Goal: Information Seeking & Learning: Check status

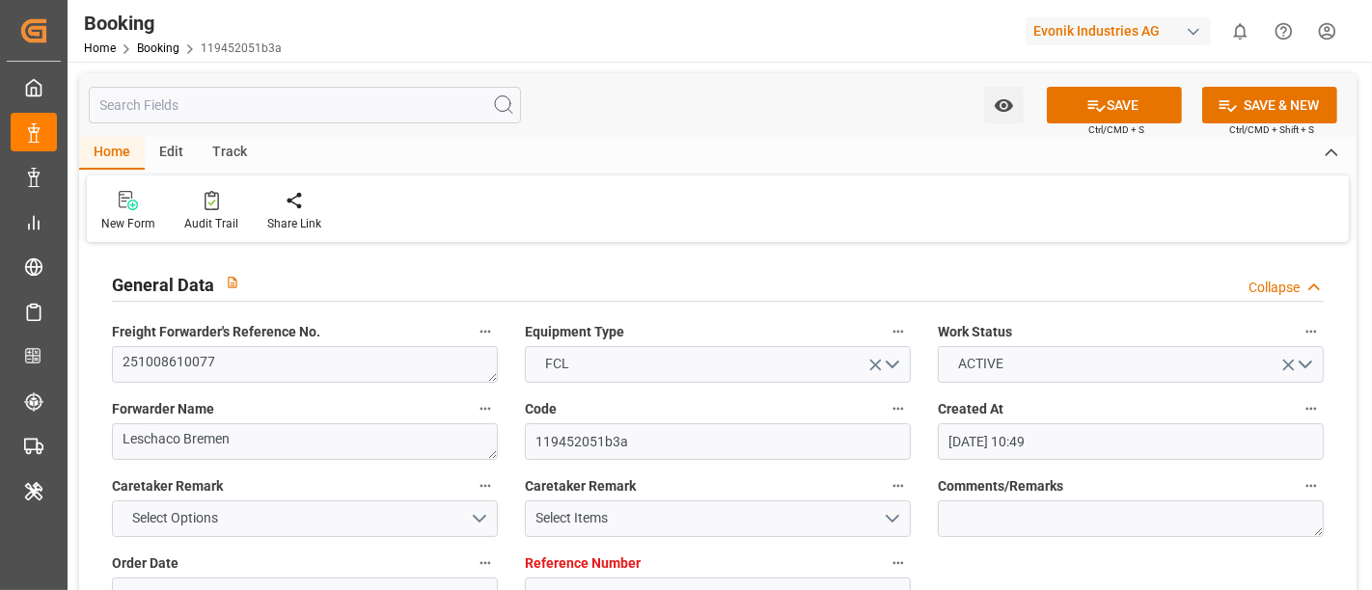
scroll to position [1714, 0]
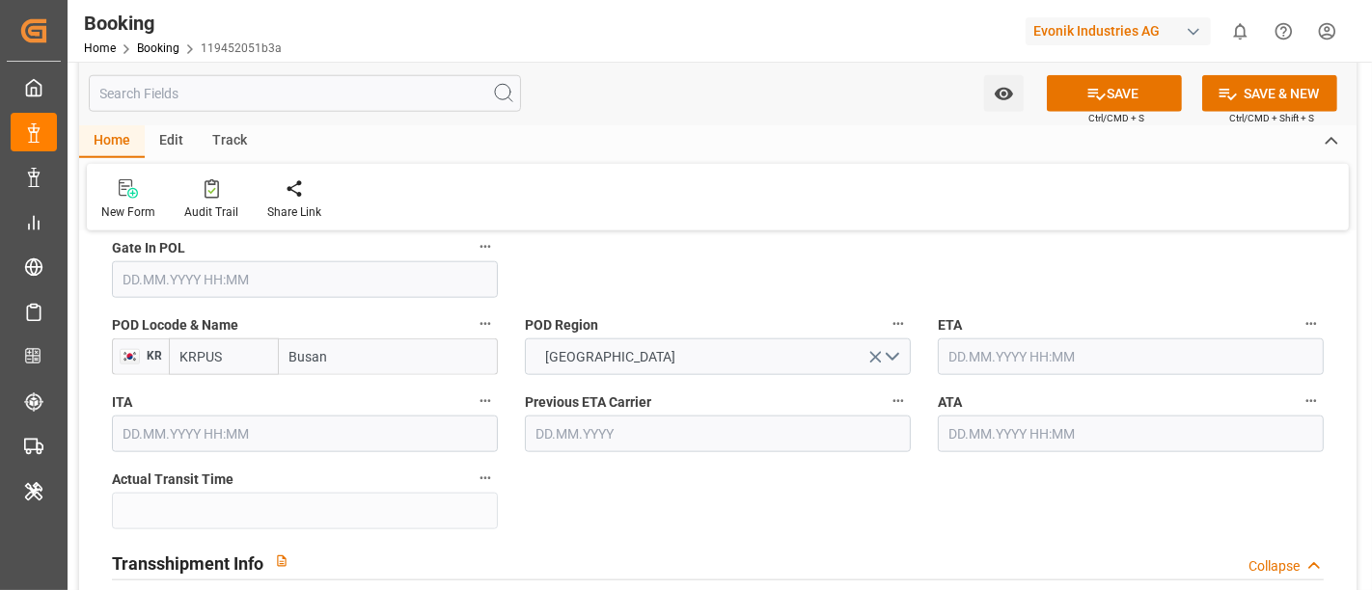
click at [720, 305] on div "POD Region [GEOGRAPHIC_DATA]" at bounding box center [717, 343] width 413 height 77
click at [1008, 356] on input "text" at bounding box center [1131, 357] width 386 height 37
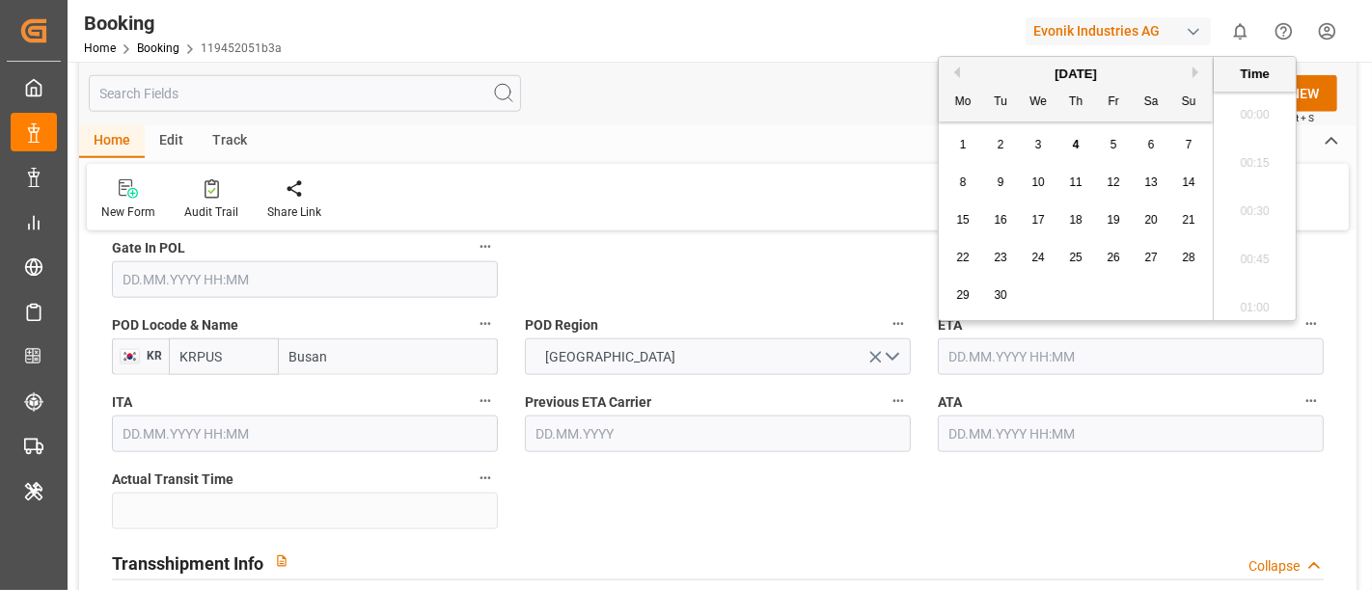
scroll to position [3043, 0]
click at [1192, 68] on button "Next Month" at bounding box center [1198, 73] width 12 height 12
click at [1193, 69] on button "Next Month" at bounding box center [1198, 73] width 12 height 12
click at [1032, 150] on div "3" at bounding box center [1038, 145] width 24 height 23
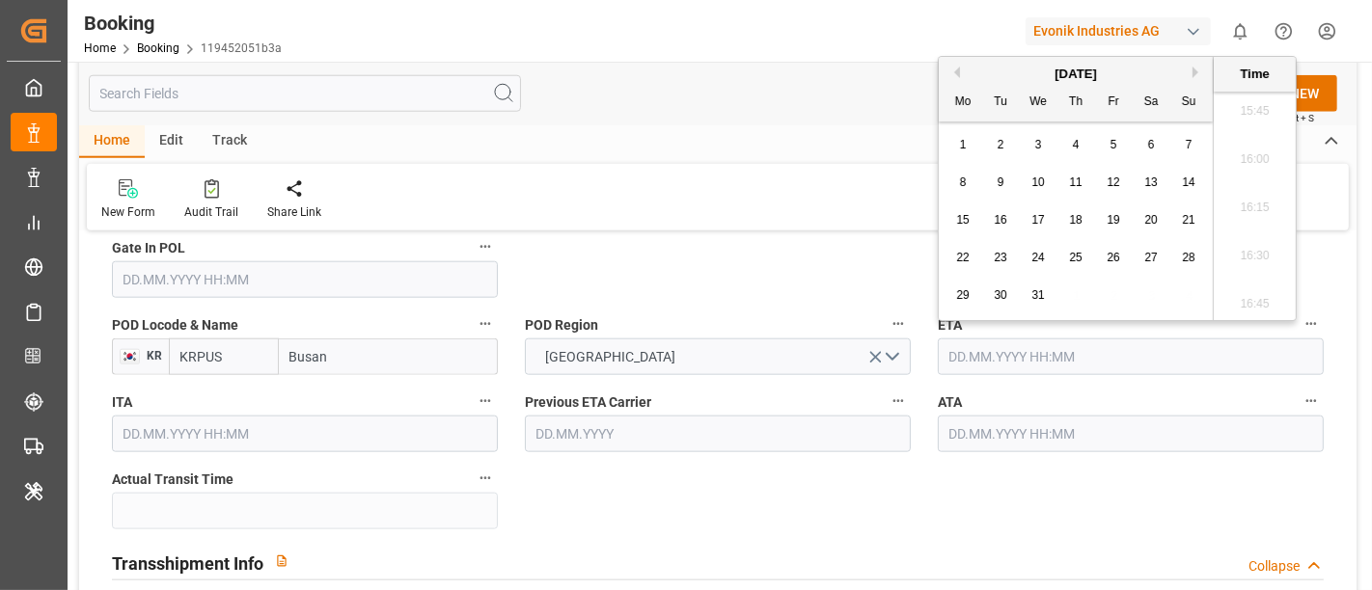
type input "03.12.2025 00:00"
click at [664, 538] on div "Transshipment Info Collapse" at bounding box center [717, 563] width 1239 height 55
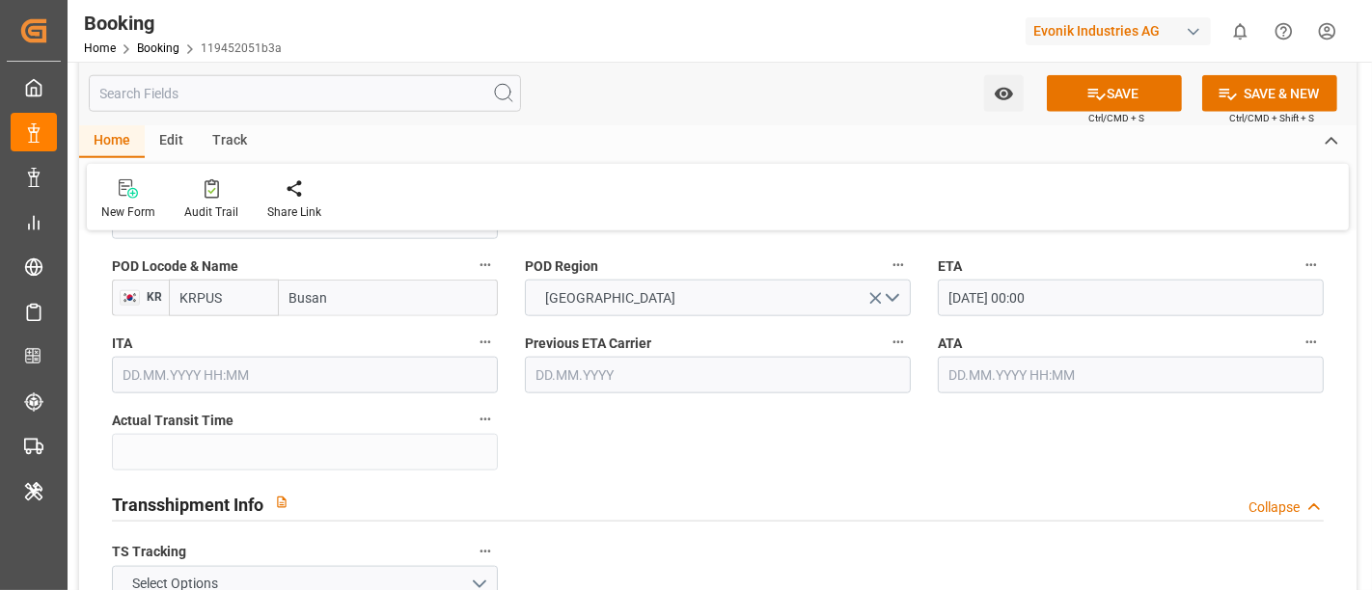
scroll to position [1821, 0]
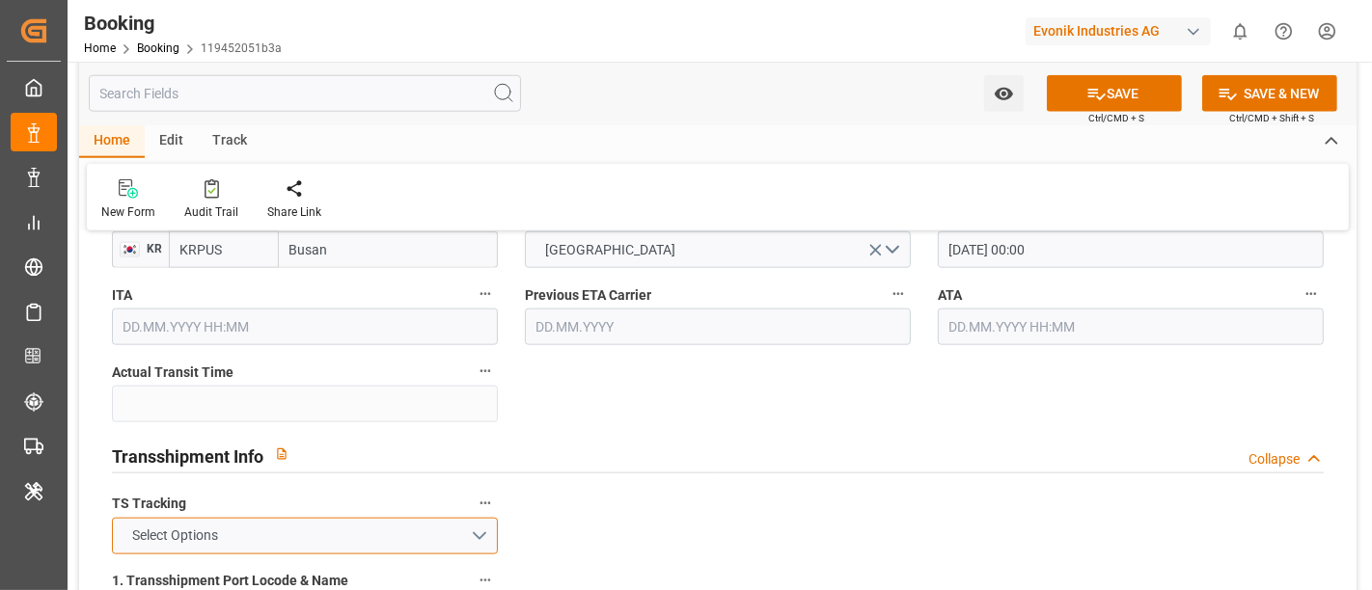
click at [268, 526] on button "Select Options" at bounding box center [305, 536] width 386 height 37
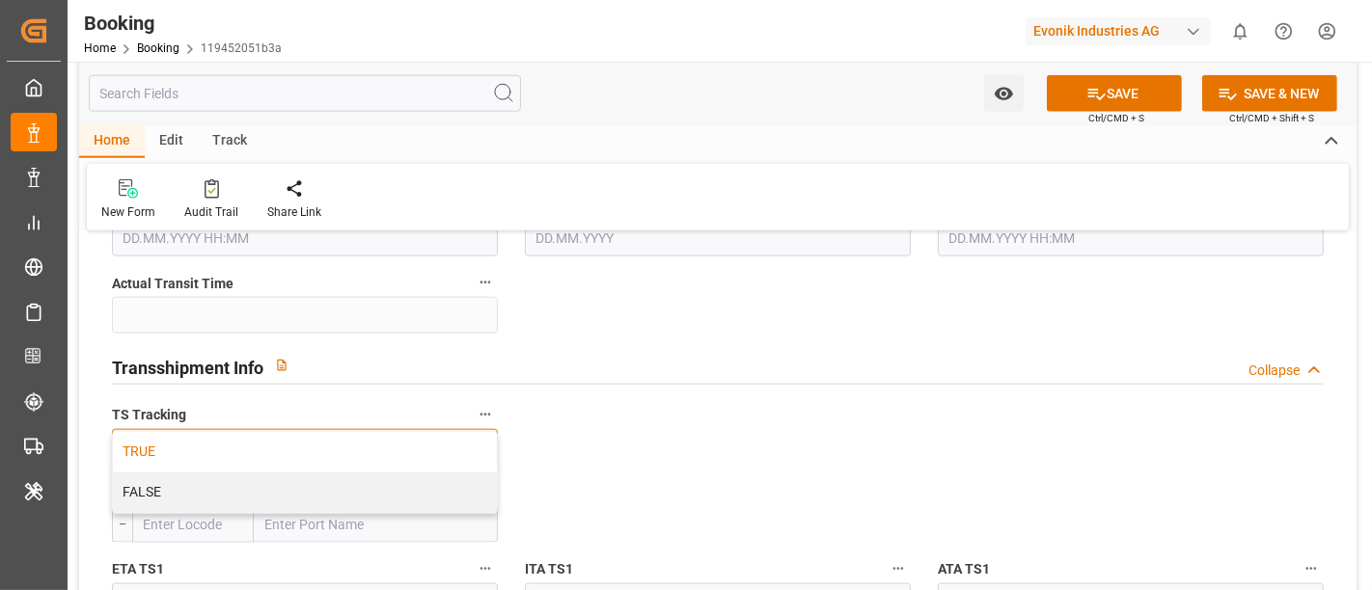
scroll to position [1929, 0]
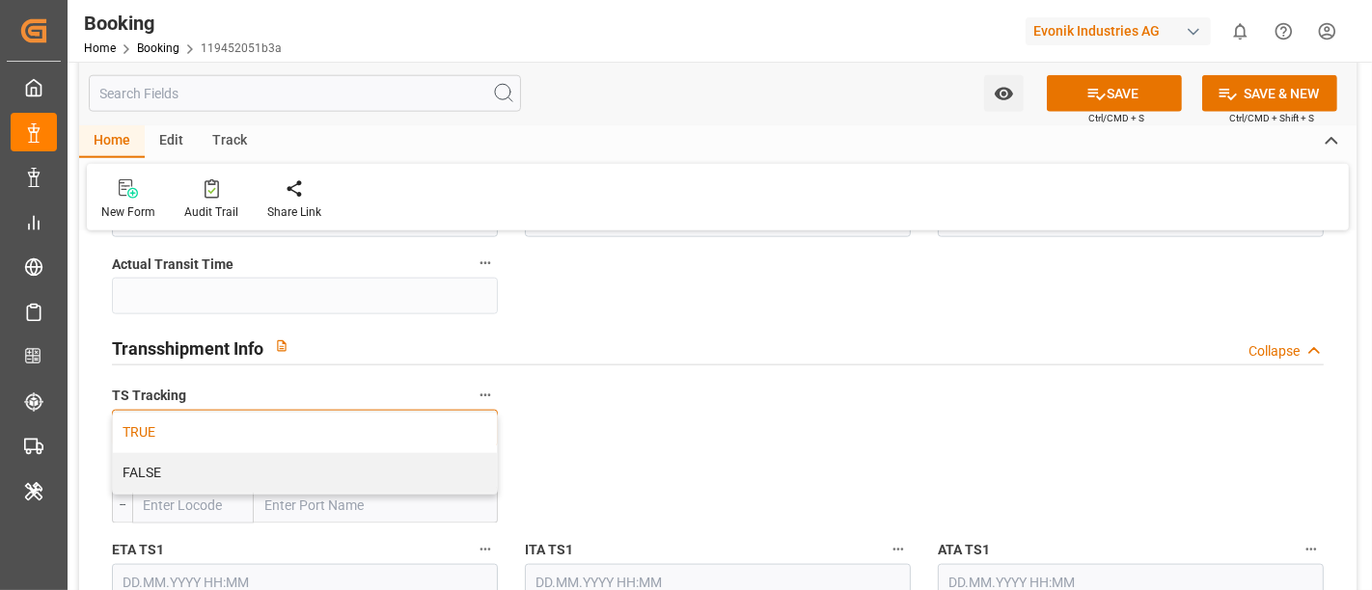
click at [251, 413] on div "TRUE" at bounding box center [305, 433] width 384 height 41
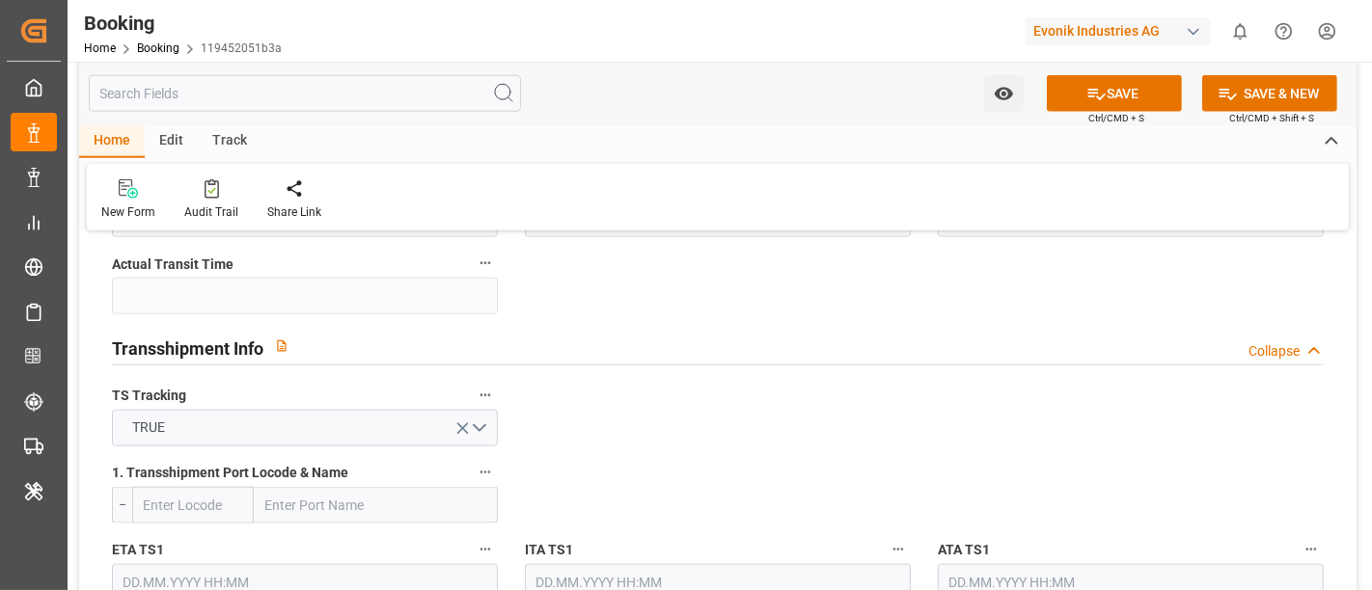
click at [313, 508] on input "text" at bounding box center [376, 505] width 244 height 37
paste input "Shanghai"
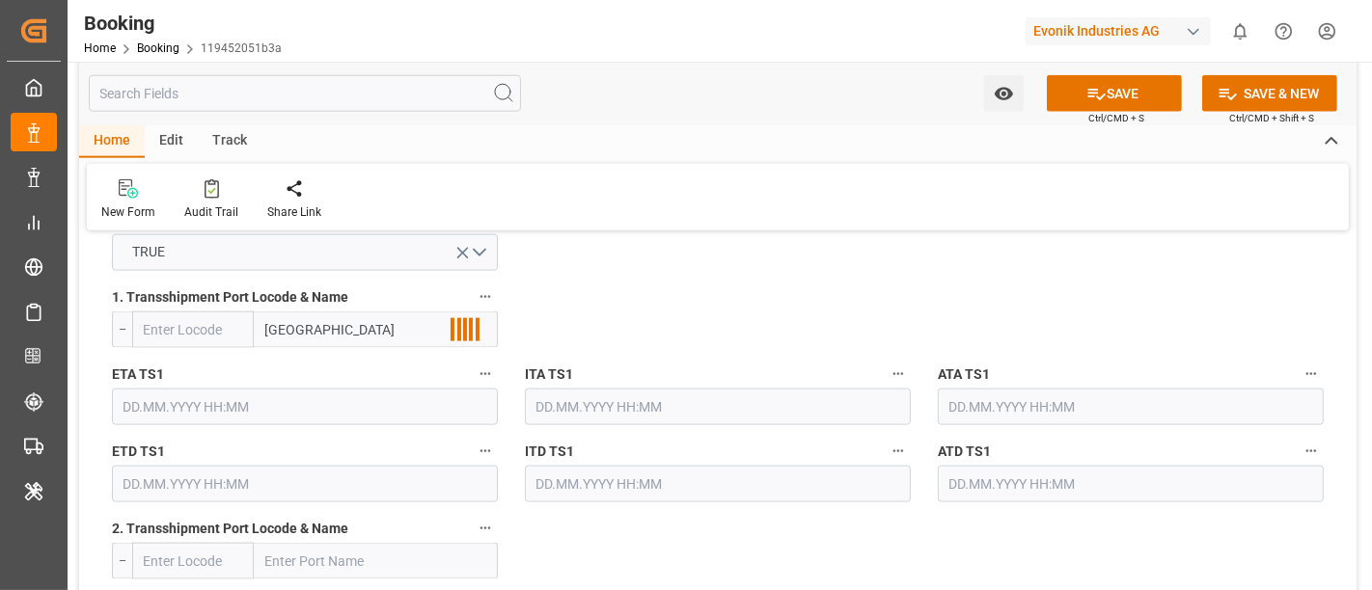
scroll to position [2143, 0]
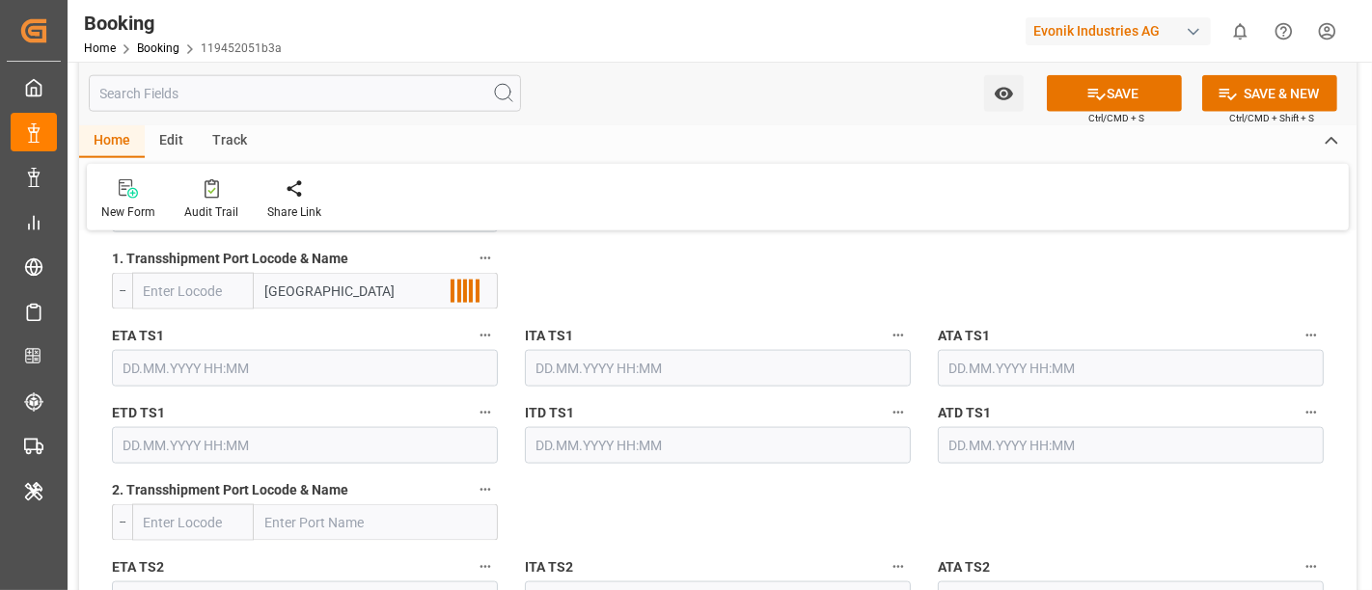
type input "Shanghai"
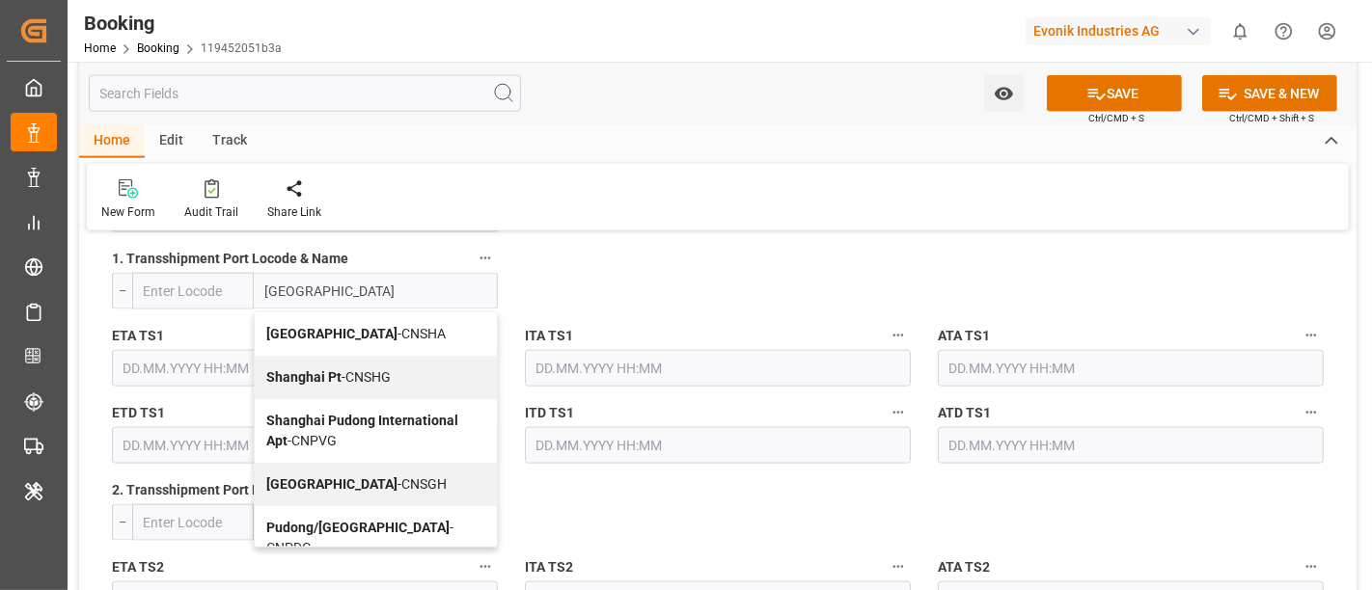
click at [396, 467] on div "Shanghai - CNSGH" at bounding box center [376, 484] width 242 height 43
type input "CNSGH"
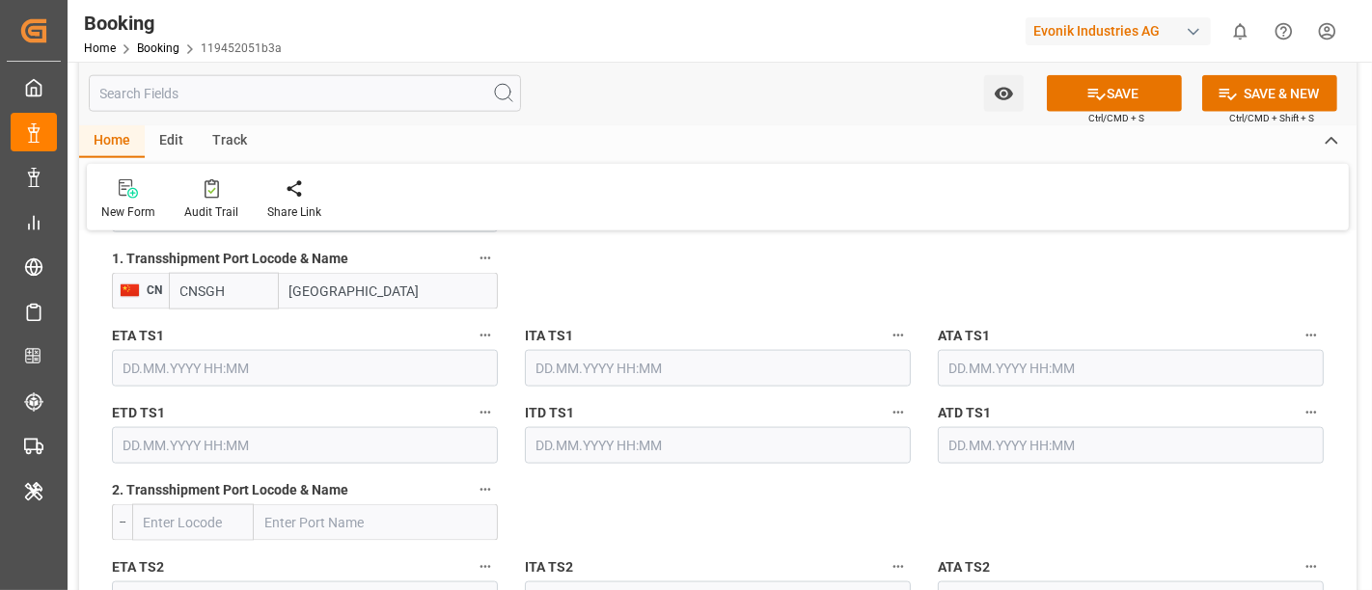
type input "Shanghai"
click at [185, 358] on input "text" at bounding box center [305, 368] width 386 height 37
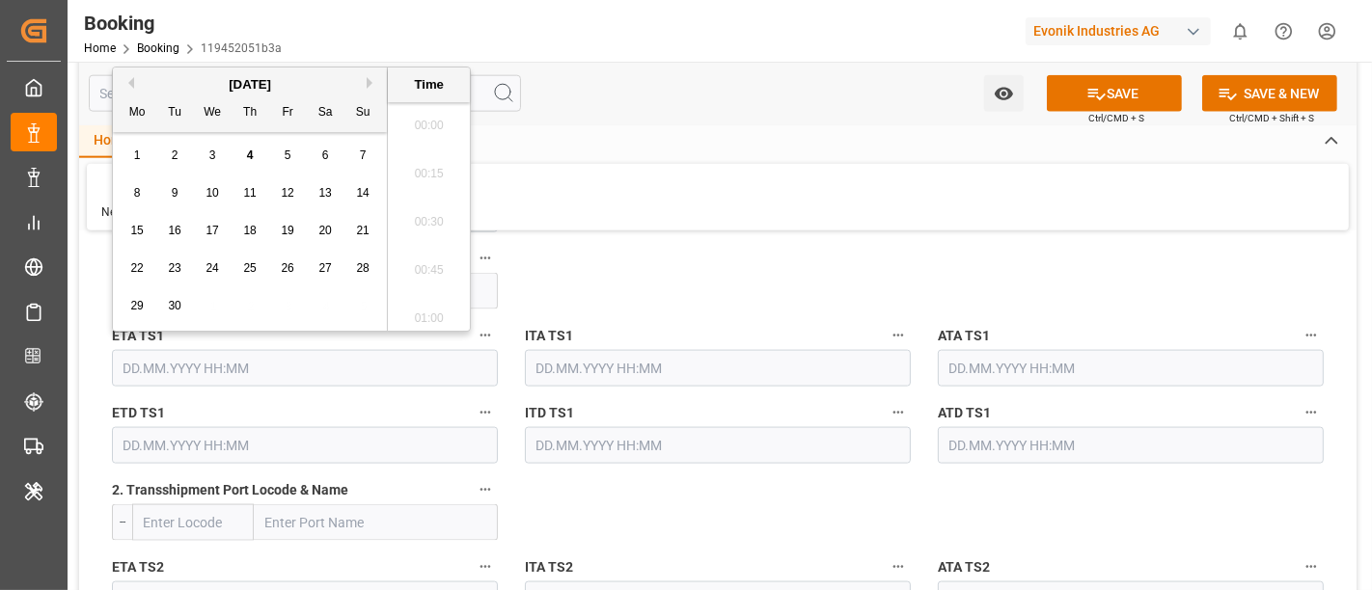
click at [174, 364] on input "text" at bounding box center [305, 368] width 386 height 37
click at [126, 85] on button "Previous Month" at bounding box center [129, 83] width 12 height 12
click at [128, 85] on button "Previous Month" at bounding box center [129, 83] width 12 height 12
click at [367, 81] on button "Next Month" at bounding box center [373, 83] width 12 height 12
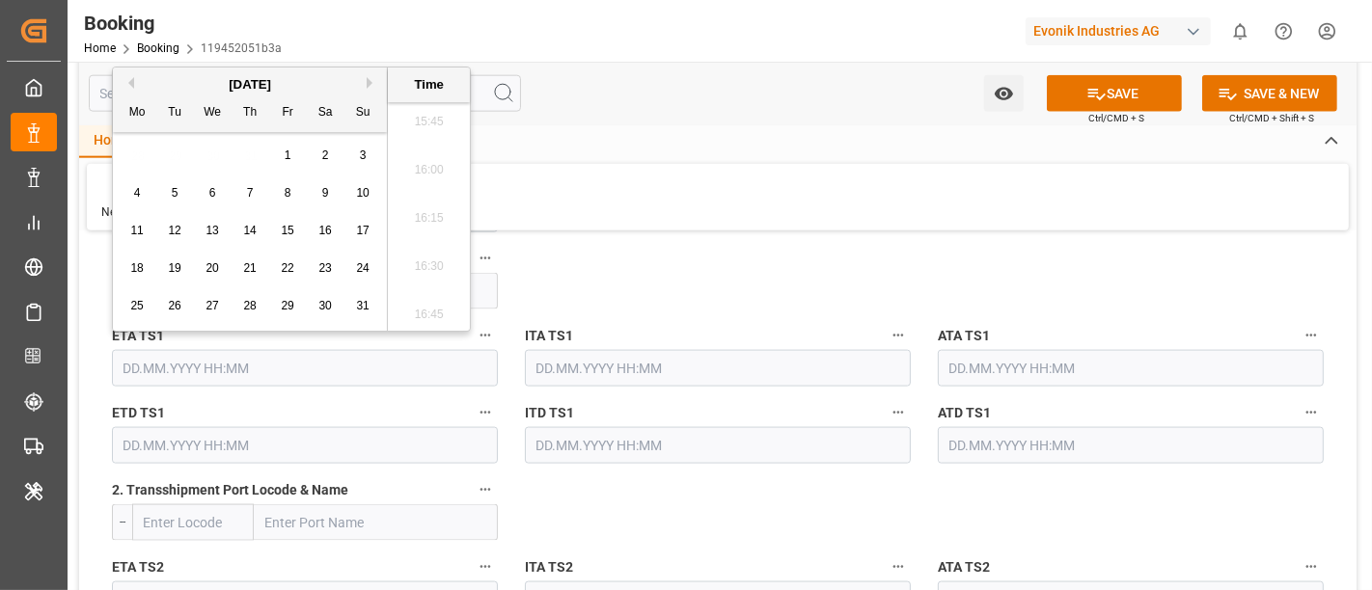
click at [367, 79] on button "Next Month" at bounding box center [373, 83] width 12 height 12
click at [368, 81] on button "Next Month" at bounding box center [373, 83] width 12 height 12
click at [367, 85] on button "Next Month" at bounding box center [373, 83] width 12 height 12
click at [168, 305] on span "25" at bounding box center [174, 306] width 13 height 14
type input "25.11.2025 00:00"
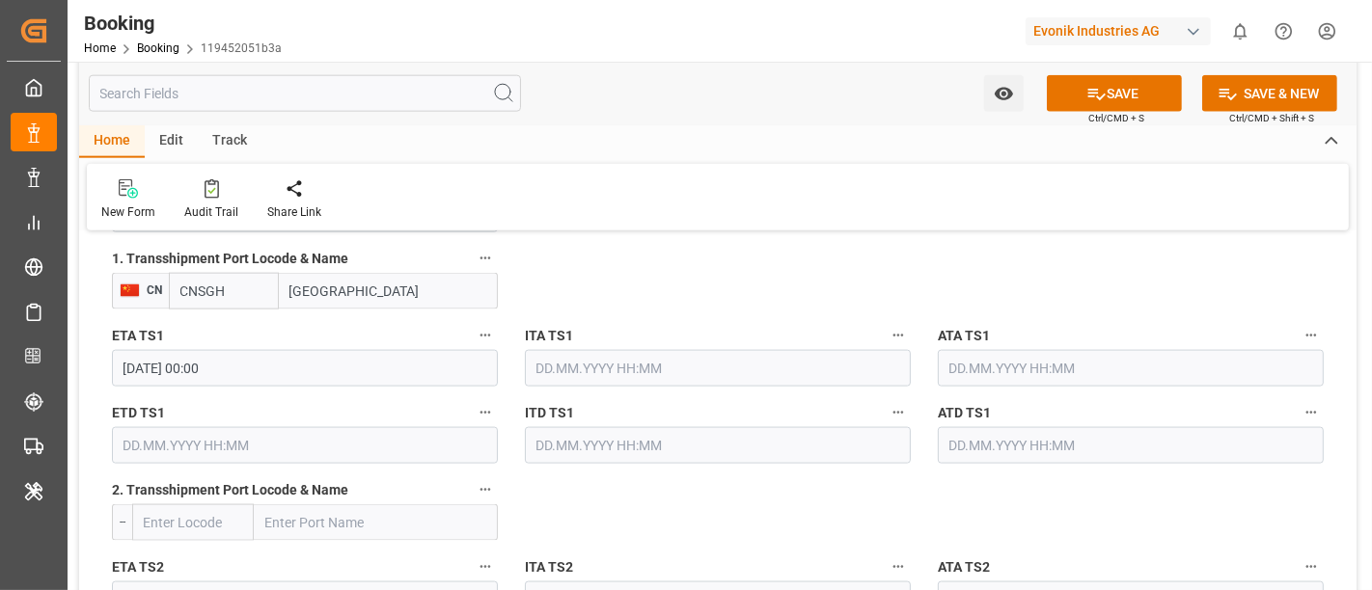
click at [167, 437] on input "text" at bounding box center [305, 445] width 386 height 37
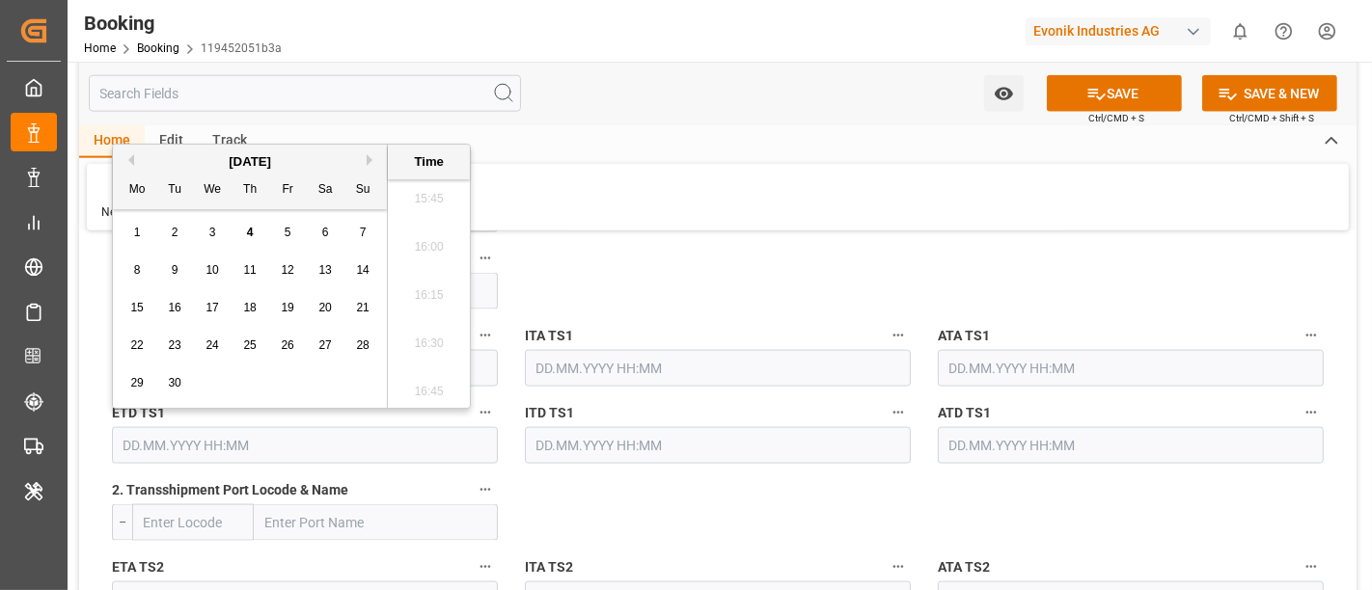
click at [368, 158] on button "Next Month" at bounding box center [373, 160] width 12 height 12
click at [369, 158] on button "Next Month" at bounding box center [373, 160] width 12 height 12
click at [368, 162] on button "Next Month" at bounding box center [373, 160] width 12 height 12
click at [178, 240] on div "2" at bounding box center [175, 233] width 24 height 23
type input "02.12.2025 00:00"
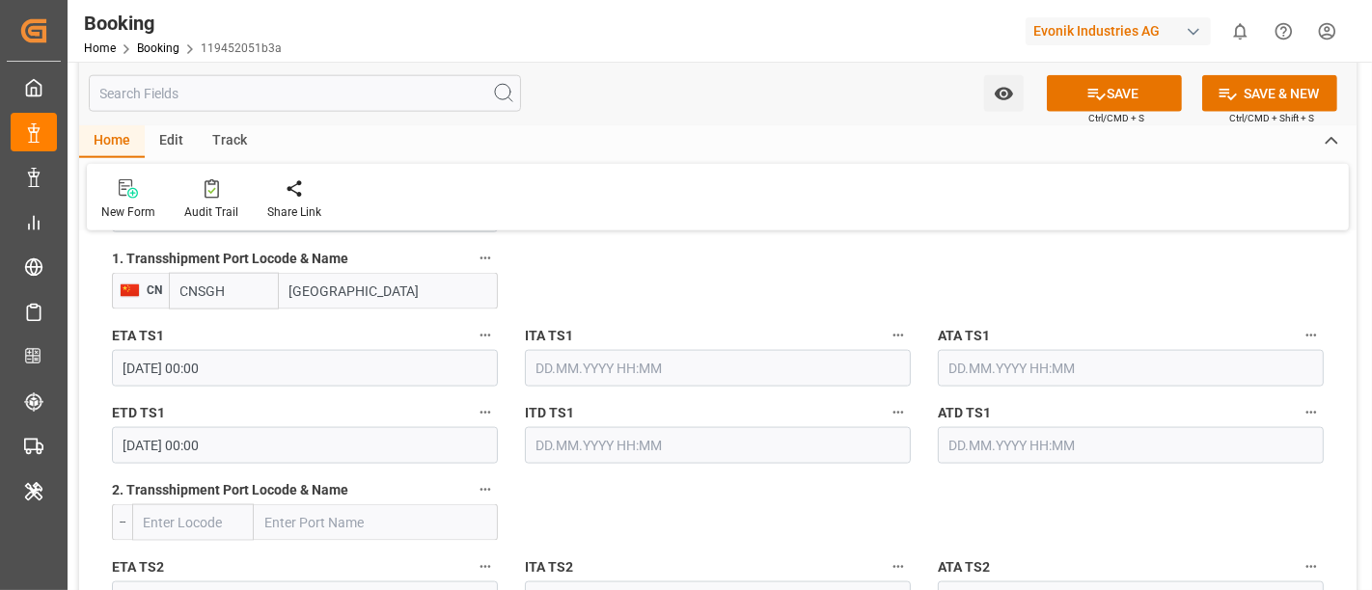
click at [827, 316] on div "ITA TS1" at bounding box center [717, 354] width 413 height 77
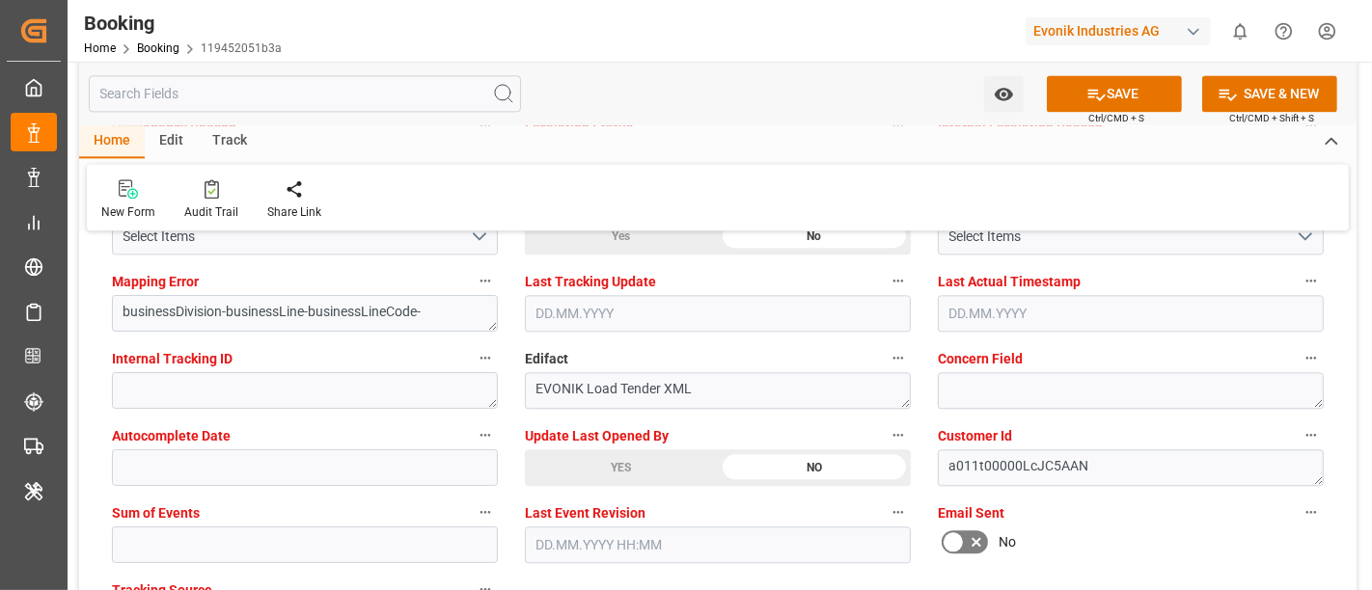
scroll to position [3859, 0]
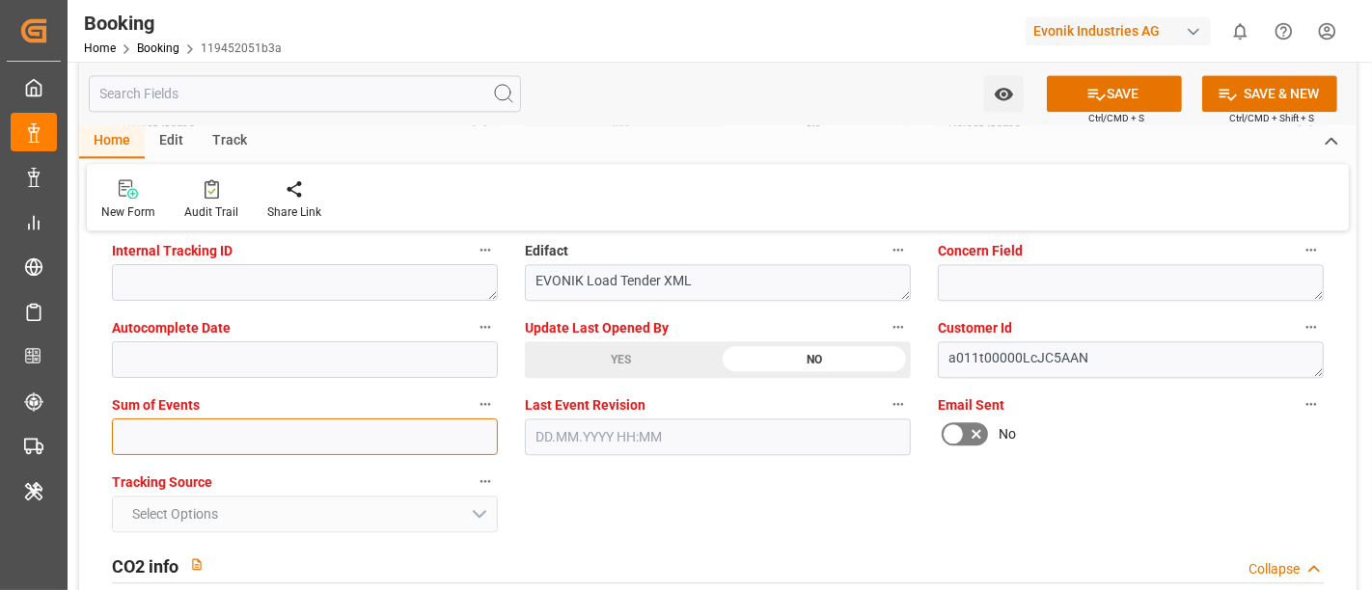
click at [233, 435] on input "text" at bounding box center [305, 437] width 386 height 37
type input "0"
click at [173, 439] on input "0" at bounding box center [305, 437] width 386 height 37
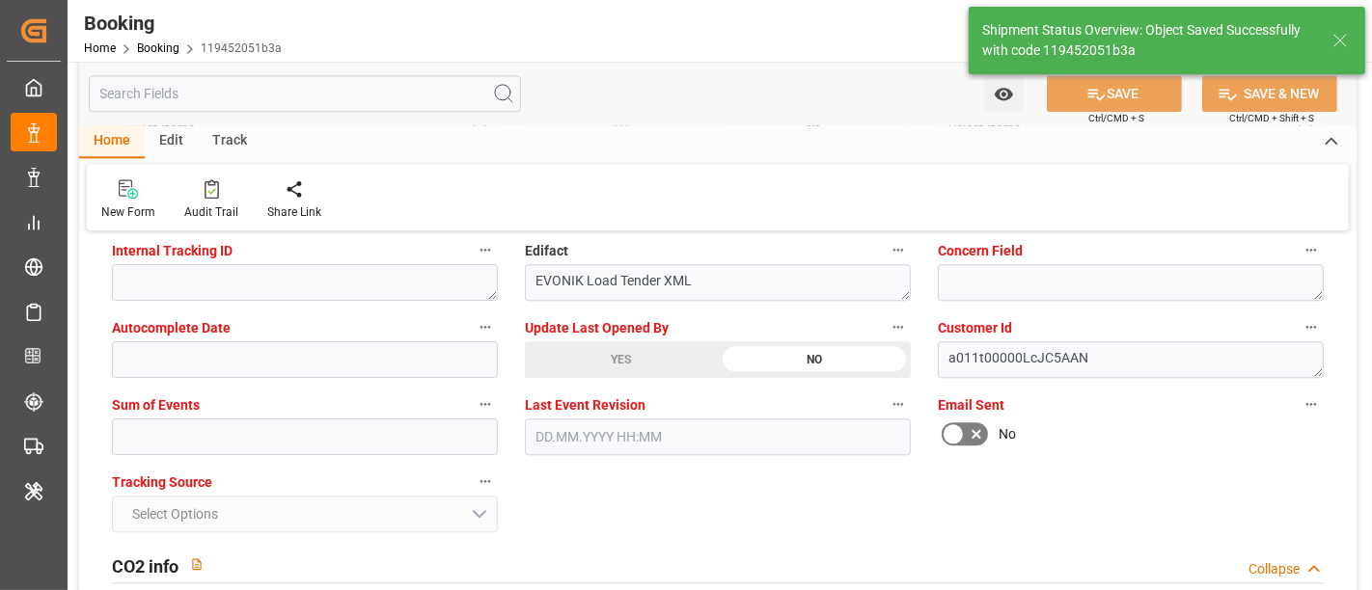
type input "OOCL DENMARK"
type input "14.10.2025 00:00"
type input "03.12.2025 00:00"
type input "25.11.2025 00:00"
type input "02.12.2025 00:00"
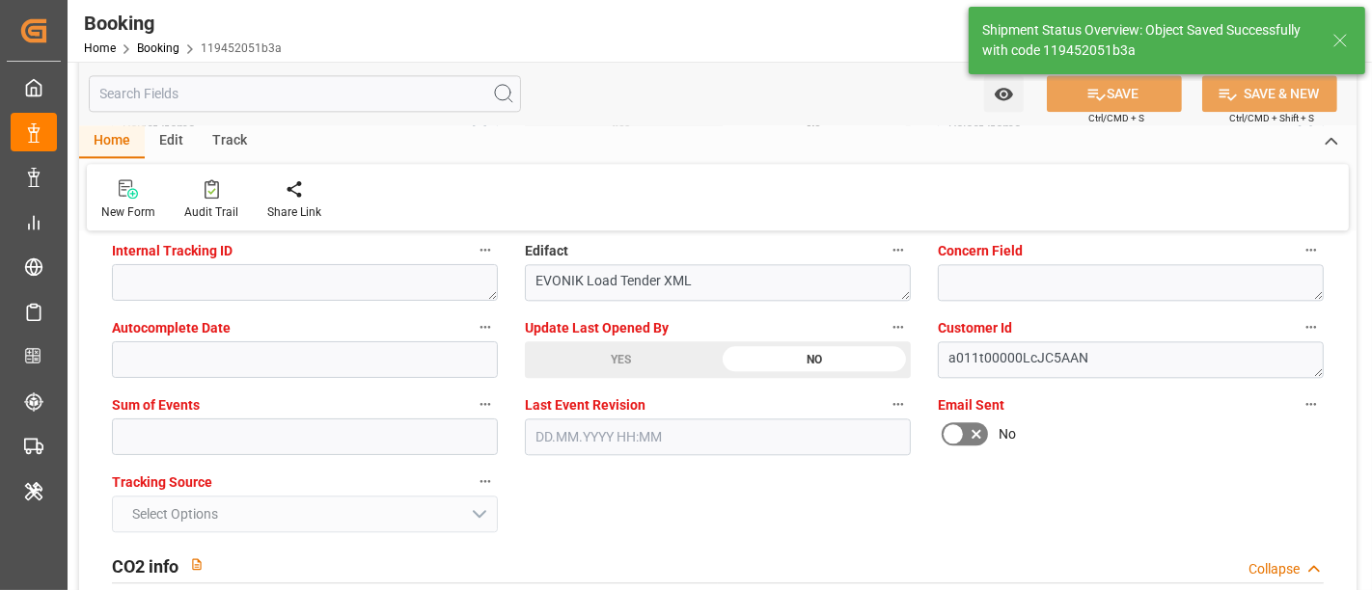
type input "04.09.2025 10:56"
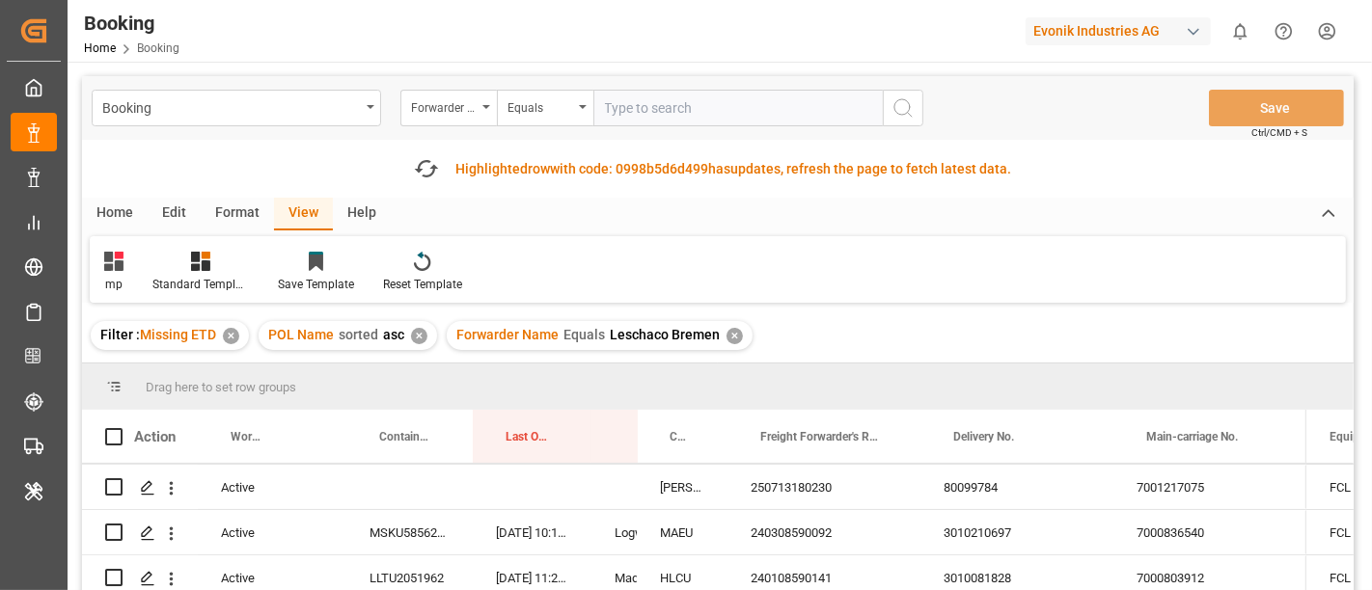
click at [727, 335] on div "✕" at bounding box center [734, 336] width 16 height 16
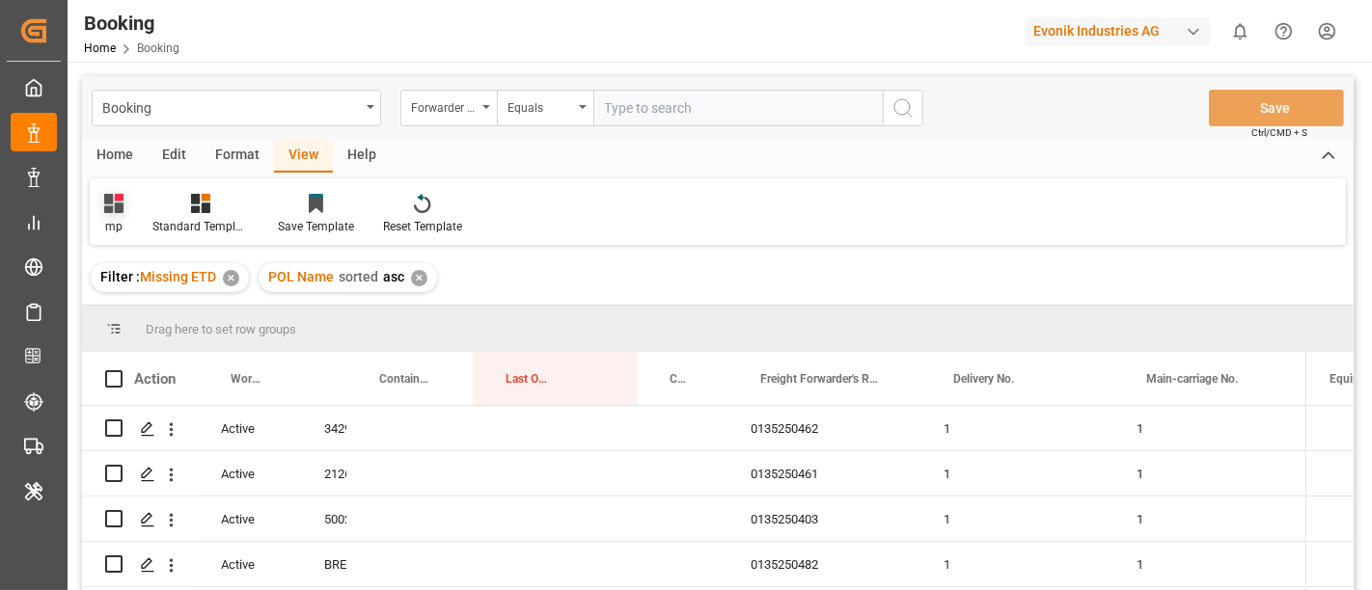
click at [116, 211] on icon at bounding box center [113, 203] width 19 height 19
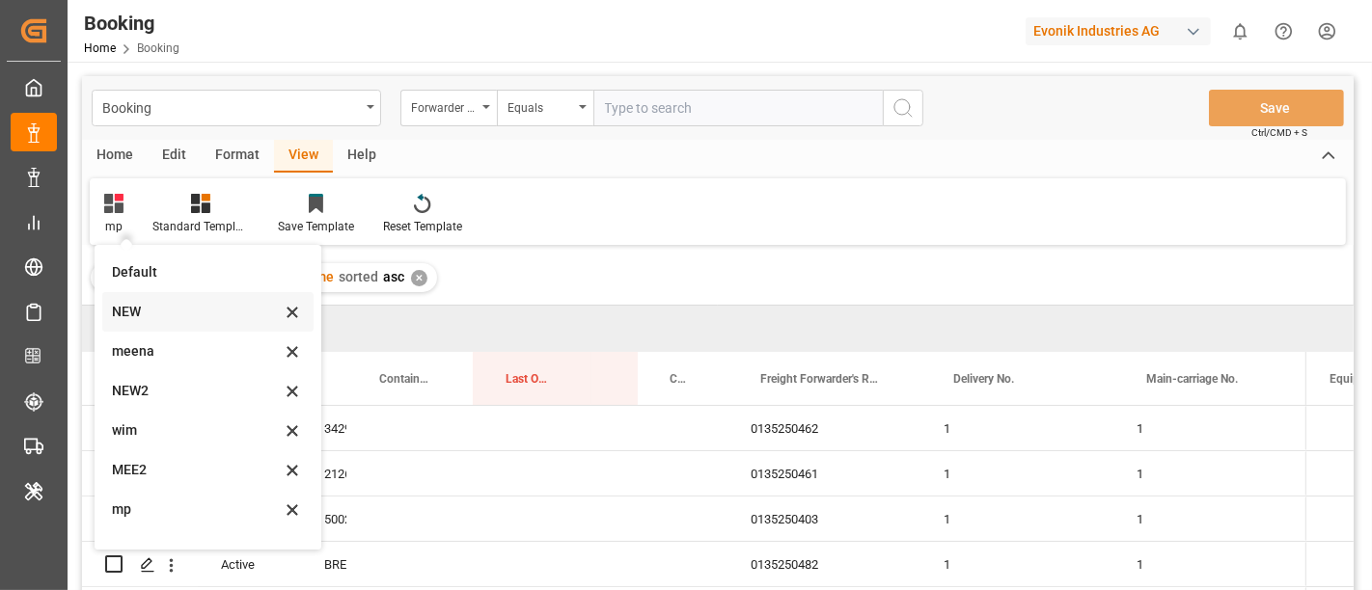
click at [155, 304] on div "NEW" at bounding box center [196, 312] width 169 height 20
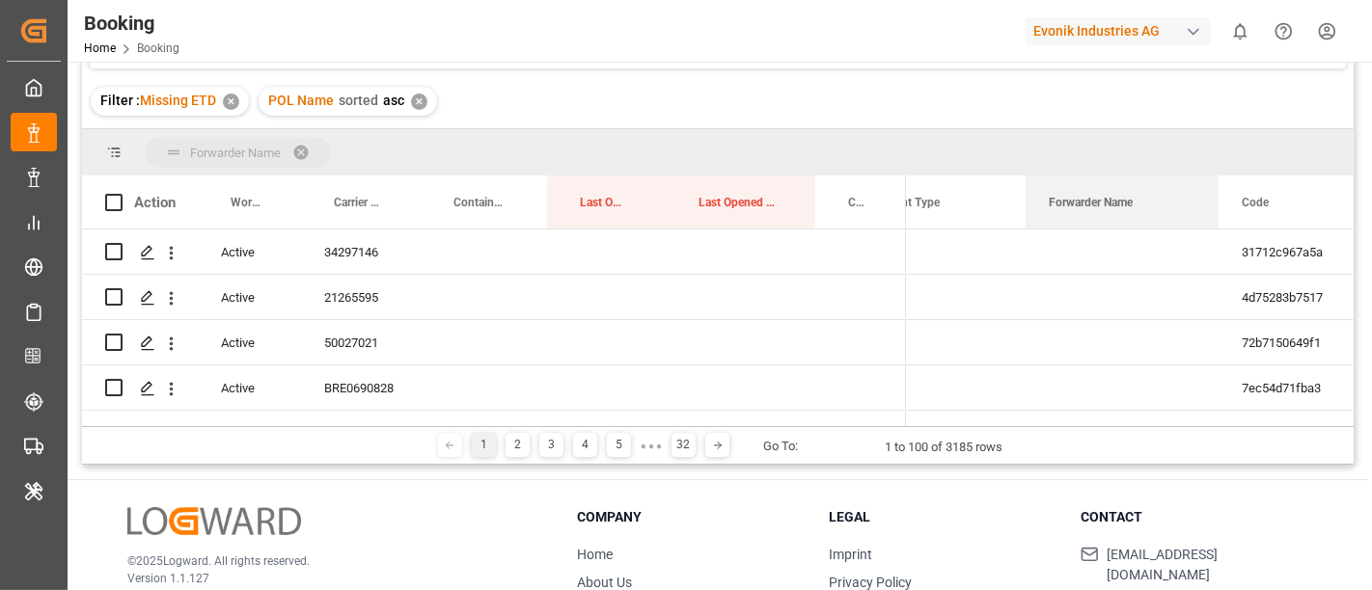
drag, startPoint x: 1088, startPoint y: 188, endPoint x: 1089, endPoint y: 155, distance: 32.8
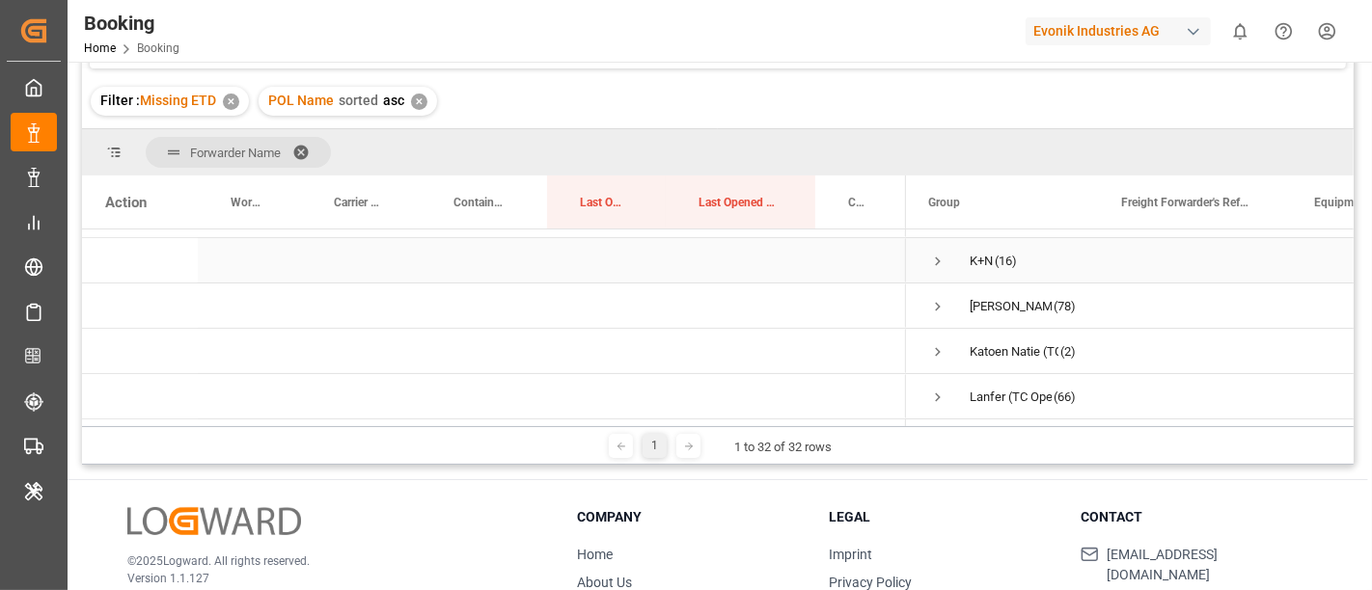
click at [935, 258] on span "Press SPACE to select this row." at bounding box center [937, 261] width 17 height 17
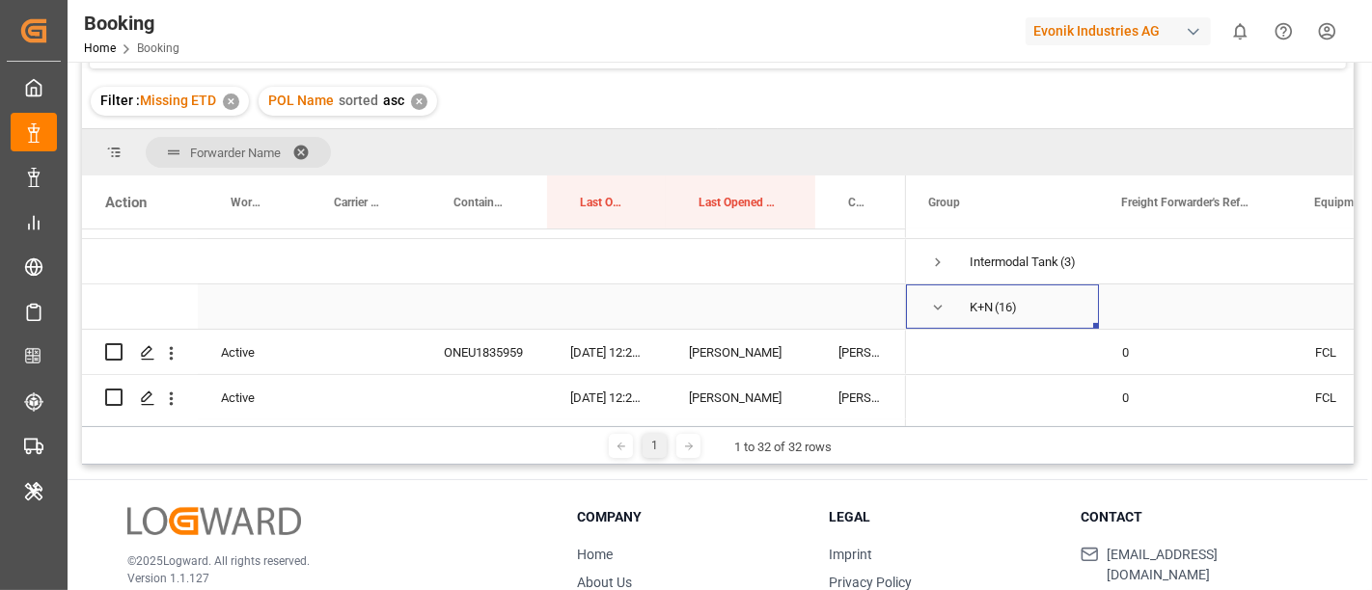
scroll to position [535, 0]
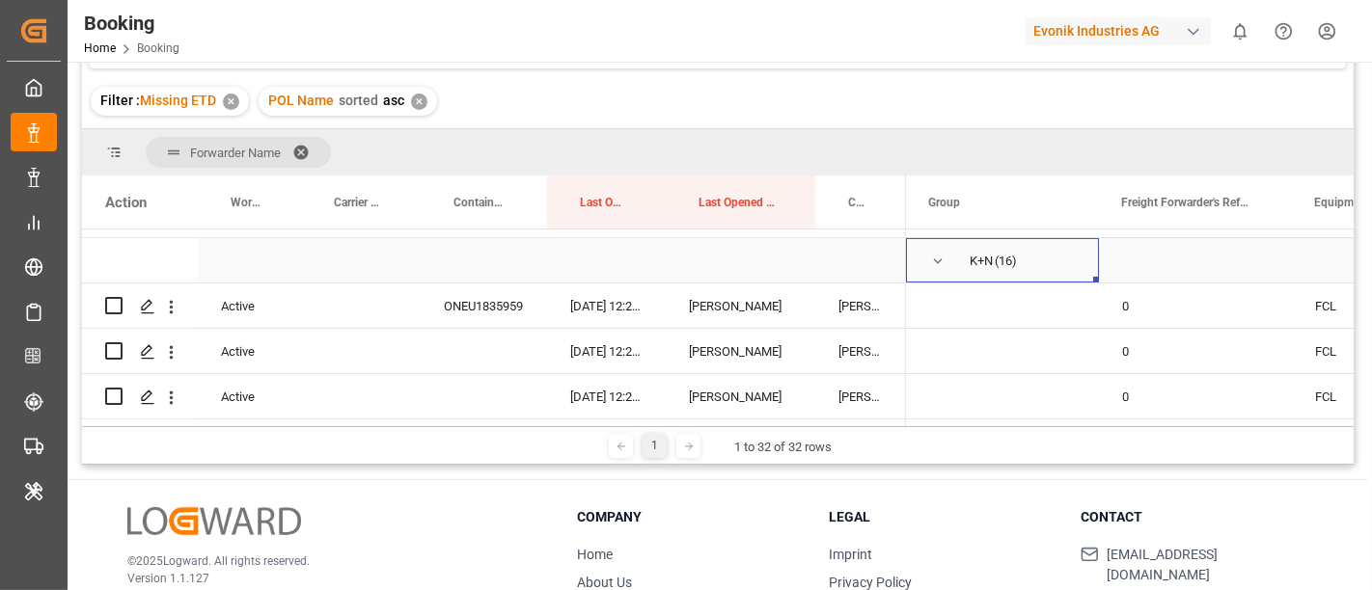
click at [938, 254] on span "Press SPACE to select this row." at bounding box center [937, 261] width 17 height 17
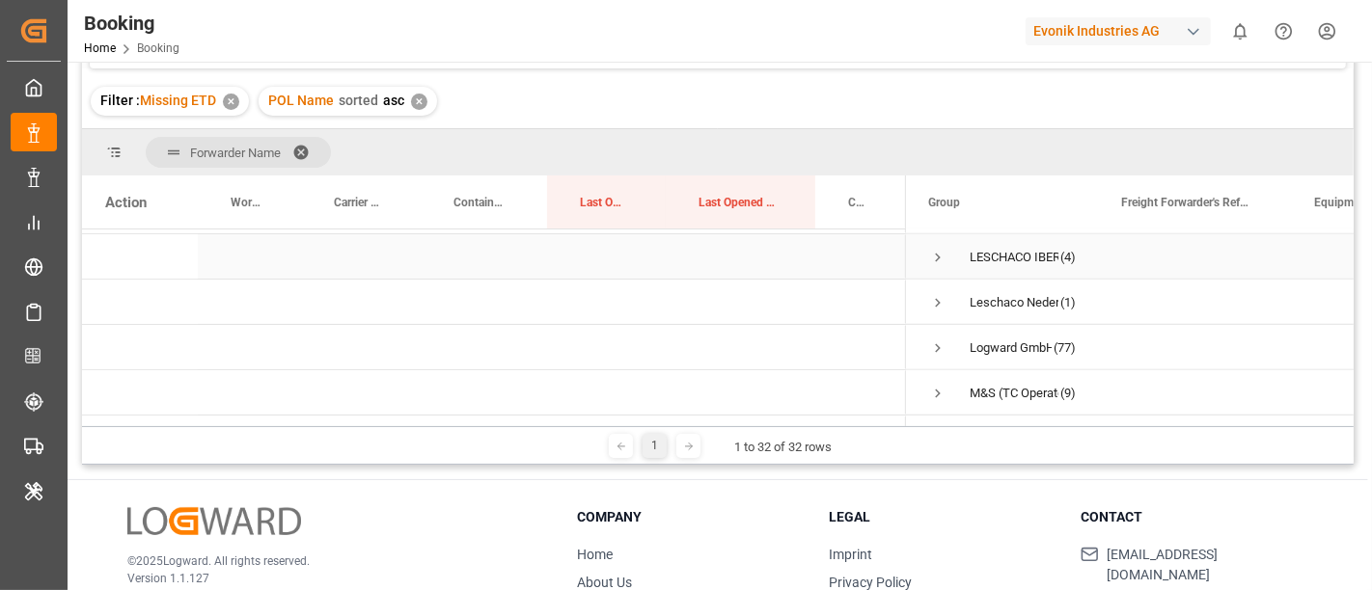
scroll to position [965, 0]
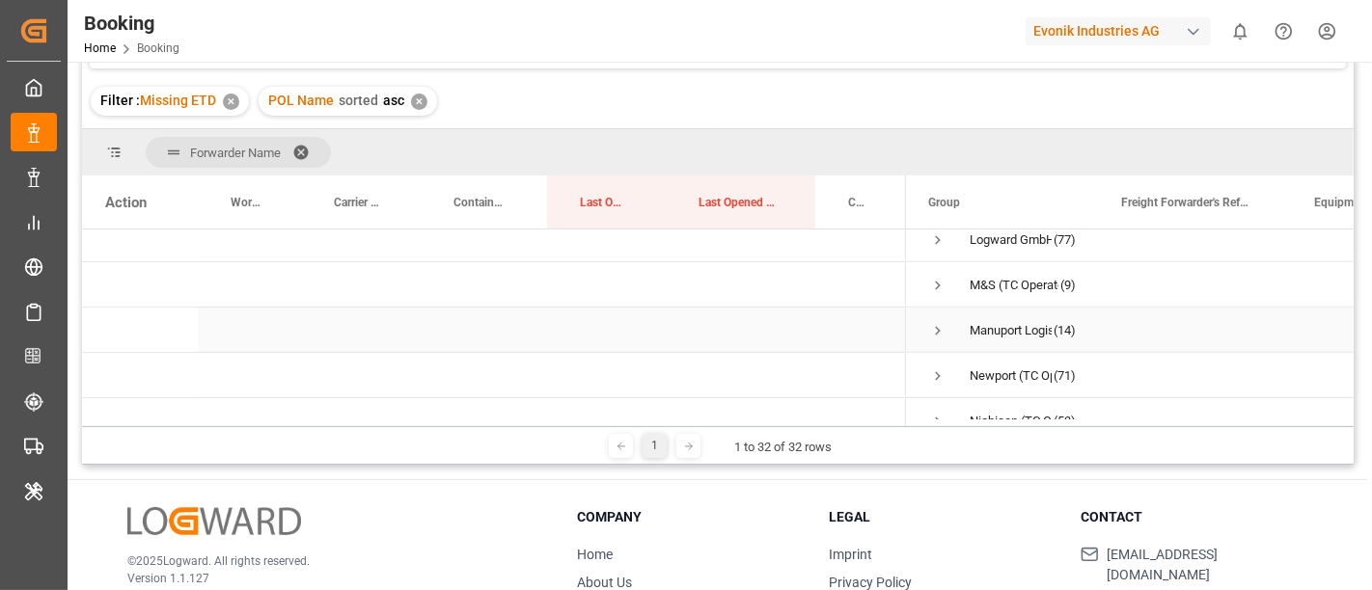
click at [934, 328] on span "Press SPACE to select this row." at bounding box center [937, 330] width 17 height 17
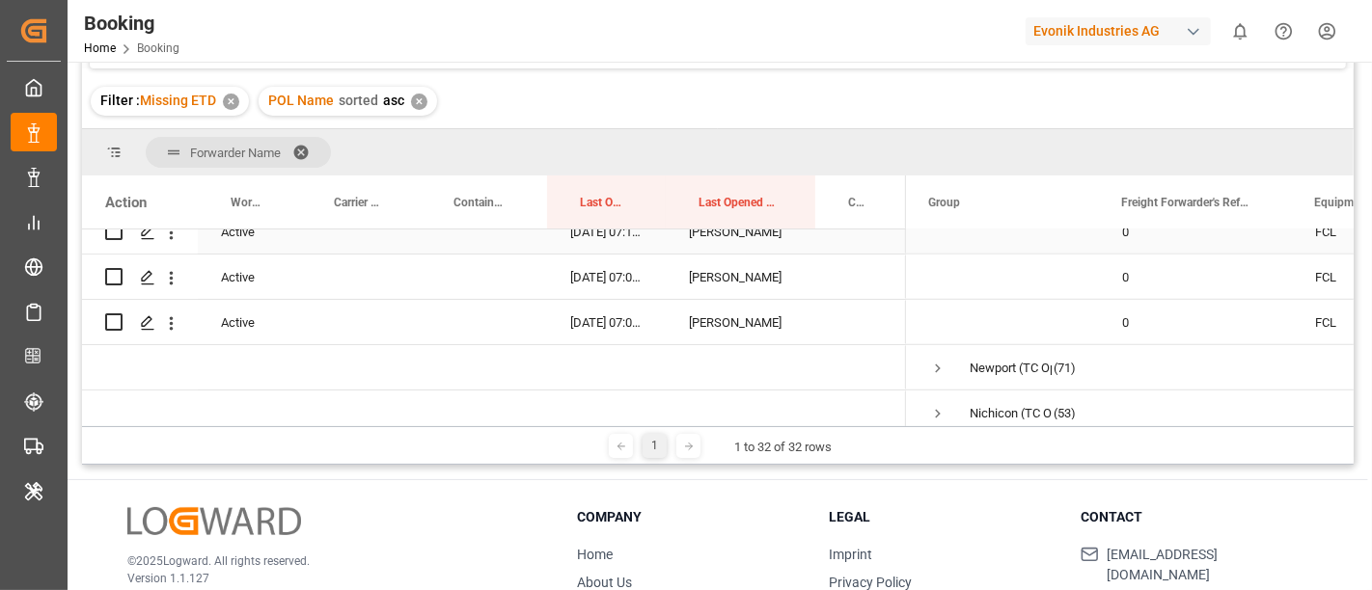
scroll to position [1714, 0]
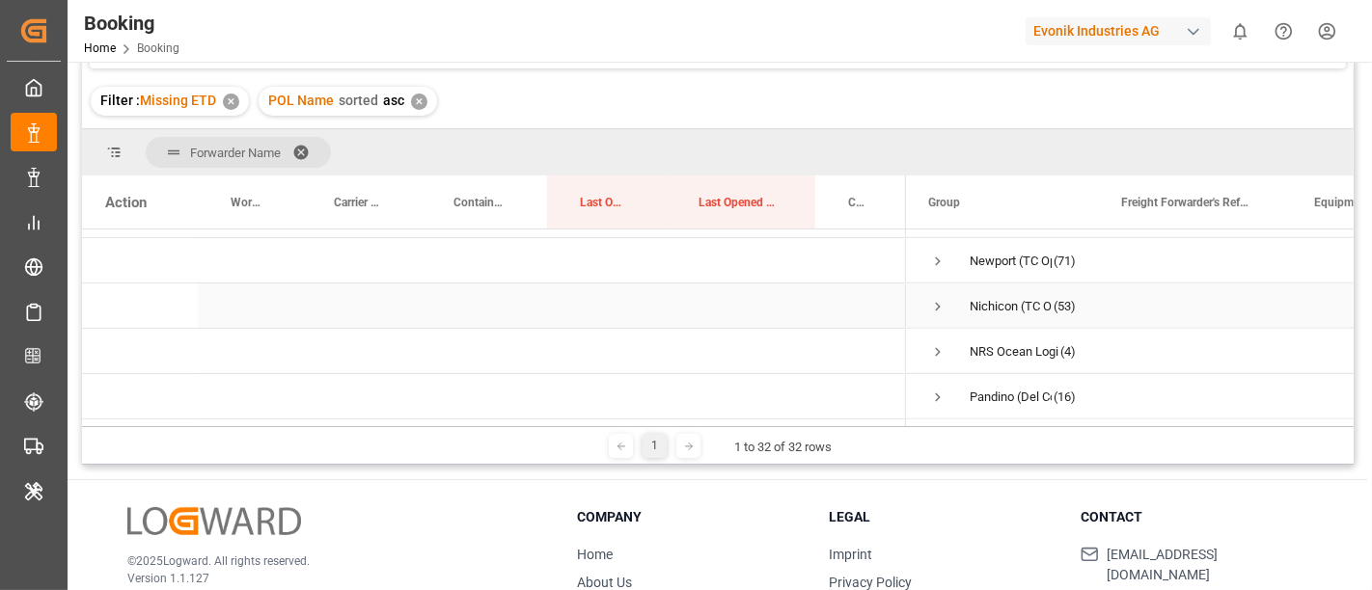
click at [937, 301] on span "Press SPACE to select this row." at bounding box center [937, 306] width 17 height 17
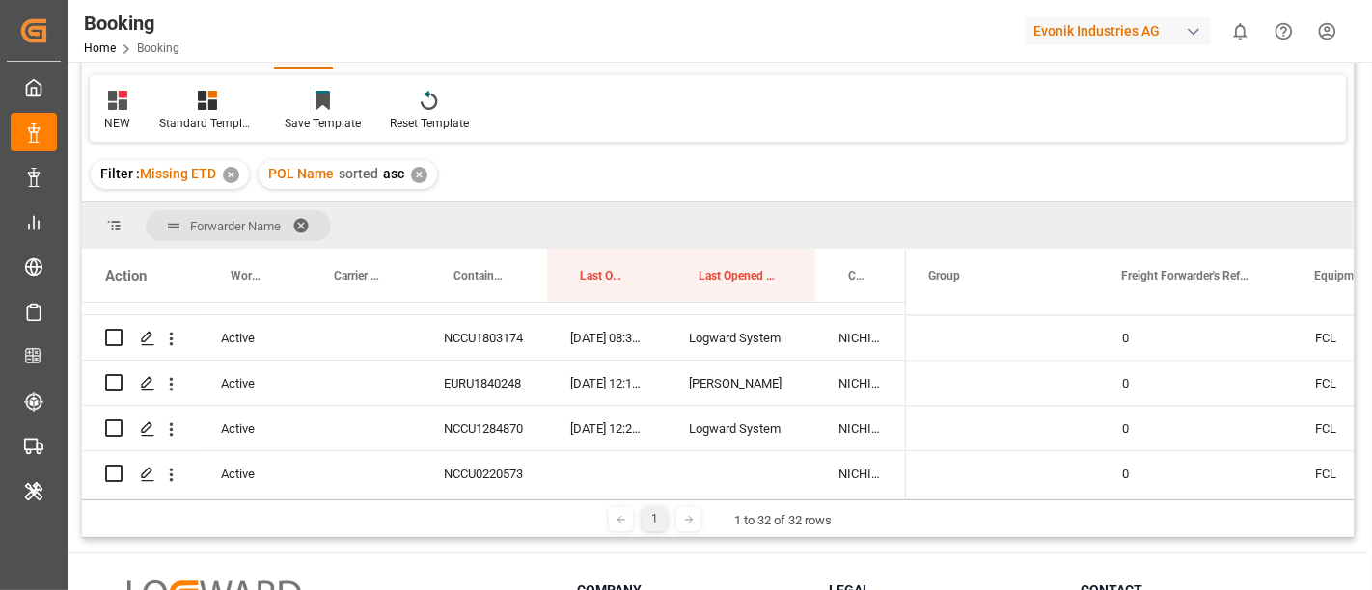
scroll to position [69, 0]
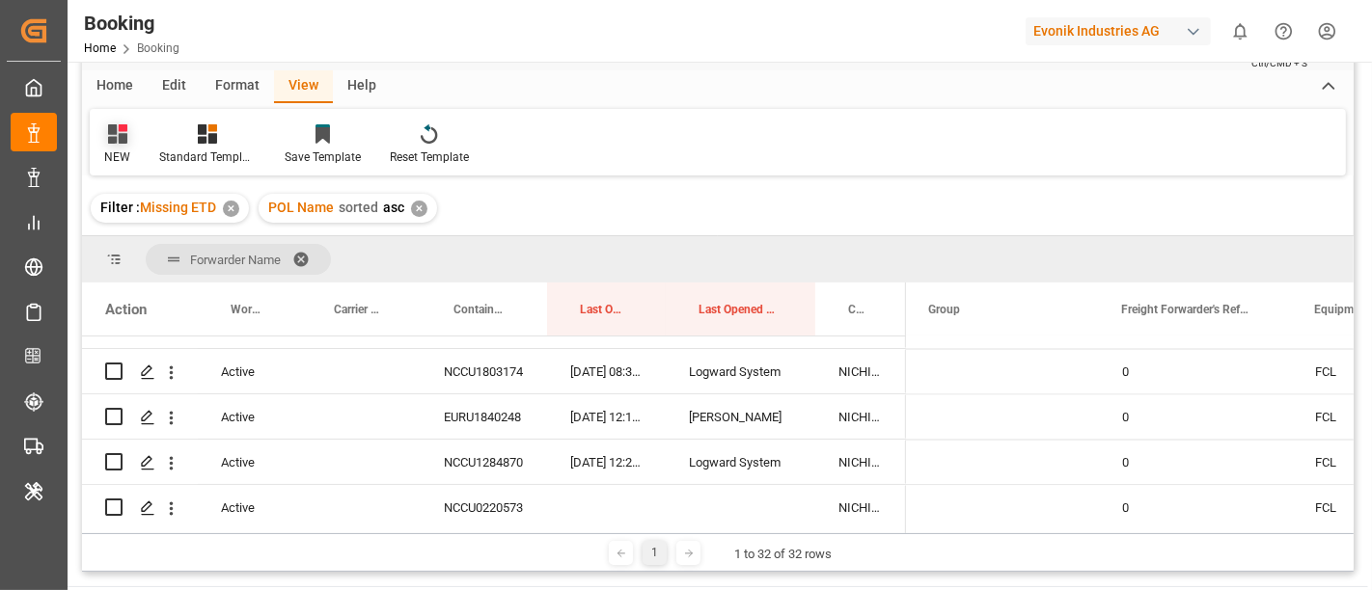
click at [98, 135] on div "NEW" at bounding box center [117, 144] width 55 height 42
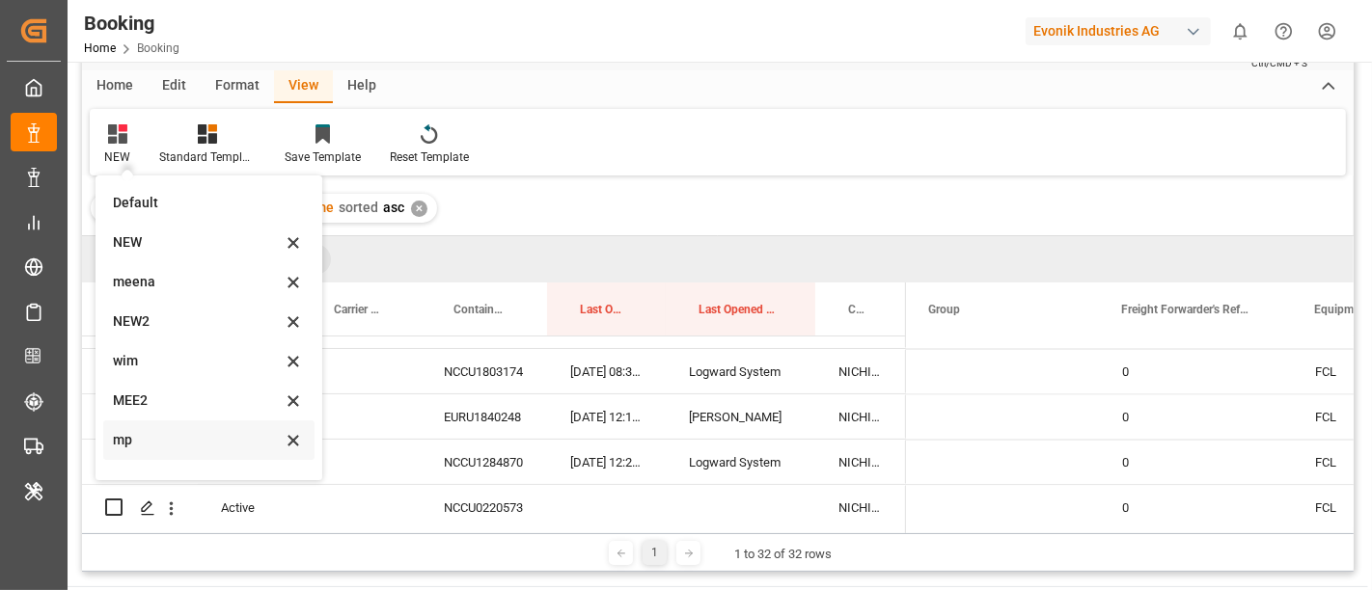
click at [148, 433] on div "mp" at bounding box center [197, 440] width 169 height 20
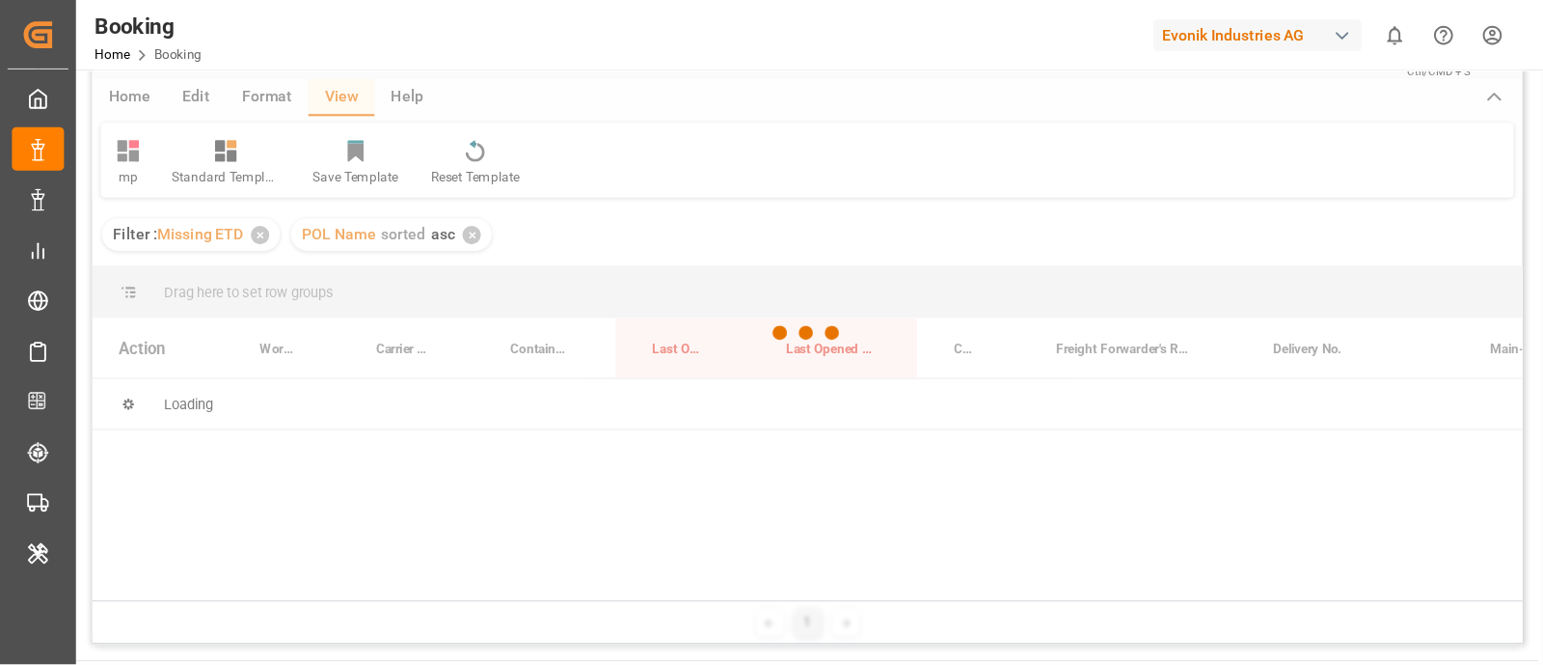
scroll to position [0, 0]
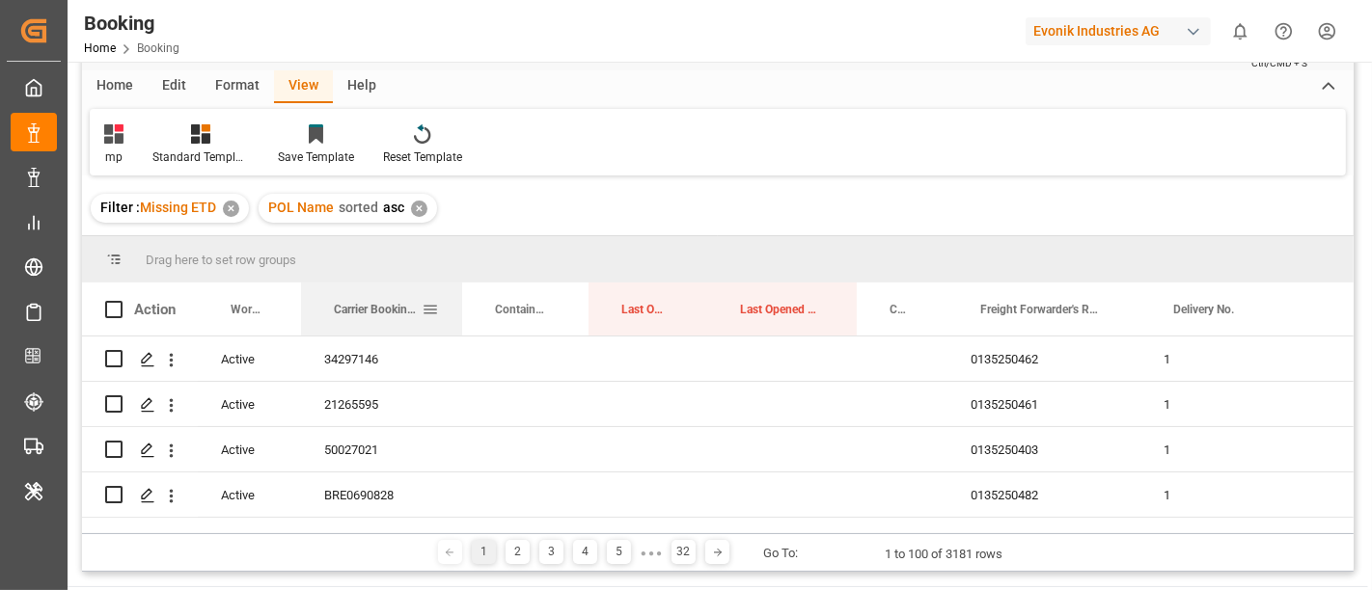
drag, startPoint x: 416, startPoint y: 299, endPoint x: 457, endPoint y: 312, distance: 43.3
click at [457, 312] on div "Carrier Booking No." at bounding box center [381, 309] width 161 height 53
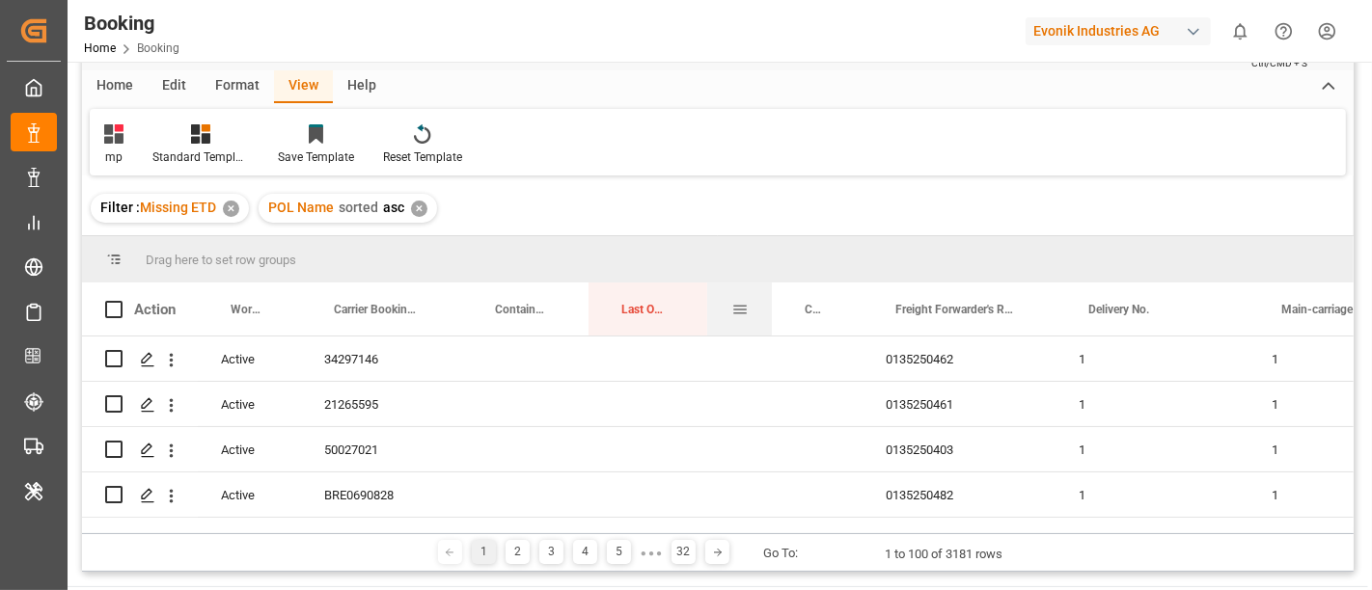
drag, startPoint x: 854, startPoint y: 297, endPoint x: 719, endPoint y: 287, distance: 135.4
click at [705, 287] on div "Action Work Status Carrier Booking No. Container No." at bounding box center [761, 309] width 1359 height 53
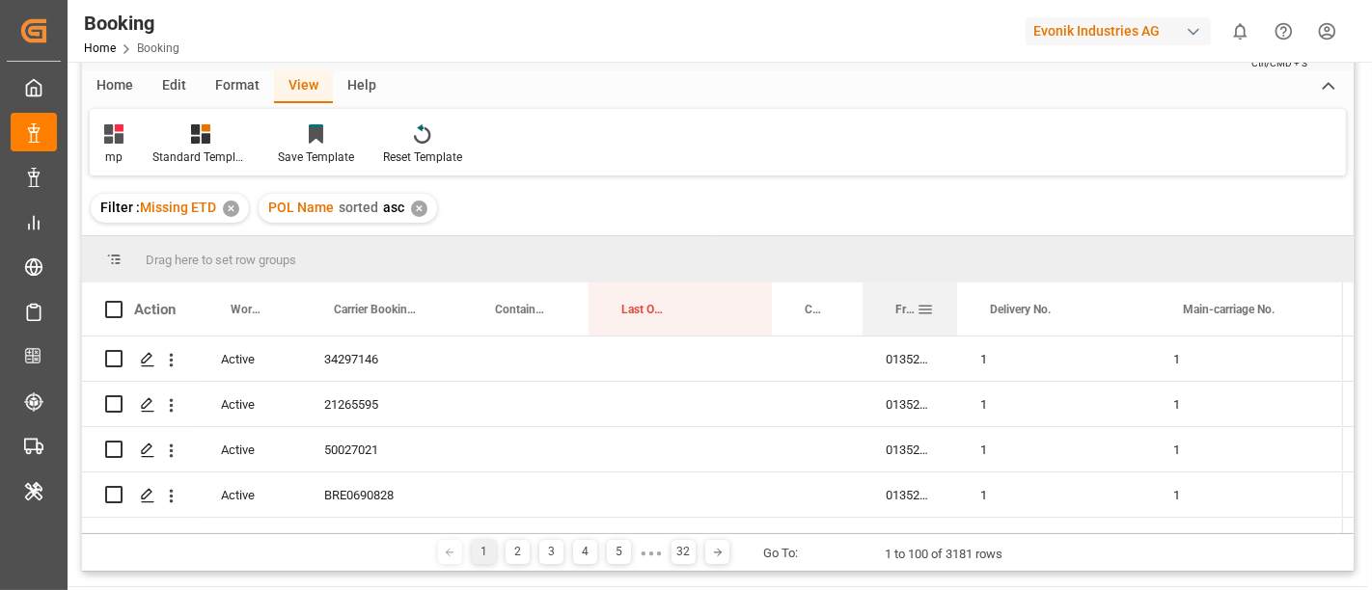
drag, startPoint x: 1053, startPoint y: 297, endPoint x: 955, endPoint y: 291, distance: 98.6
click at [955, 291] on div at bounding box center [957, 309] width 8 height 53
drag, startPoint x: 1149, startPoint y: 299, endPoint x: 1037, endPoint y: 296, distance: 111.9
click at [1037, 296] on div at bounding box center [1038, 309] width 8 height 53
drag, startPoint x: 1227, startPoint y: 293, endPoint x: 1131, endPoint y: 301, distance: 96.8
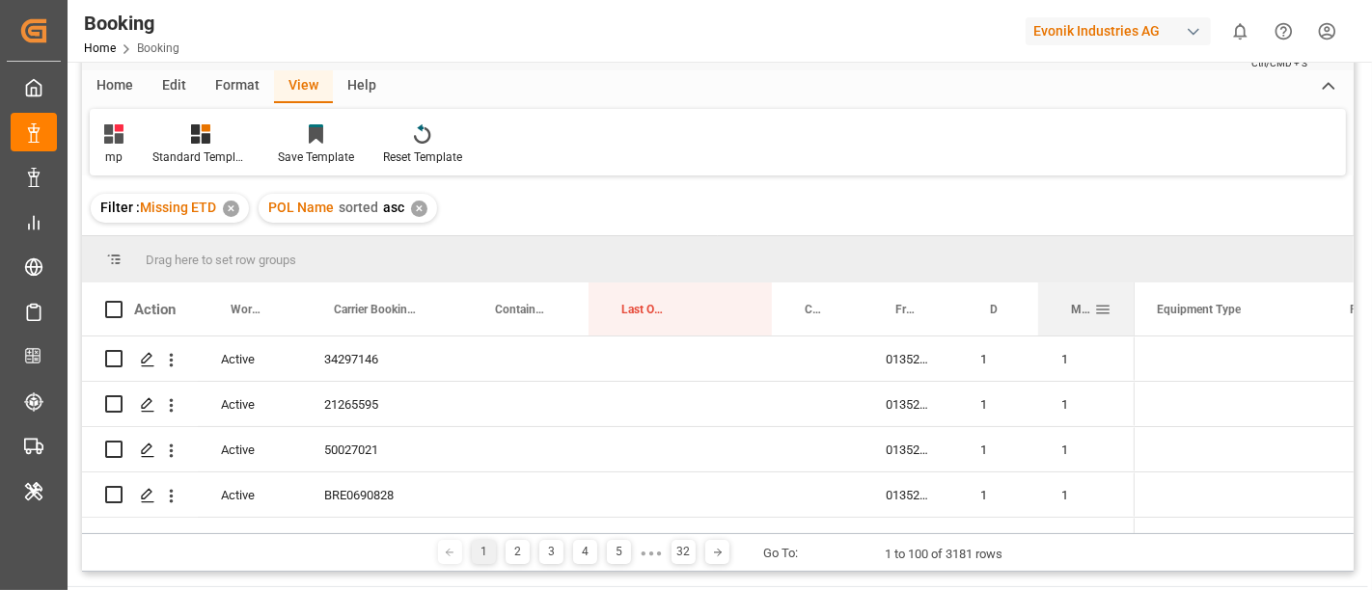
click at [1131, 301] on div at bounding box center [1135, 309] width 8 height 53
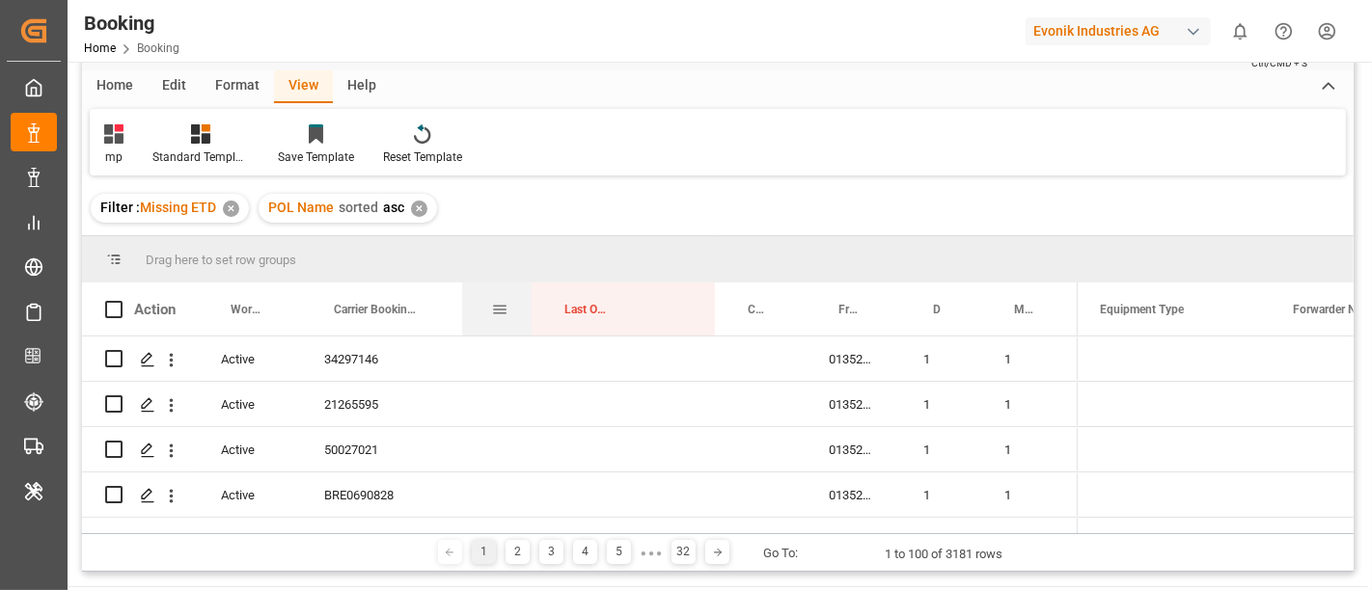
drag, startPoint x: 587, startPoint y: 288, endPoint x: 530, endPoint y: 289, distance: 57.9
click at [530, 289] on div at bounding box center [532, 309] width 8 height 53
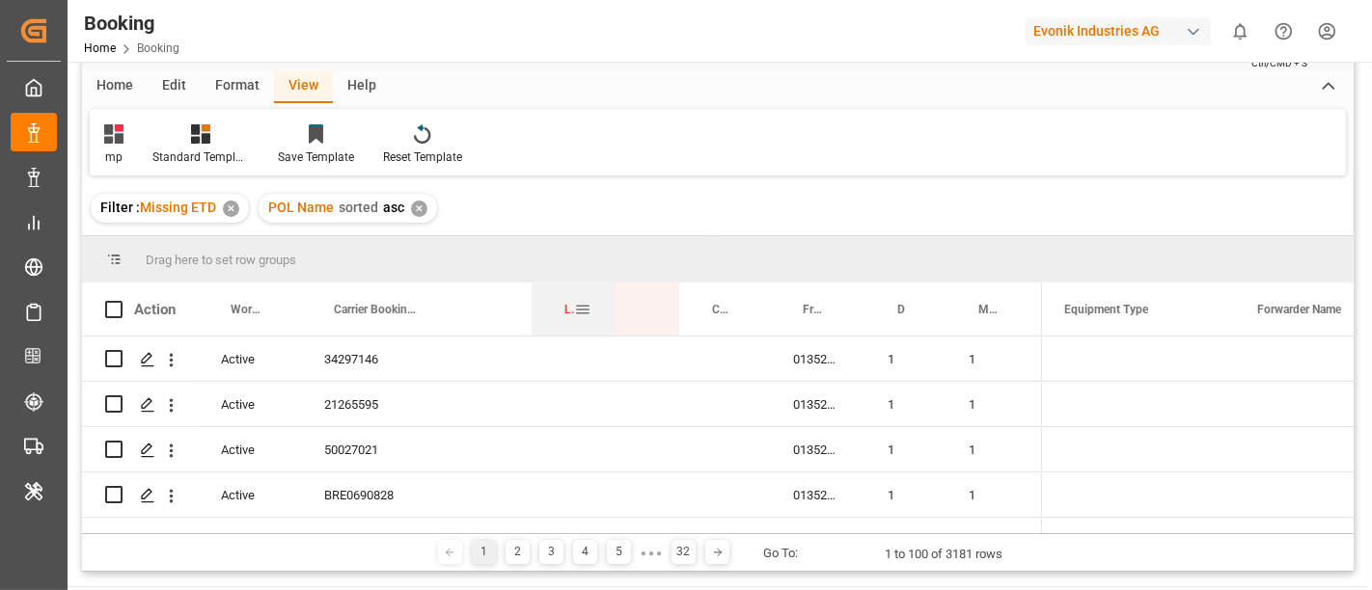
drag, startPoint x: 647, startPoint y: 293, endPoint x: 612, endPoint y: 291, distance: 35.7
click at [612, 291] on div at bounding box center [615, 309] width 8 height 53
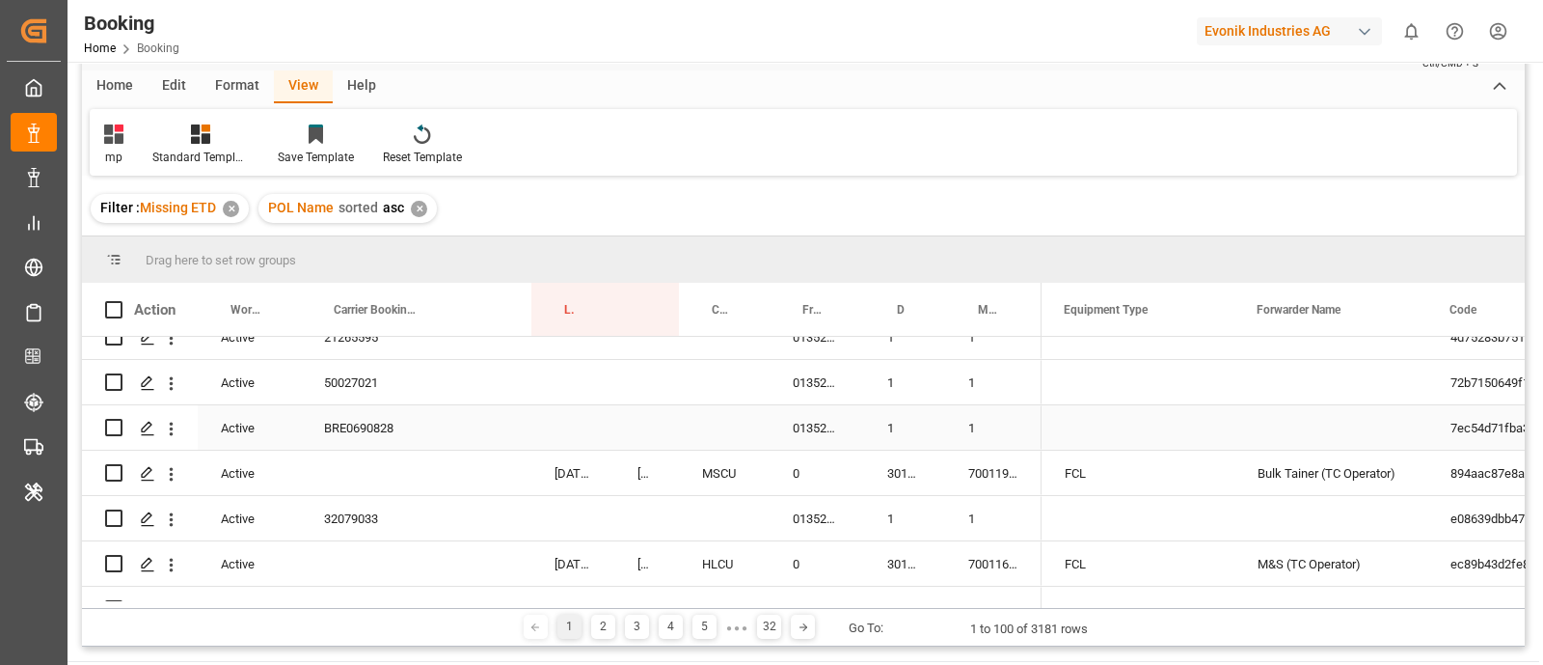
scroll to position [120, 0]
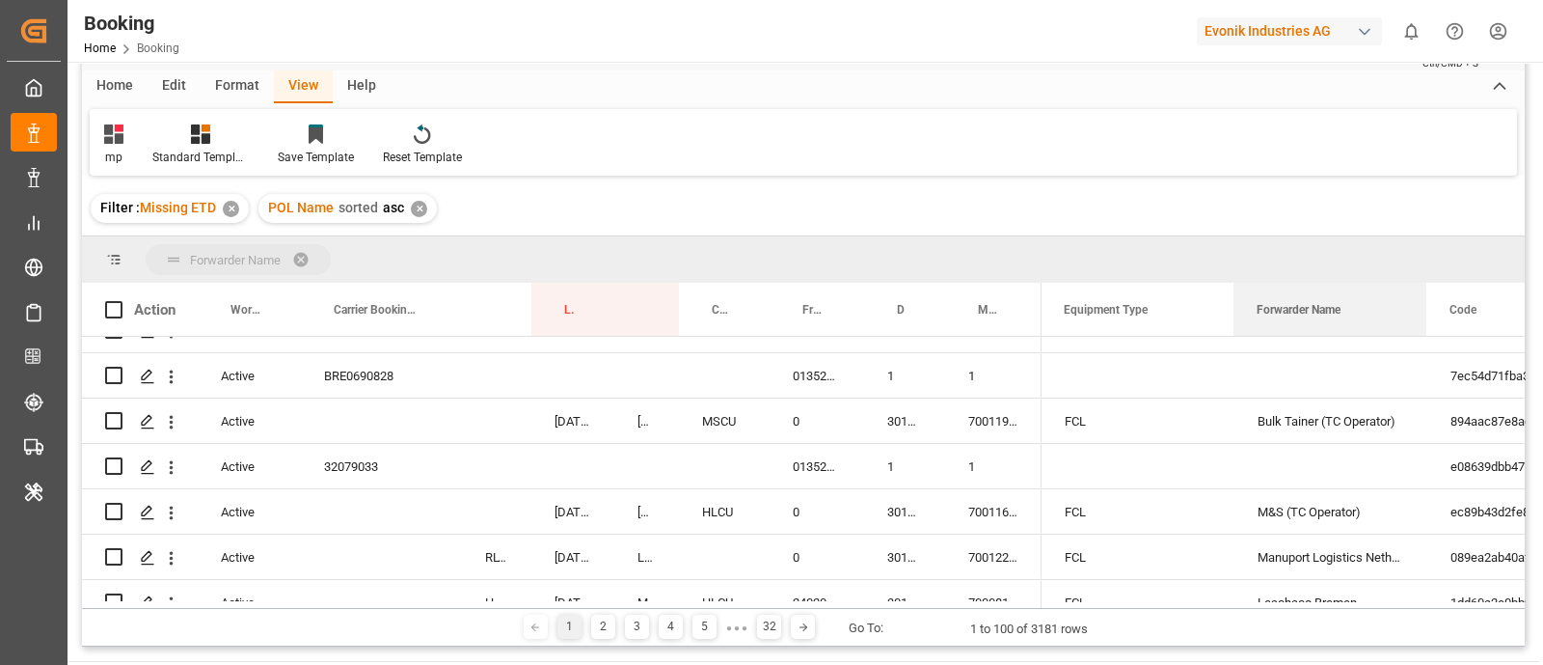
drag, startPoint x: 1305, startPoint y: 301, endPoint x: 1299, endPoint y: 252, distance: 49.5
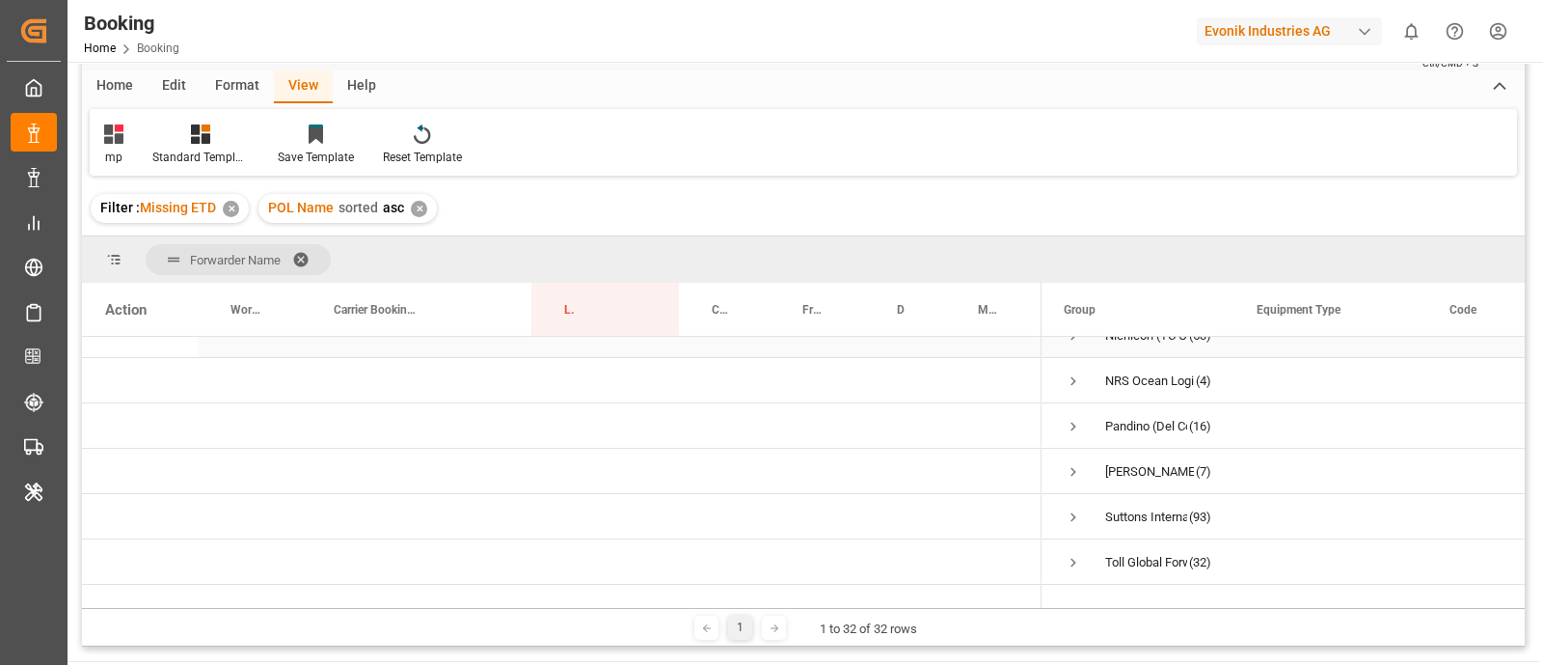
scroll to position [1192, 0]
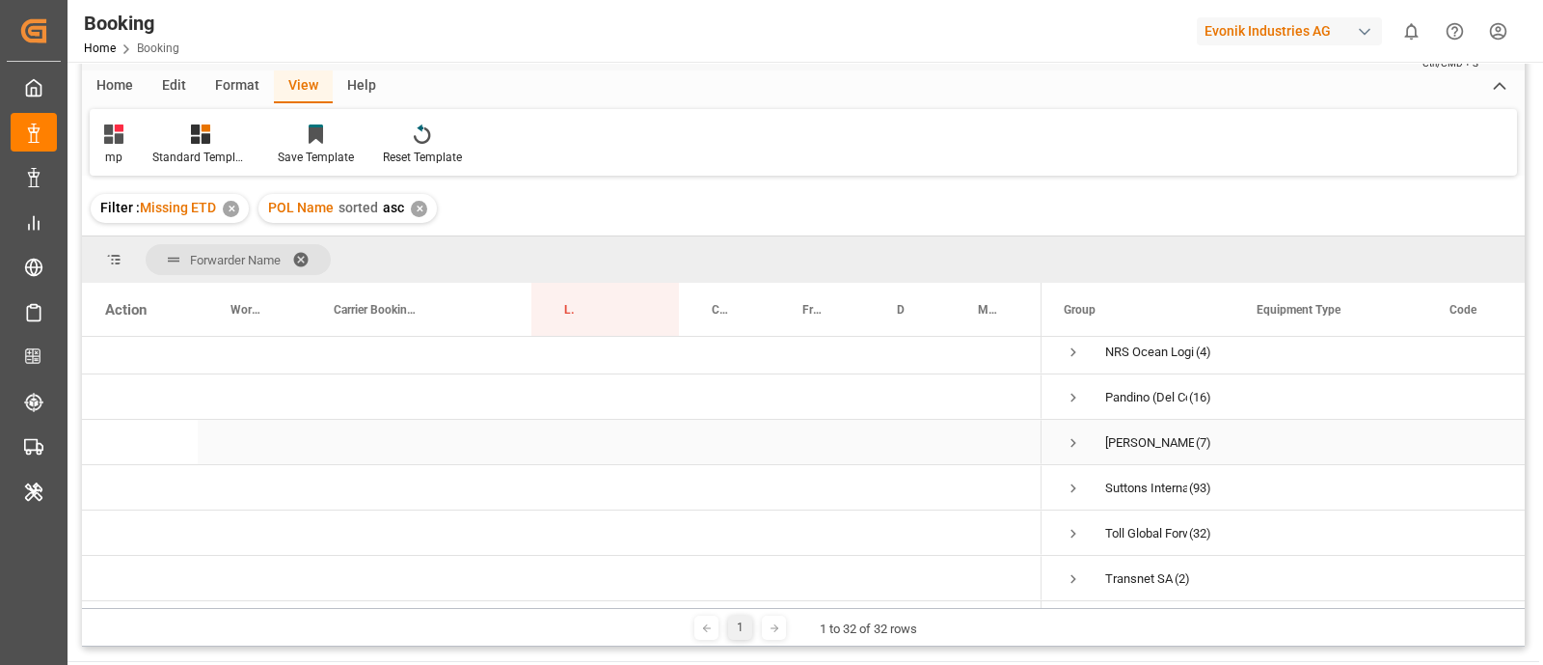
click at [1066, 434] on span "Press SPACE to select this row." at bounding box center [1073, 442] width 17 height 17
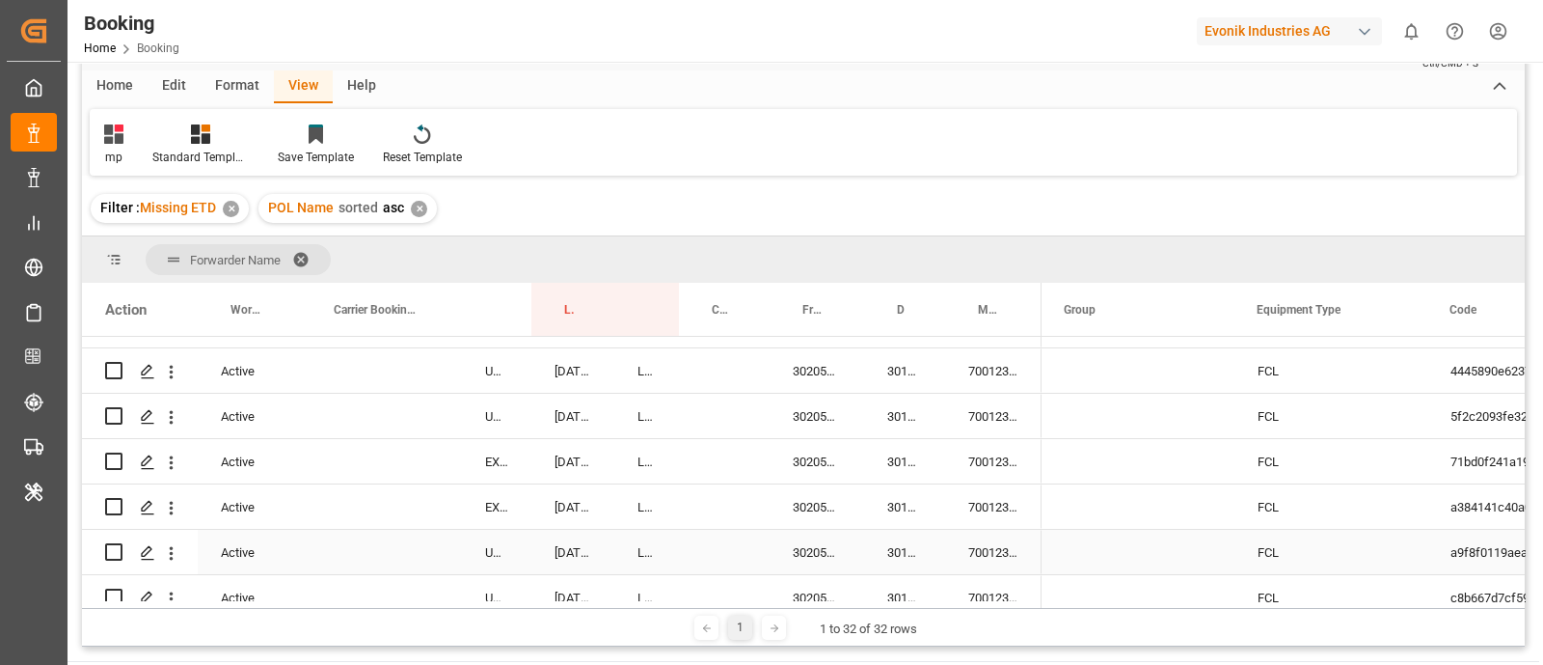
scroll to position [1313, 0]
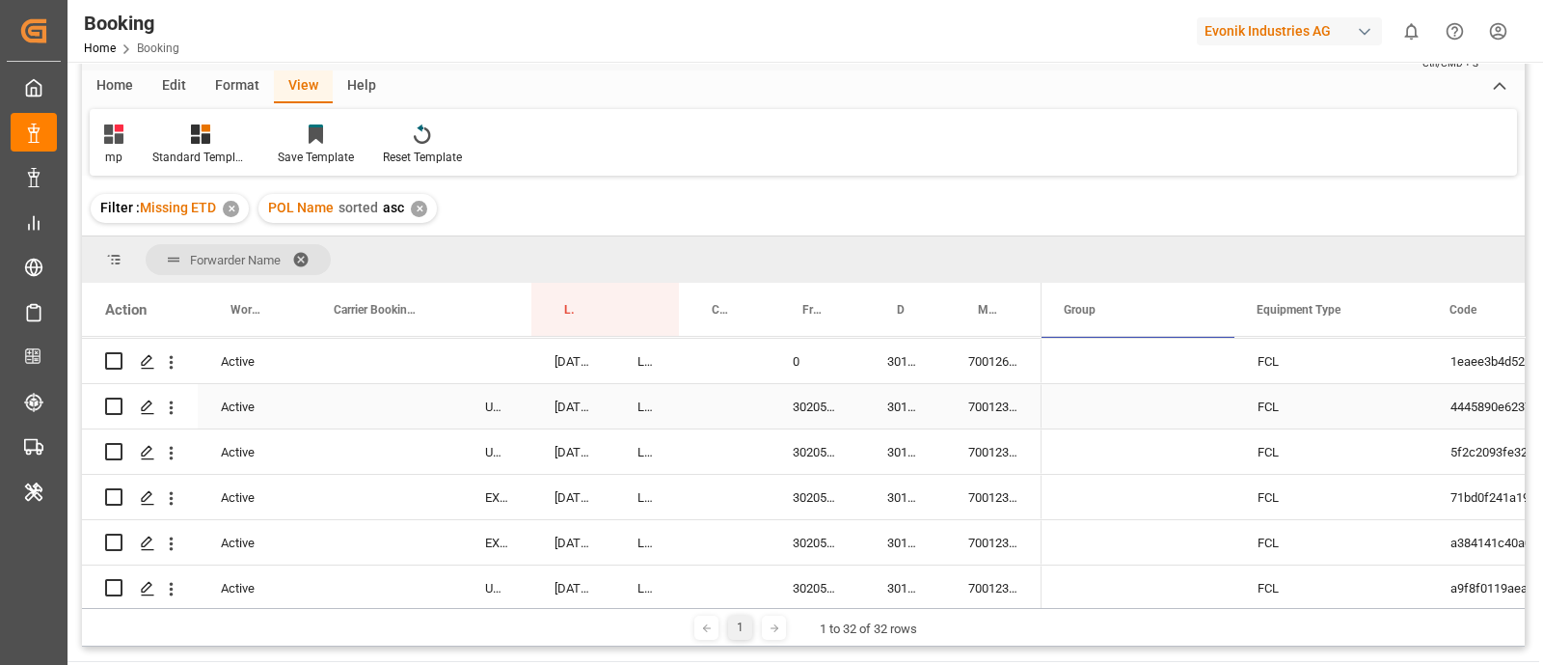
click at [974, 409] on div "7001237530" at bounding box center [993, 406] width 96 height 44
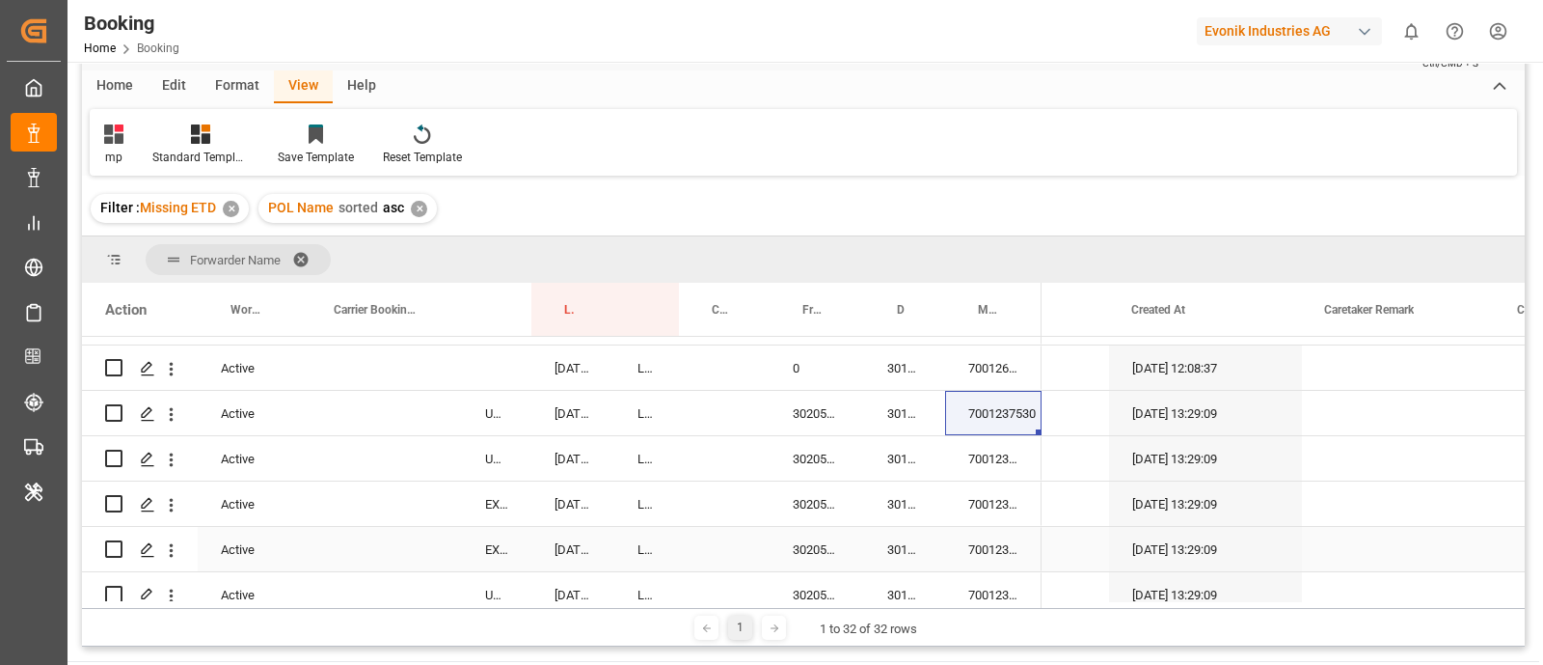
scroll to position [1269, 0]
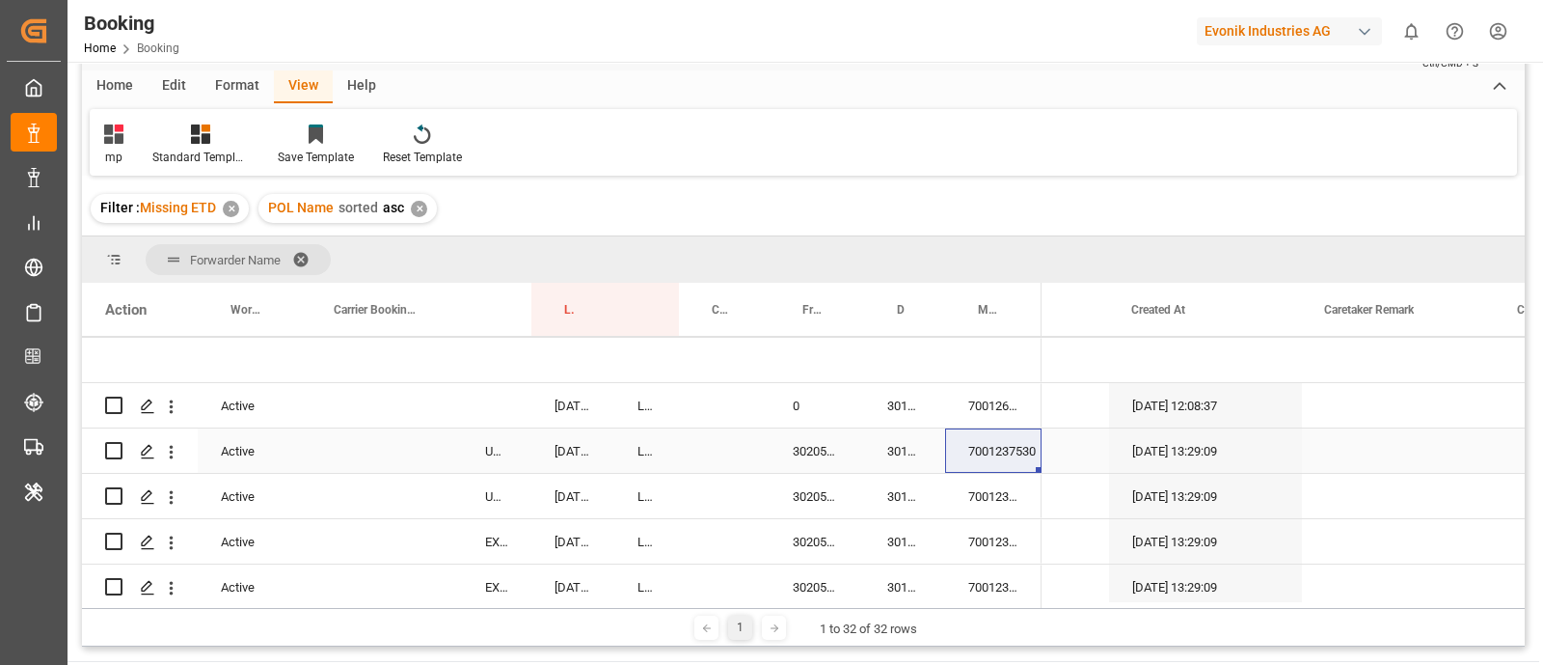
click at [984, 450] on div "7001237530" at bounding box center [993, 450] width 96 height 44
click at [894, 455] on div "3011715210" at bounding box center [904, 450] width 81 height 44
click at [810, 454] on div "30205483" at bounding box center [817, 450] width 95 height 44
click at [887, 481] on div "3011715206" at bounding box center [904, 496] width 81 height 44
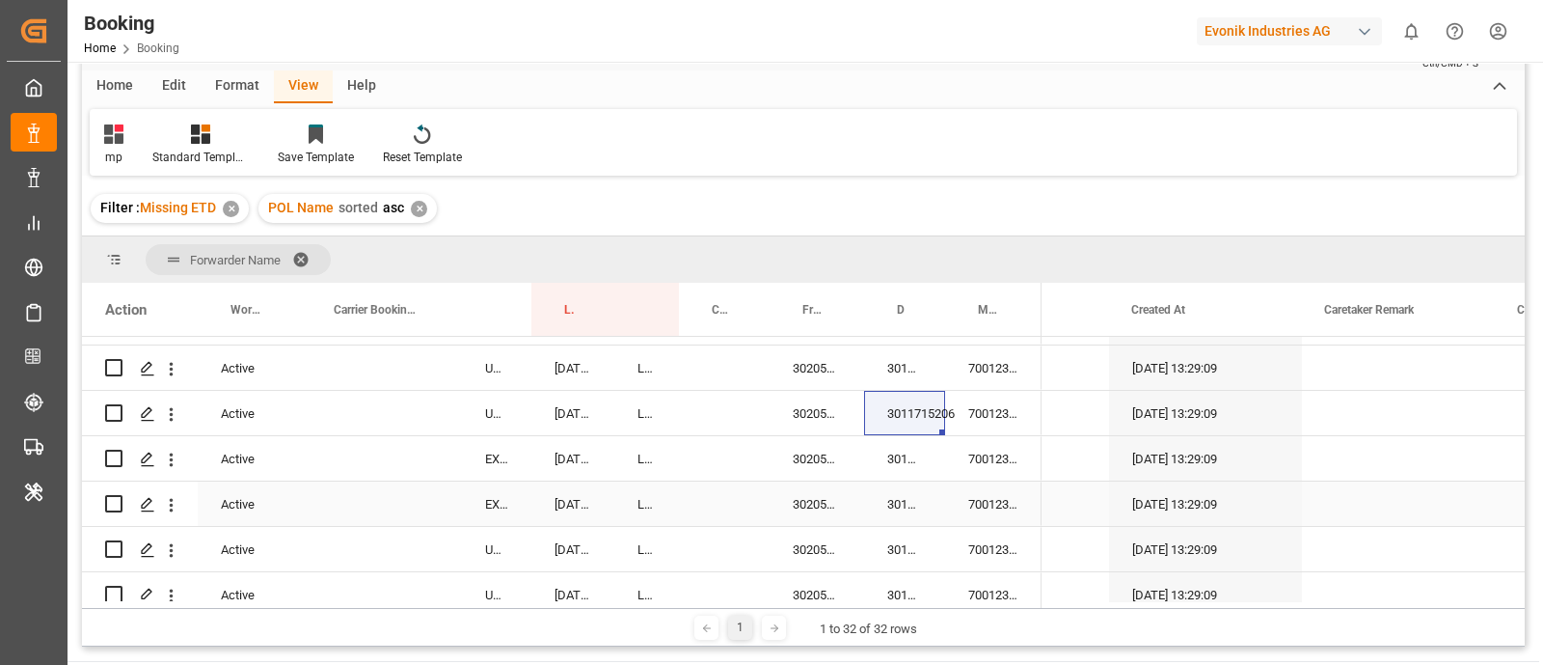
scroll to position [1389, 0]
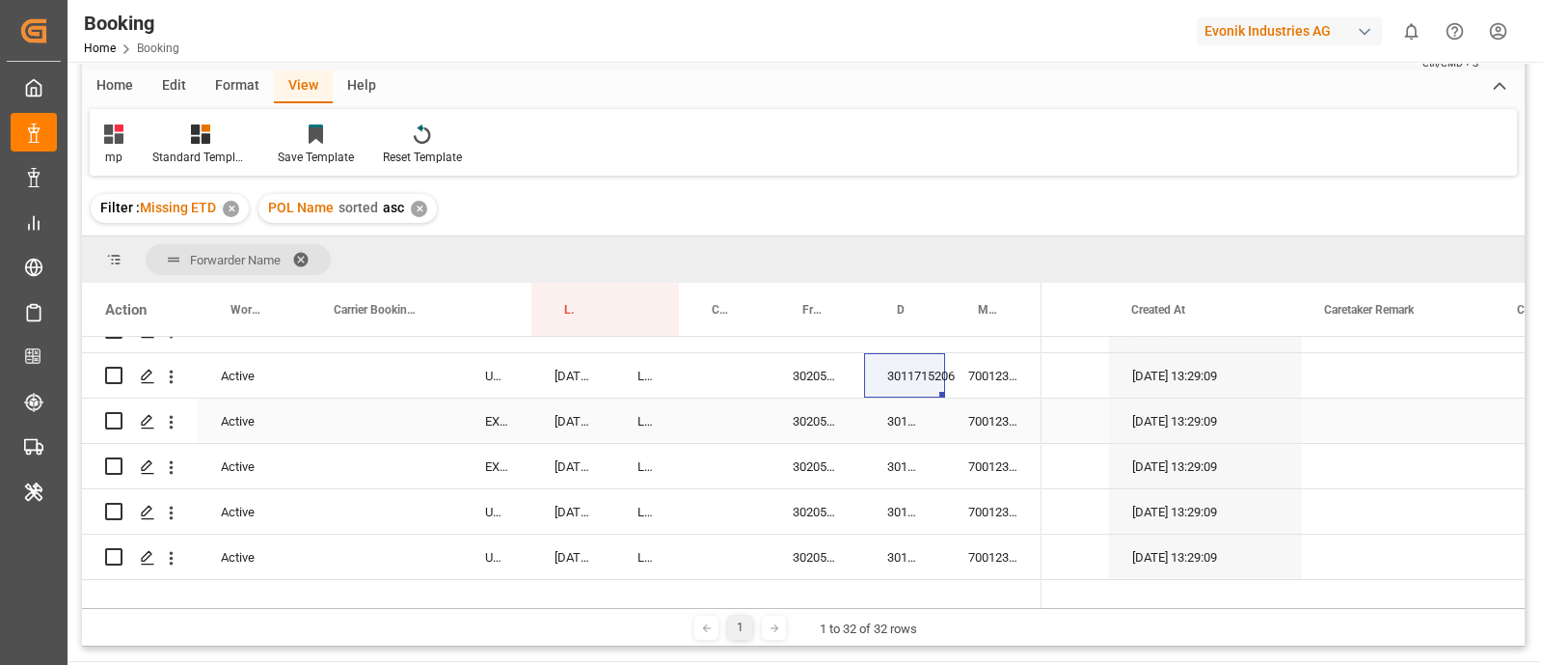
click at [904, 433] on div "3011715211" at bounding box center [904, 420] width 81 height 44
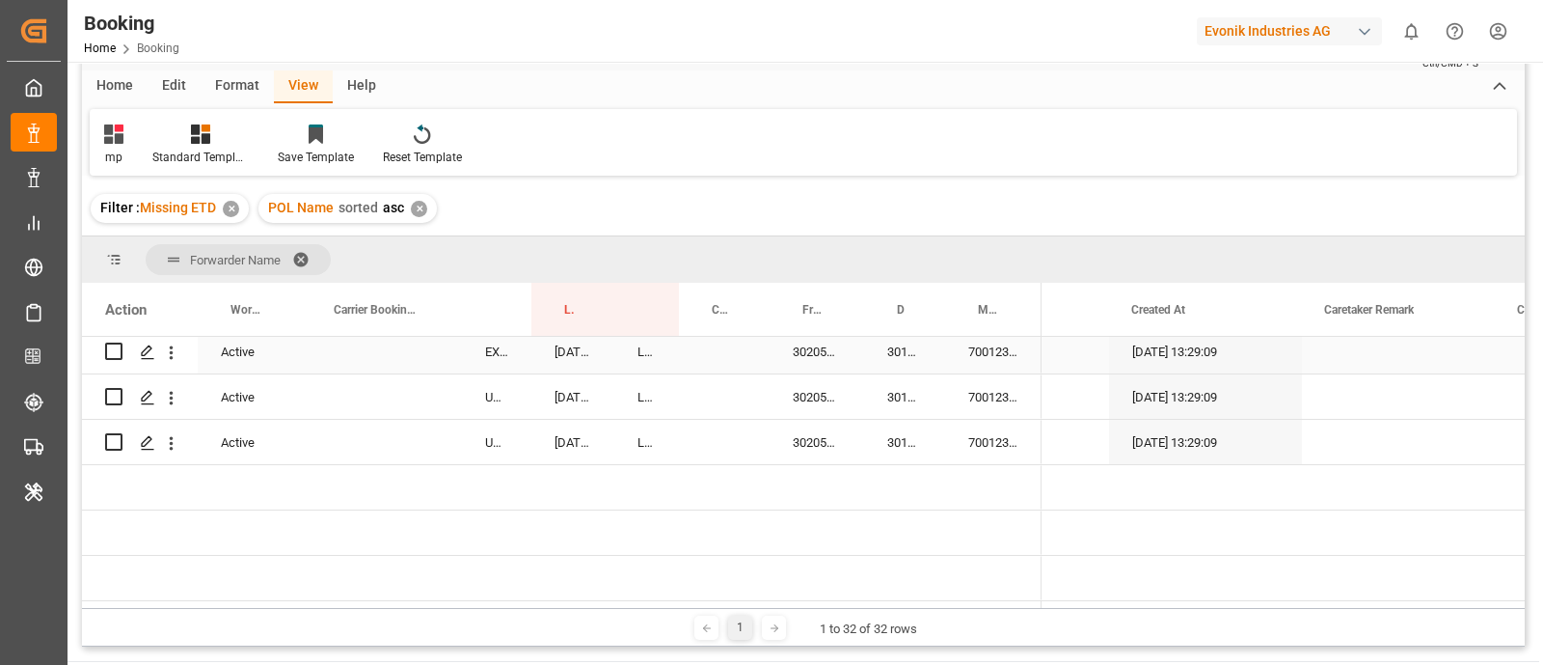
click at [901, 366] on div "3011715207" at bounding box center [904, 351] width 81 height 44
click at [901, 402] on div "3011715202" at bounding box center [904, 396] width 81 height 44
click at [928, 437] on div "3011715215" at bounding box center [904, 442] width 81 height 44
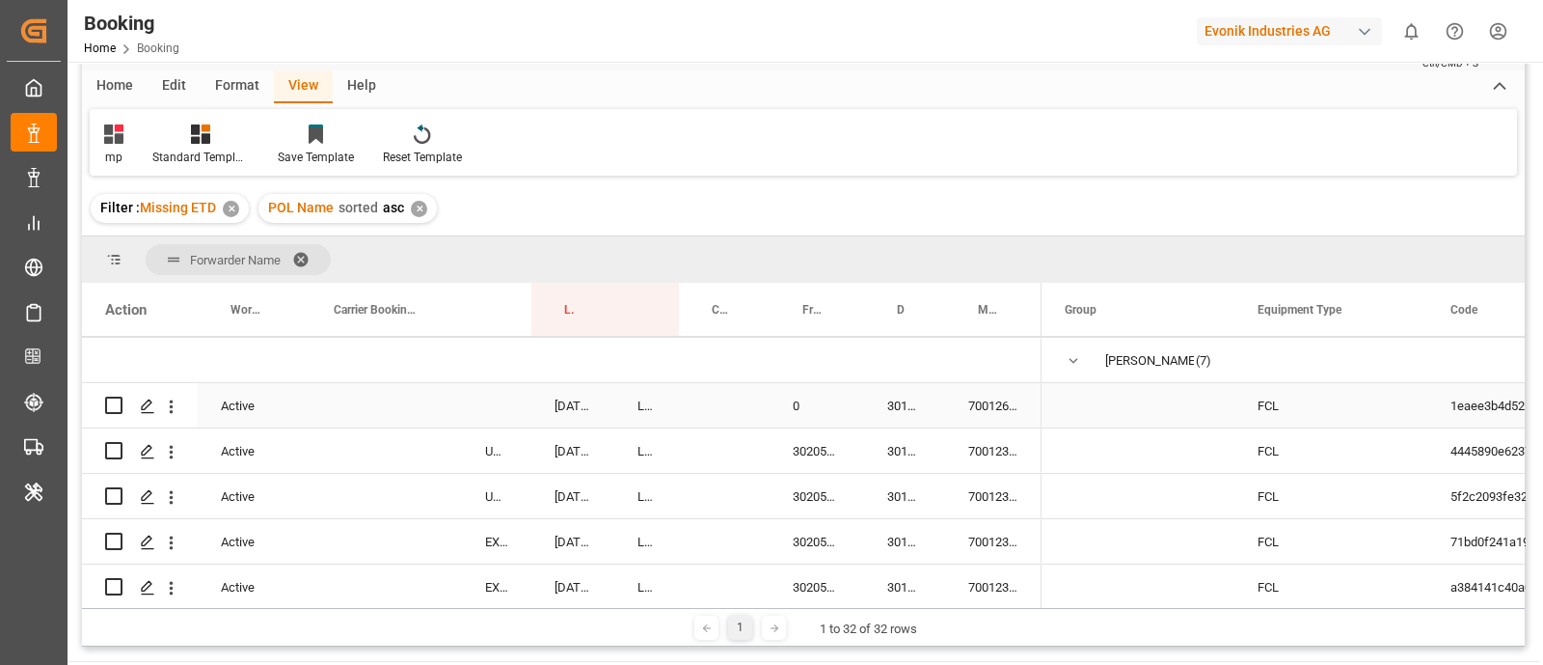
scroll to position [0, 0]
click at [1076, 355] on span "Press SPACE to select this row." at bounding box center [1073, 360] width 17 height 17
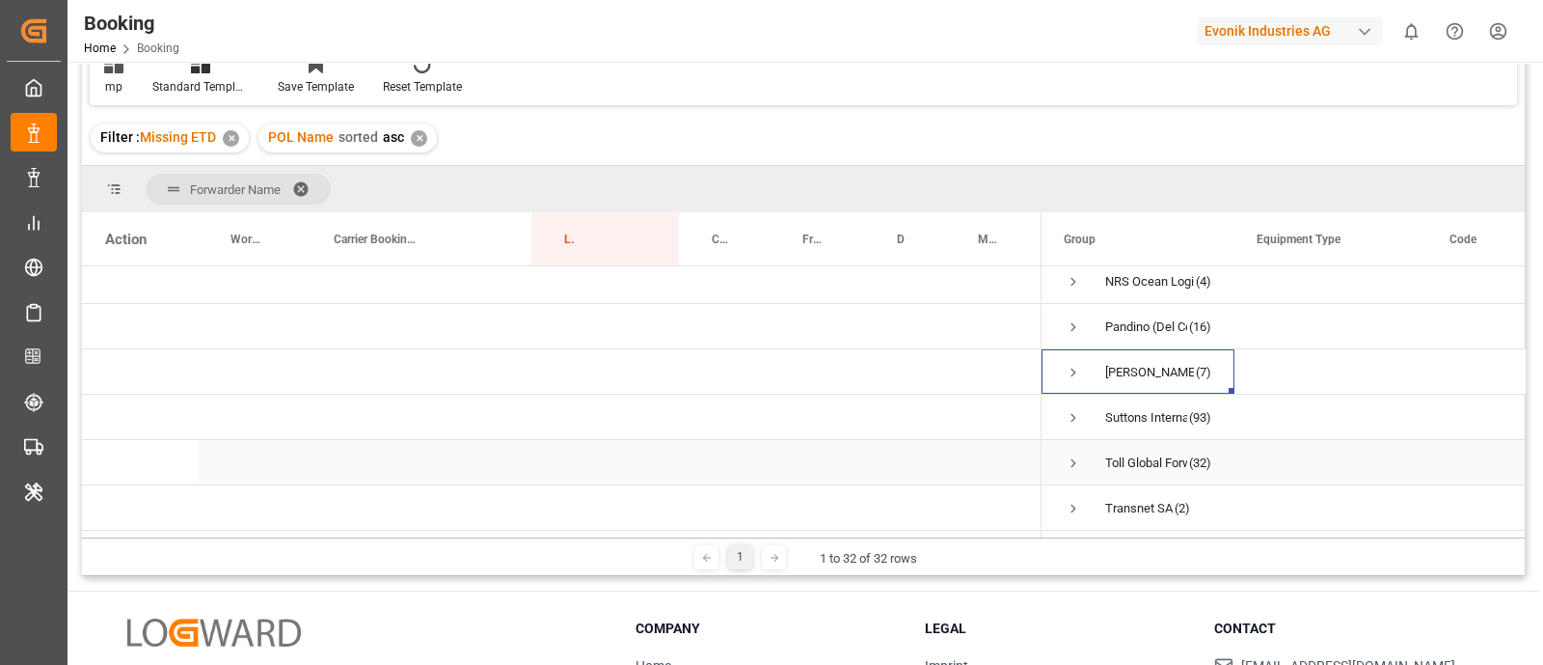
scroll to position [190, 0]
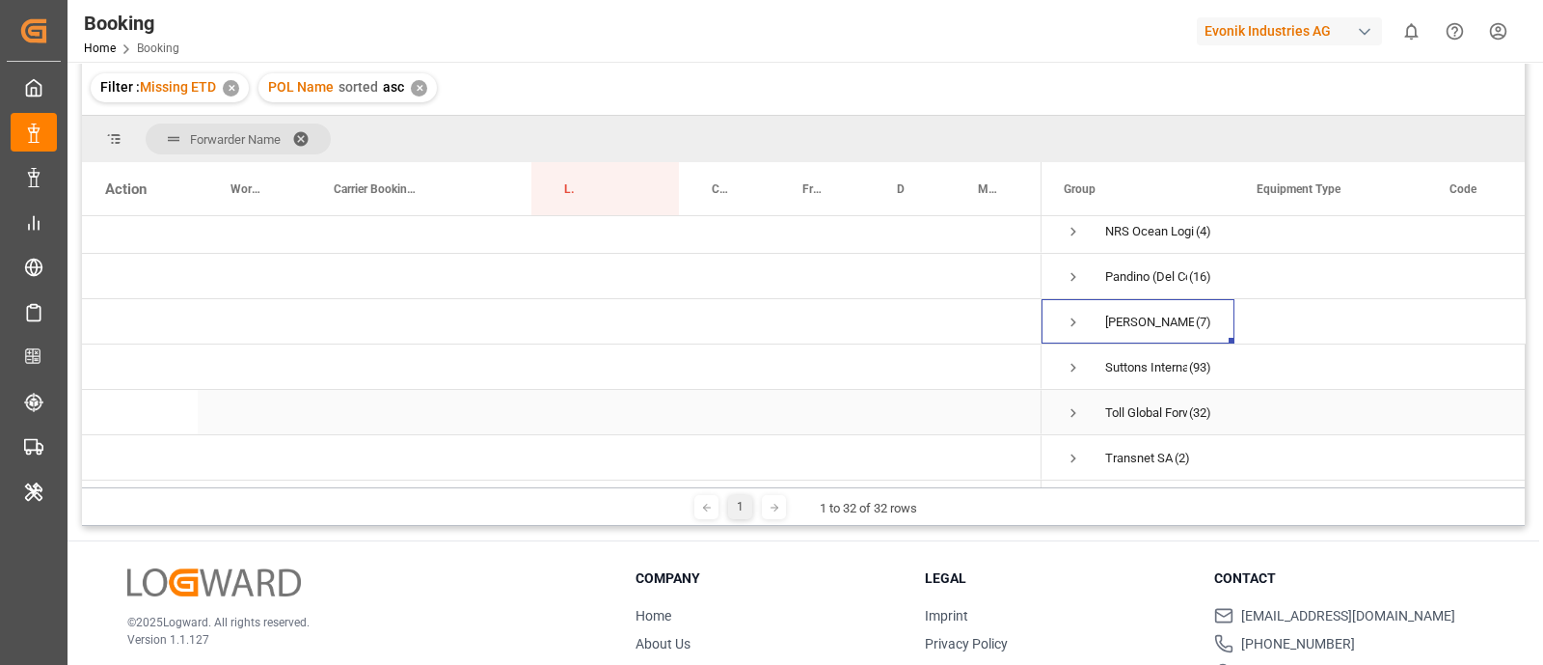
click at [1078, 404] on span "Press SPACE to select this row." at bounding box center [1073, 412] width 17 height 17
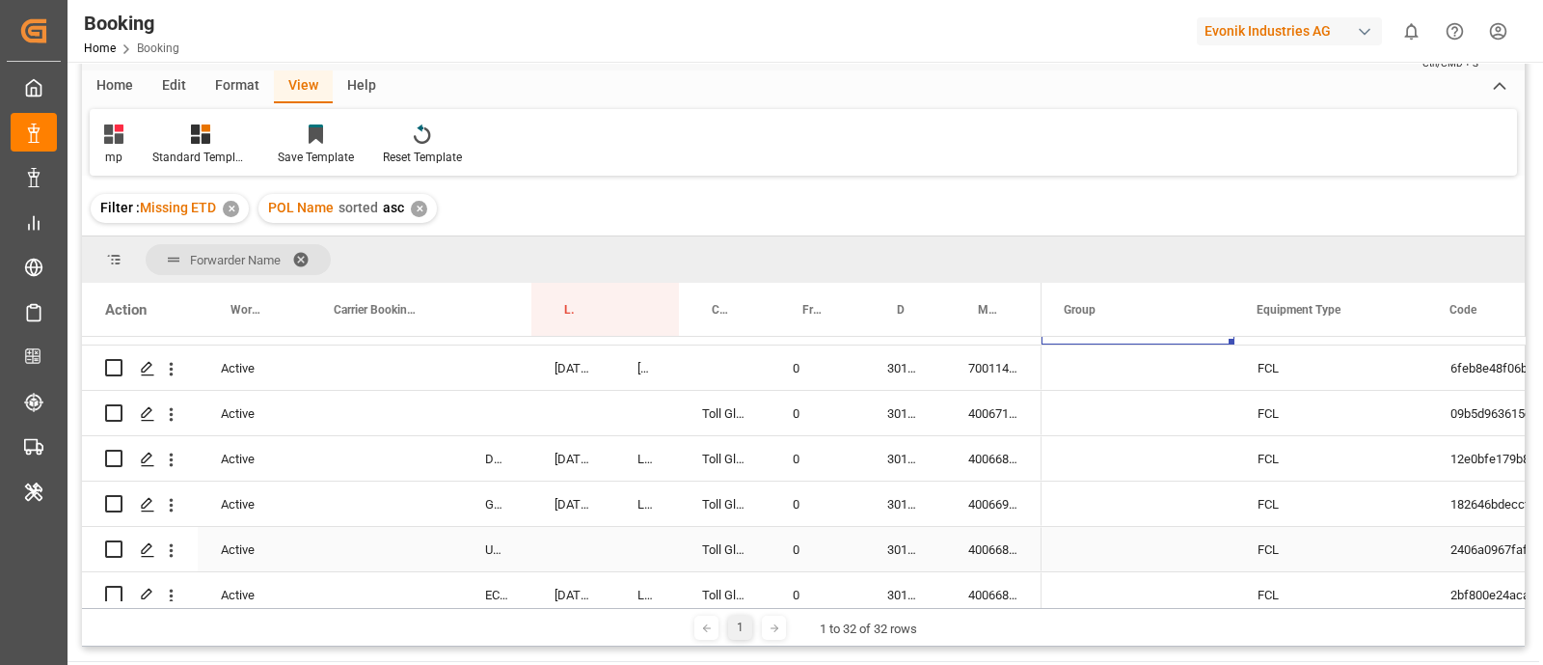
scroll to position [1433, 0]
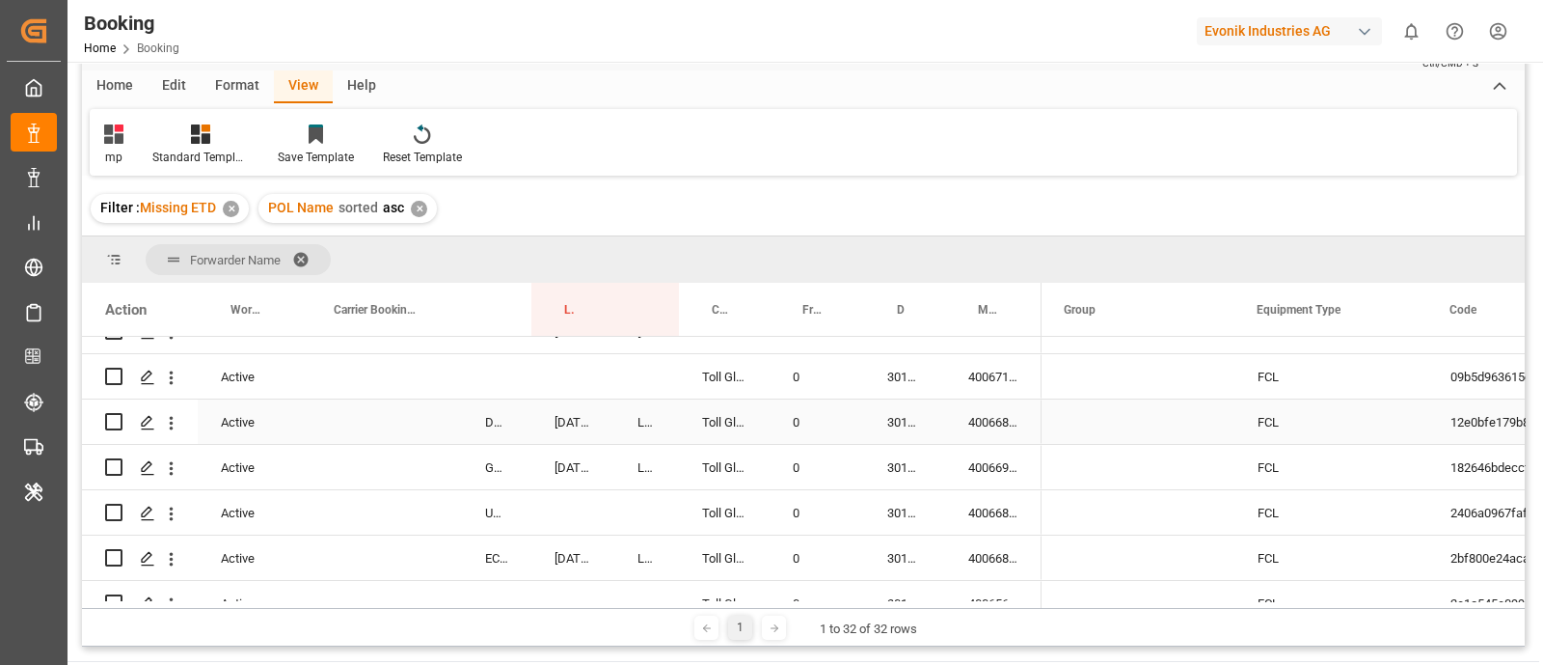
click at [989, 407] on div "4006688362" at bounding box center [993, 421] width 96 height 44
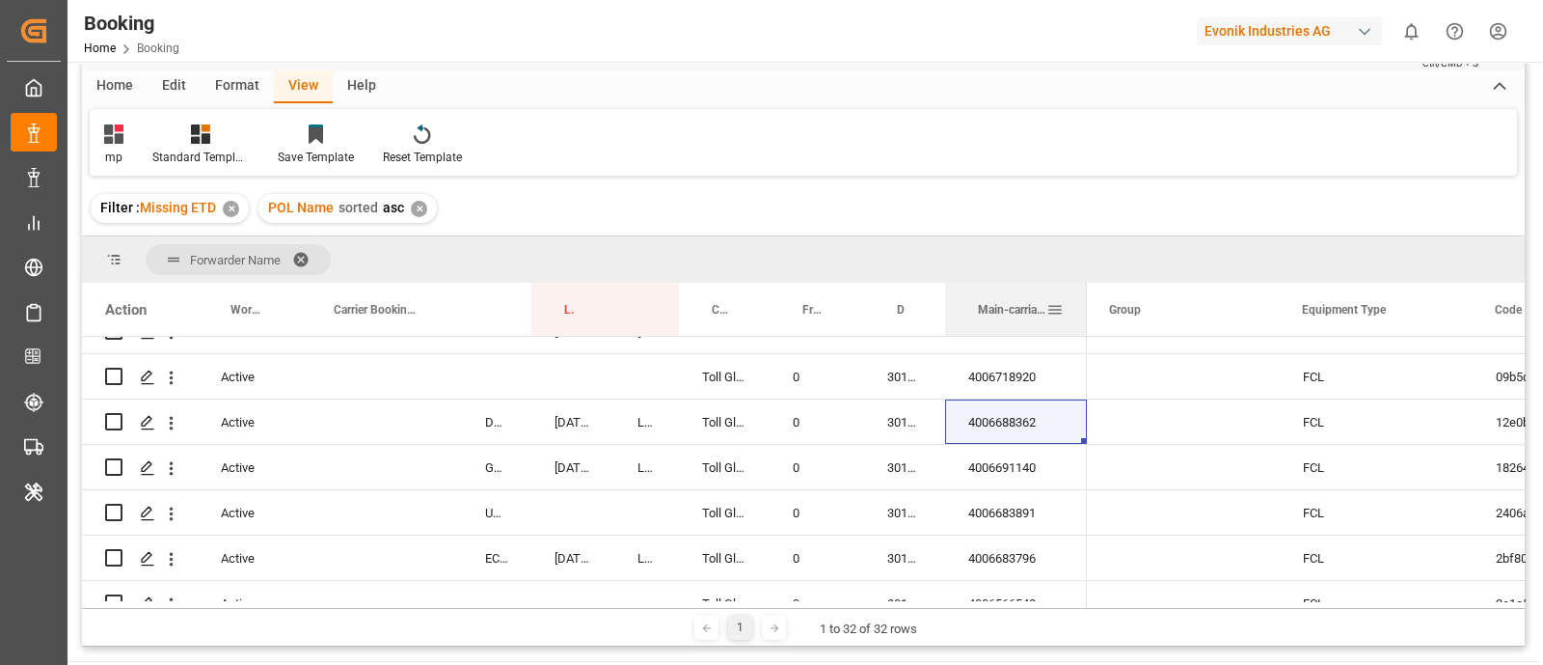
drag, startPoint x: 1039, startPoint y: 292, endPoint x: 1087, endPoint y: 302, distance: 49.2
click at [1087, 302] on div at bounding box center [1087, 309] width 8 height 53
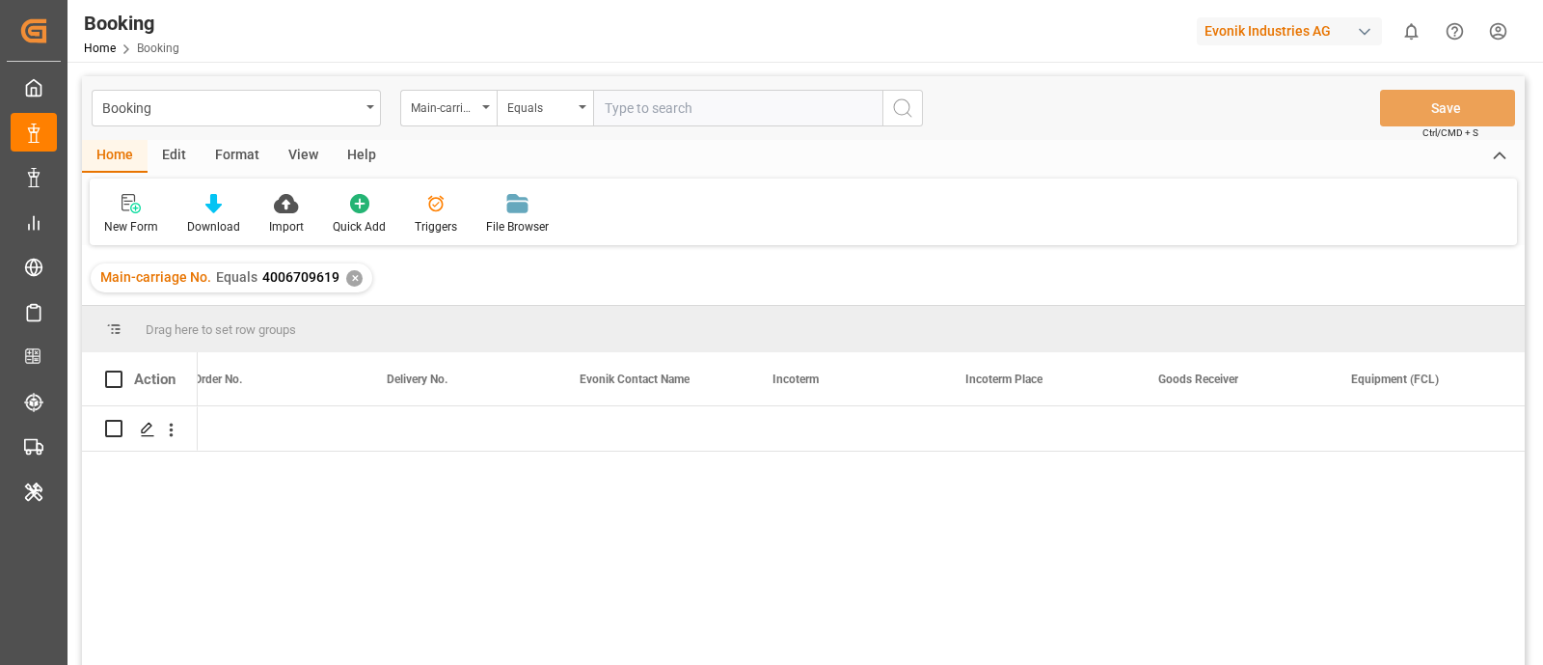
scroll to position [0, 2921]
click at [634, 106] on input "text" at bounding box center [737, 108] width 289 height 37
paste input "7001237530"
type input "7001237530"
click at [897, 103] on icon "search button" at bounding box center [902, 107] width 23 height 23
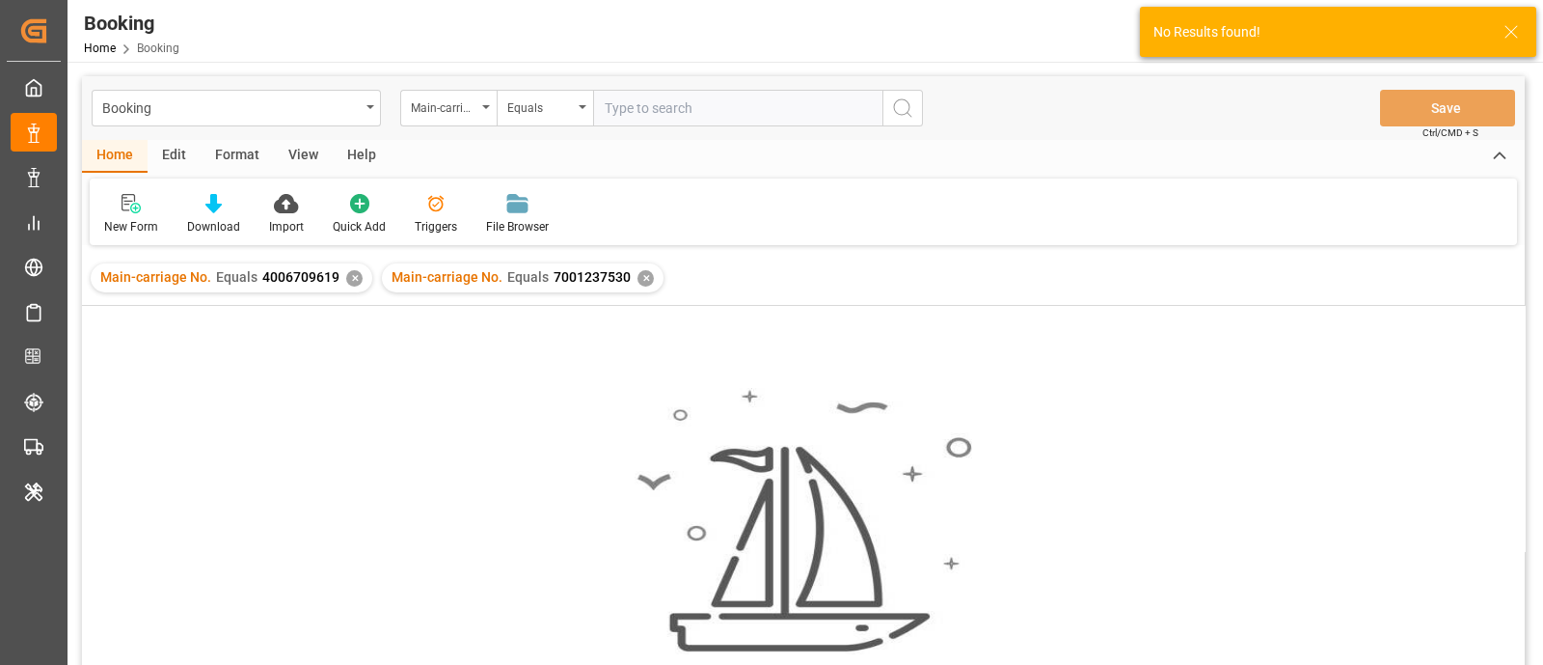
click at [352, 286] on div "✕" at bounding box center [354, 278] width 16 height 16
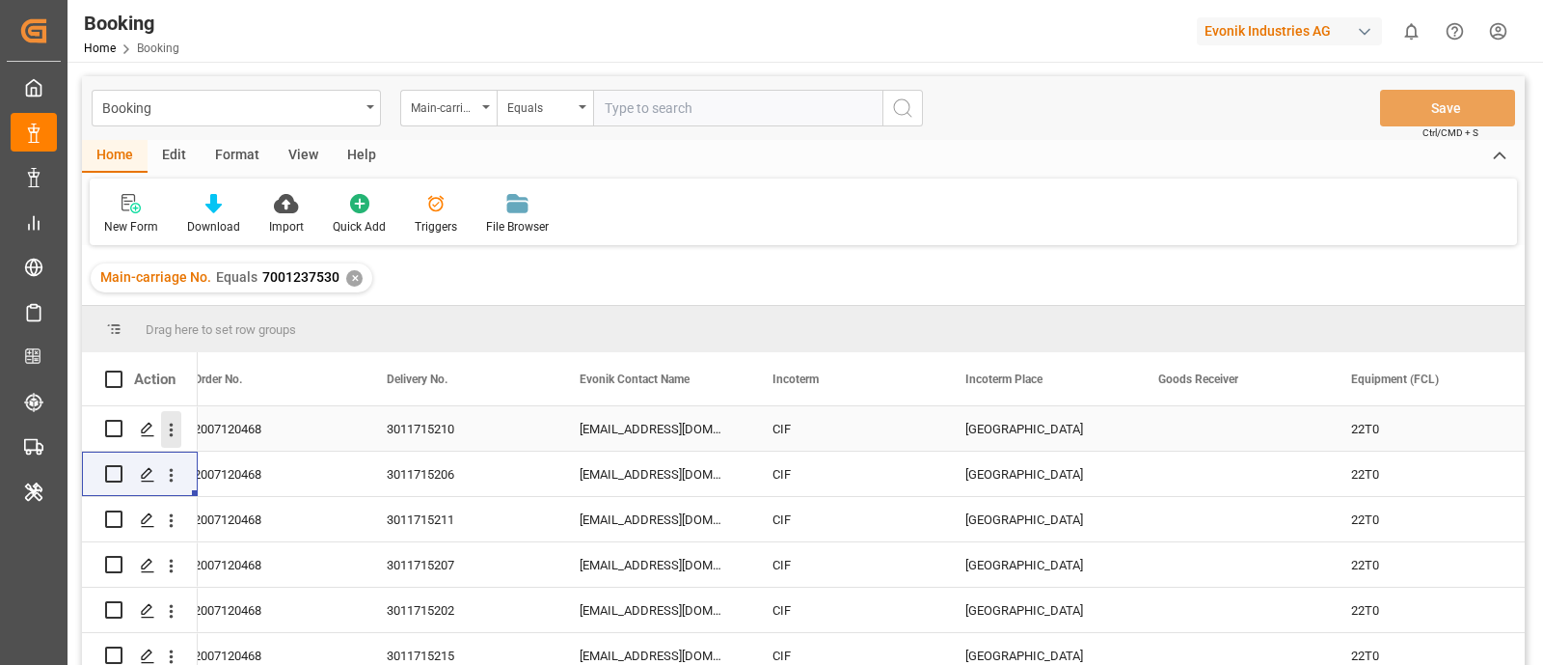
click at [176, 429] on icon "open menu" at bounding box center [171, 430] width 20 height 20
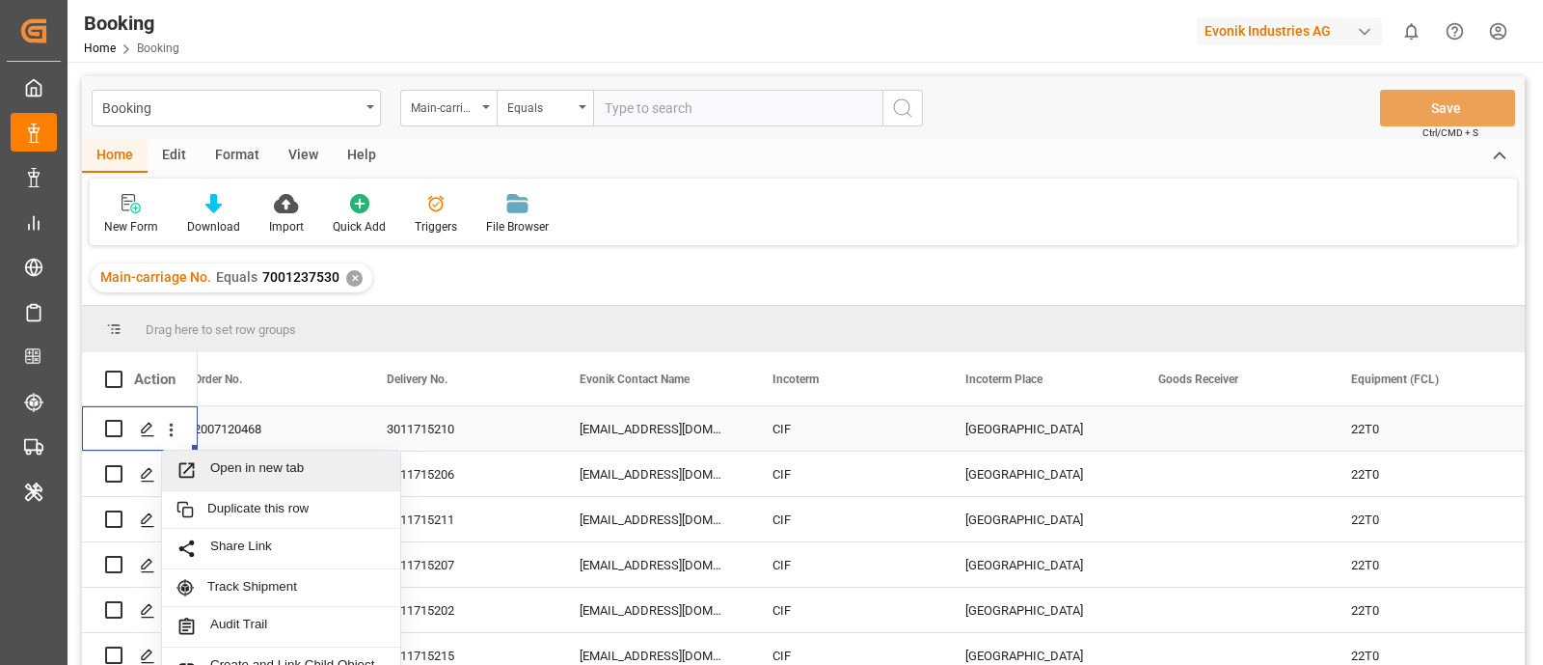
click at [264, 458] on div "Open in new tab" at bounding box center [281, 470] width 238 height 41
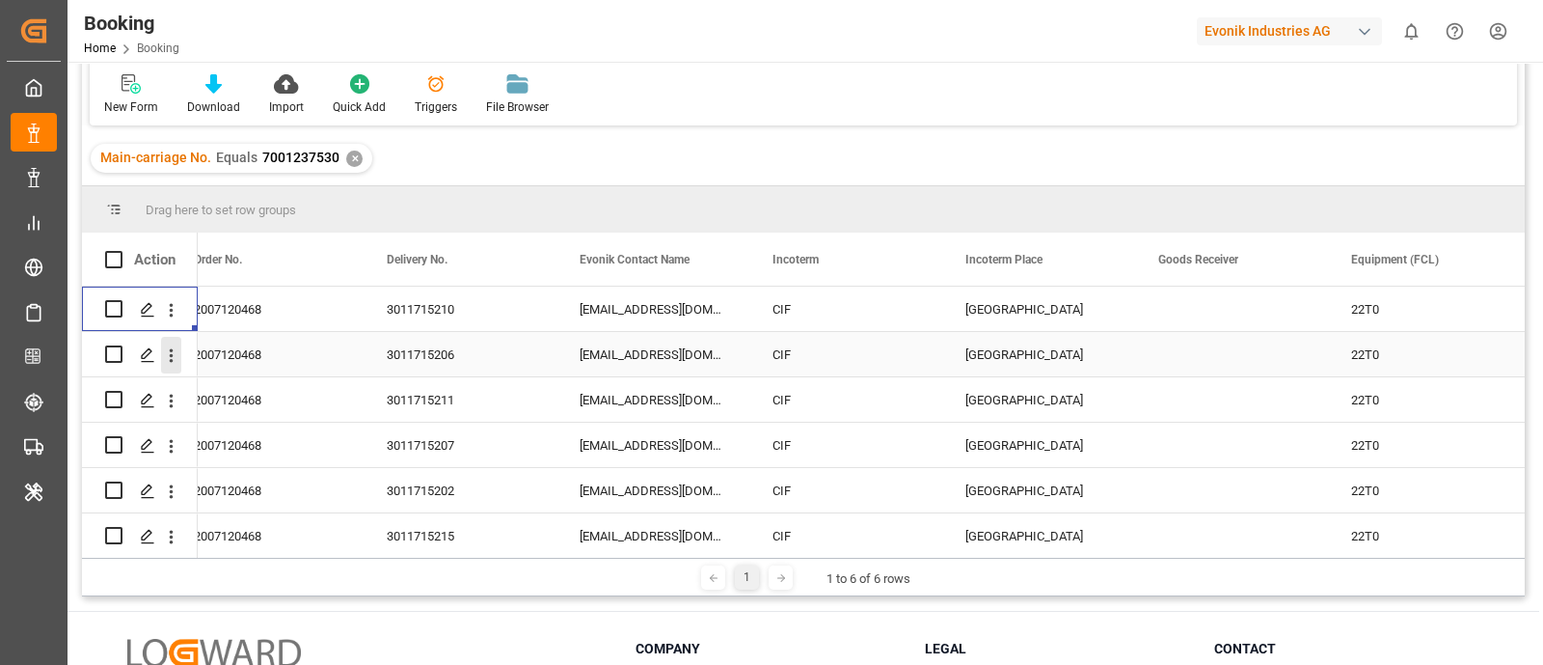
click at [167, 360] on icon "open menu" at bounding box center [171, 355] width 20 height 20
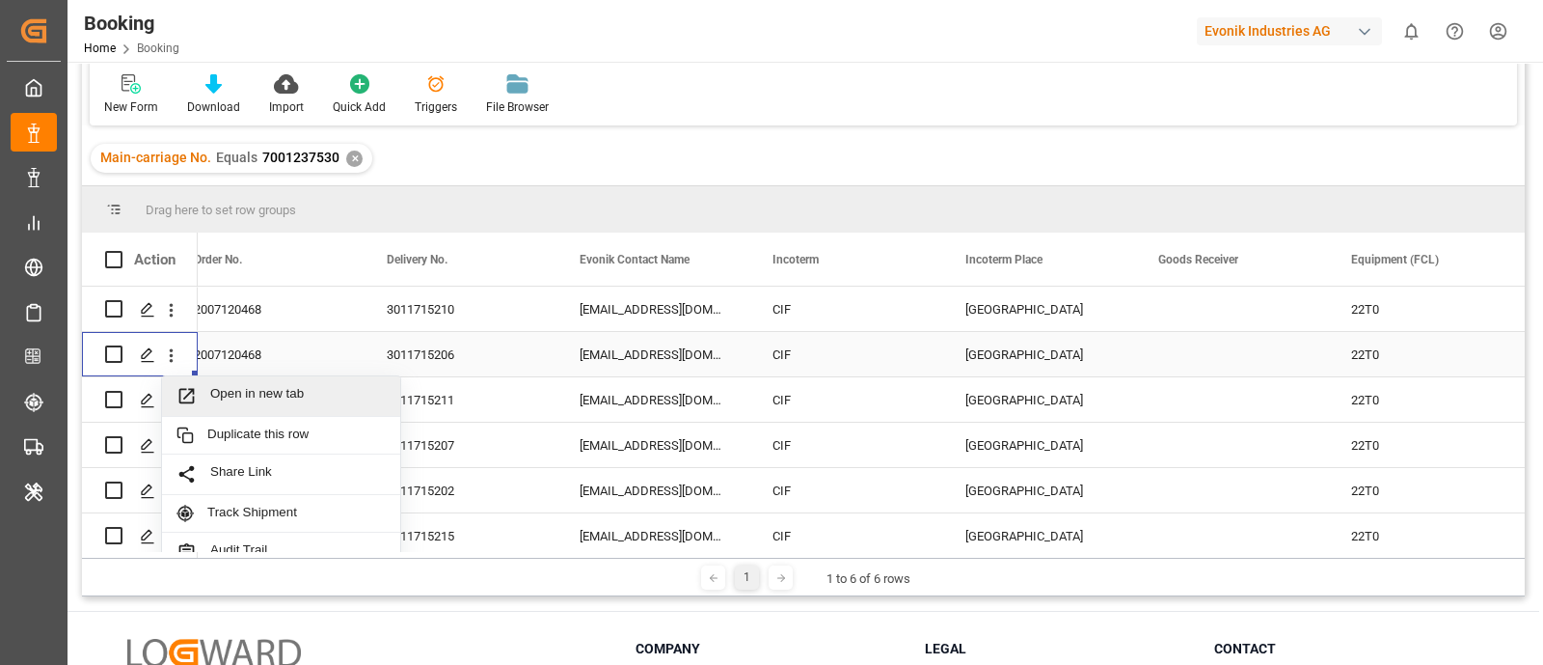
click at [286, 399] on span "Open in new tab" at bounding box center [298, 396] width 176 height 20
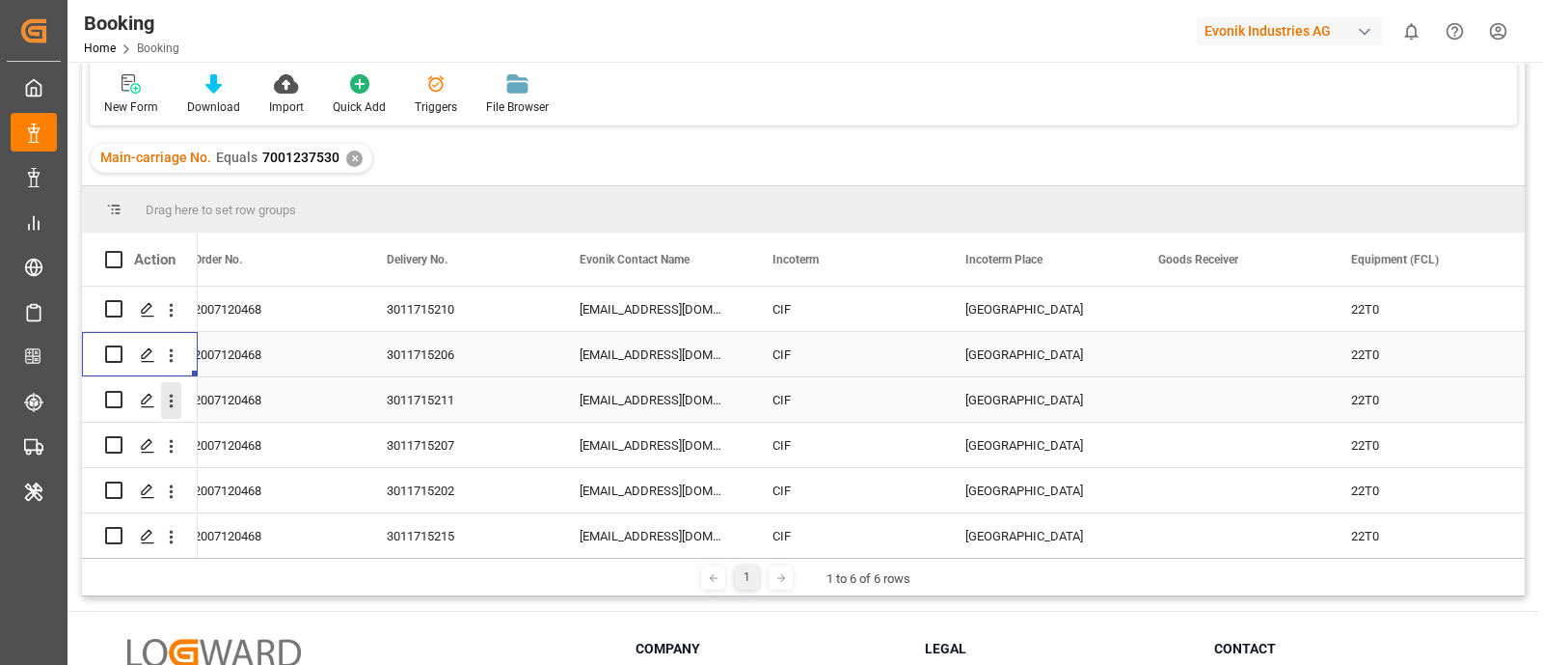
click at [171, 409] on icon "open menu" at bounding box center [171, 401] width 20 height 20
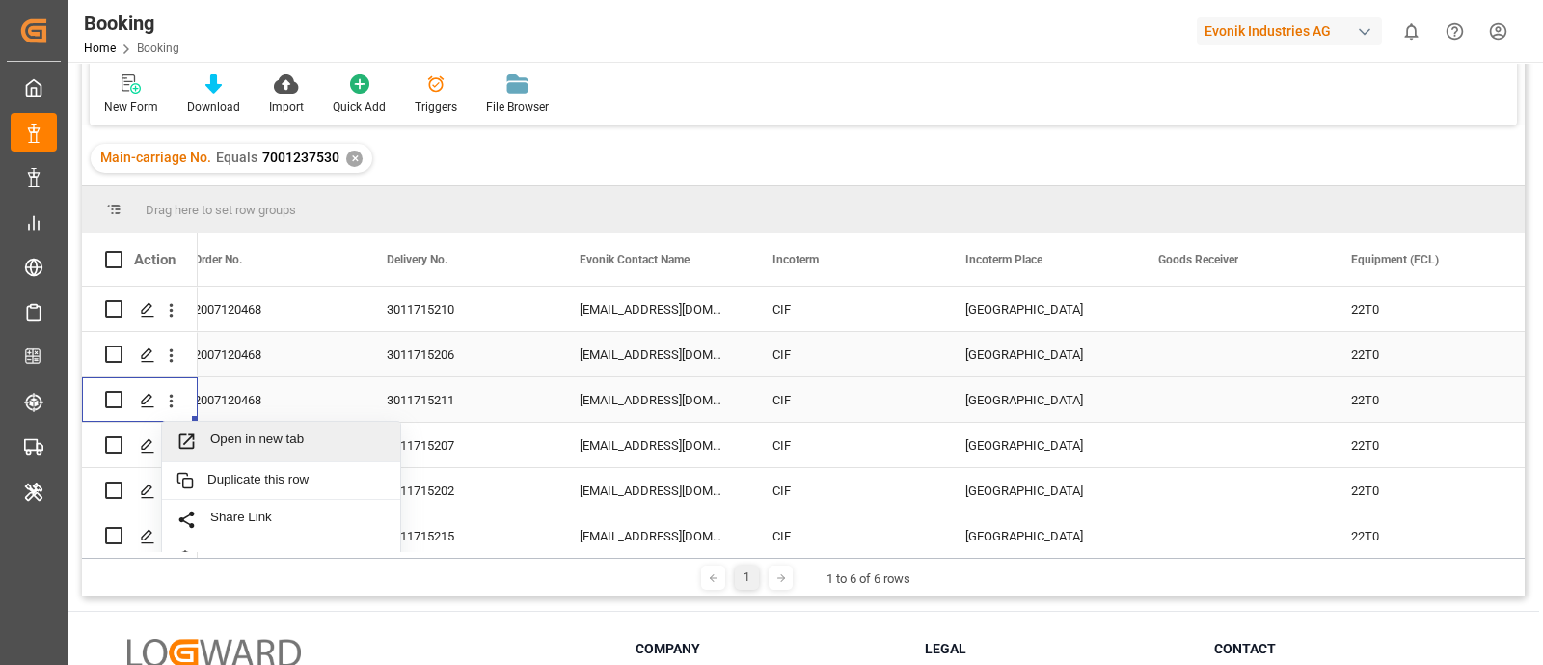
click at [263, 443] on span "Open in new tab" at bounding box center [298, 441] width 176 height 20
click at [171, 451] on icon "open menu" at bounding box center [171, 446] width 20 height 20
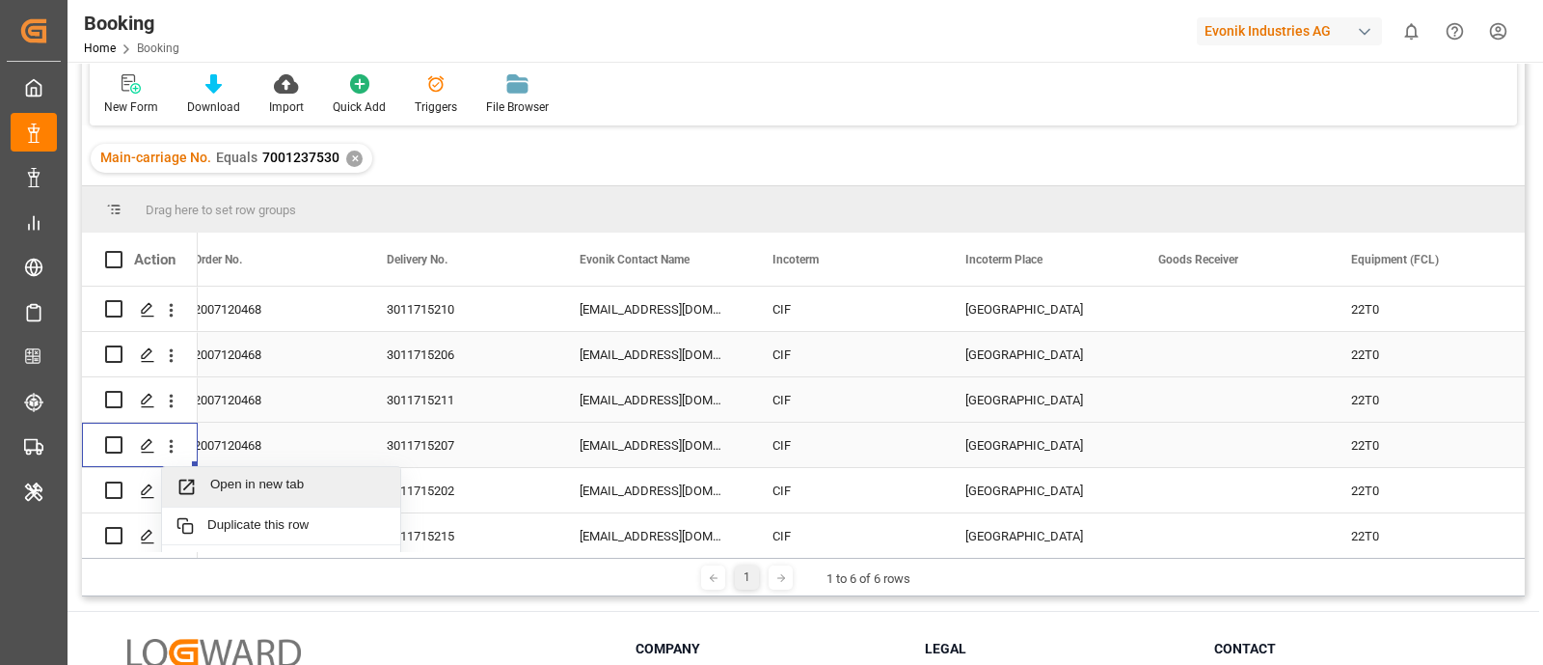
click at [247, 489] on span "Open in new tab" at bounding box center [298, 487] width 176 height 20
click at [173, 498] on icon "open menu" at bounding box center [171, 491] width 20 height 20
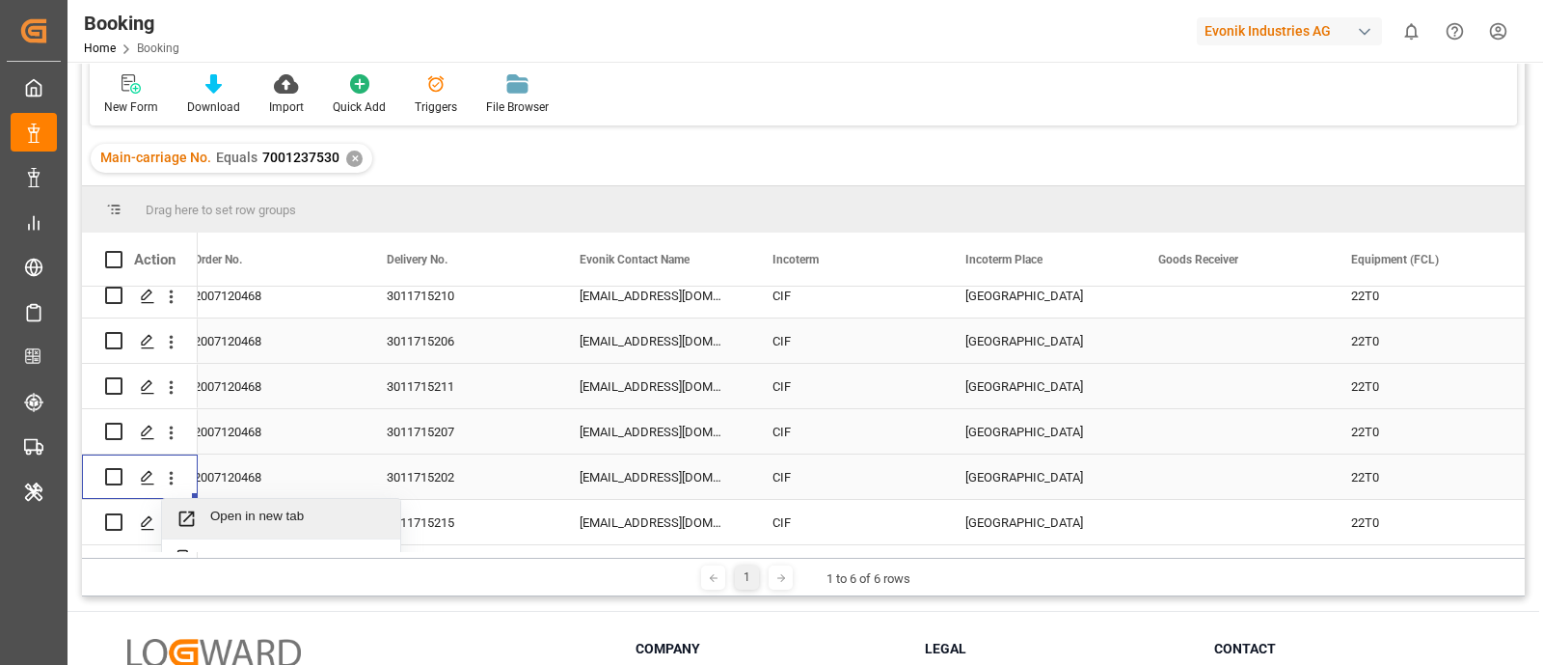
click at [269, 510] on span "Open in new tab" at bounding box center [298, 518] width 176 height 20
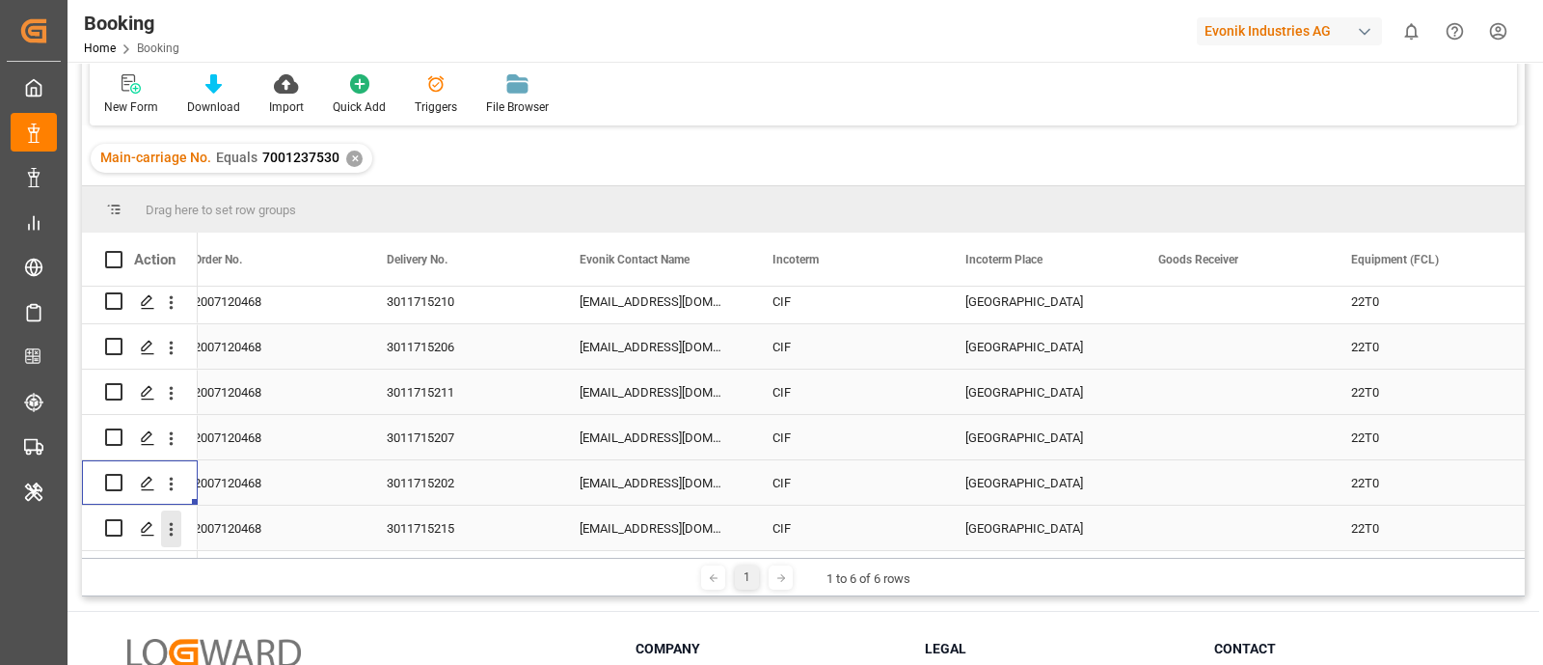
click at [166, 532] on icon "open menu" at bounding box center [171, 529] width 20 height 20
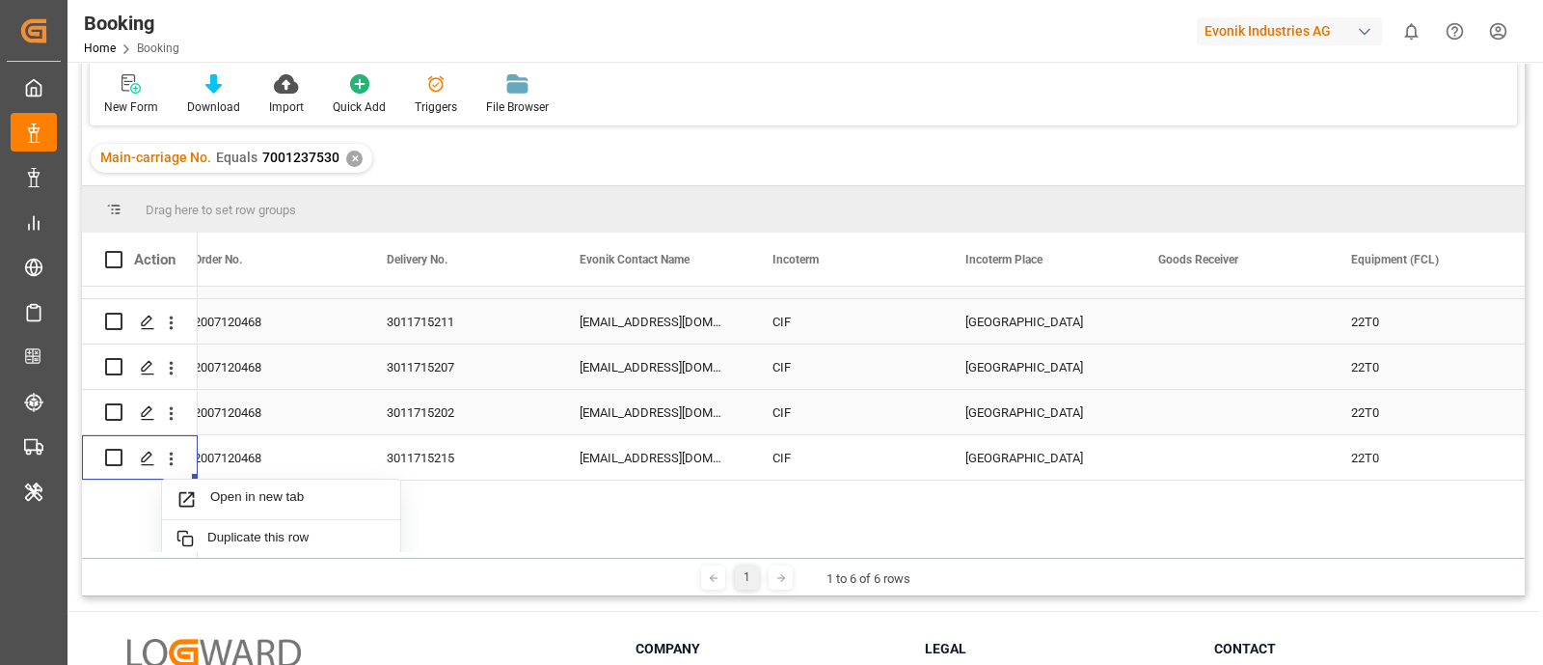
scroll to position [134, 0]
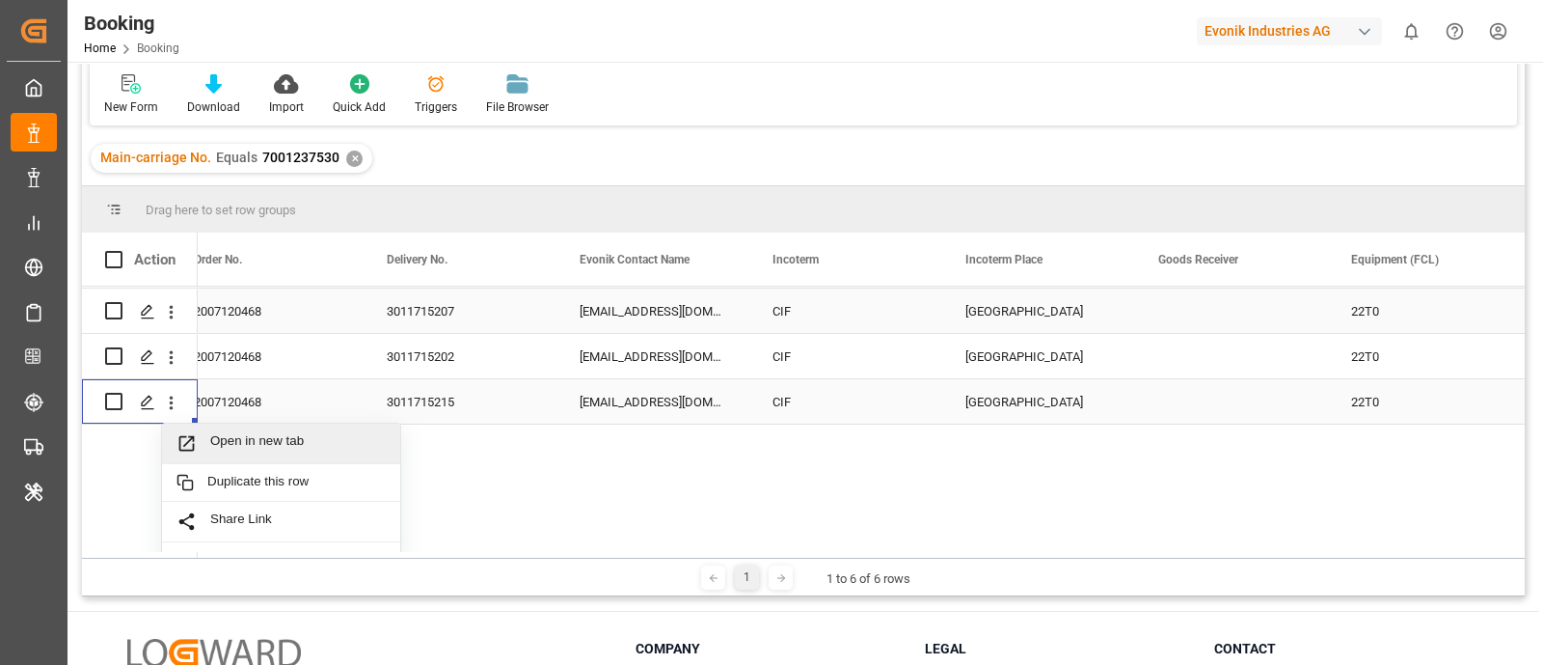
click at [314, 436] on span "Open in new tab" at bounding box center [298, 443] width 176 height 20
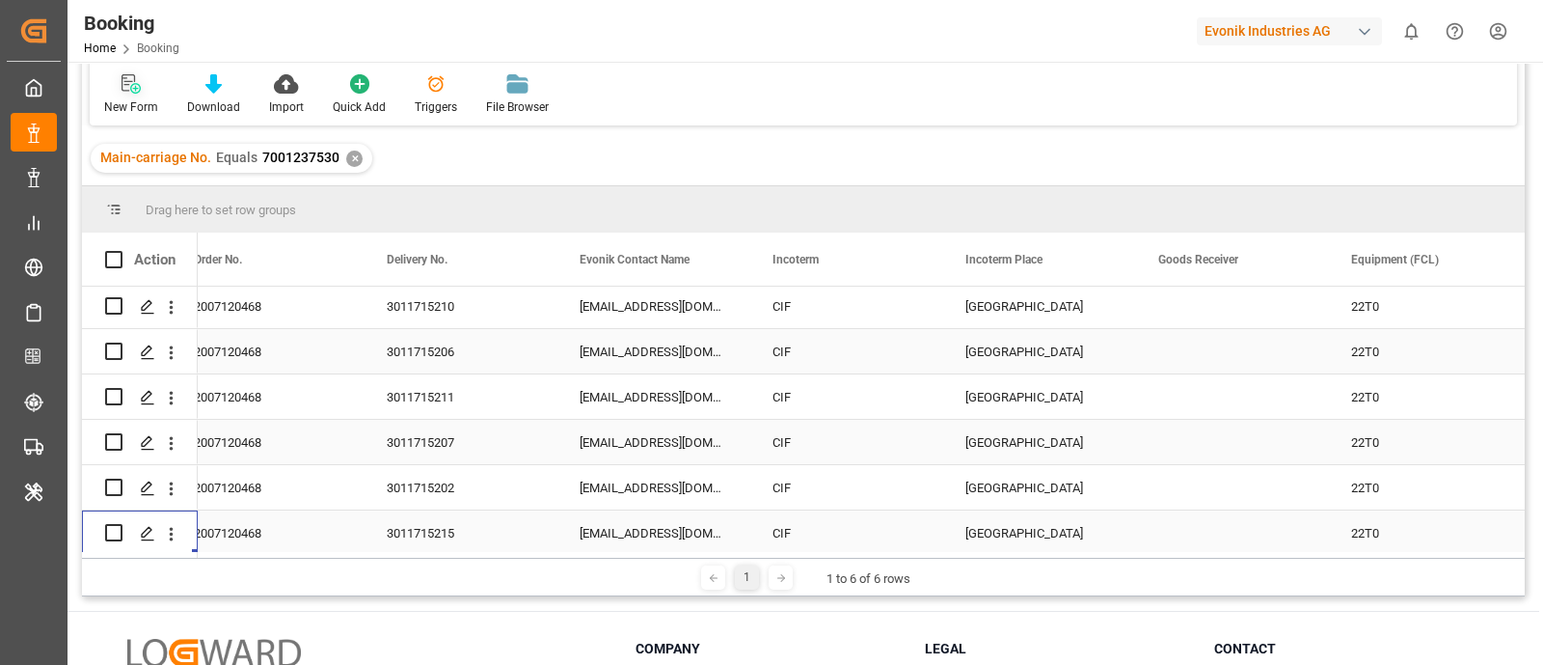
scroll to position [0, 0]
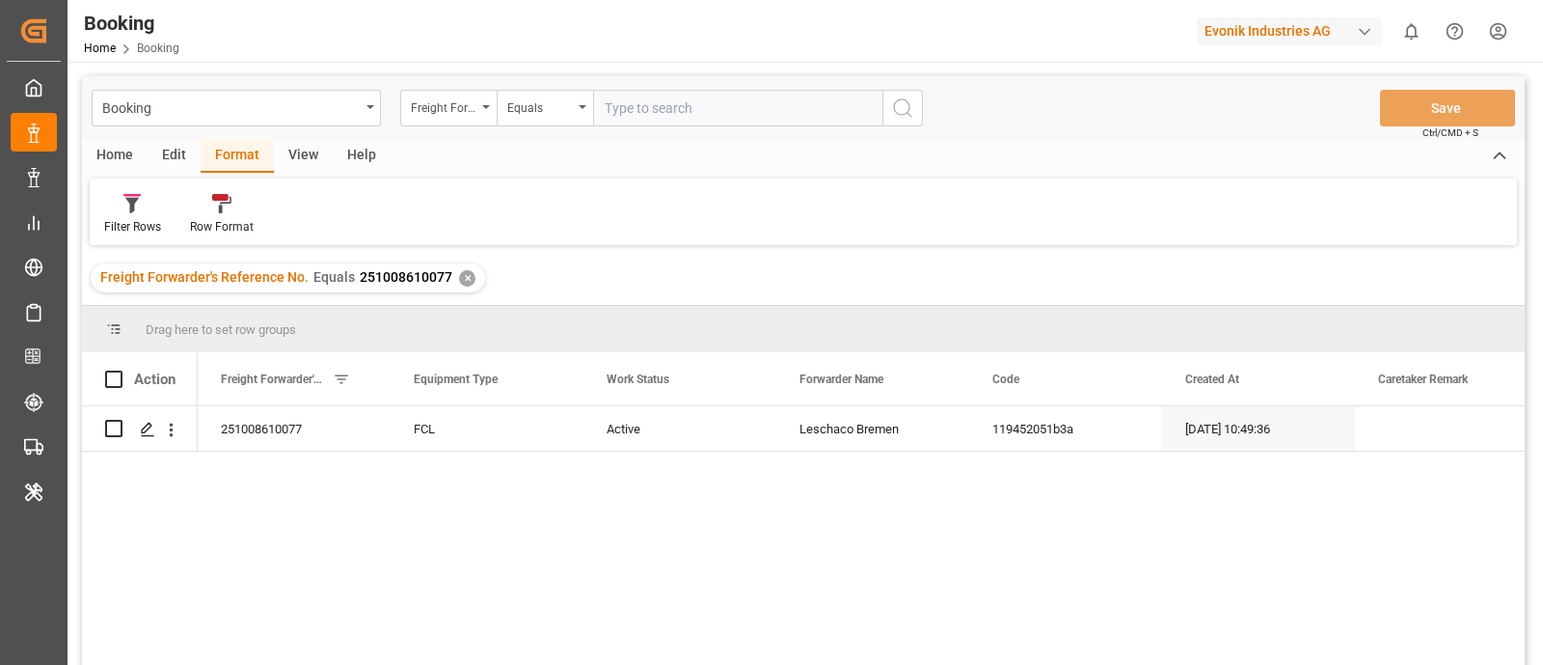
click at [696, 96] on input "text" at bounding box center [737, 108] width 289 height 37
paste input "30205483"
type input "30205483"
click at [912, 104] on icon "search button" at bounding box center [902, 107] width 23 height 23
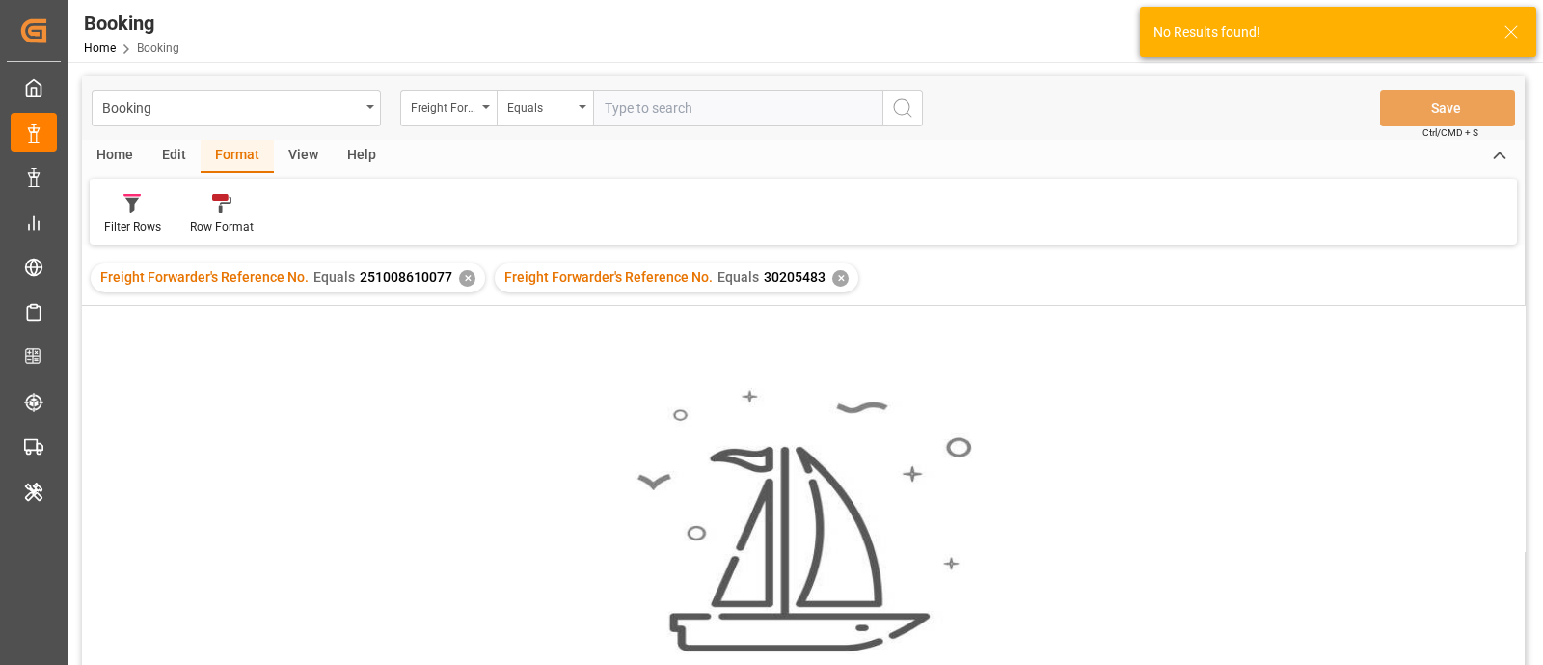
click at [459, 275] on div "✕" at bounding box center [467, 278] width 16 height 16
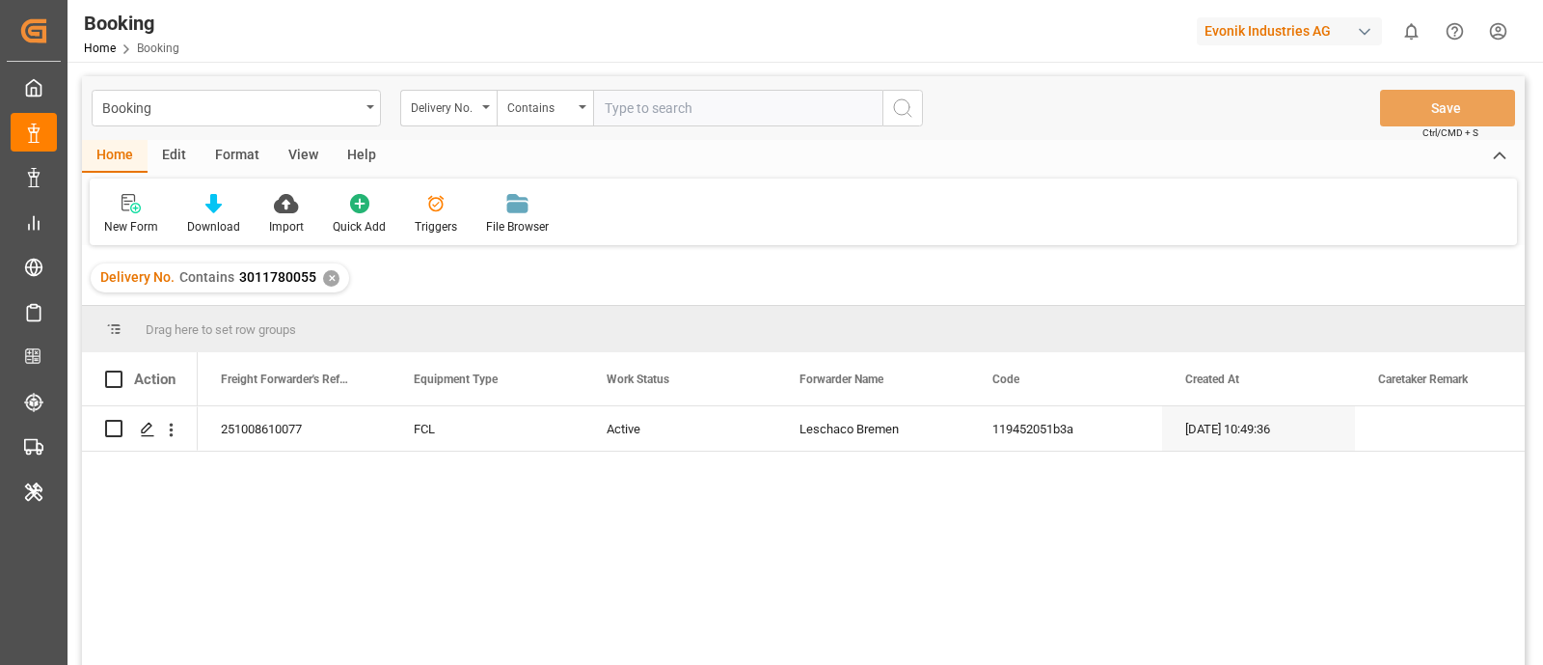
click at [670, 109] on input "text" at bounding box center [737, 108] width 289 height 37
type input "3011715210"
click at [887, 107] on button "search button" at bounding box center [903, 108] width 41 height 37
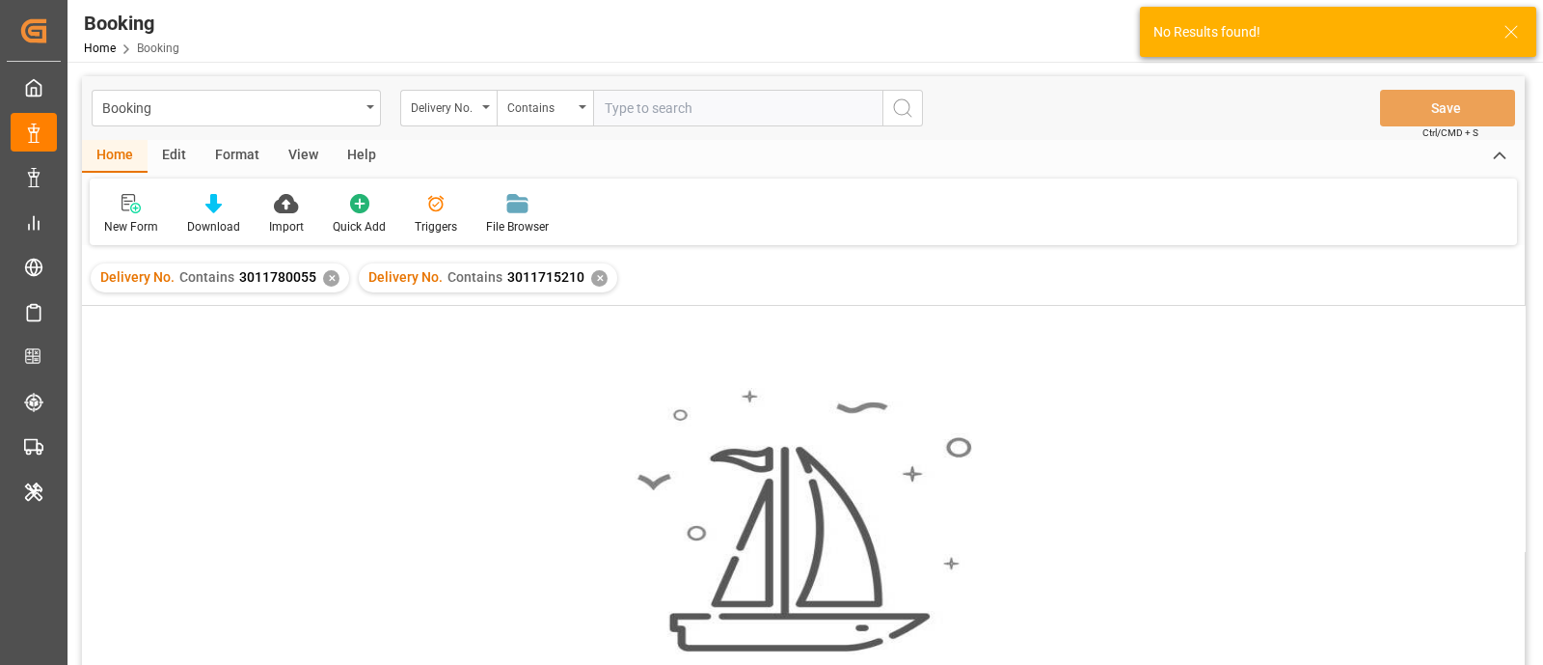
click at [327, 271] on div "✕" at bounding box center [331, 278] width 16 height 16
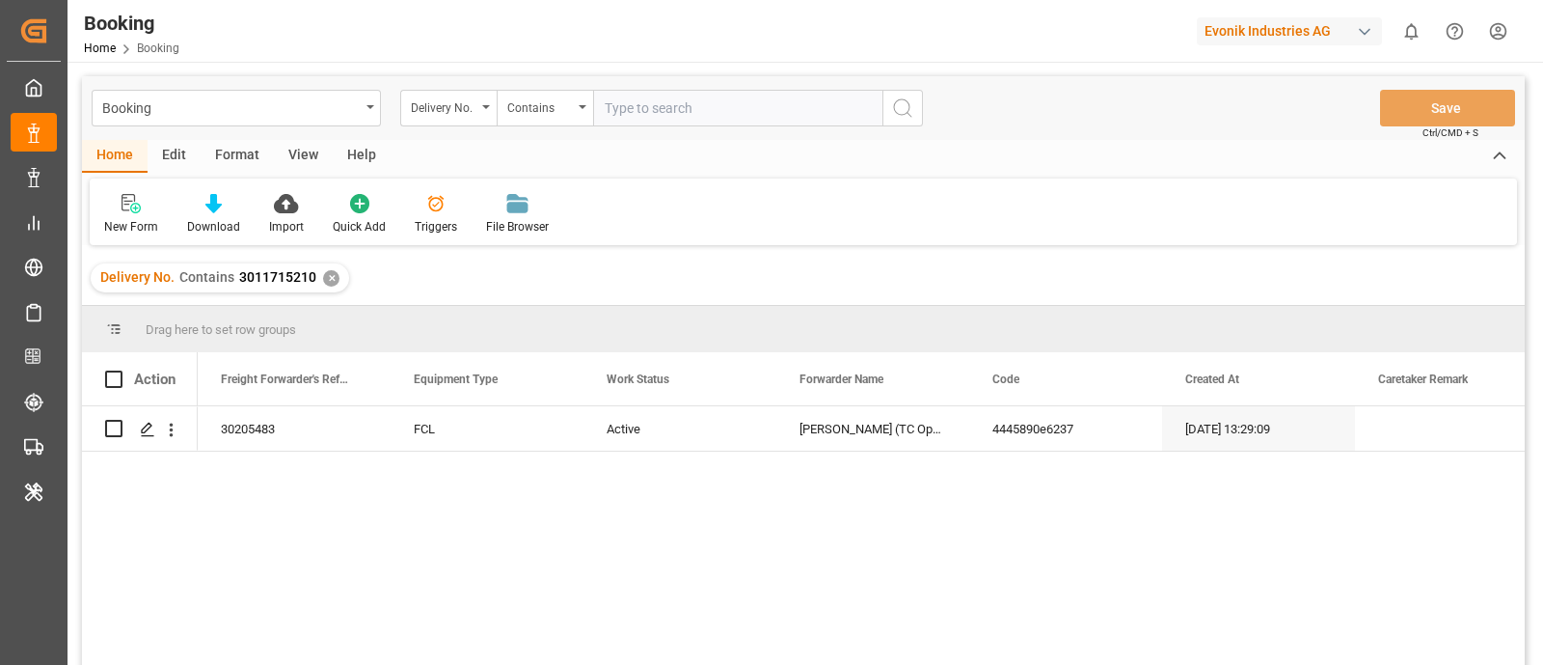
click at [713, 99] on input "text" at bounding box center [737, 108] width 289 height 37
paste input "3011715206"
type input "3011715206"
click at [906, 99] on circle "search button" at bounding box center [901, 106] width 15 height 15
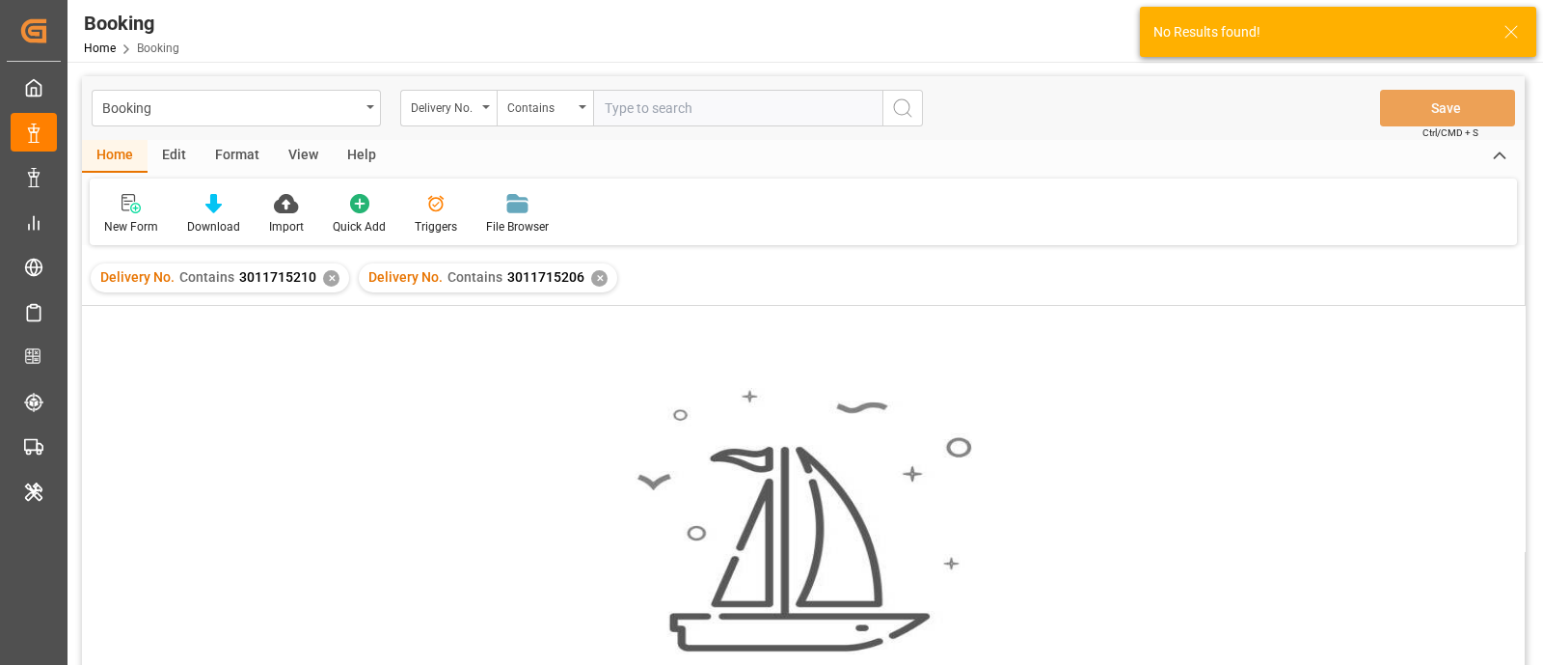
click at [328, 282] on div "✕" at bounding box center [331, 278] width 16 height 16
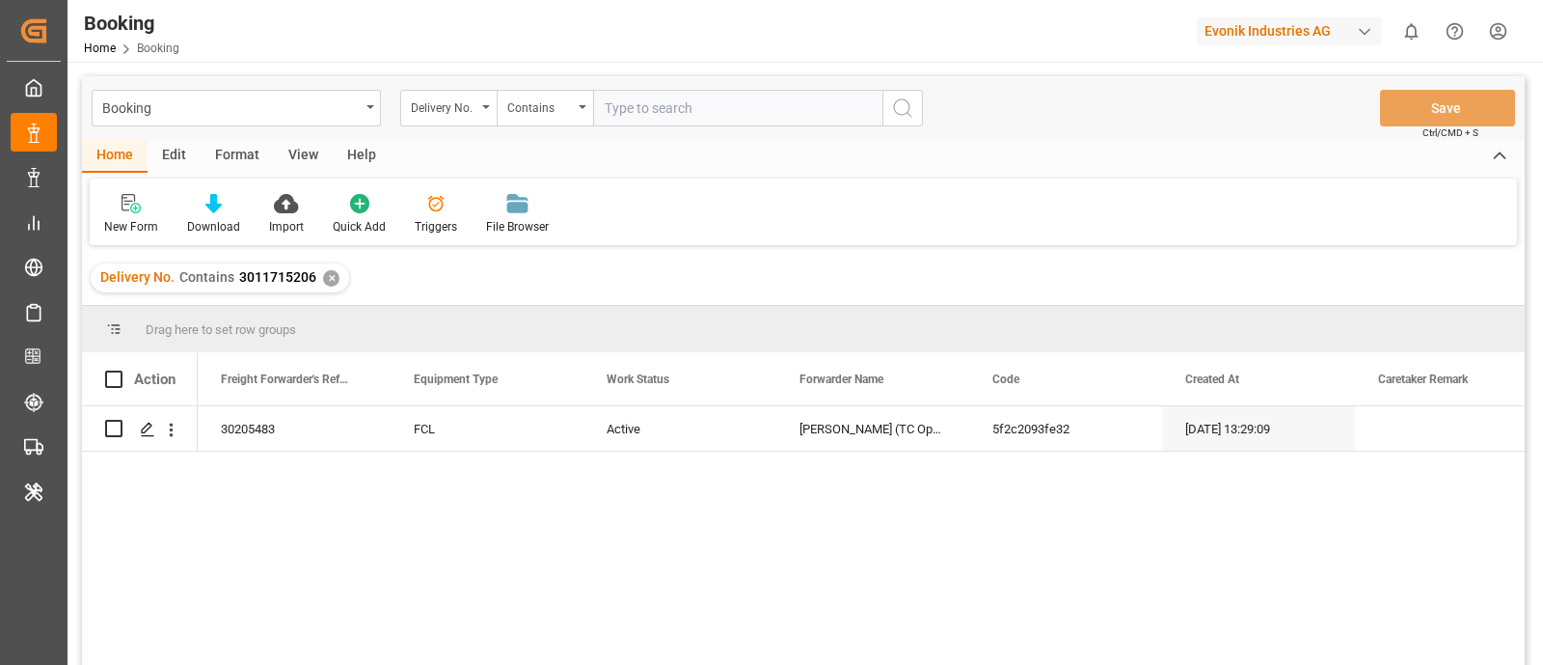
click at [667, 101] on input "text" at bounding box center [737, 108] width 289 height 37
paste input "3011715211"
type input "3011715211"
click at [902, 106] on icon "search button" at bounding box center [902, 107] width 23 height 23
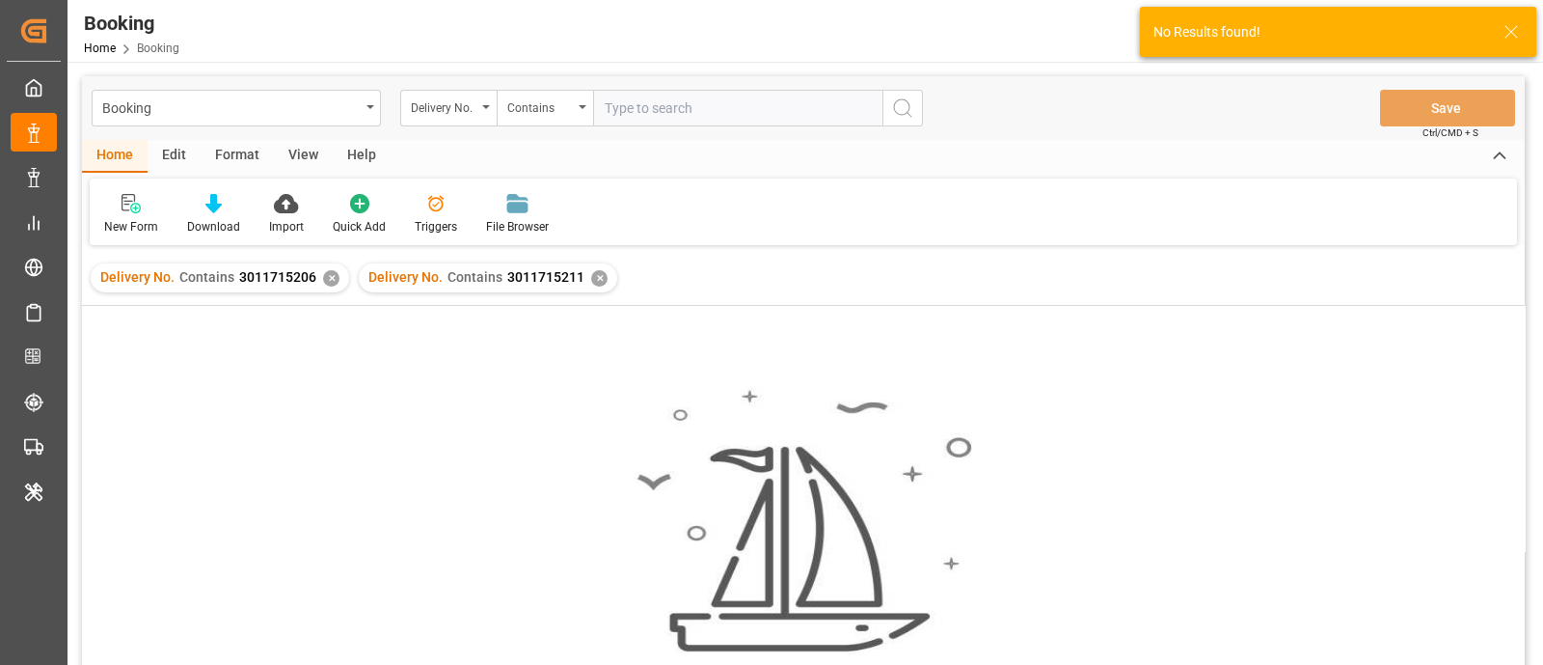
click at [326, 272] on div "✕" at bounding box center [331, 278] width 16 height 16
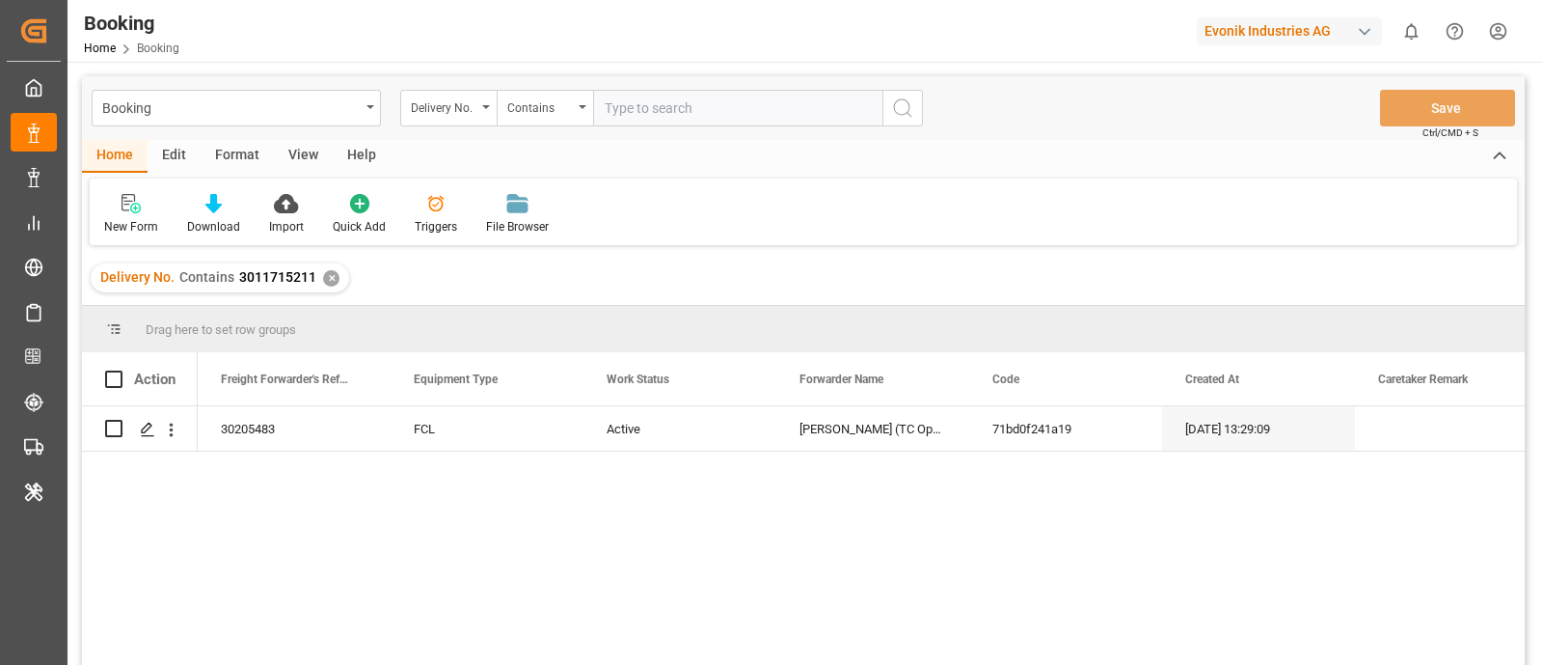
click at [618, 105] on input "text" at bounding box center [737, 108] width 289 height 37
paste input "3011715207"
type input "3011715207"
click at [916, 108] on button "search button" at bounding box center [903, 108] width 41 height 37
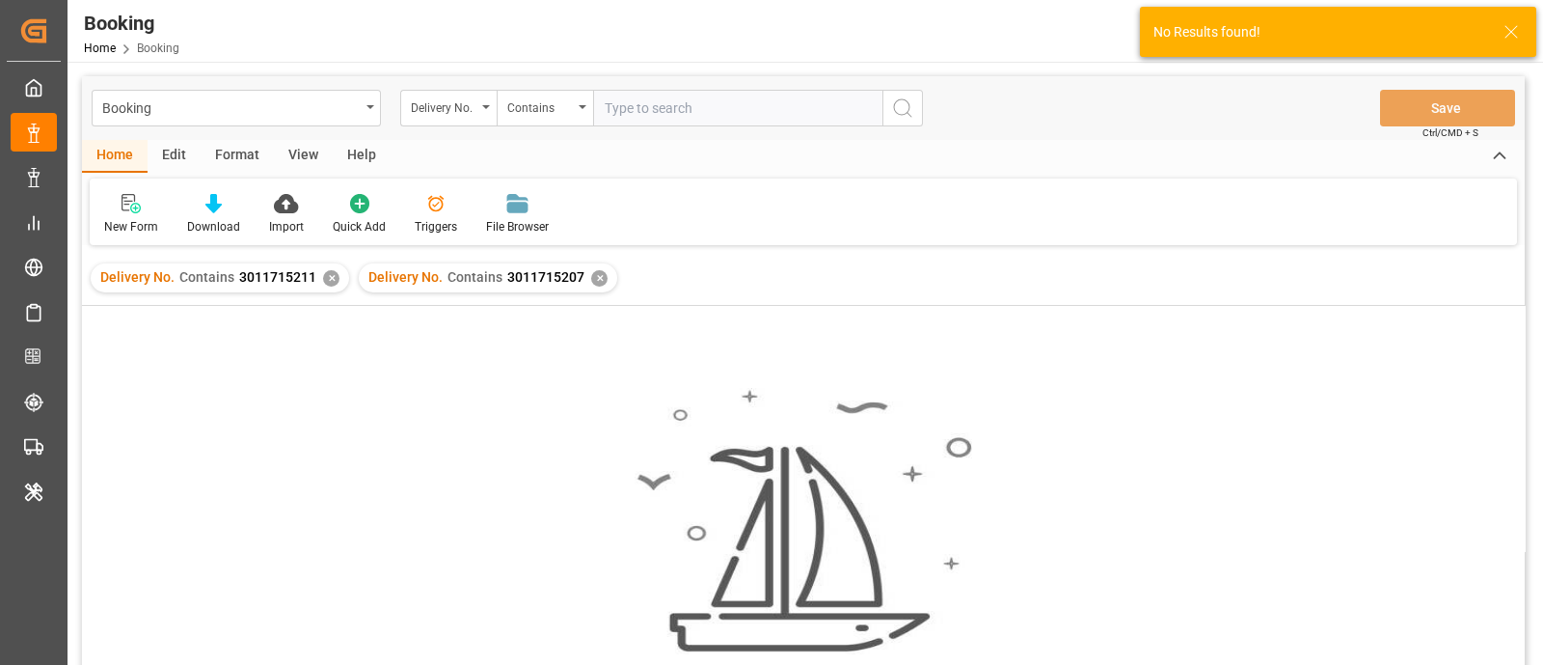
click at [324, 282] on div "✕" at bounding box center [331, 278] width 16 height 16
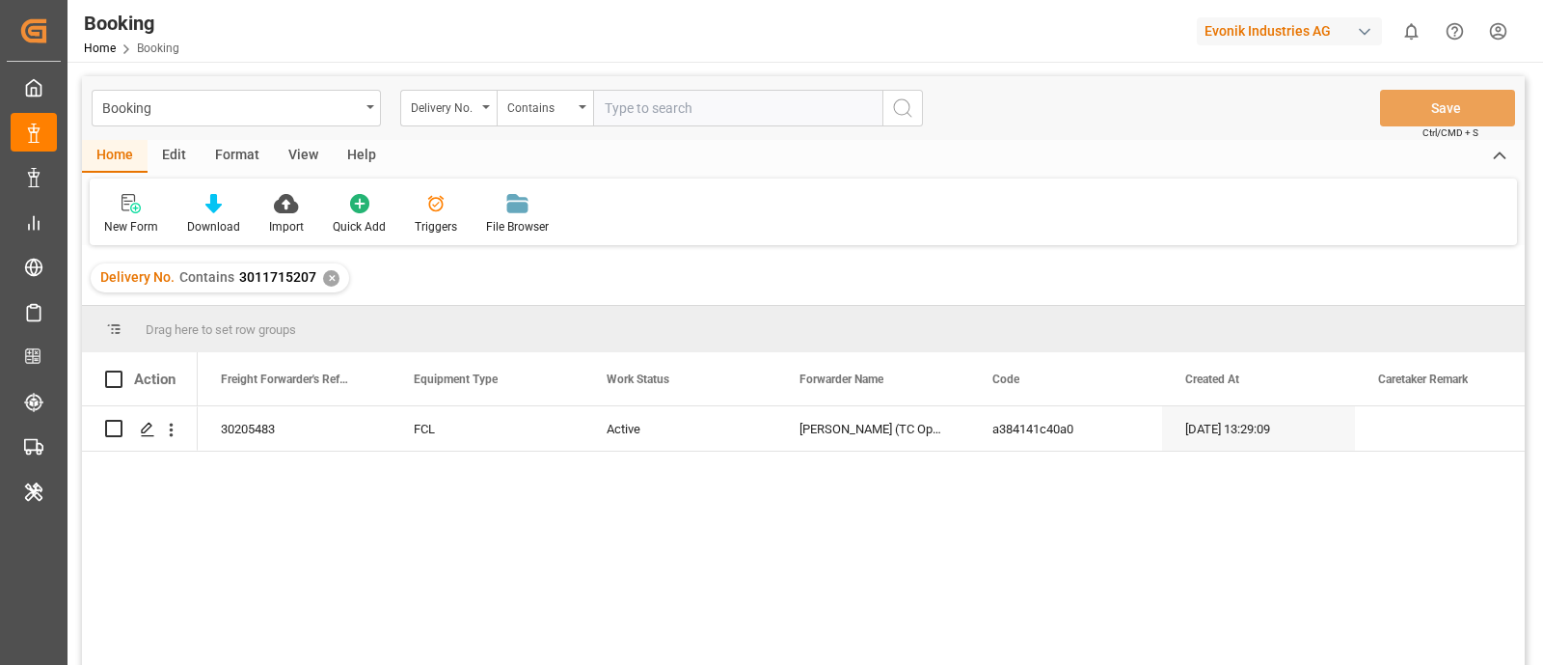
click at [691, 123] on input "text" at bounding box center [737, 108] width 289 height 37
paste input "3011715202"
type input "3011715202"
click at [916, 99] on button "search button" at bounding box center [903, 108] width 41 height 37
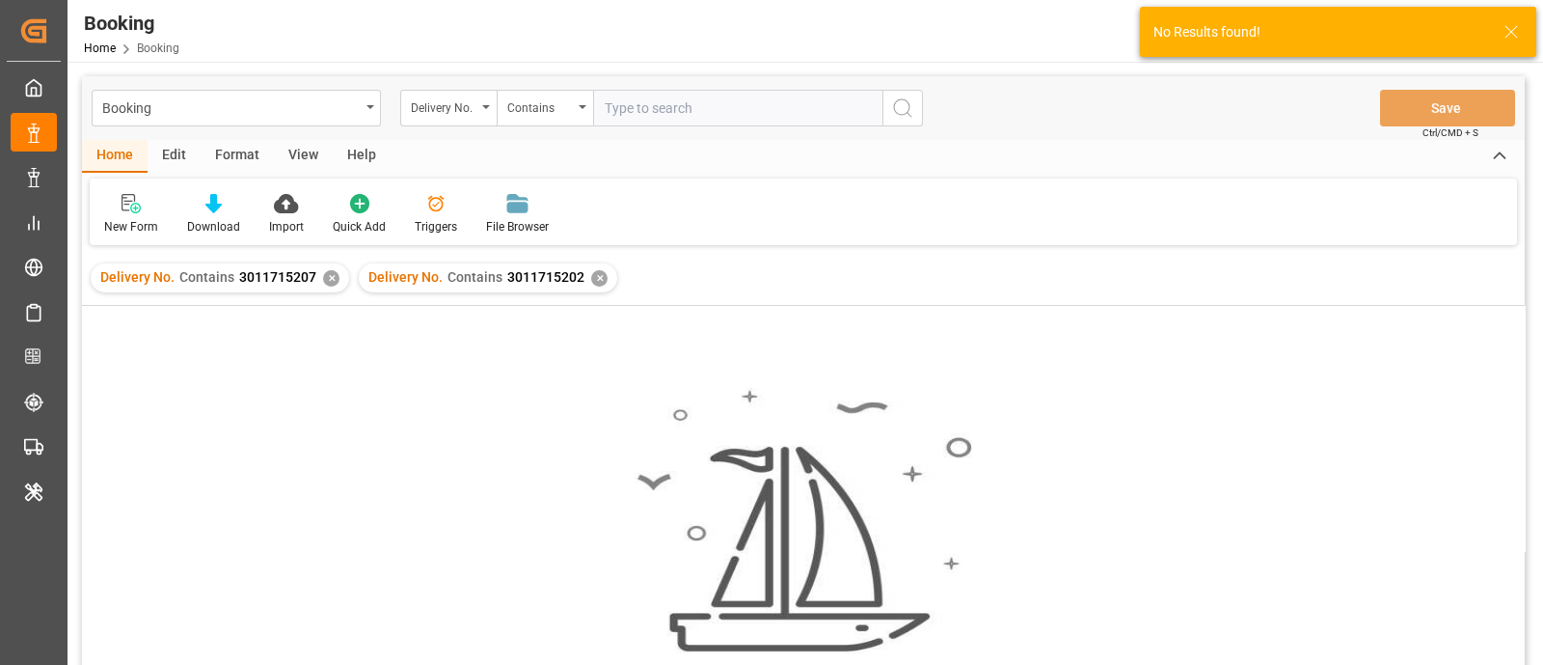
click at [325, 277] on div "✕" at bounding box center [331, 278] width 16 height 16
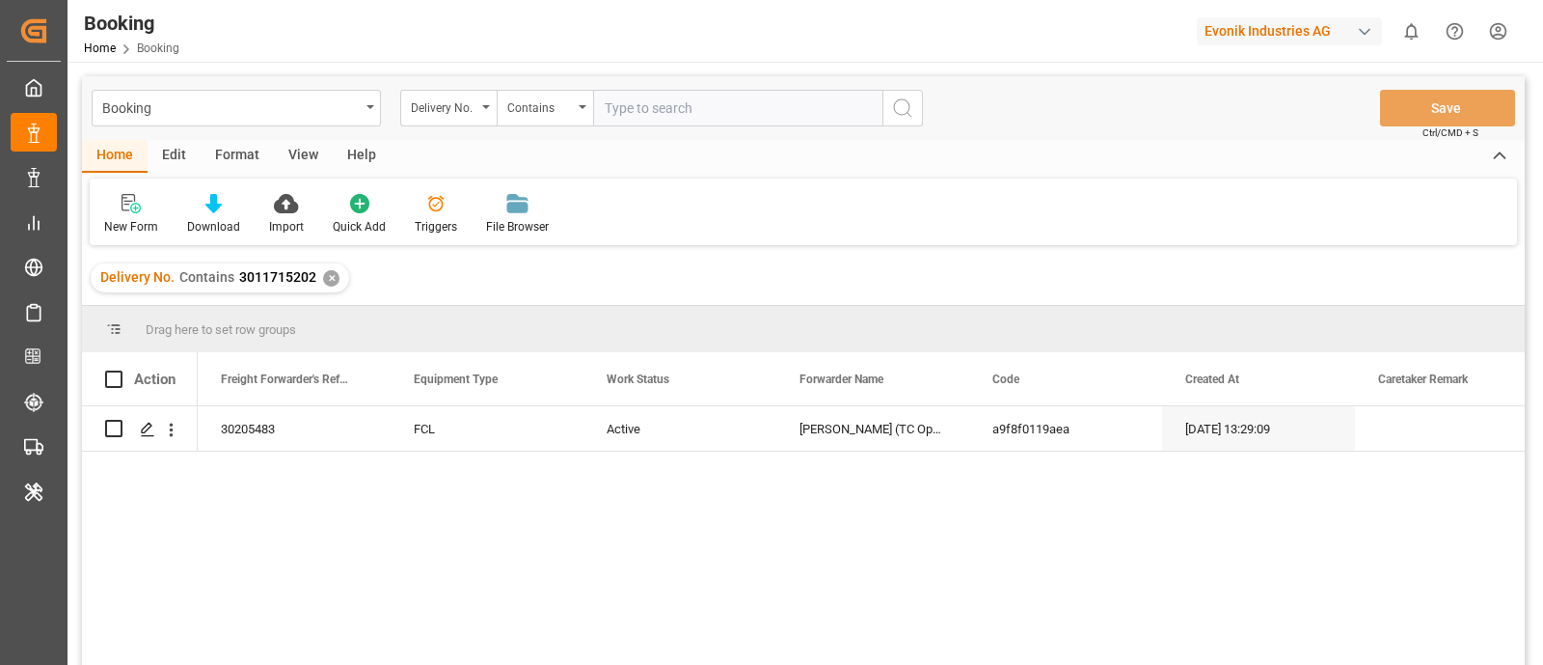
click at [627, 99] on input "text" at bounding box center [737, 108] width 289 height 37
paste input "3011715215"
type input "3011715215"
click at [905, 108] on icon "search button" at bounding box center [902, 107] width 23 height 23
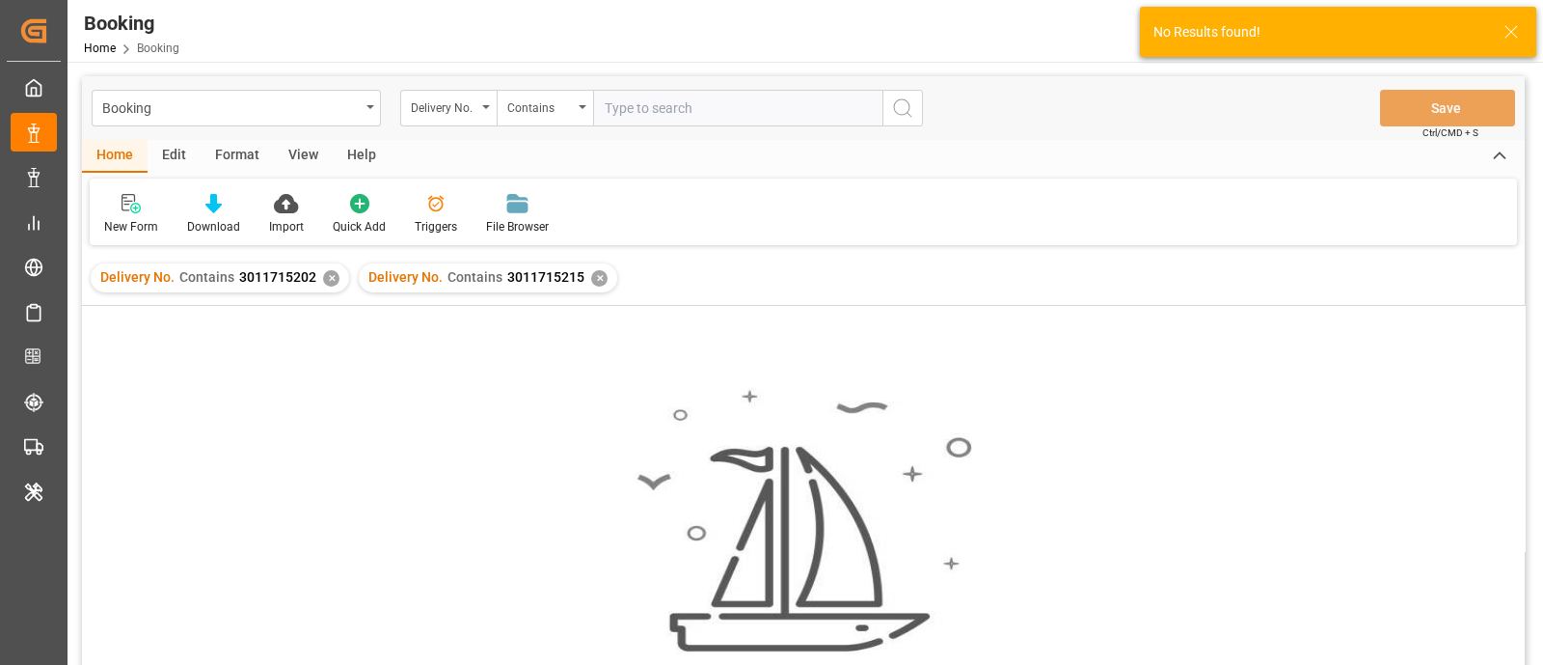
click at [329, 276] on div "✕" at bounding box center [331, 278] width 16 height 16
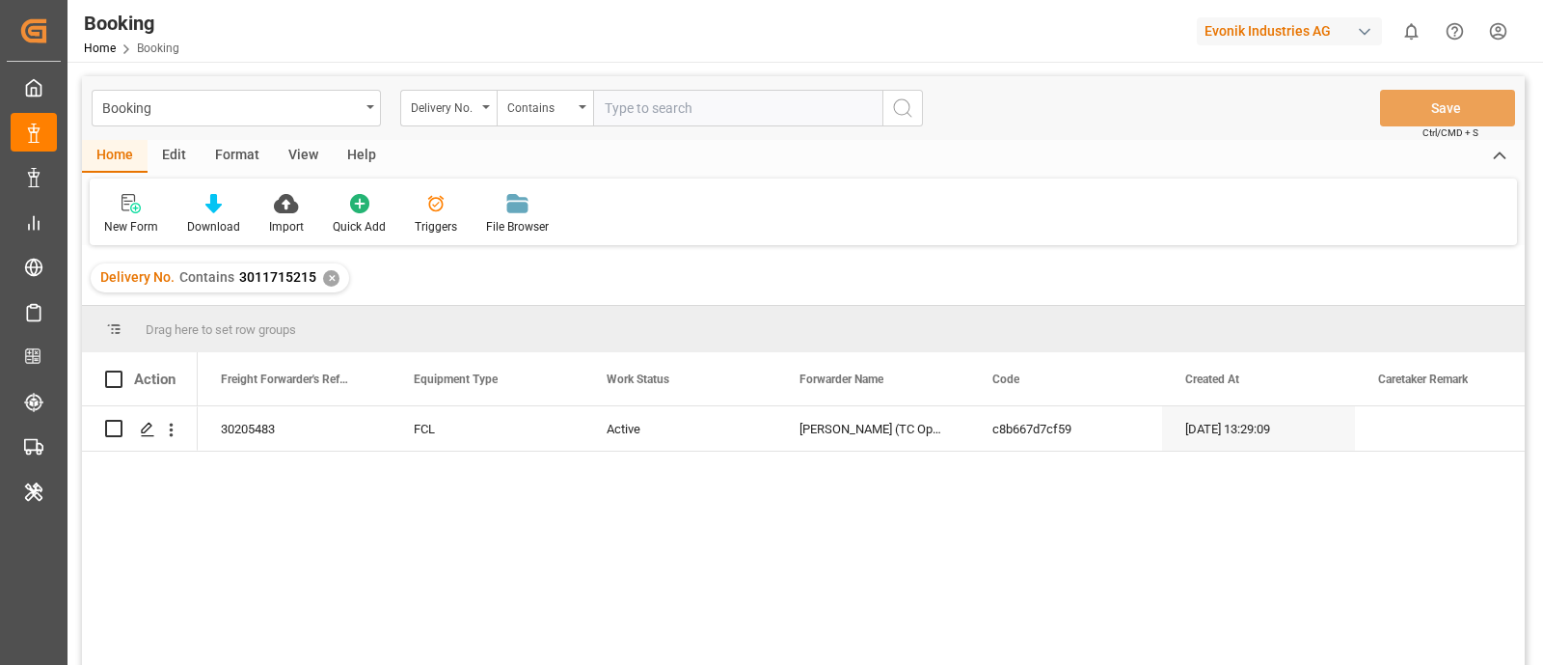
click at [622, 108] on input "text" at bounding box center [737, 108] width 289 height 37
paste input "3011594734"
type input "3011594734"
click at [907, 105] on icon "search button" at bounding box center [902, 107] width 23 height 23
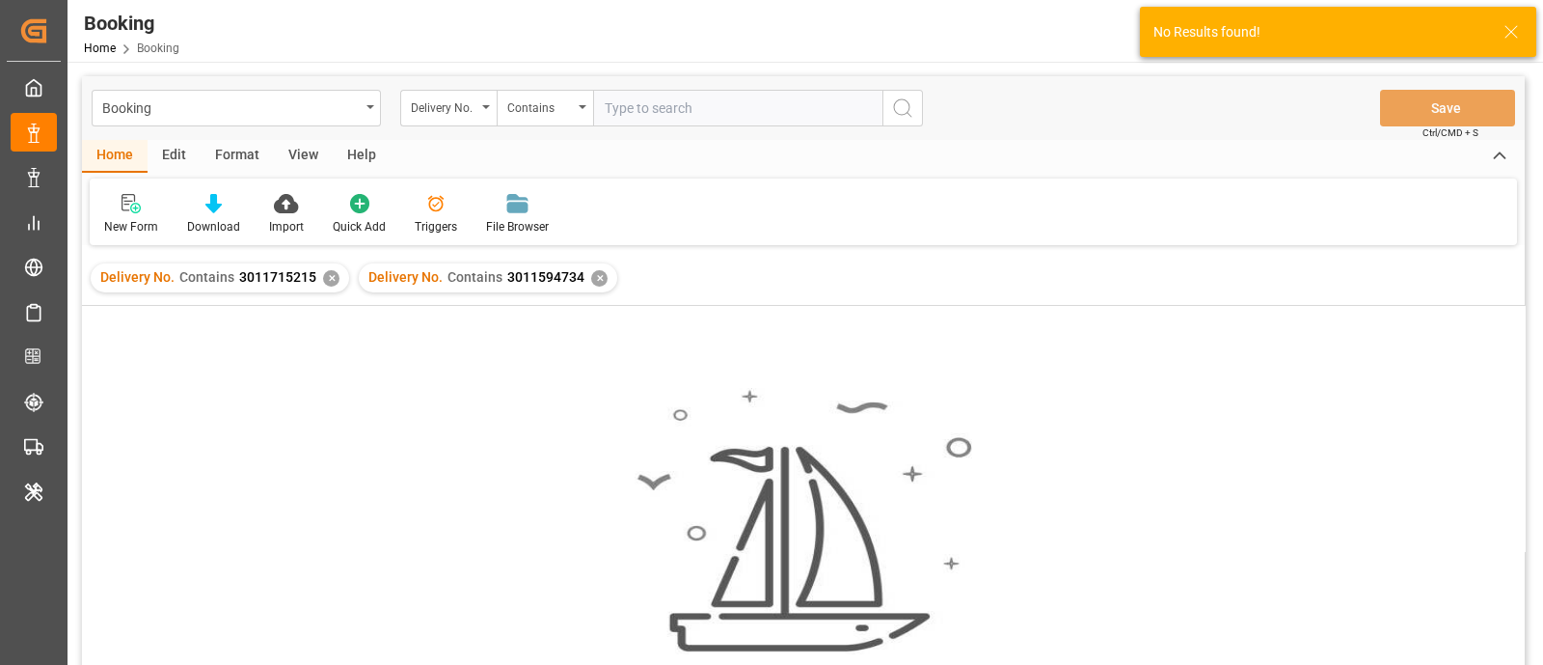
click at [328, 279] on div "✕" at bounding box center [331, 278] width 16 height 16
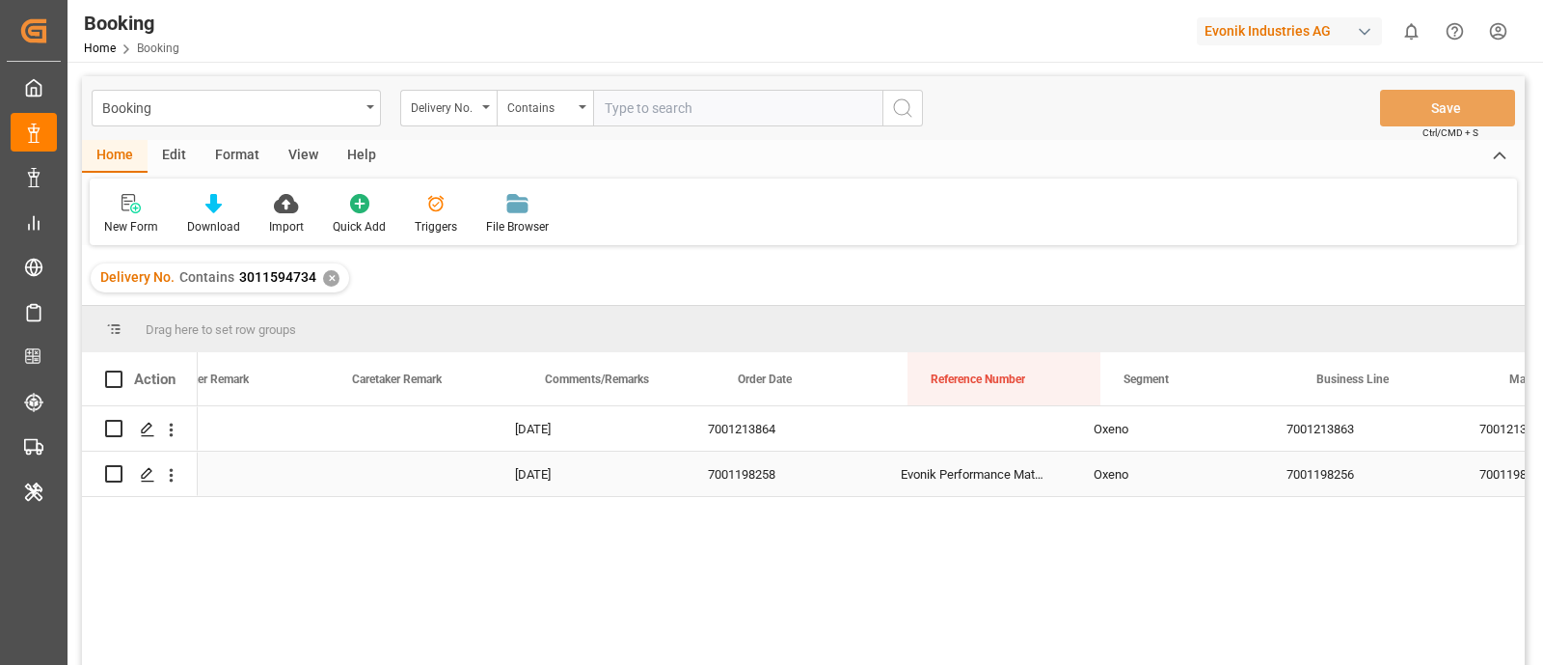
scroll to position [0, 1194]
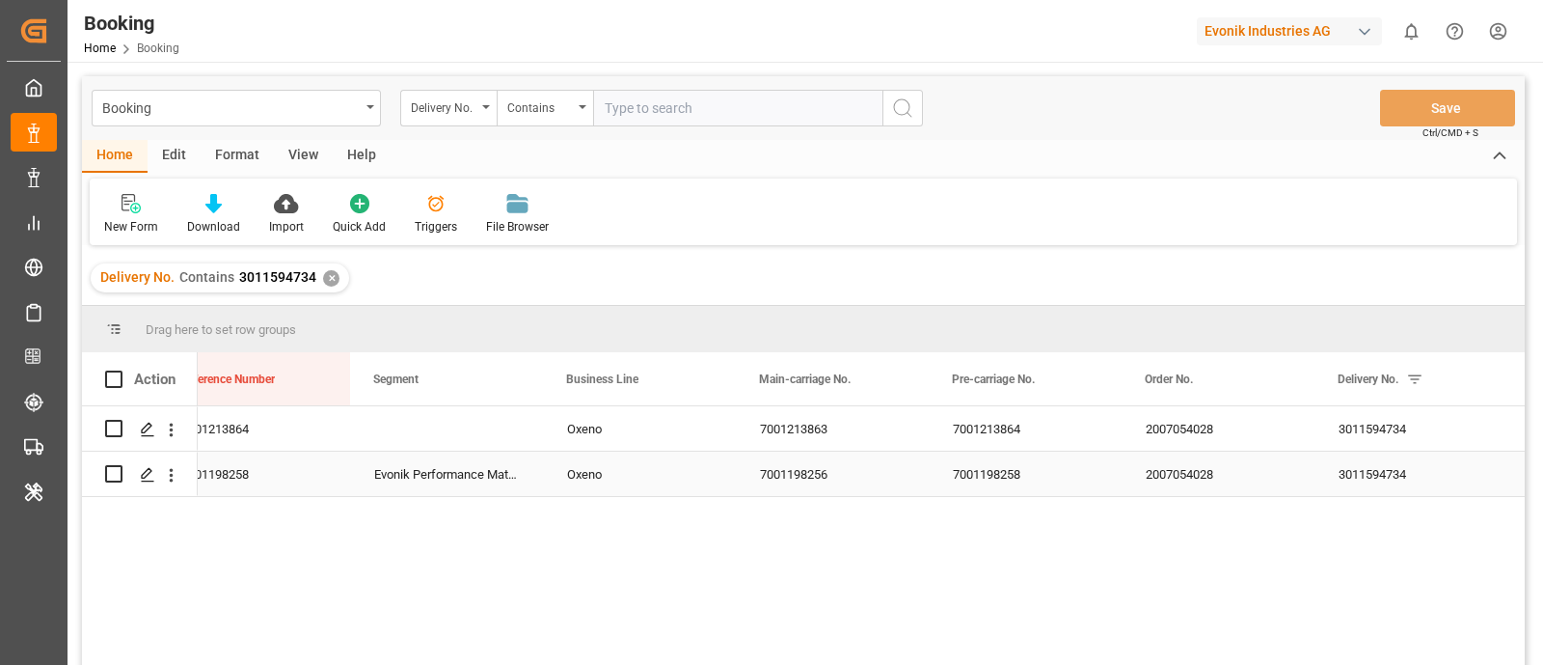
click at [796, 470] on div "7001198256" at bounding box center [833, 473] width 193 height 44
click at [838, 484] on div "7001198256" at bounding box center [833, 473] width 193 height 44
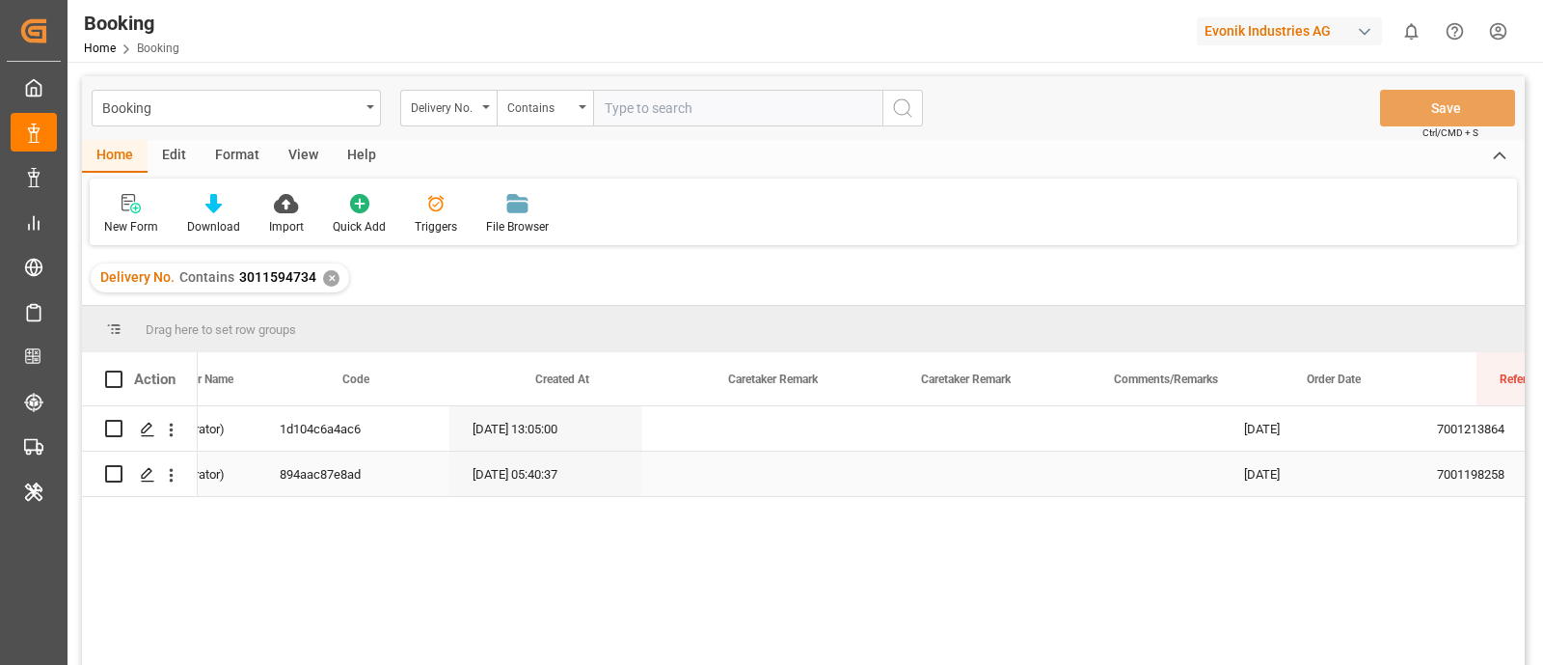
scroll to position [0, 713]
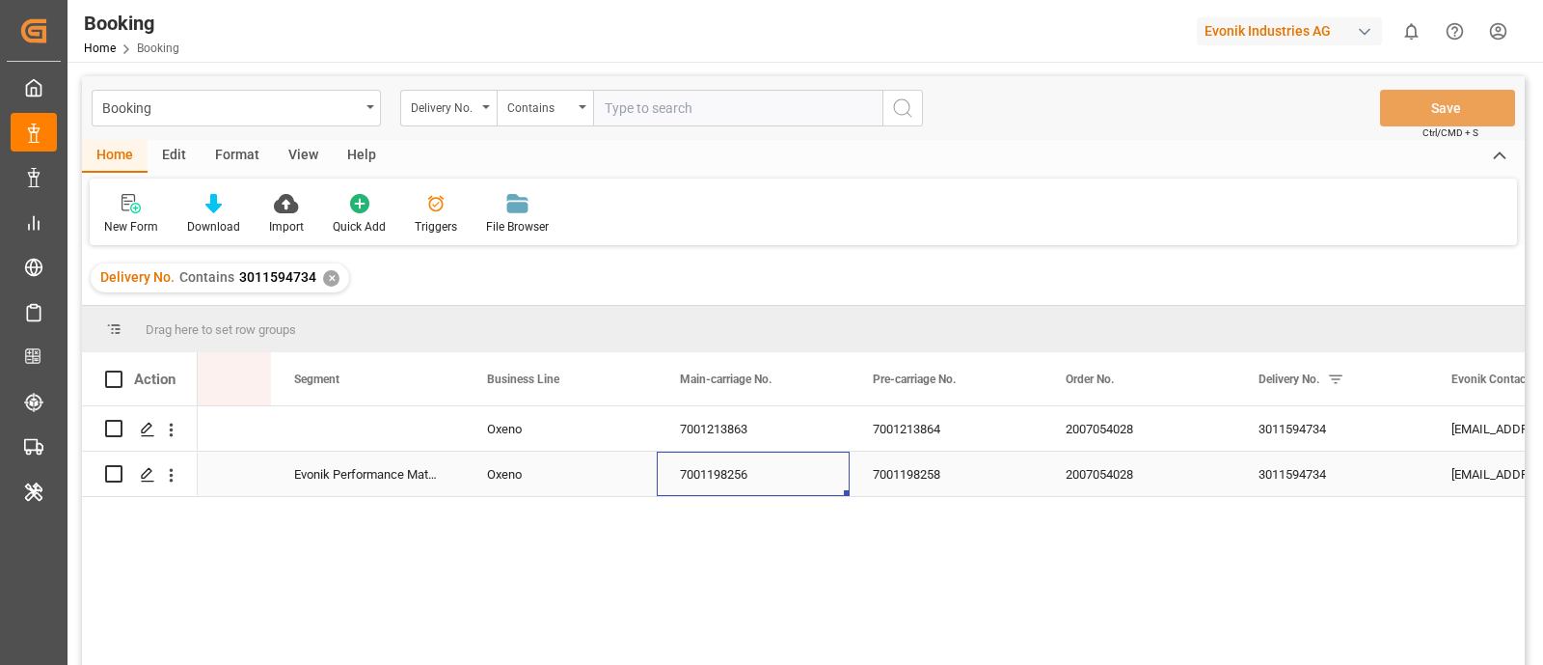
click at [786, 478] on div "7001198256" at bounding box center [753, 473] width 193 height 44
click at [786, 479] on div "7001198256" at bounding box center [753, 473] width 193 height 44
click at [1297, 477] on div "3011594734" at bounding box center [1332, 473] width 193 height 44
click at [1295, 476] on div "3011594734" at bounding box center [1332, 473] width 193 height 44
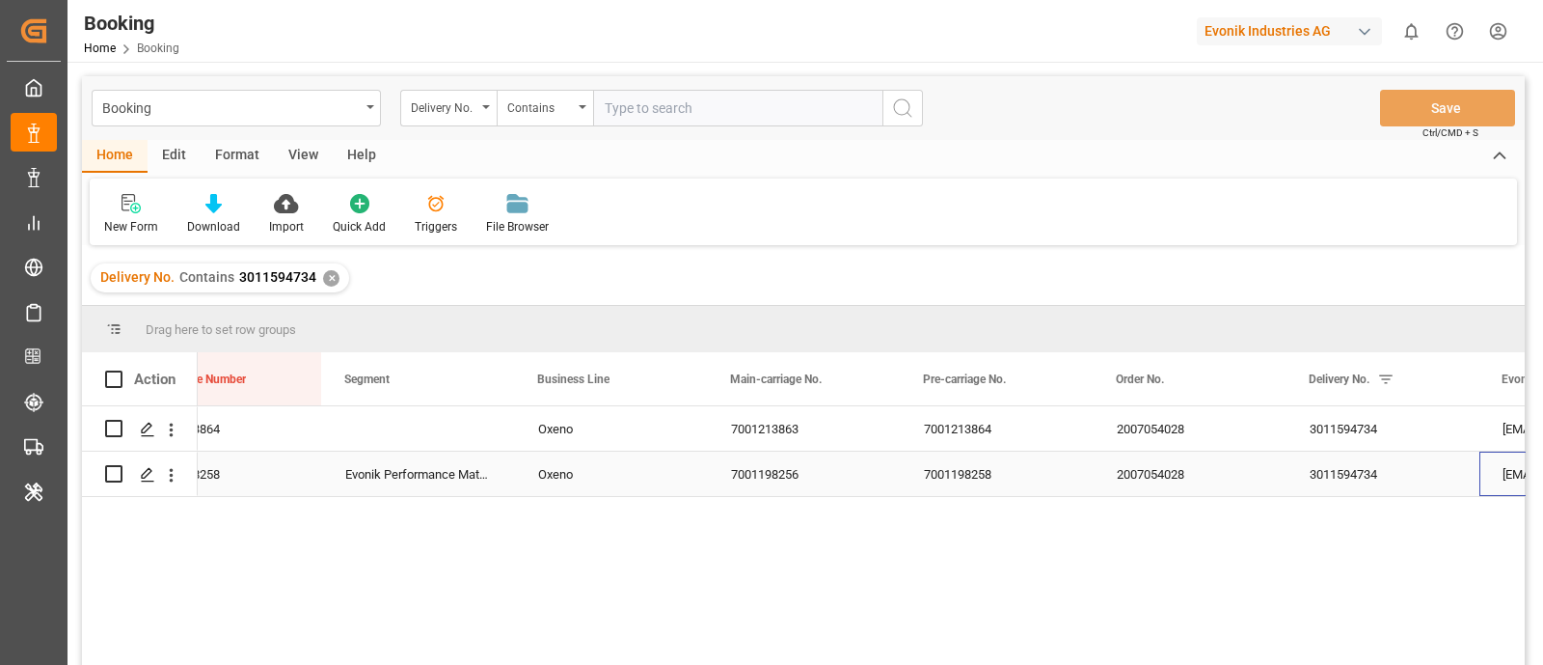
scroll to position [0, 2000]
click at [769, 422] on div "7001213863" at bounding box center [802, 428] width 193 height 44
click at [177, 432] on icon "open menu" at bounding box center [171, 430] width 20 height 20
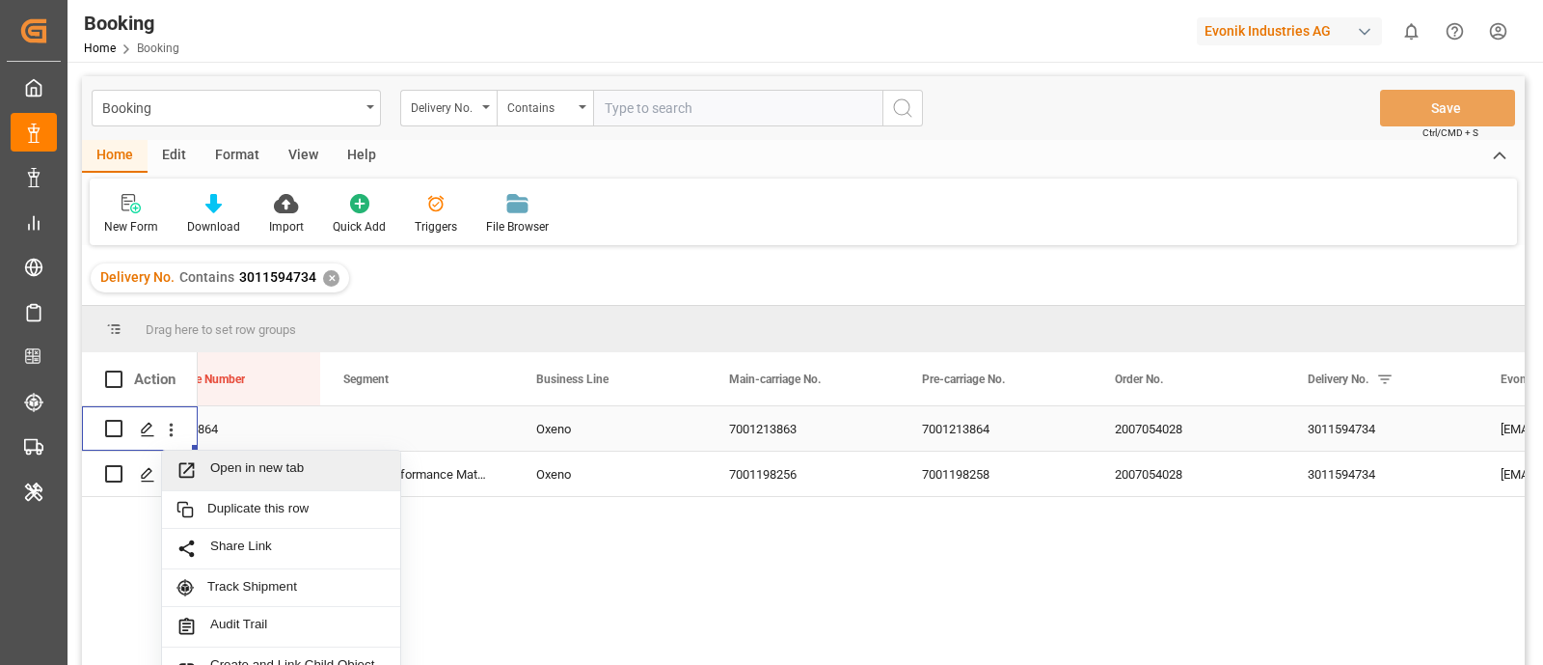
click at [287, 476] on span "Open in new tab" at bounding box center [298, 470] width 176 height 20
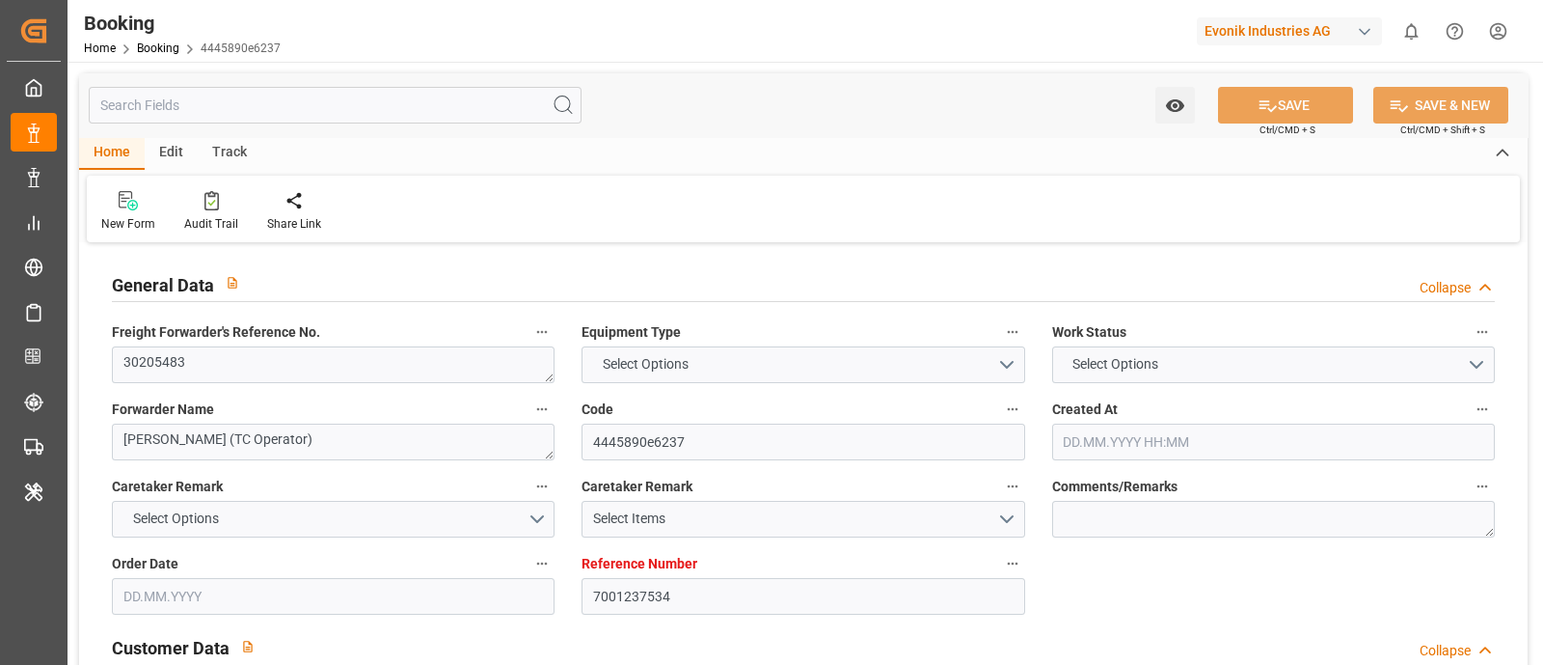
type textarea "30205483"
type textarea "Stolt (TC Operator)"
type input "4445890e6237"
type input "7001237534"
type textarea "Oxeno"
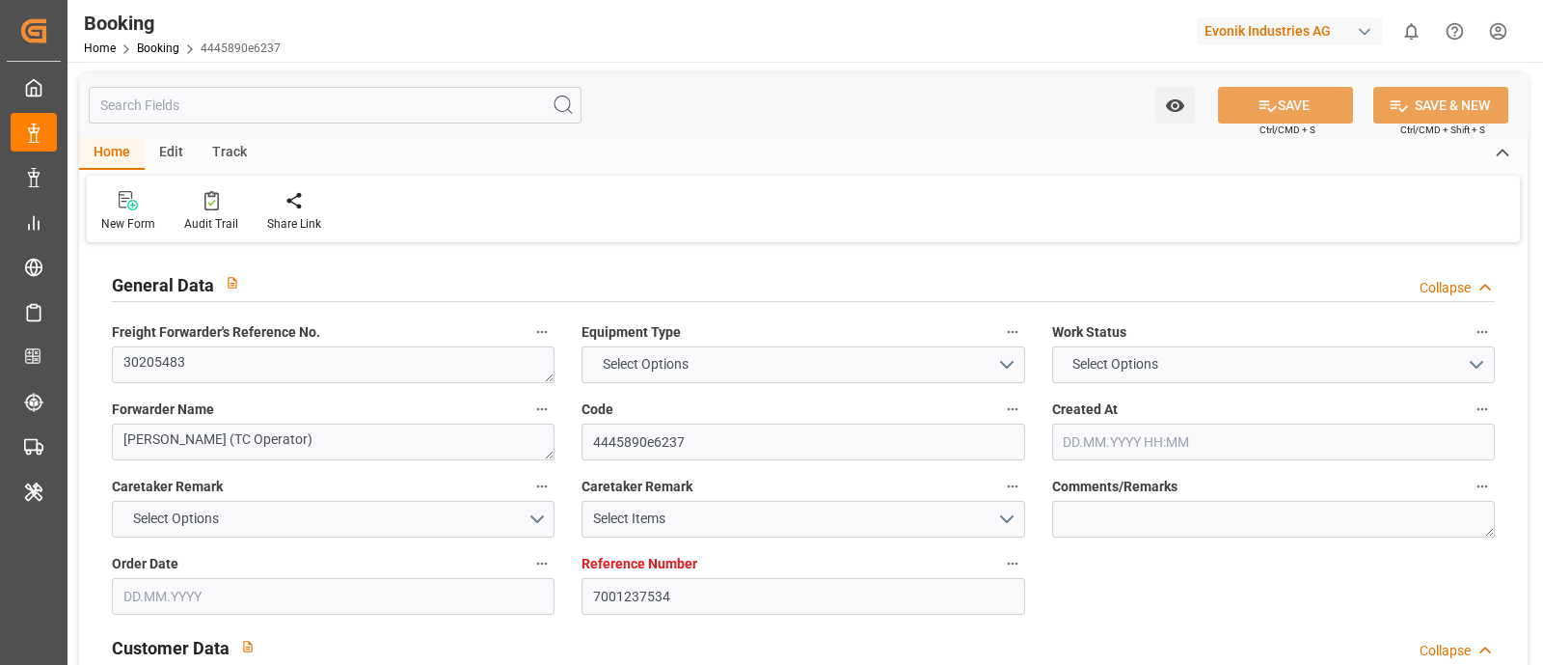
type input "7001237530"
type textarea "[EMAIL_ADDRESS][DOMAIN_NAME]"
type textarea "CIF"
type textarea "[GEOGRAPHIC_DATA]"
type textarea "Marl"
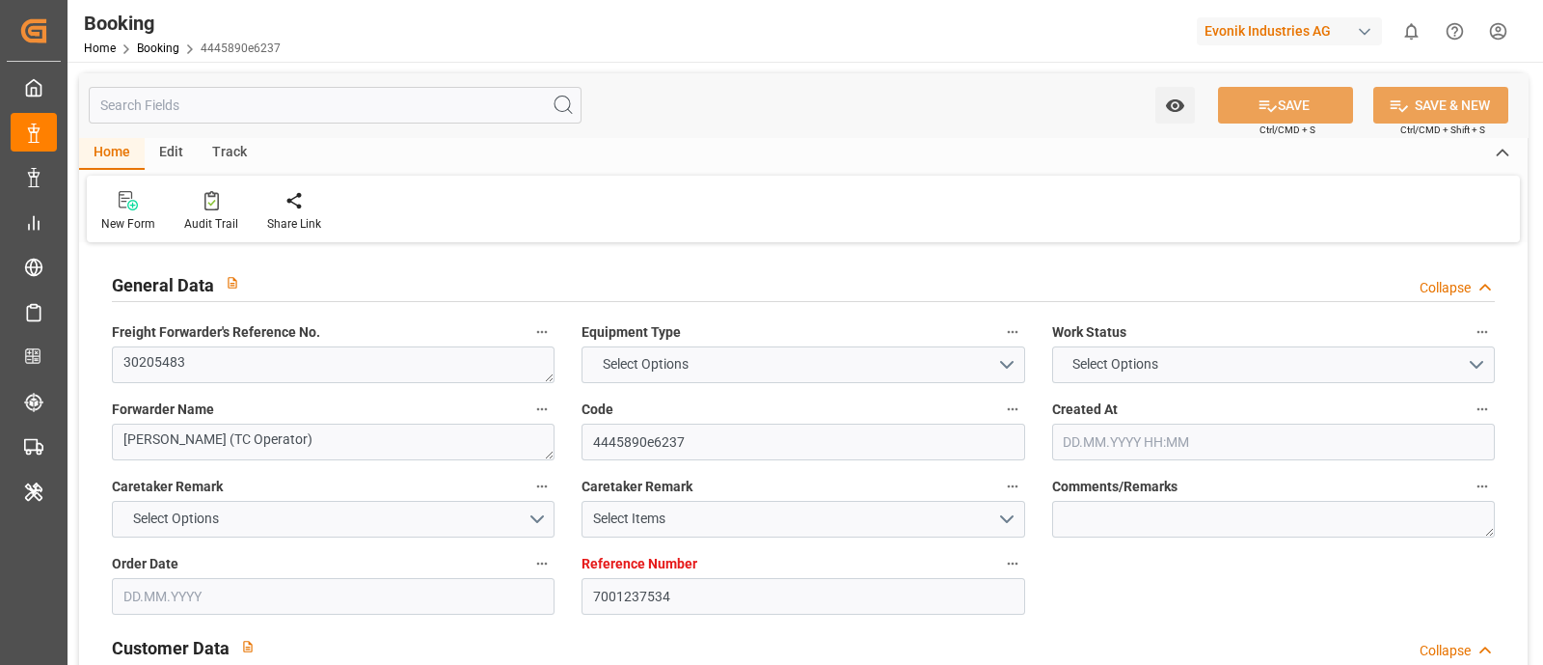
type textarea "UTCU4935379"
type input "[GEOGRAPHIC_DATA]"
type textarea "vesselName etd [PERSON_NAME]"
type textarea "INPUT_Evonik_Seeburger_IFTMIN_1003063344_20250818152632871.edi"
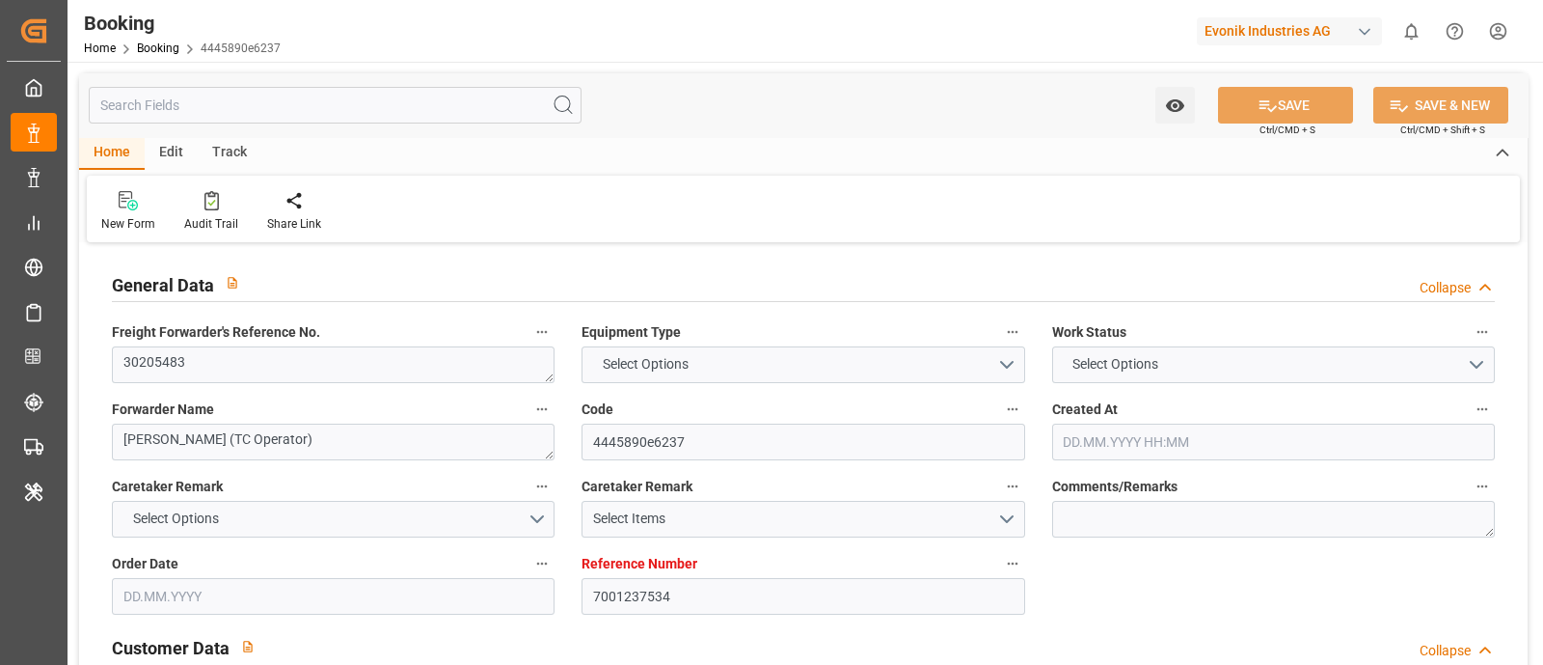
type textarea "INPUT_Evonik_Seeburger_IFTMIN_1003009177_20250731152657224.edi,INPUT_Evonik_See…"
type textarea "1003063344"
type textarea "Logward System"
type textarea "businessLine-"
type textarea "IFTMIN"
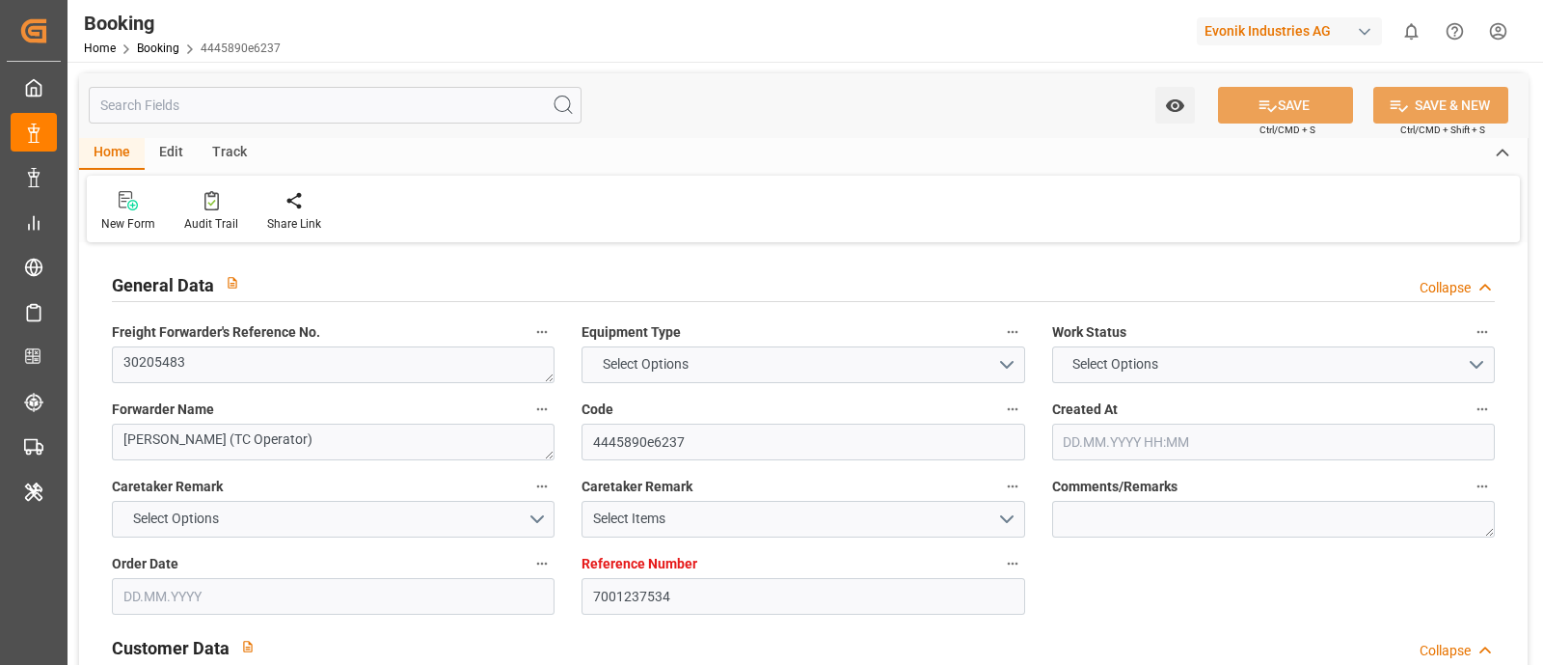
type textarea "a011t00000LcJC5AAN"
type textarea "No"
type input "7001237534"
type input "NLRTM"
type input "ARBUE"
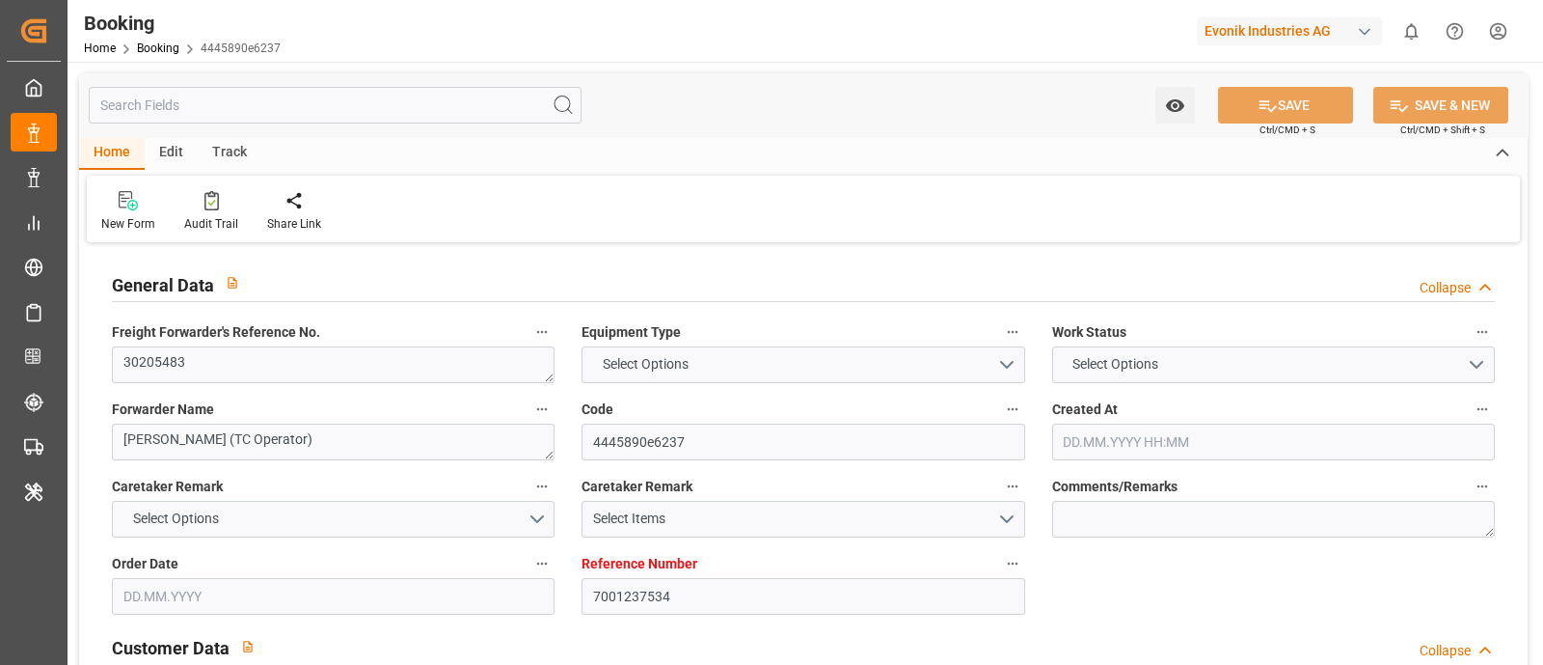
type input "31.07.2025 13:29"
type input "[DATE]"
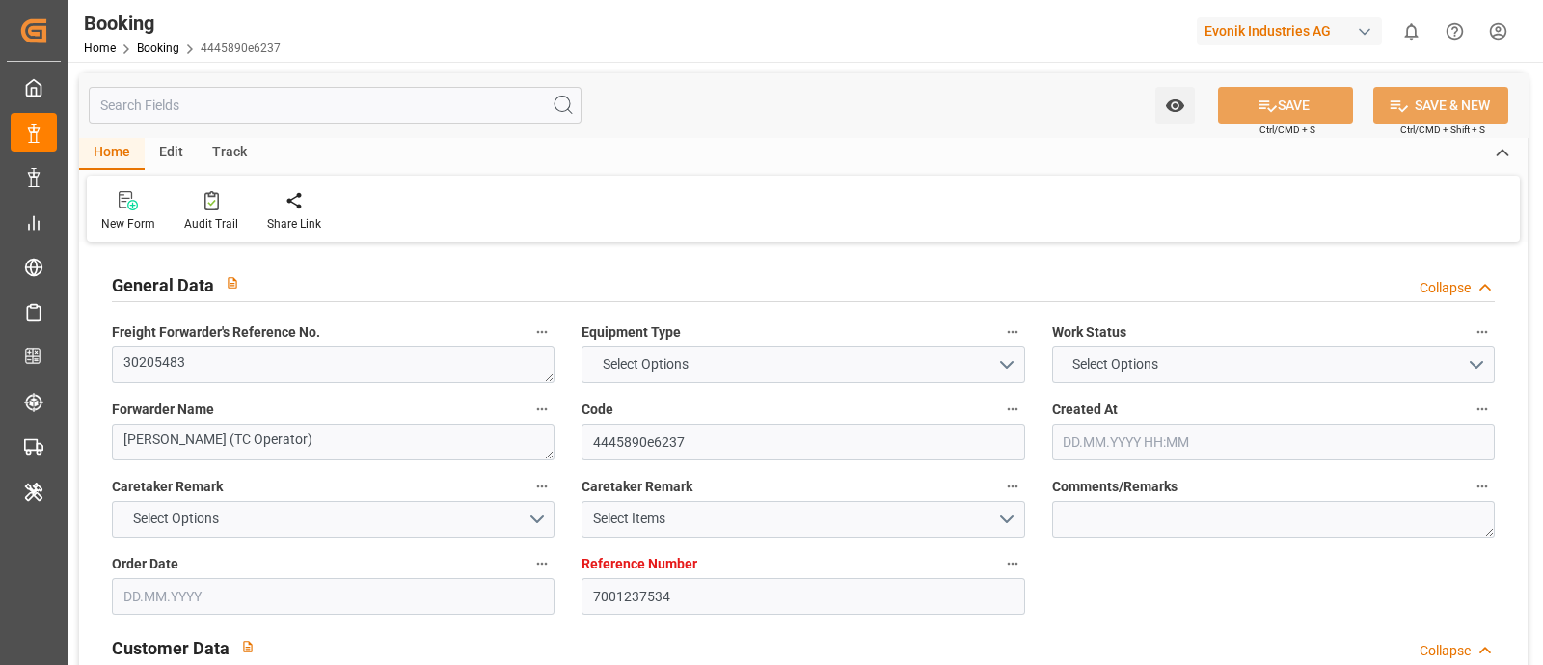
type input "18.08.2025 13:28"
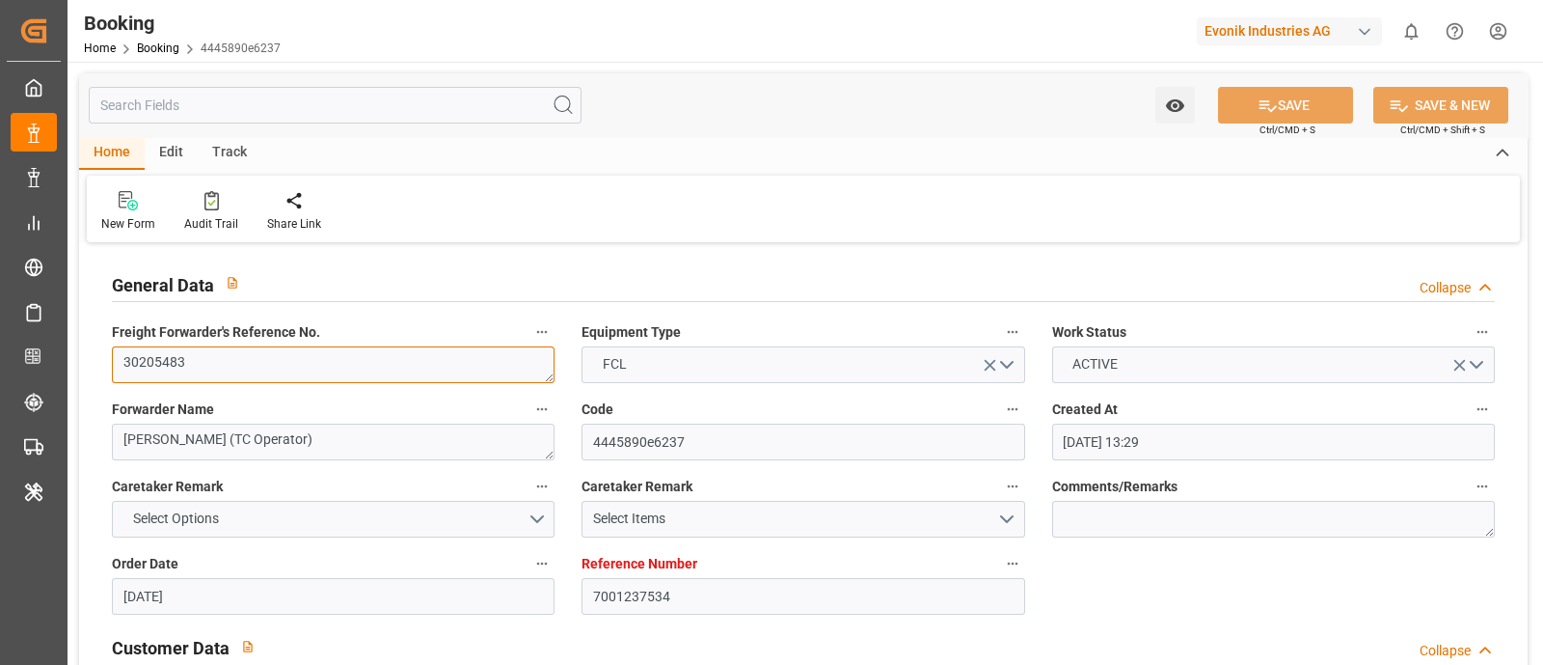
click at [220, 351] on textarea "30205483" at bounding box center [333, 364] width 443 height 37
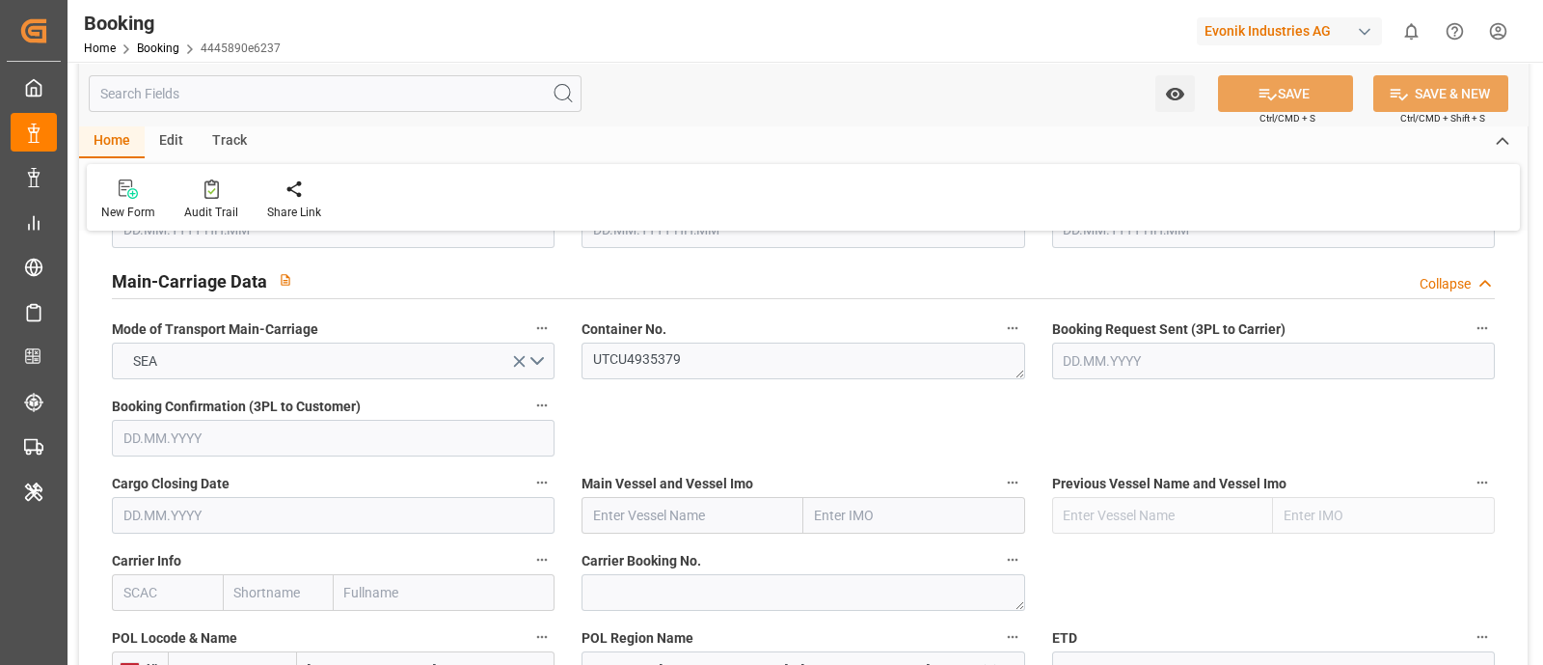
scroll to position [1206, 0]
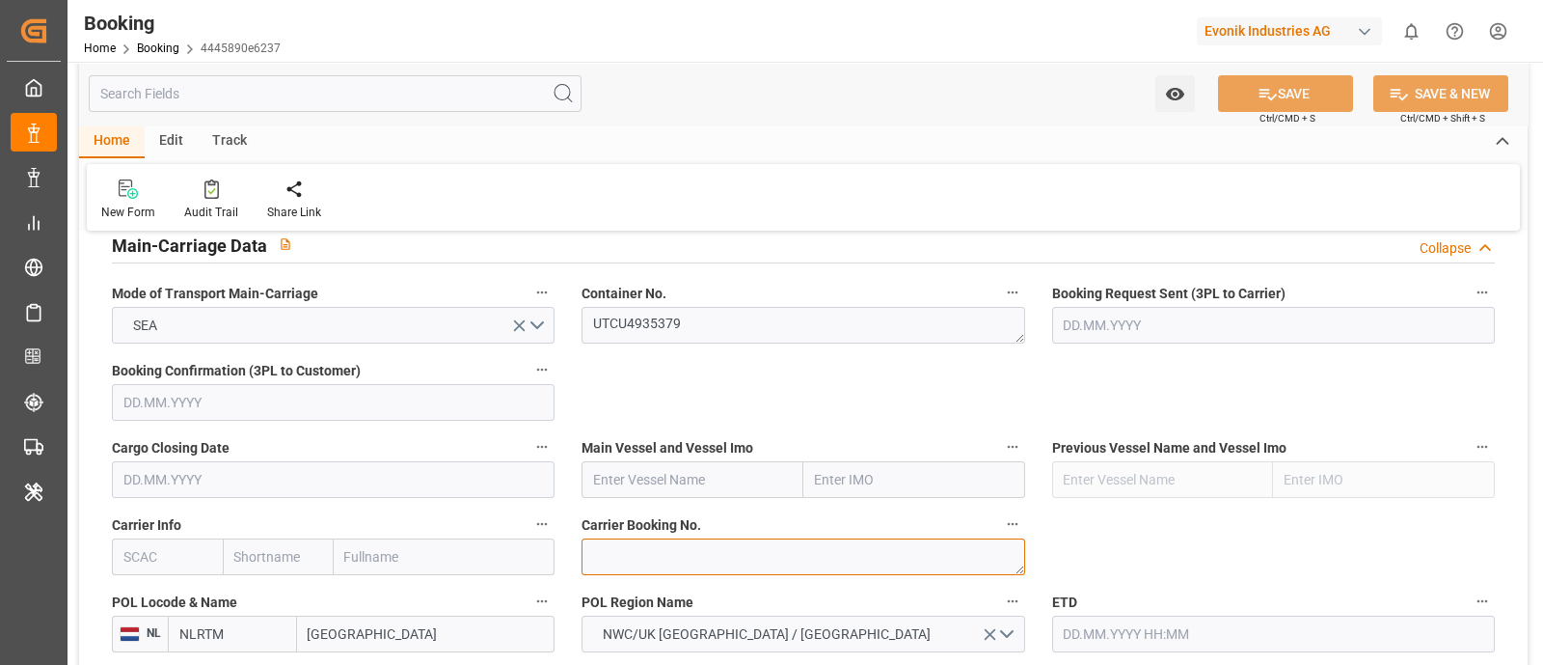
click at [624, 556] on textarea at bounding box center [803, 556] width 443 height 37
paste textarea "30205483"
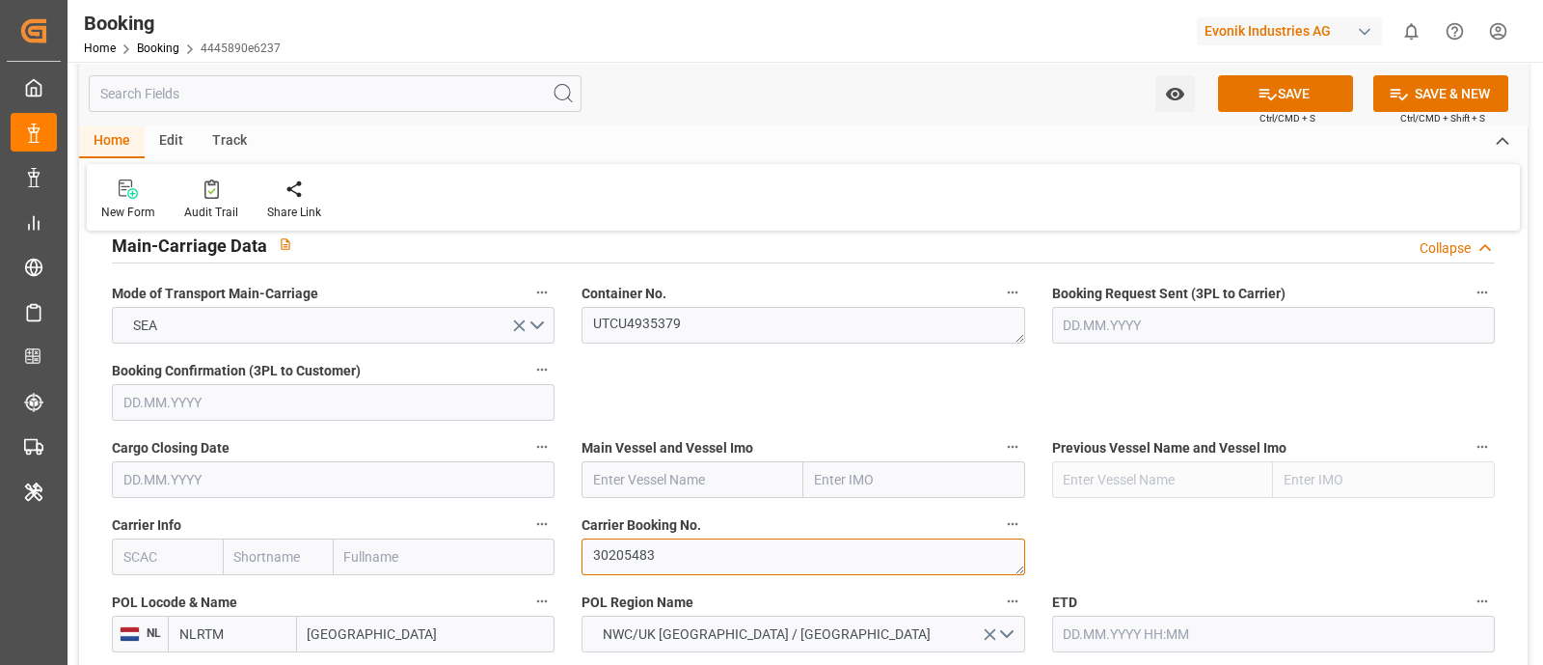
click at [588, 550] on textarea "30205483" at bounding box center [803, 556] width 443 height 37
type textarea "30205483"
click at [167, 551] on input "text" at bounding box center [167, 556] width 111 height 37
click at [151, 591] on b "HLCU" at bounding box center [141, 598] width 35 height 15
type input "HLCU"
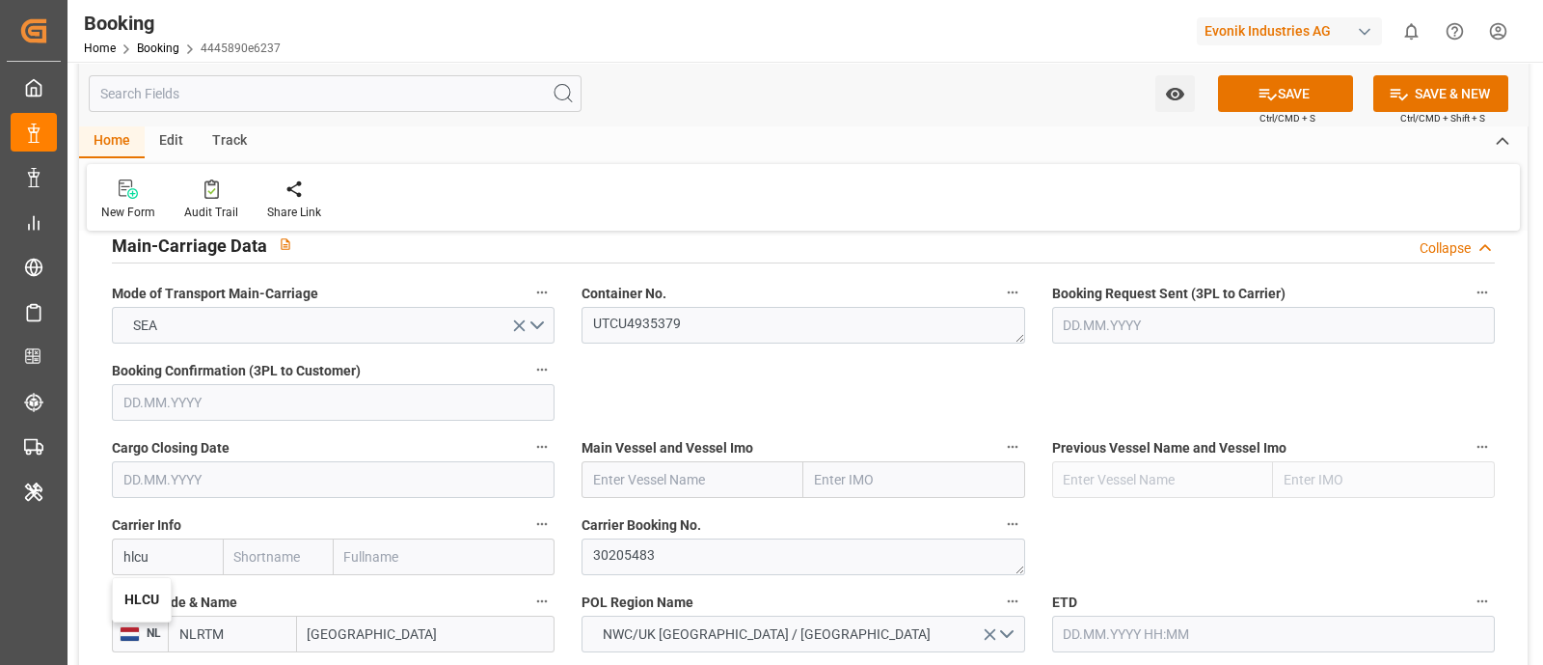
type input "Hapag Lloyd"
type input "Hapag Lloyd Aktiengesellschaft"
type input "HLCU"
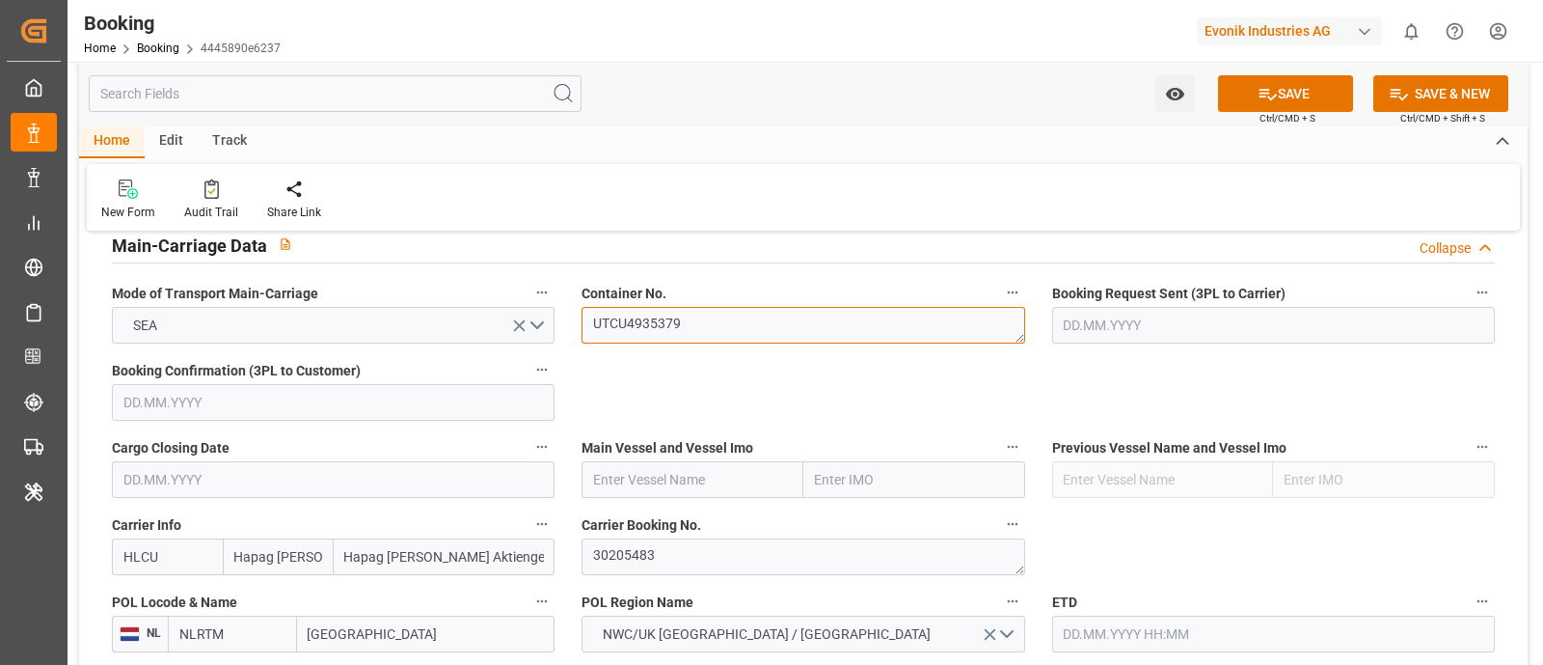
click at [658, 314] on textarea "UTCU4935379" at bounding box center [803, 325] width 443 height 37
click at [663, 493] on input "text" at bounding box center [693, 479] width 222 height 37
paste input "MSC BIANCA"
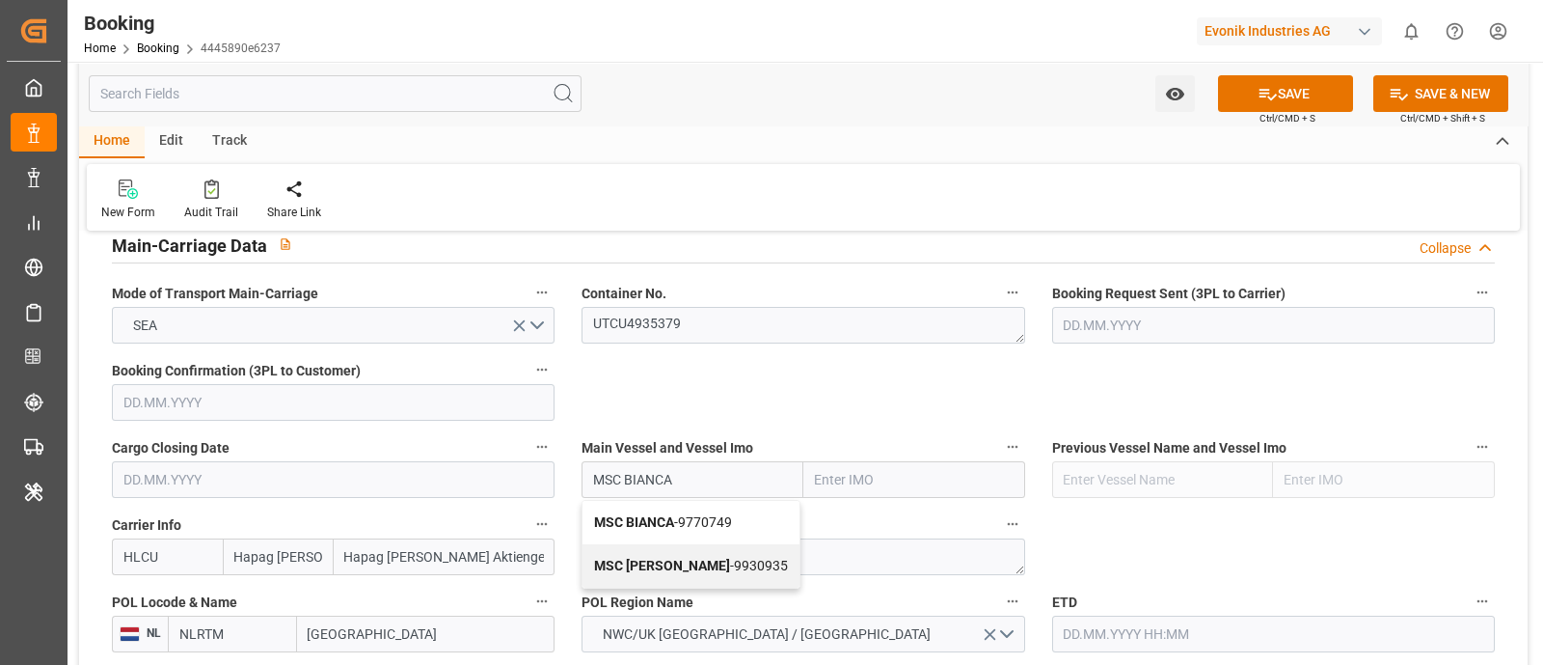
click at [690, 529] on div "MSC BIANCA - 9770749" at bounding box center [691, 522] width 217 height 43
type input "MSC BIANCA"
type input "9770749"
type input "MSC BIANCA"
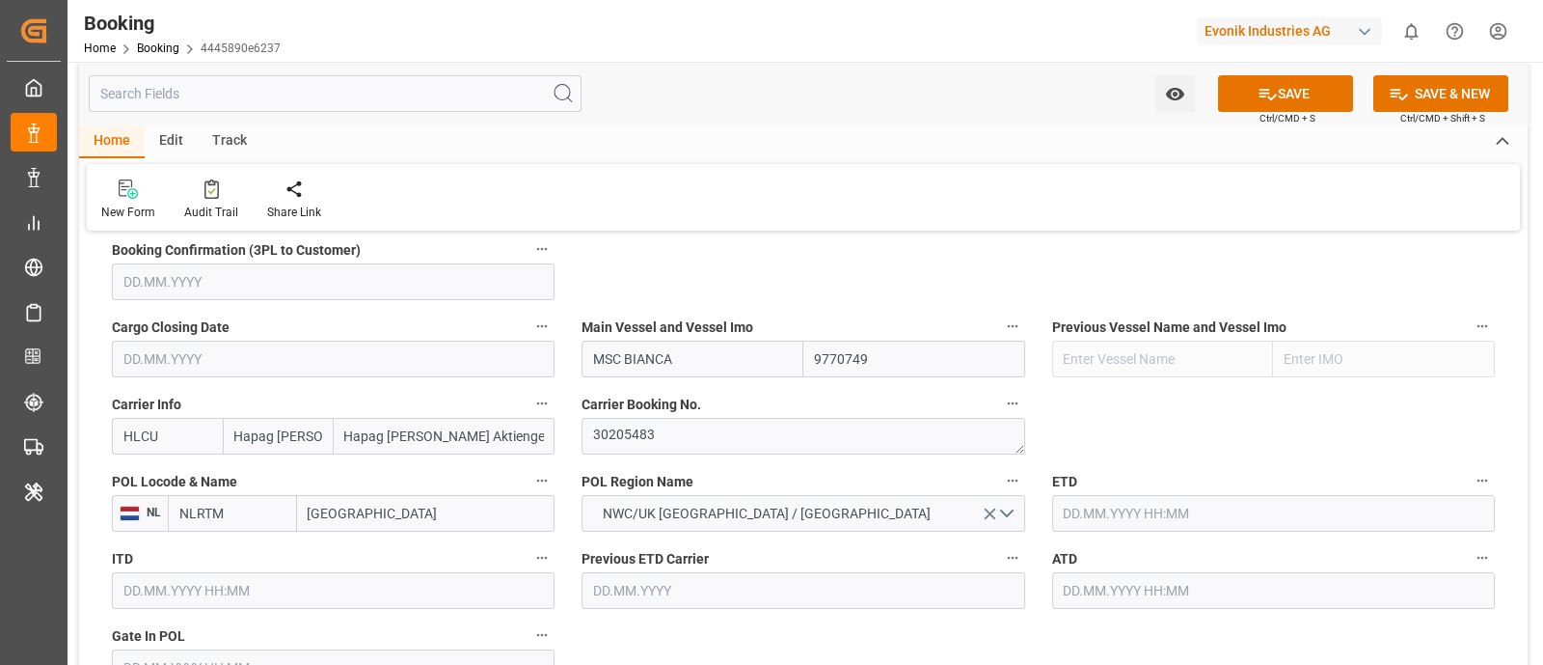
click at [329, 503] on input "Rotterdam" at bounding box center [426, 513] width 259 height 37
paste input "ANTWERP"
type input "ANTWERP"
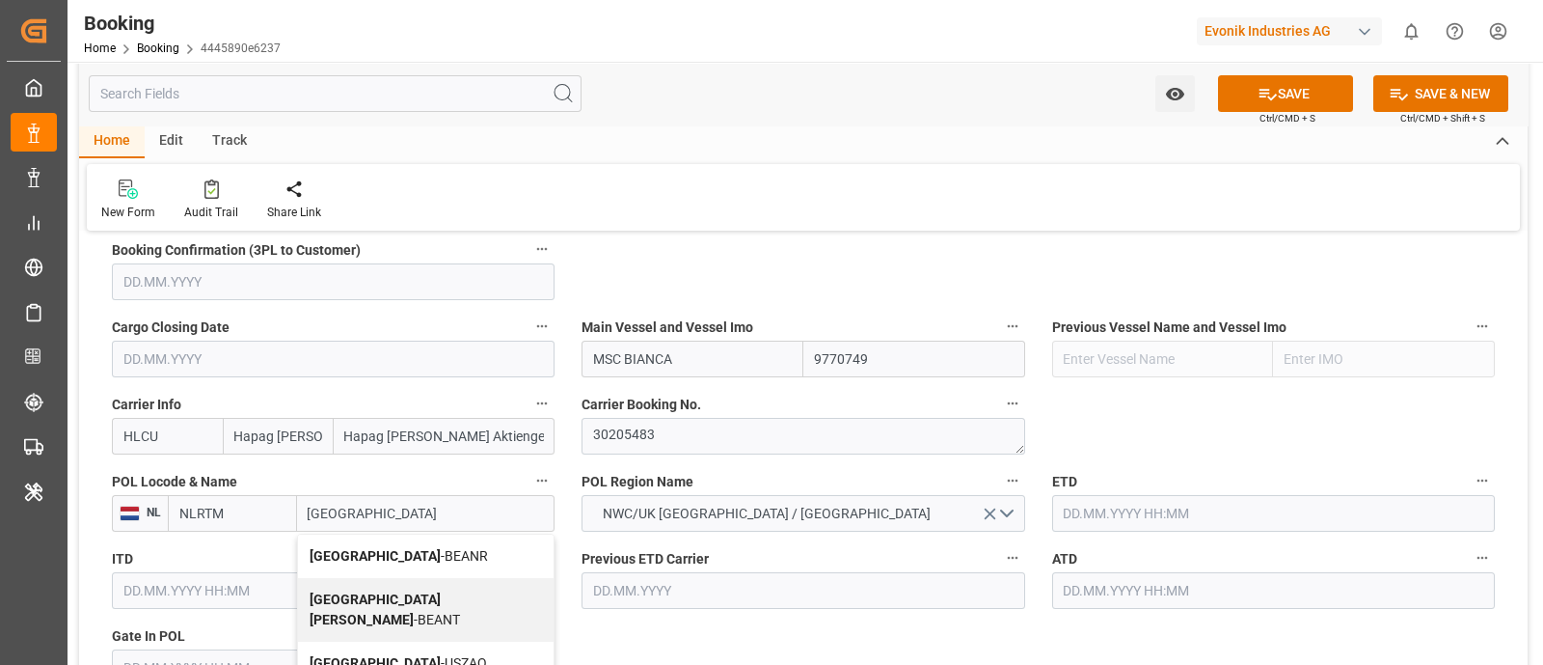
click at [373, 548] on span "Antwerp - BEANR" at bounding box center [399, 555] width 178 height 15
type input "BEANR"
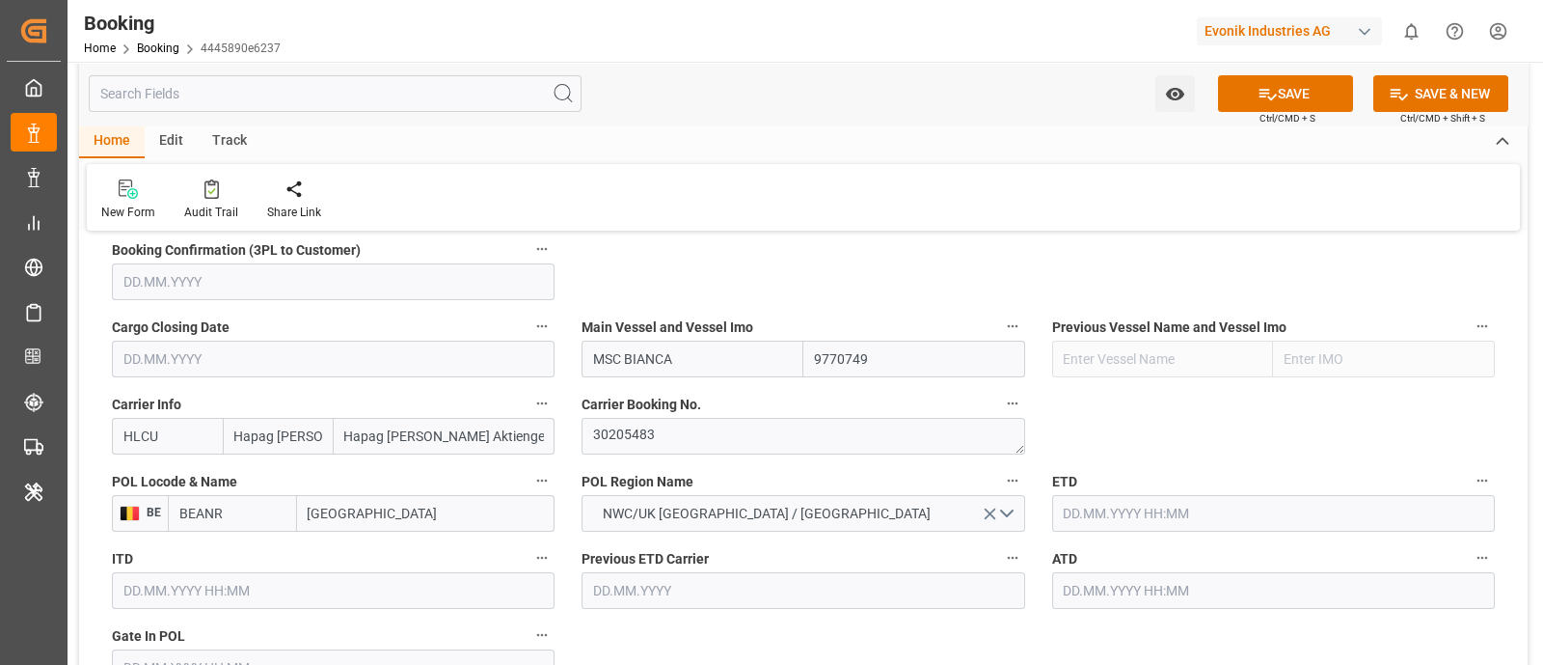
type input "[GEOGRAPHIC_DATA]"
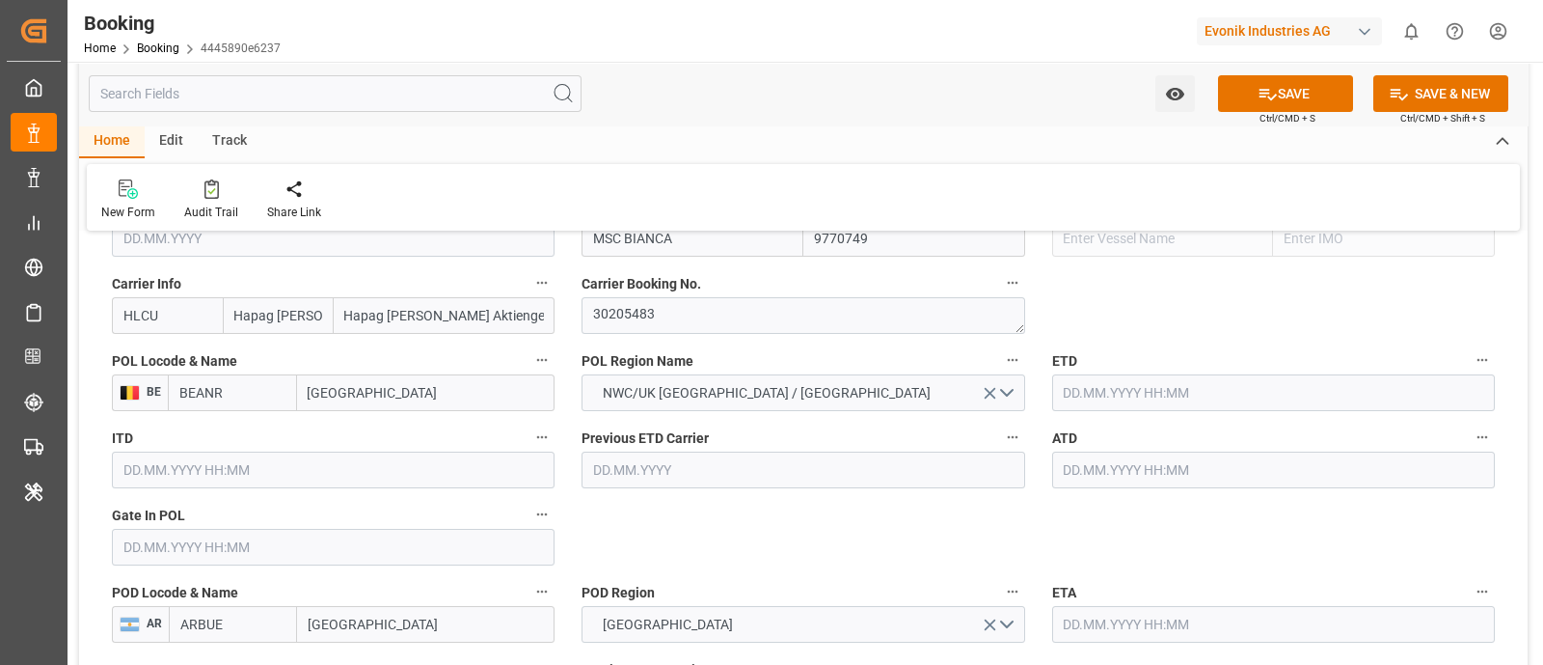
click at [164, 557] on input "text" at bounding box center [333, 547] width 443 height 37
paste input "2025-08-22"
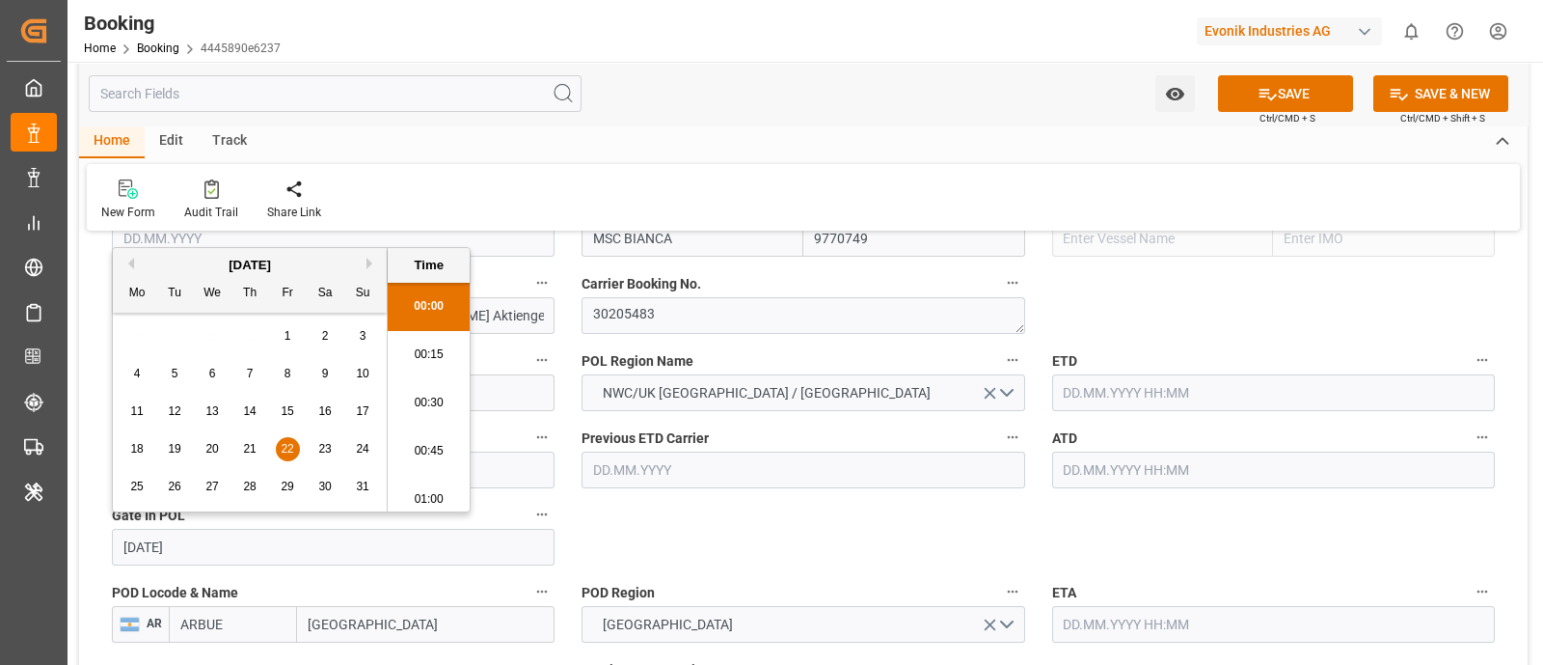
scroll to position [3093, 0]
click at [283, 447] on span "22" at bounding box center [287, 449] width 13 height 14
type input "22.08.2025 00:00"
click at [1061, 396] on input "text" at bounding box center [1273, 392] width 443 height 37
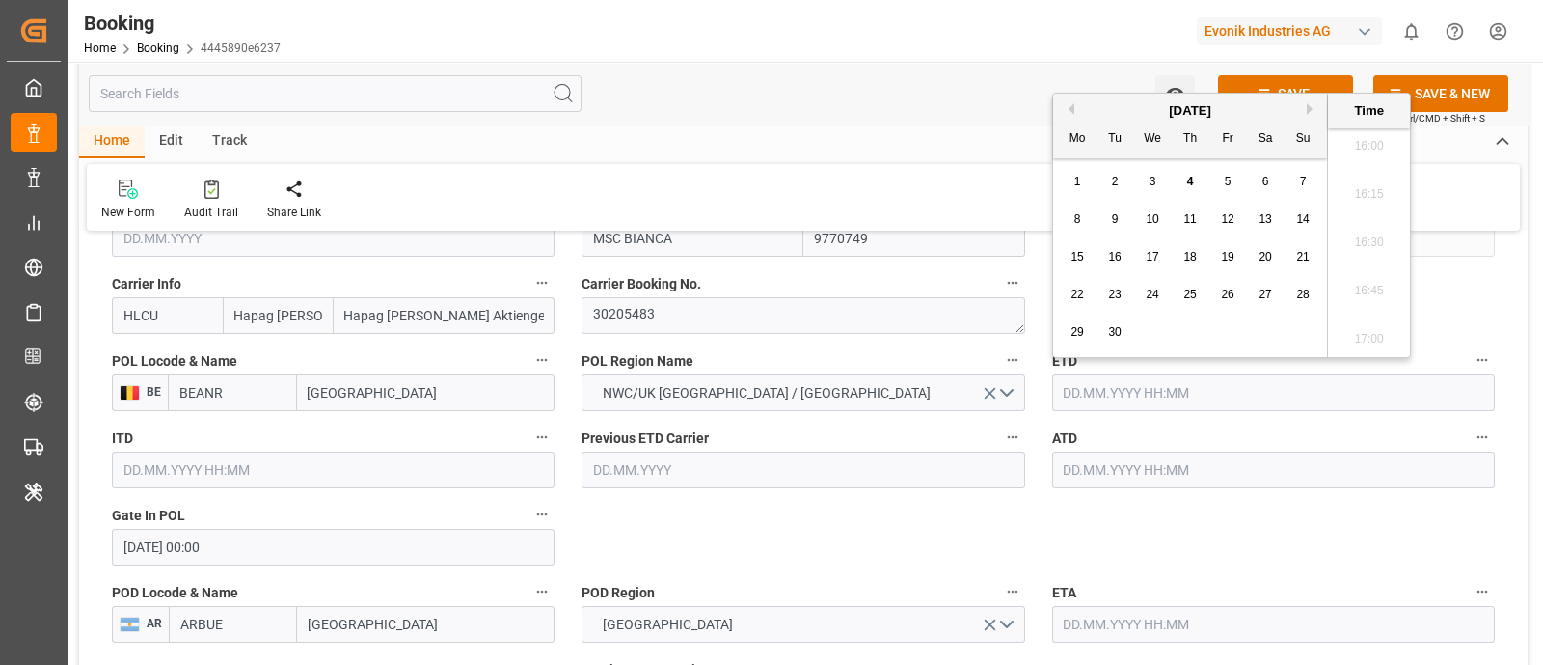
paste input "2025-09-01"
click at [1076, 188] on span "1" at bounding box center [1078, 182] width 7 height 14
type input "01.09.2025 00:00"
click at [1105, 471] on input "text" at bounding box center [1273, 469] width 443 height 37
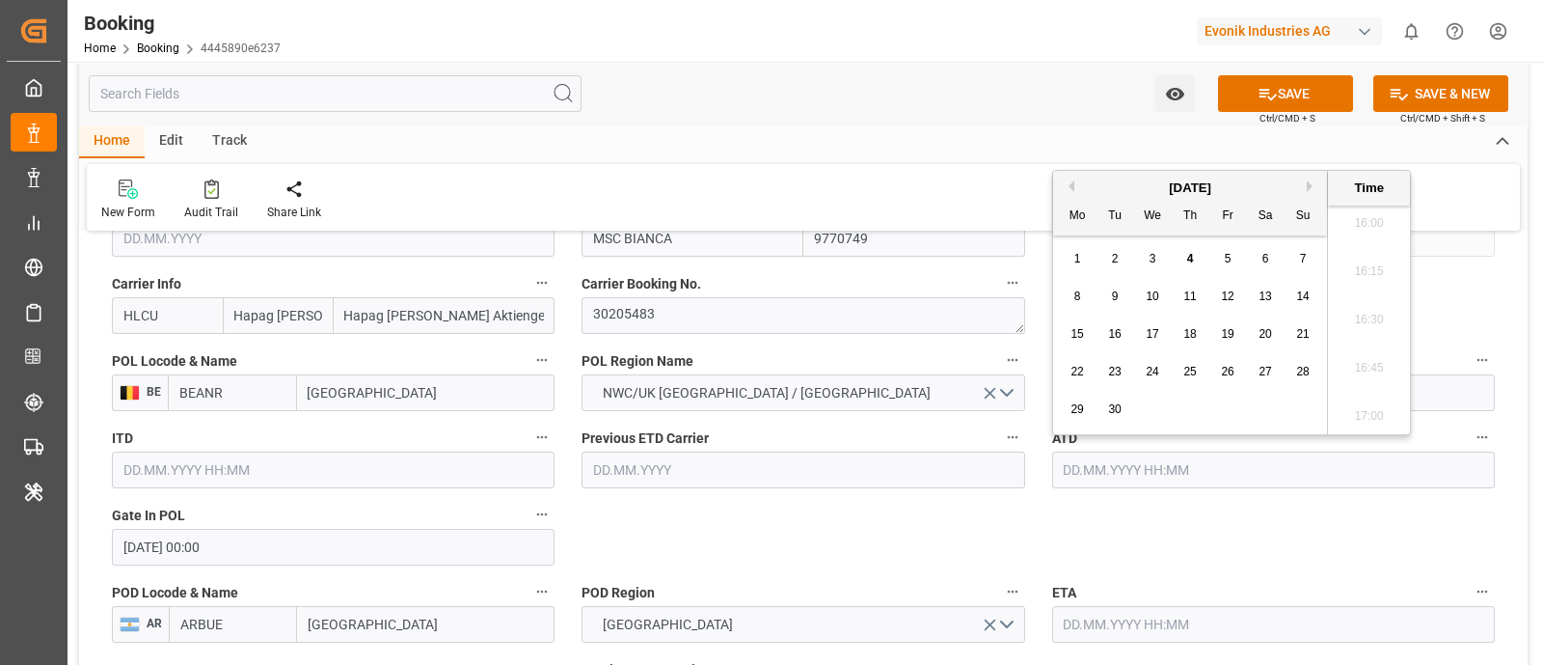
paste input "2025-09-01"
click at [1074, 267] on div "1" at bounding box center [1078, 259] width 24 height 23
type input "01.09.2025 00:00"
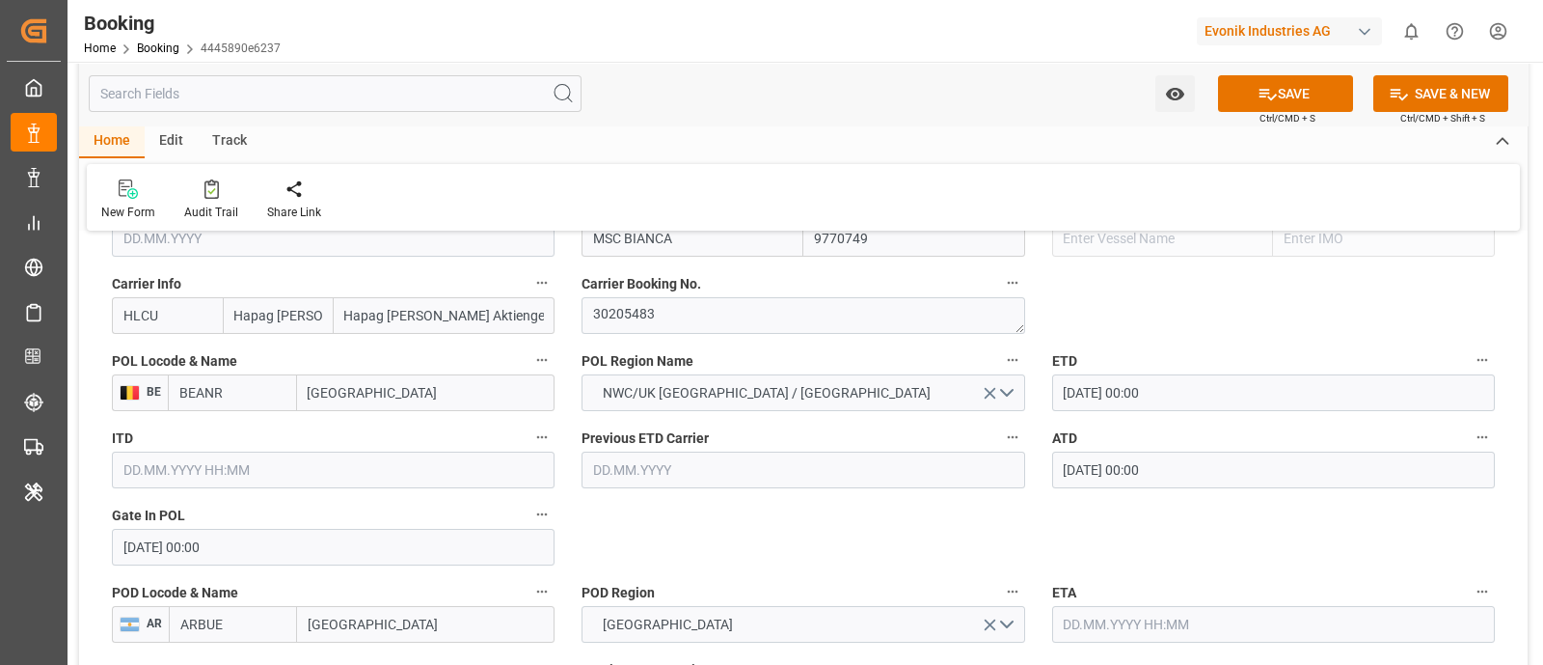
scroll to position [1567, 0]
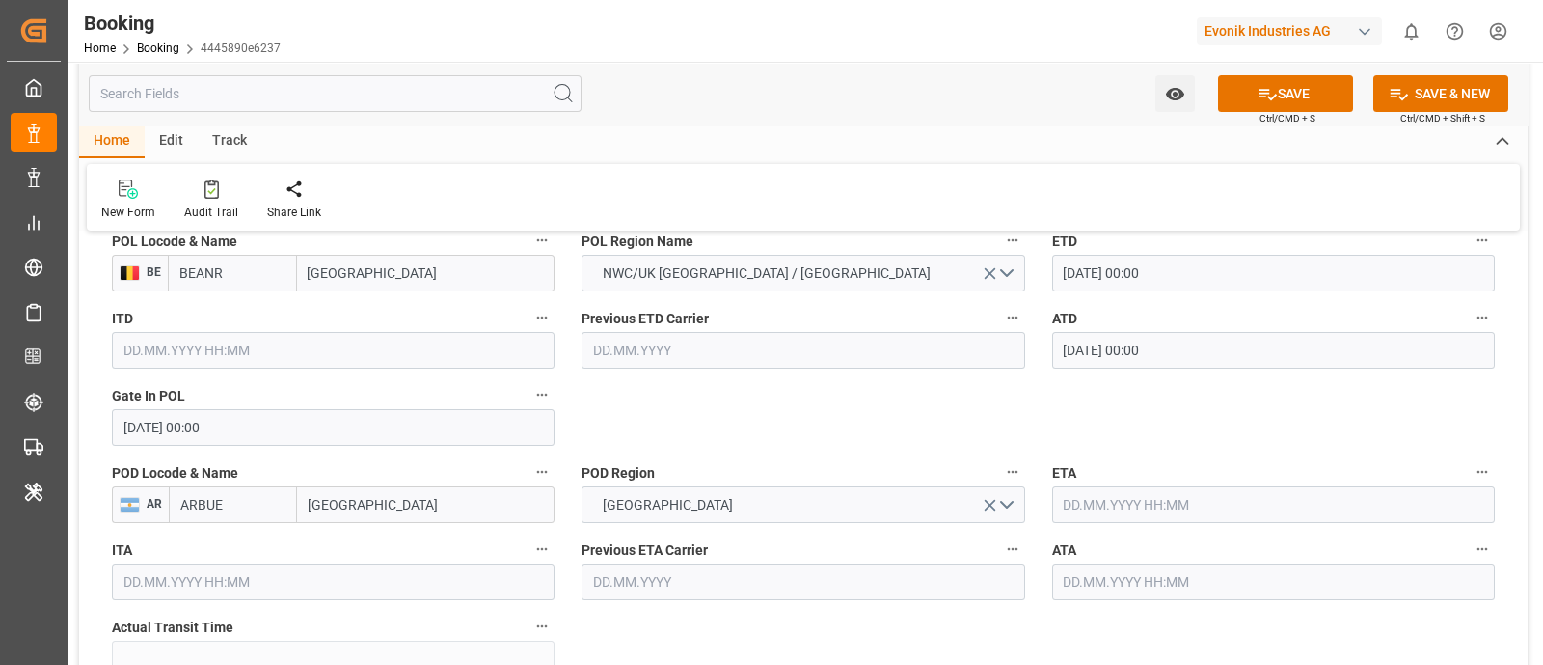
click at [1115, 506] on input "text" at bounding box center [1273, 504] width 443 height 37
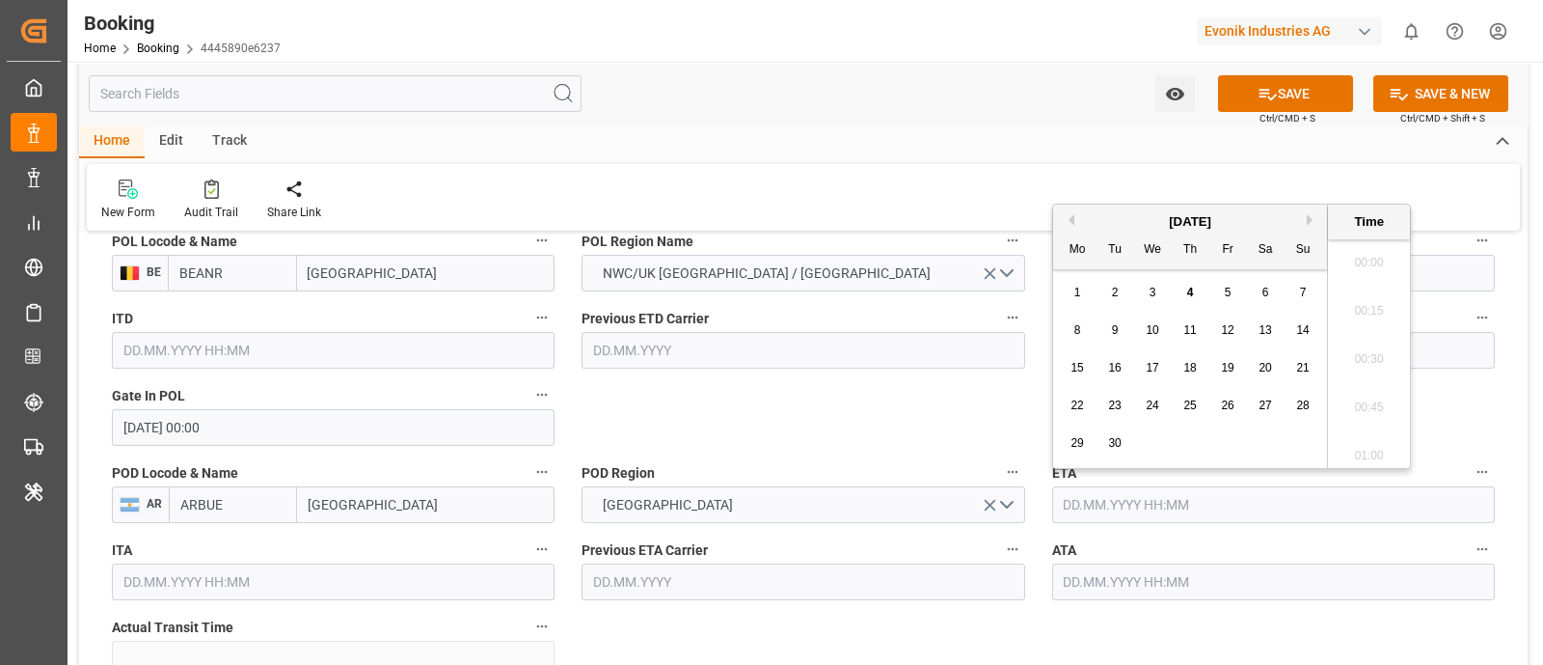
scroll to position [3093, 0]
paste input "2025-09-22"
click at [1090, 508] on input "2025-09-22" at bounding box center [1273, 504] width 443 height 37
click at [1078, 407] on span "22" at bounding box center [1077, 405] width 13 height 14
type input "22.09.2025 00:00"
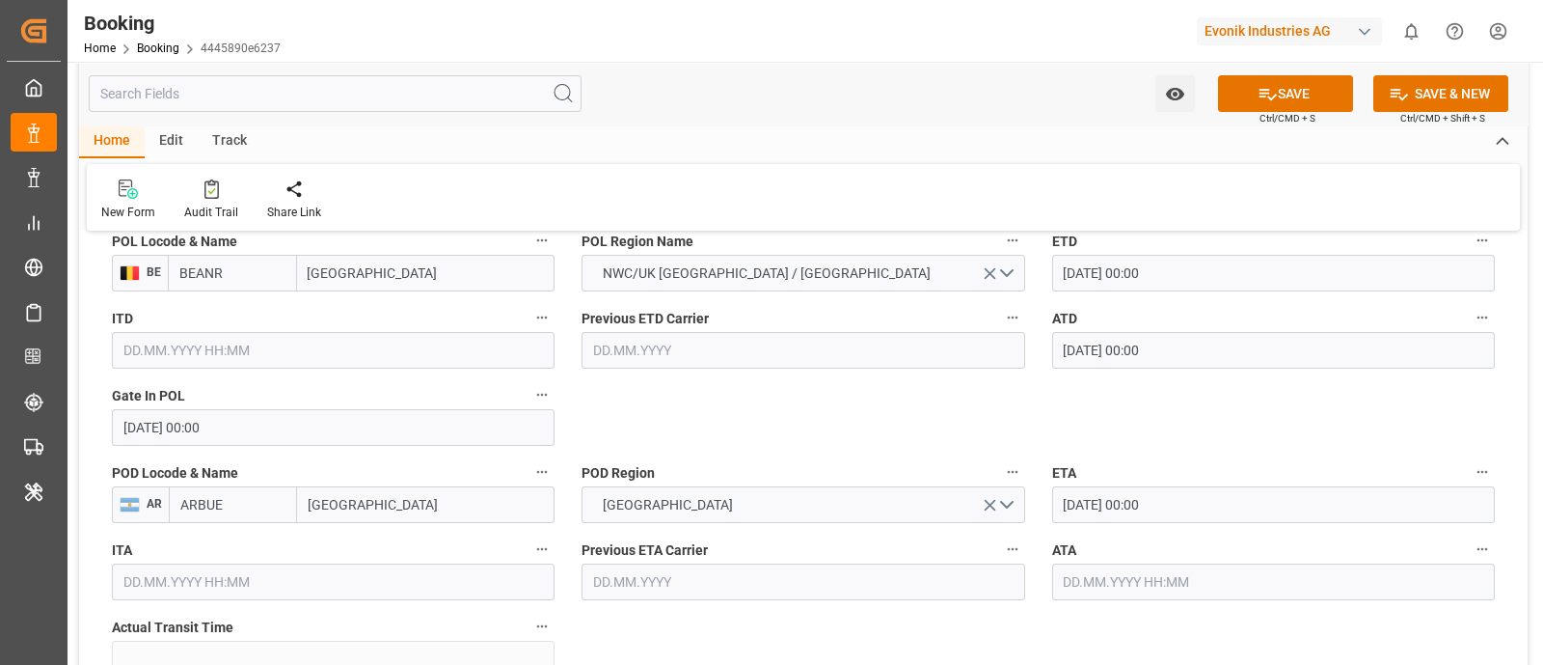
click at [214, 504] on input "ARBUE" at bounding box center [233, 504] width 128 height 37
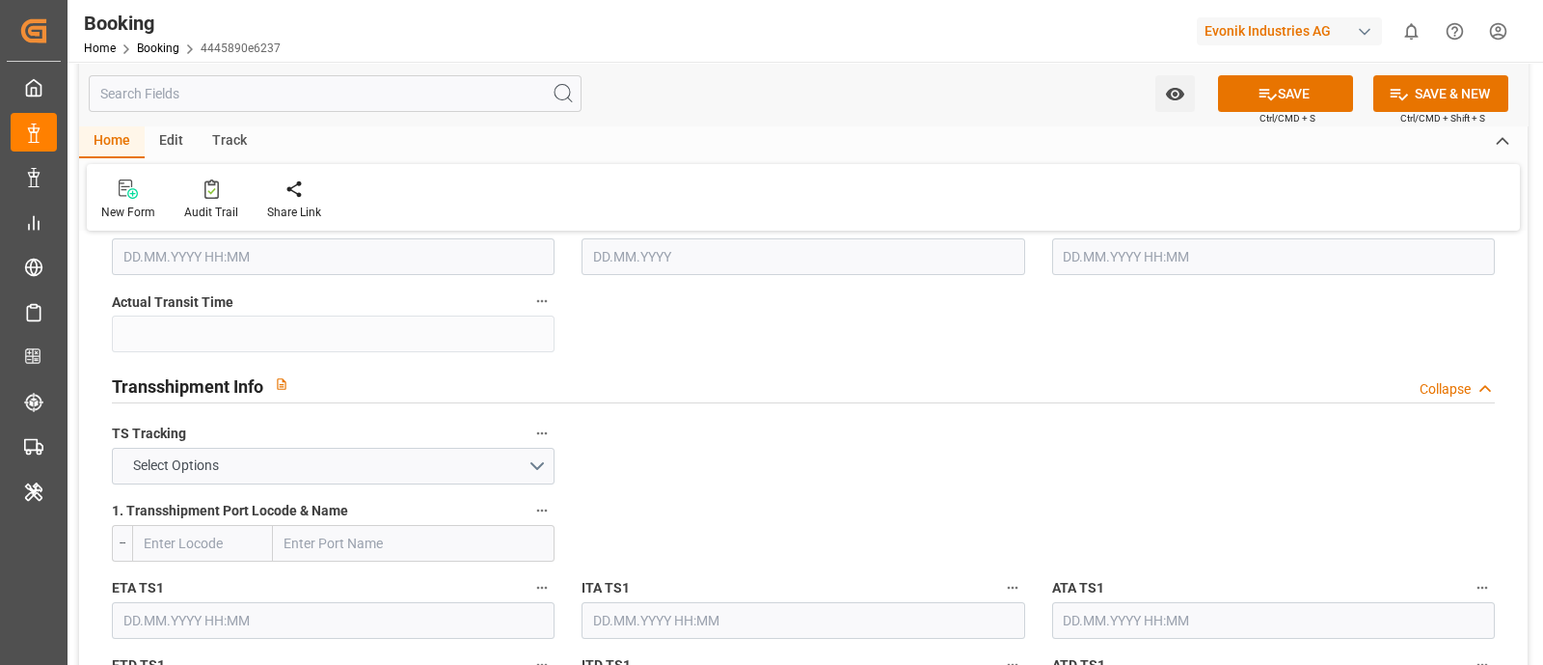
scroll to position [1928, 0]
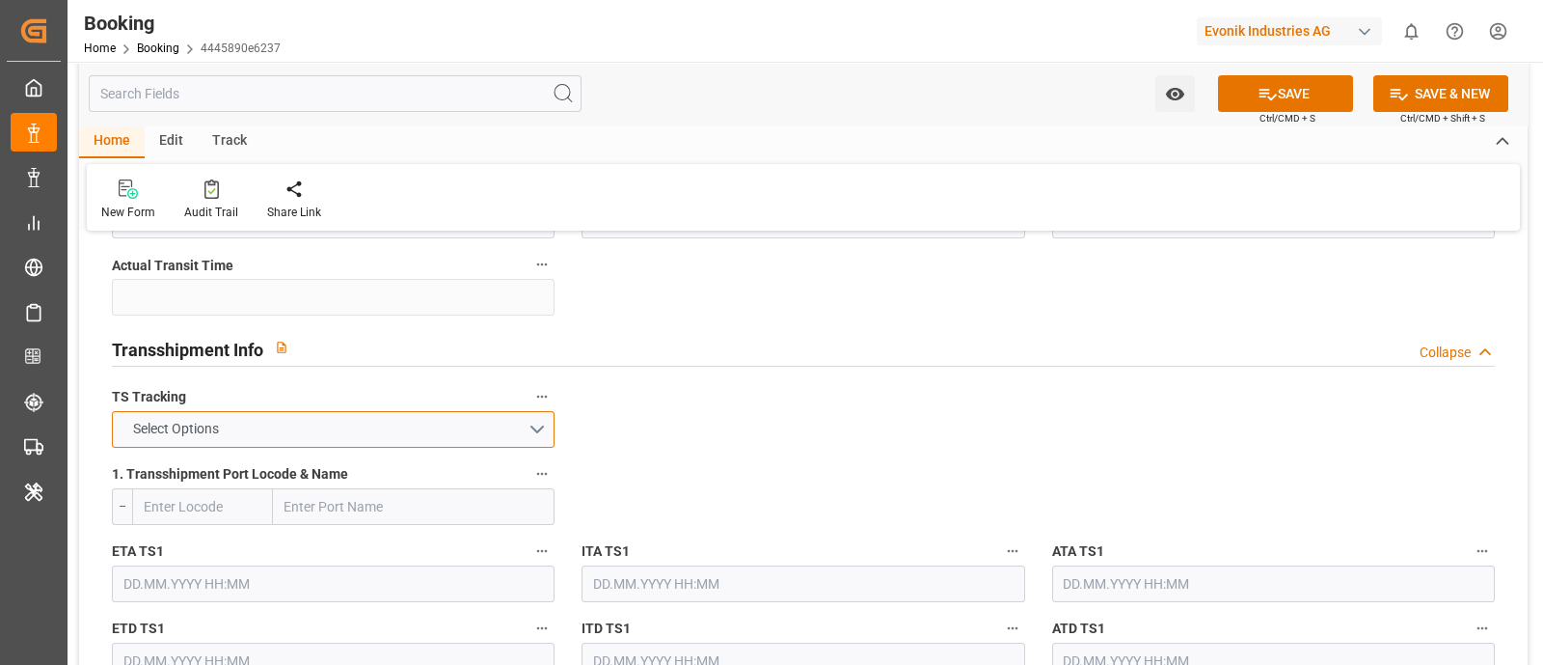
click at [260, 414] on button "Select Options" at bounding box center [333, 429] width 443 height 37
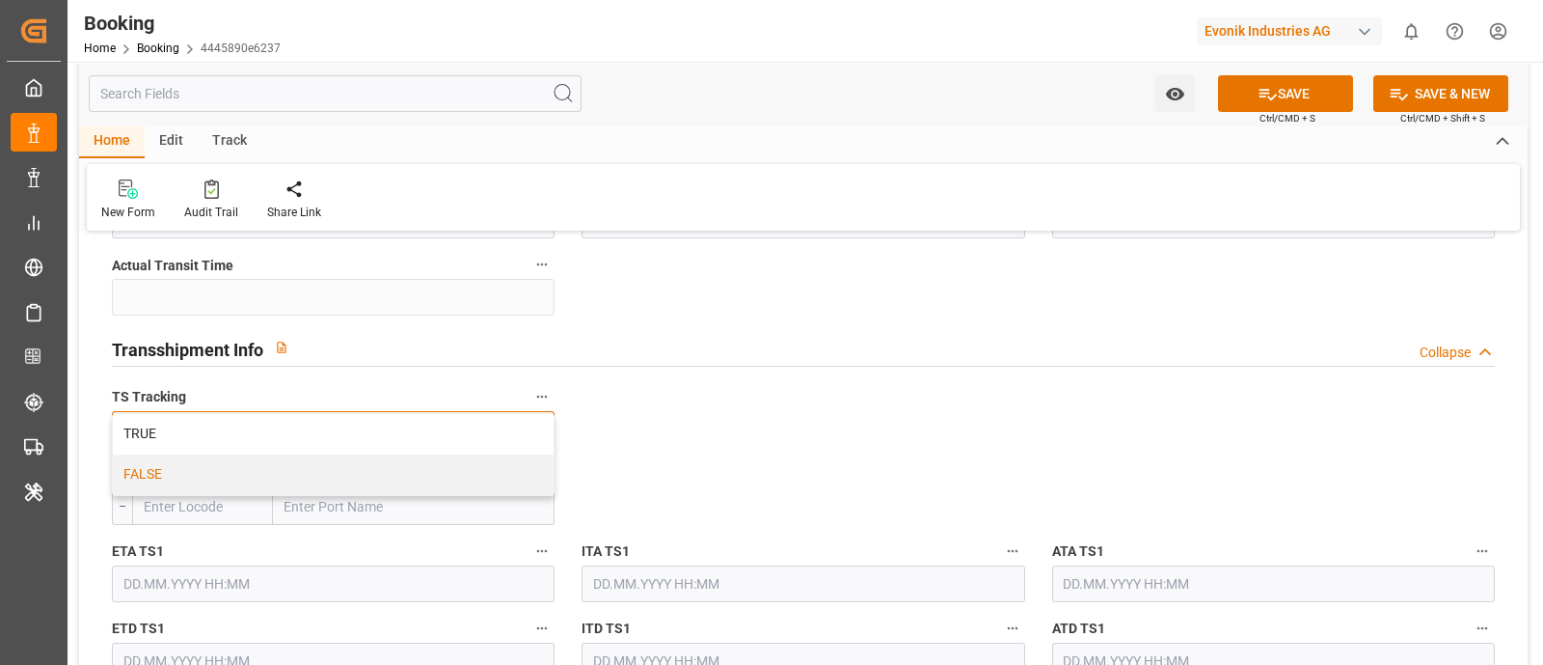
click at [221, 468] on div "FALSE" at bounding box center [333, 474] width 441 height 41
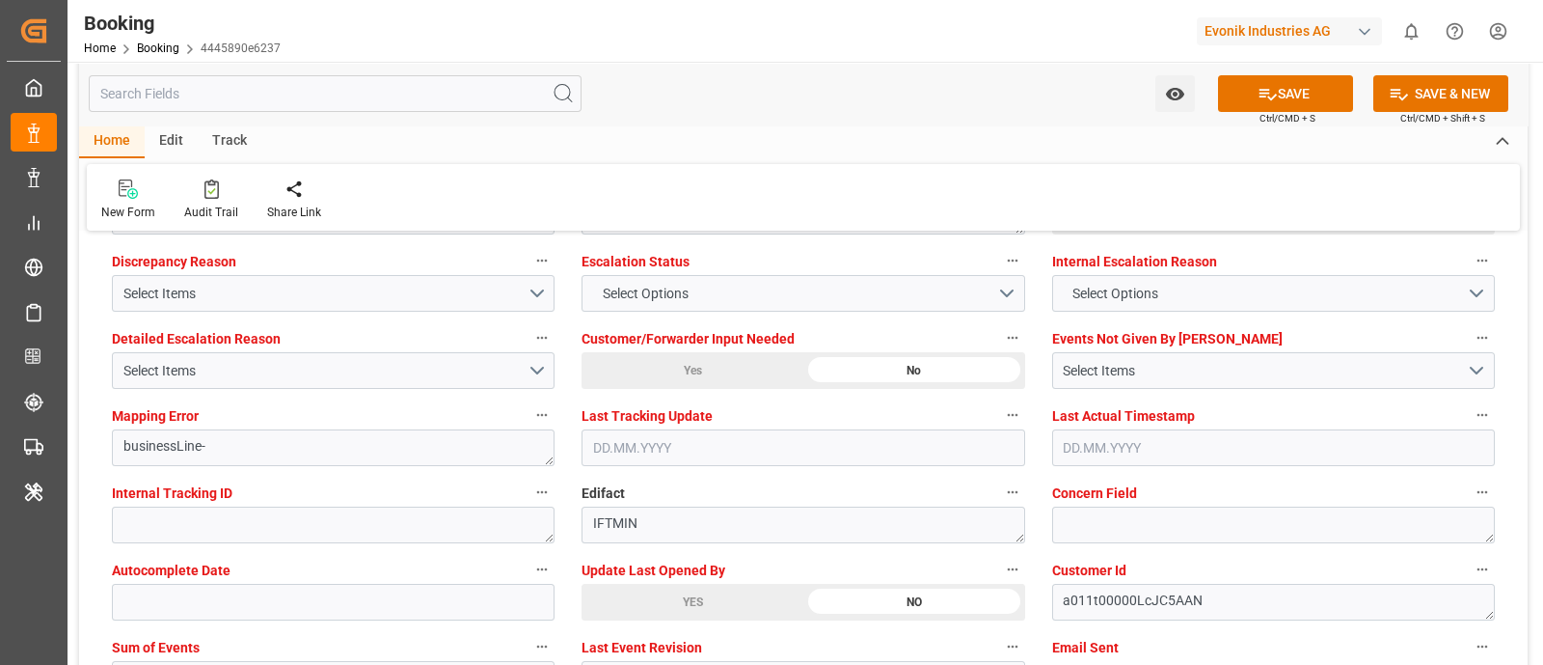
scroll to position [3737, 0]
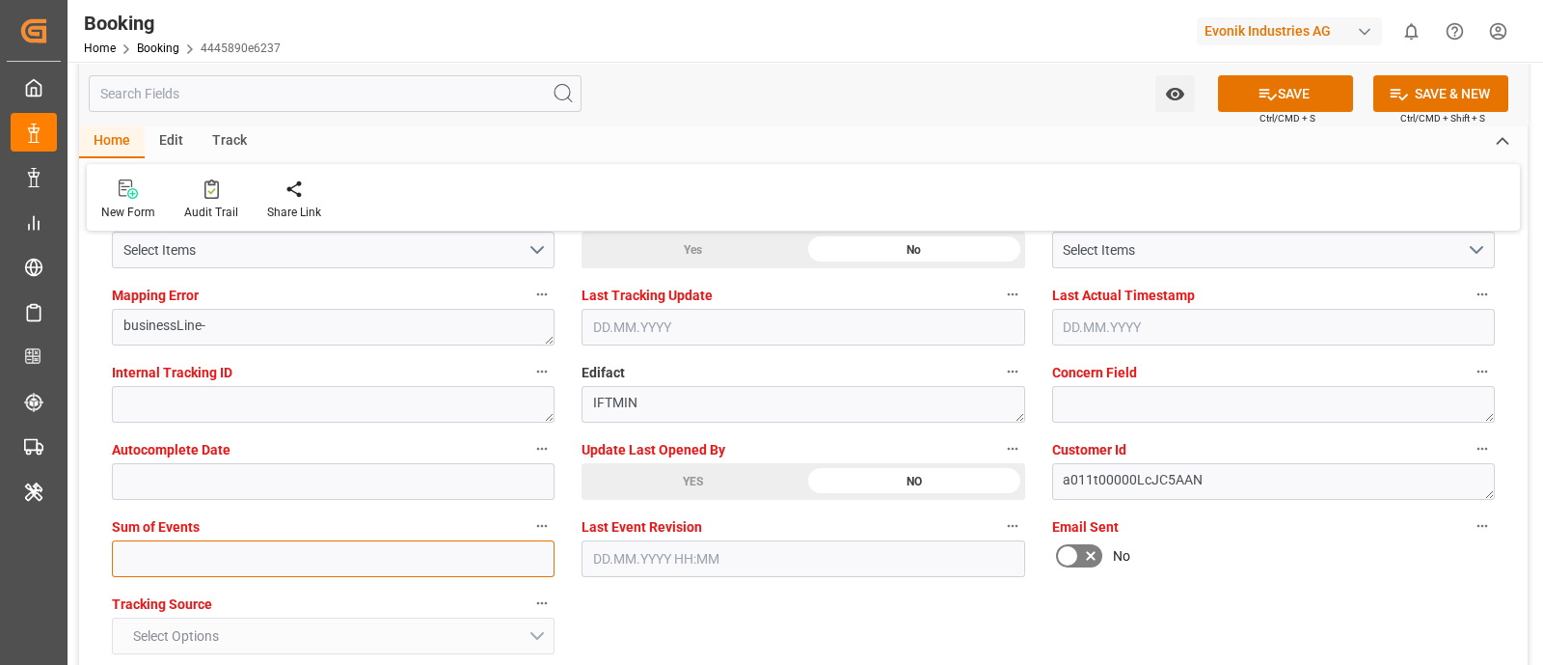
click at [144, 566] on input "text" at bounding box center [333, 558] width 443 height 37
type input "0"
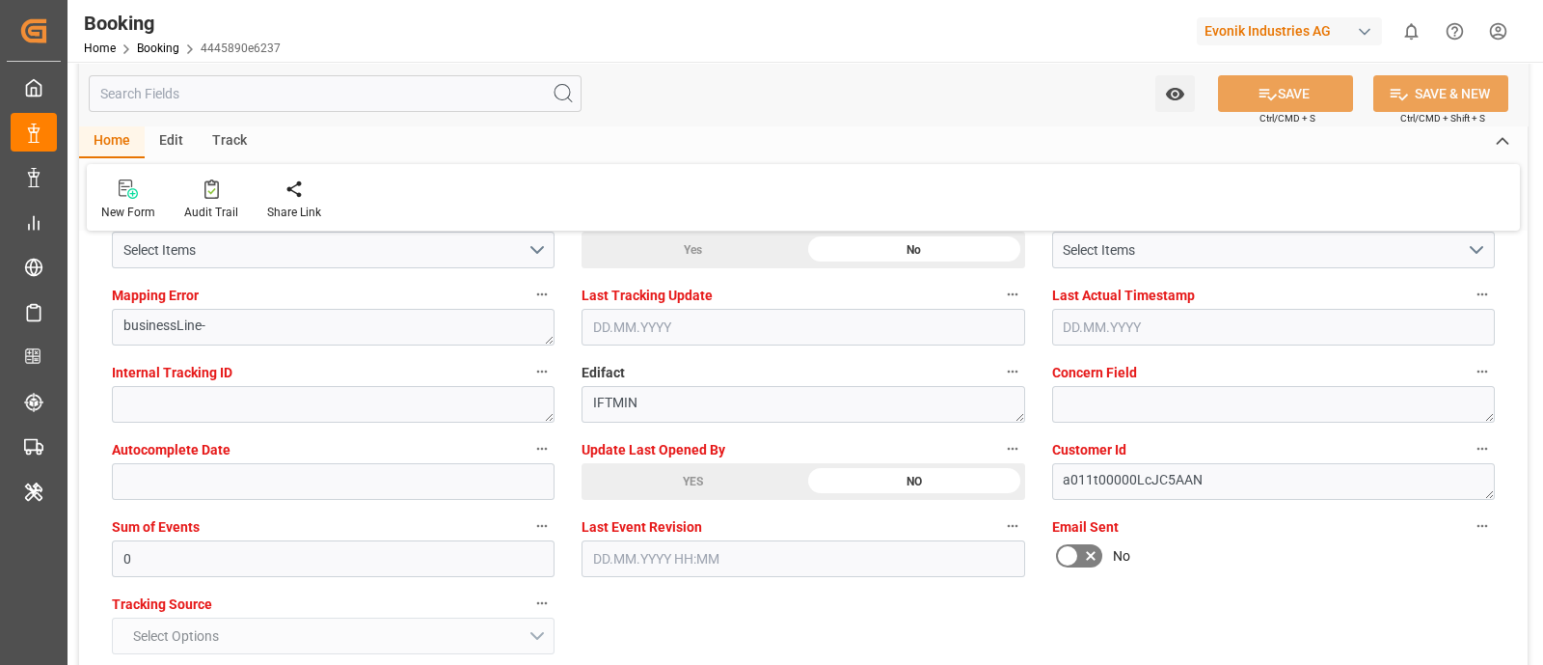
scroll to position [3654, 0]
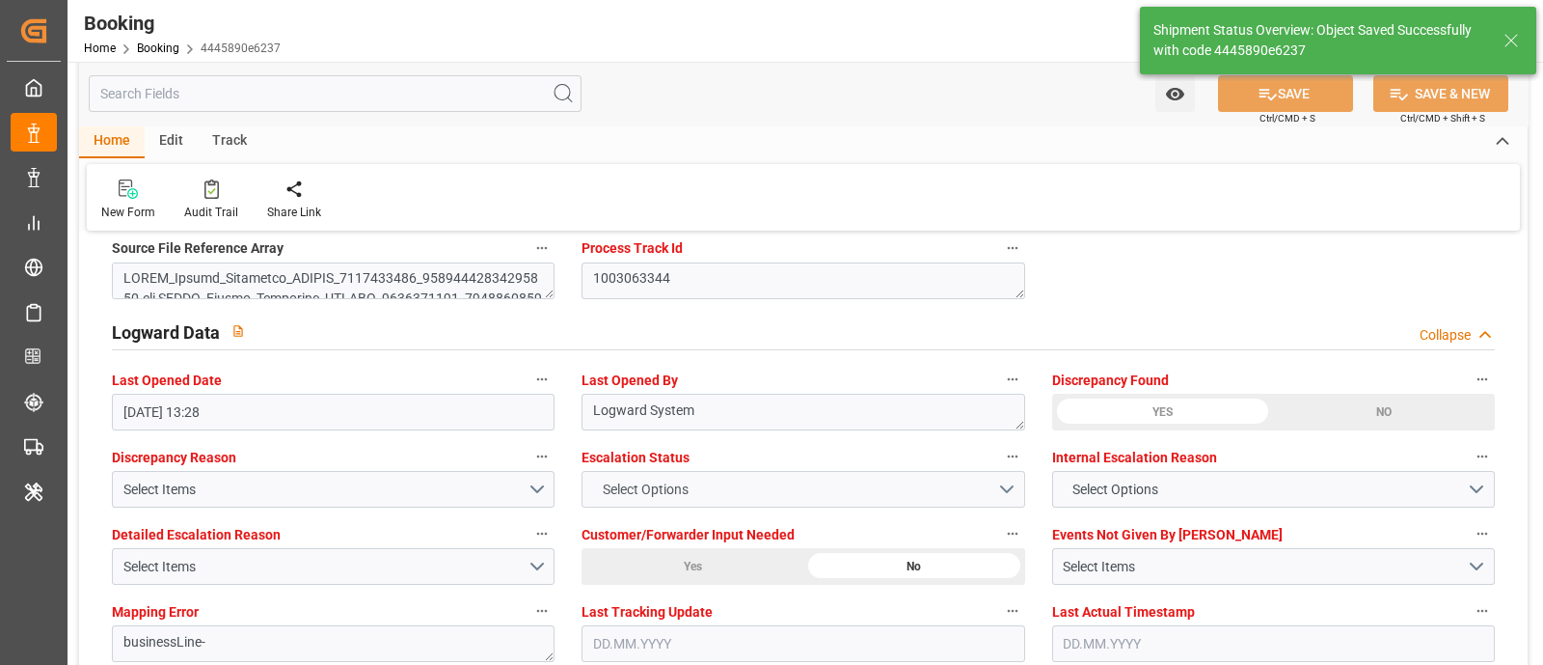
type textarea "NWC/UK North West Continent / UK_ARBUE_HLCU_Oxeno"
type textarea "Meenakshi Manjunatha"
type input "01.09.2025 00:00"
type input "22.09.2025 00:00"
type input "04.09.2025 11:08"
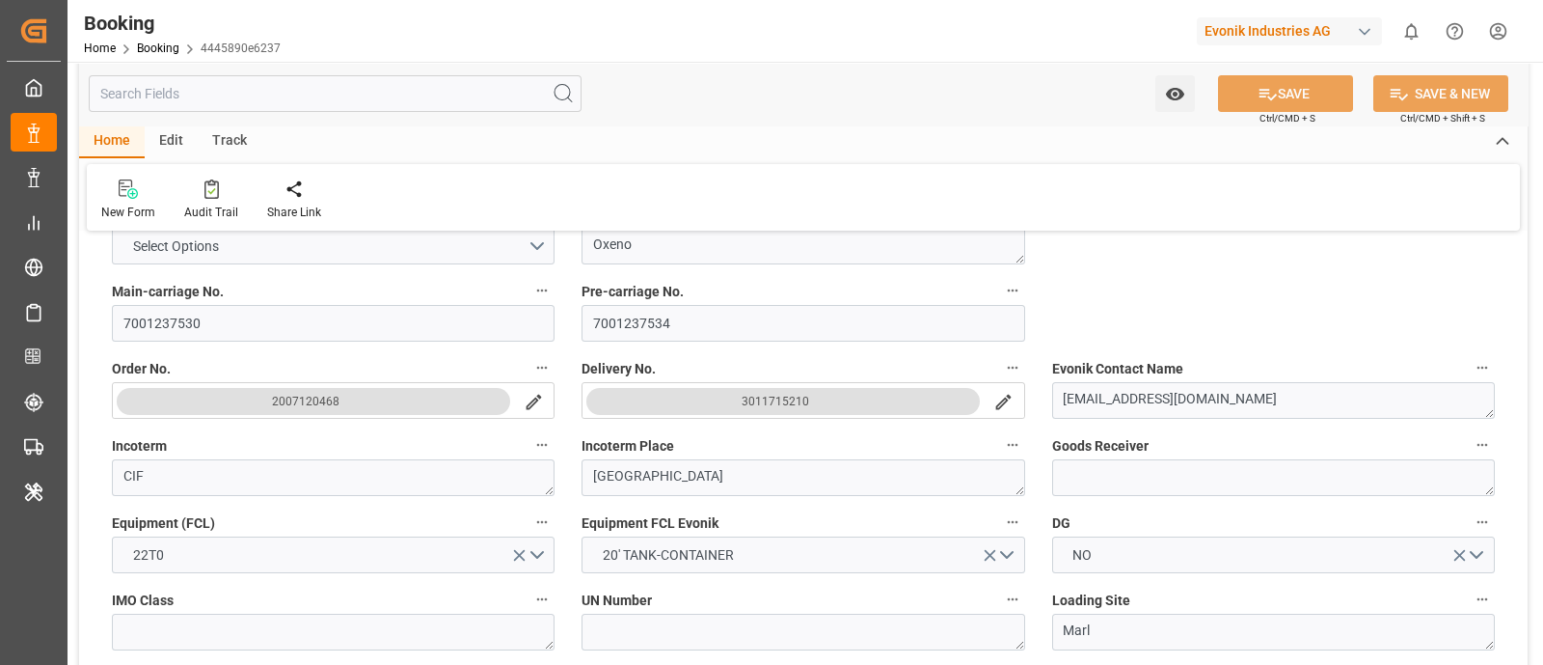
scroll to position [362, 0]
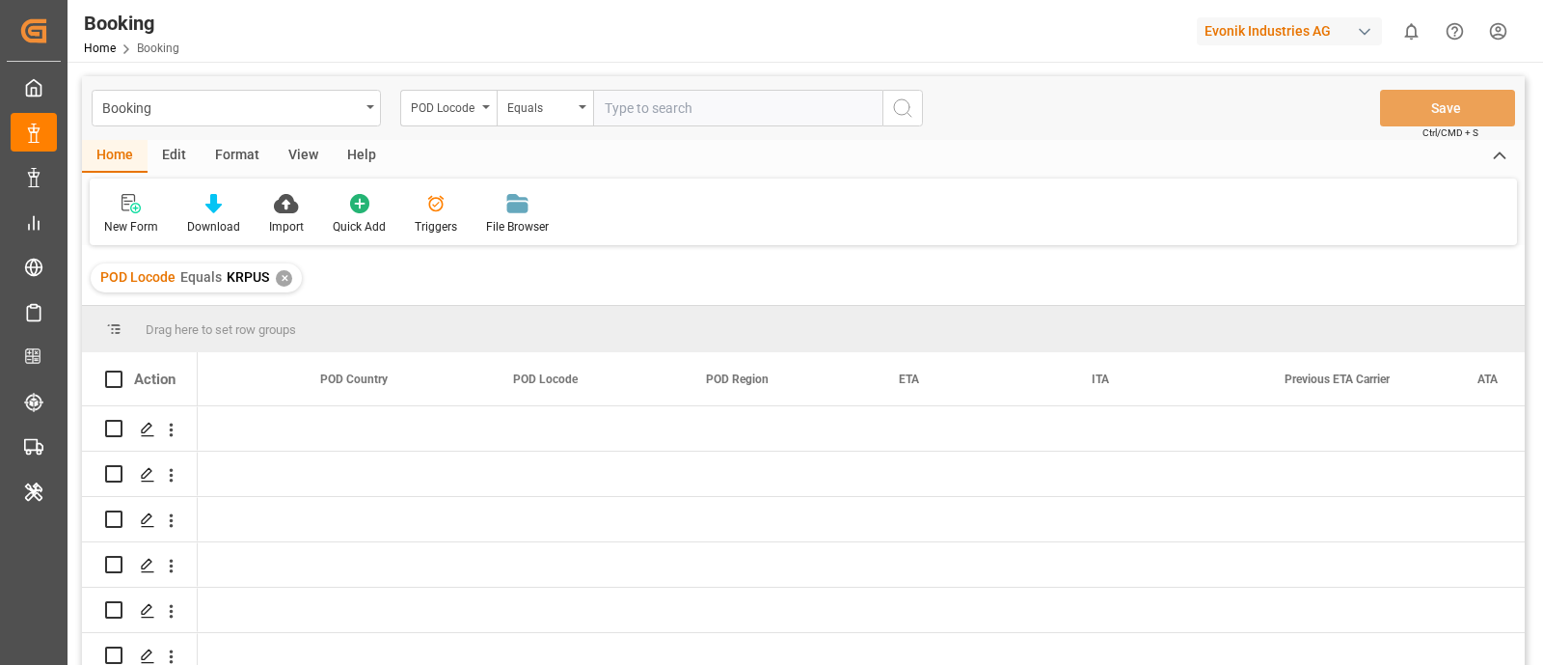
click at [639, 96] on input "text" at bounding box center [737, 108] width 289 height 37
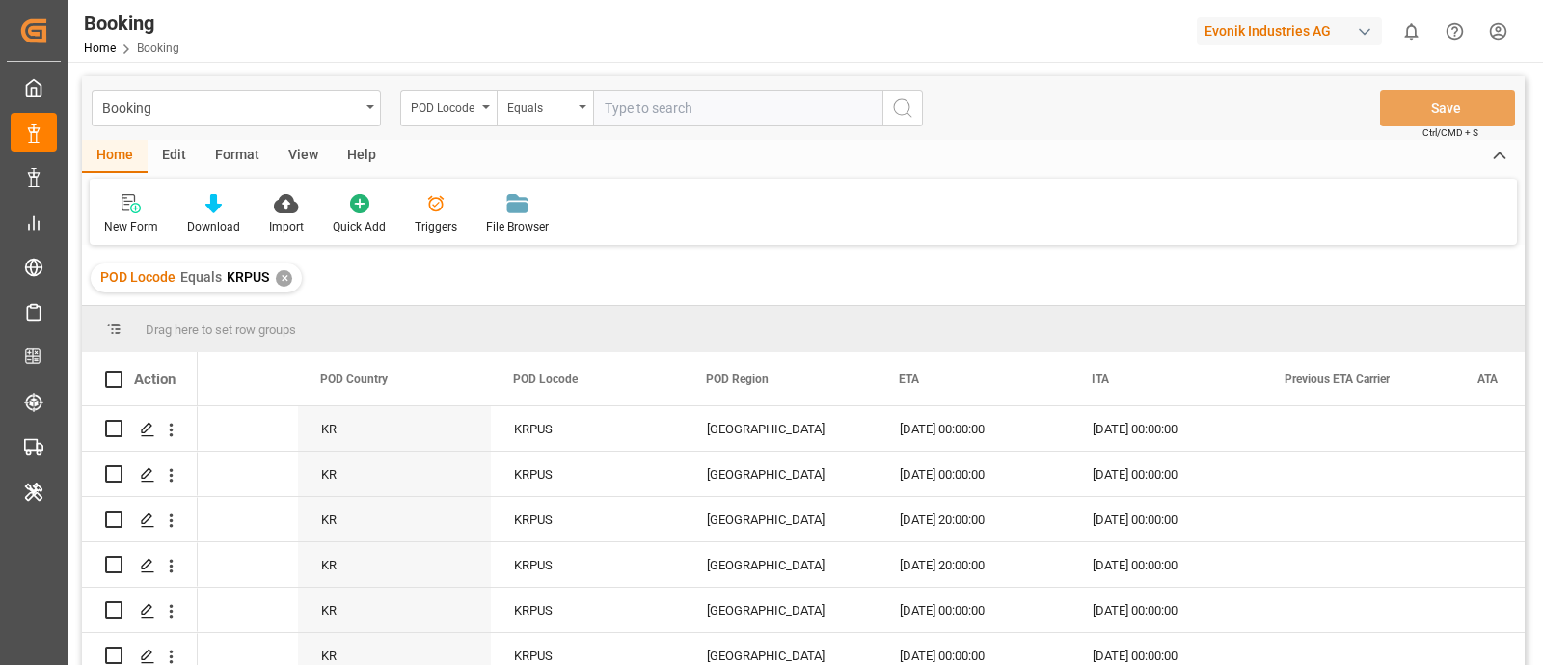
paste input "ARBUE"
type input "ARBUE"
click at [912, 106] on icon "search button" at bounding box center [902, 107] width 23 height 23
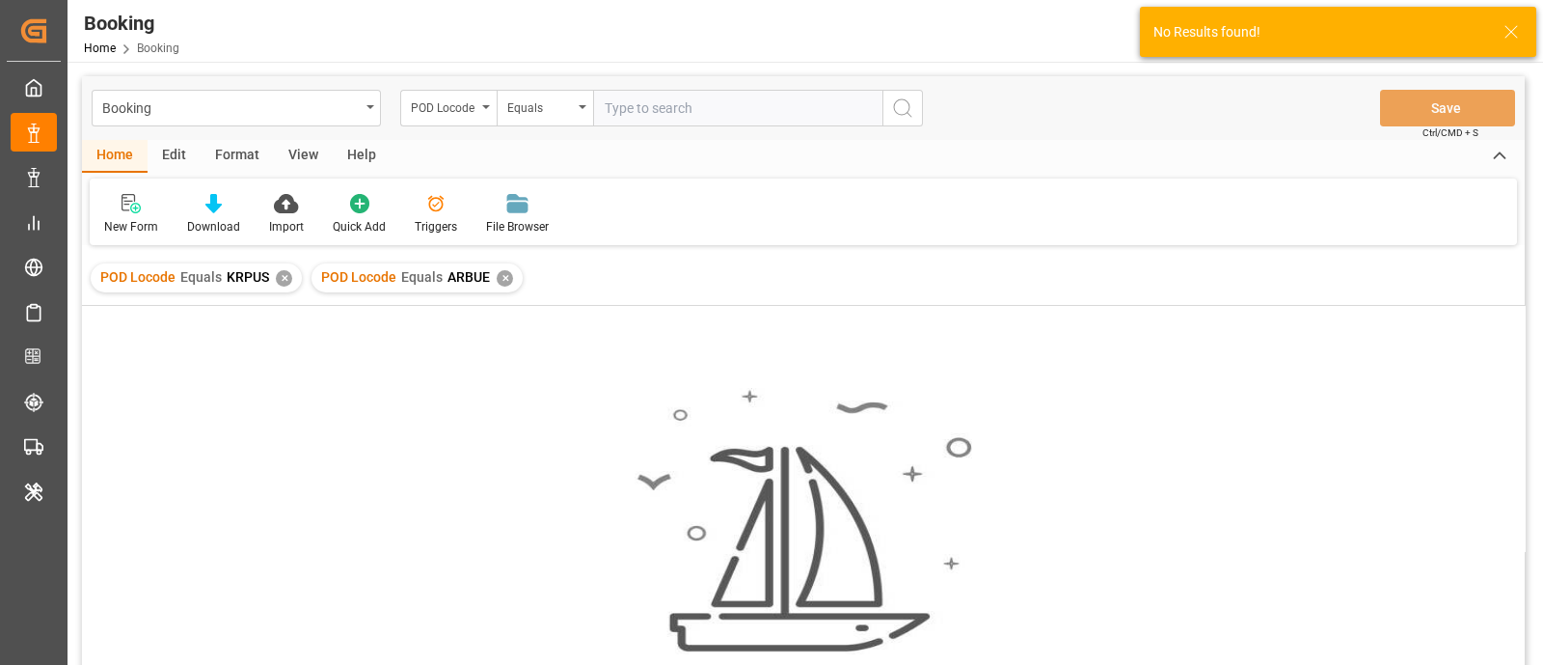
click at [287, 274] on div "✕" at bounding box center [284, 278] width 16 height 16
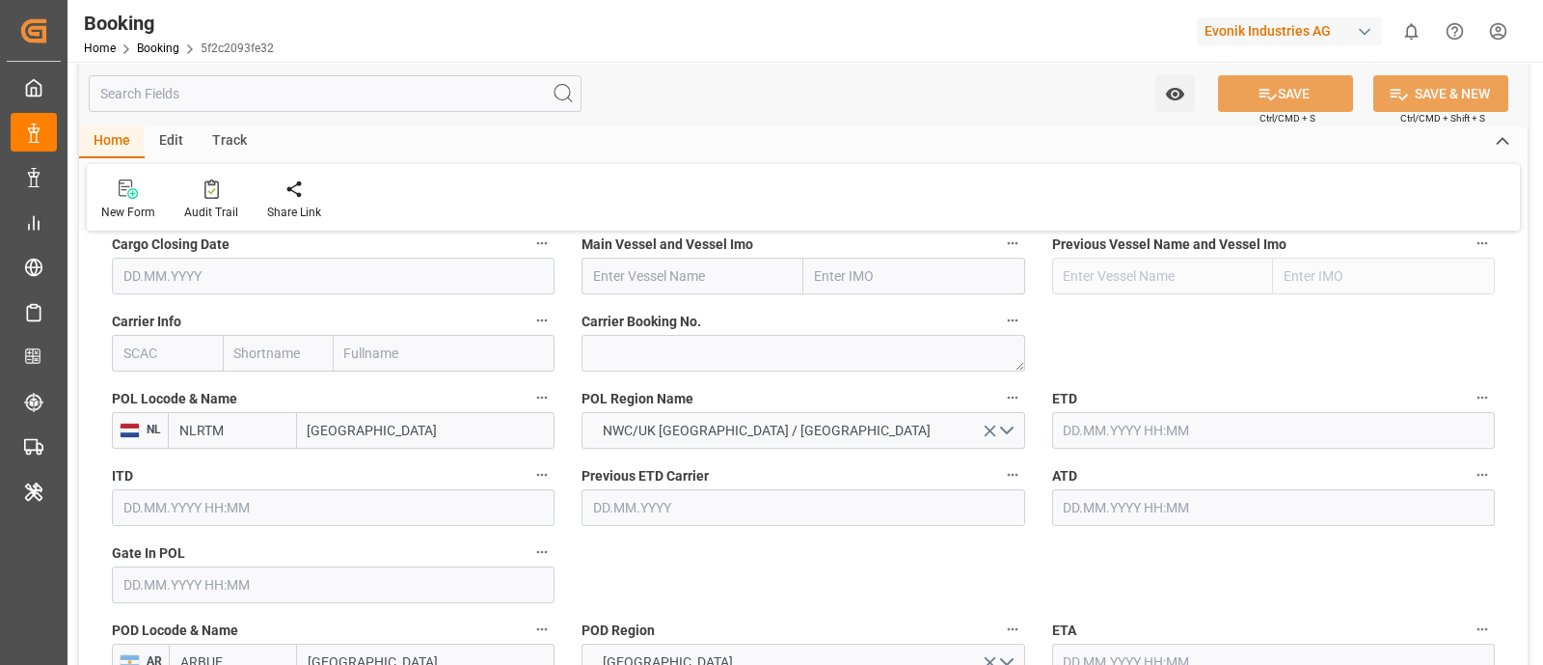
scroll to position [1447, 0]
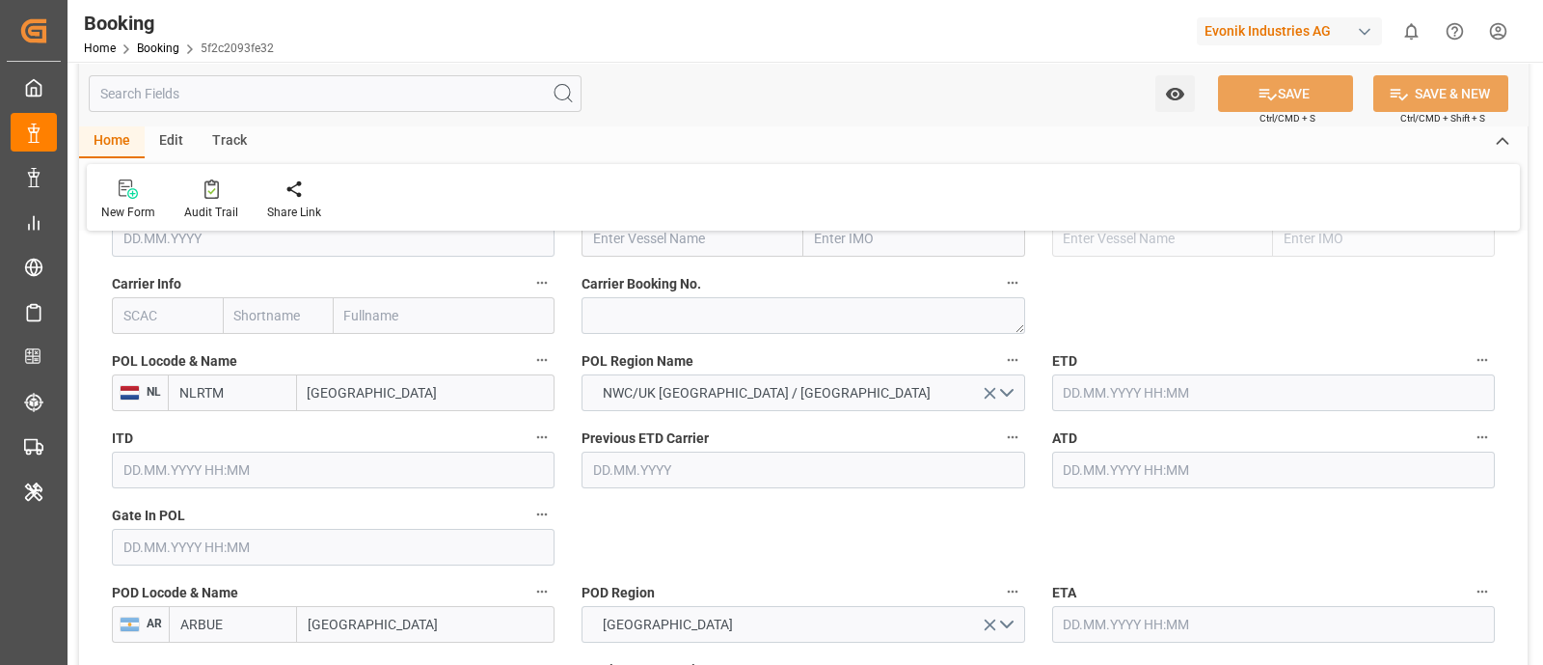
click at [357, 393] on input "[GEOGRAPHIC_DATA]" at bounding box center [426, 392] width 259 height 37
paste input "[GEOGRAPHIC_DATA]"
type input "[GEOGRAPHIC_DATA]"
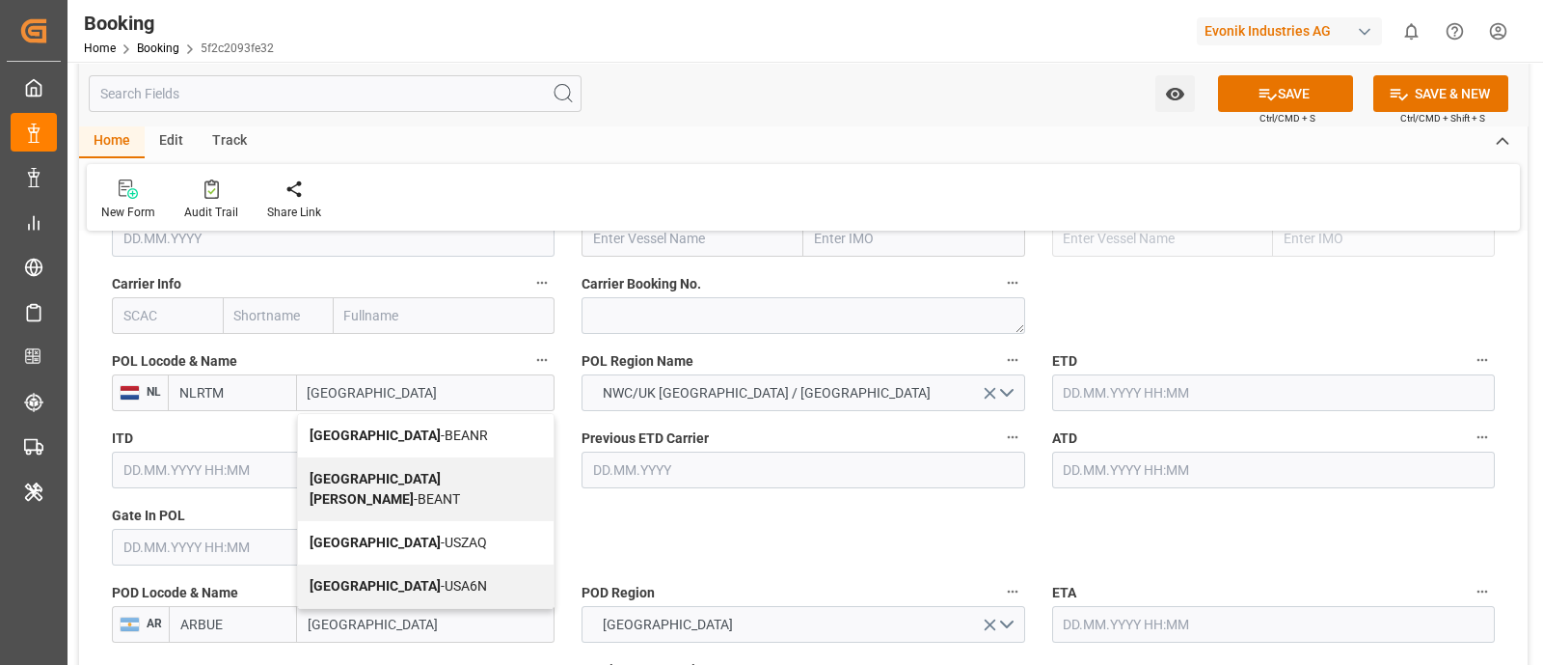
click at [403, 437] on span "Antwerp - BEANR" at bounding box center [399, 434] width 178 height 15
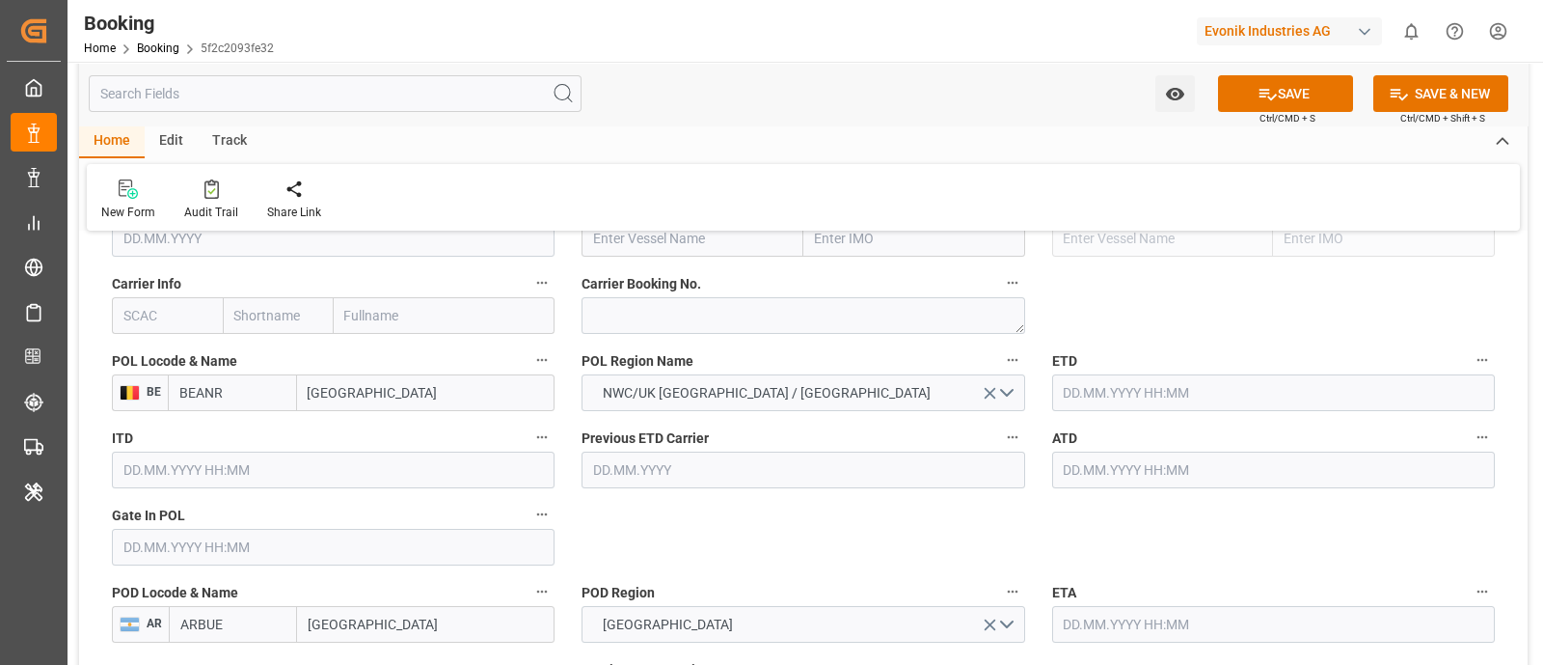
type input "BEANR"
type input "[GEOGRAPHIC_DATA]"
click at [1288, 92] on button "SAVE" at bounding box center [1285, 93] width 135 height 37
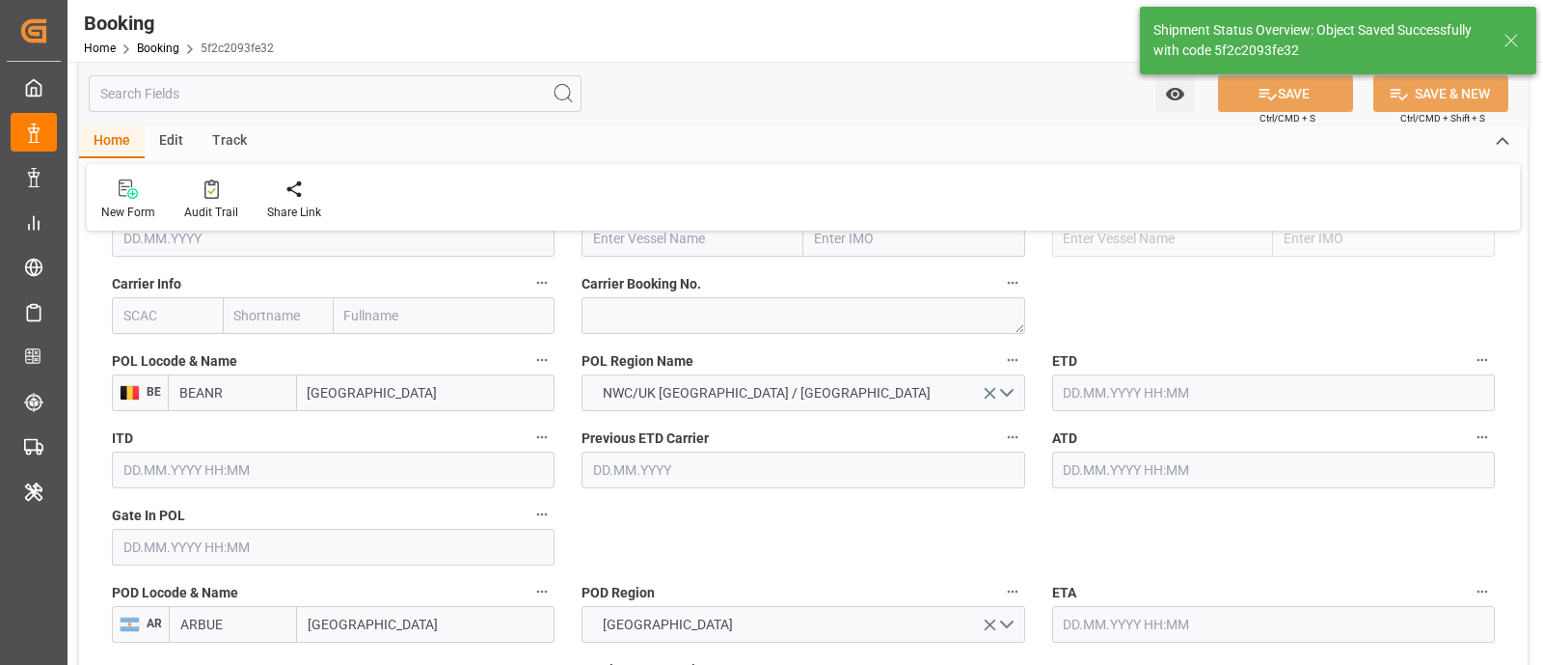
type textarea "[PERSON_NAME]"
type input "04.09.2025 11:09"
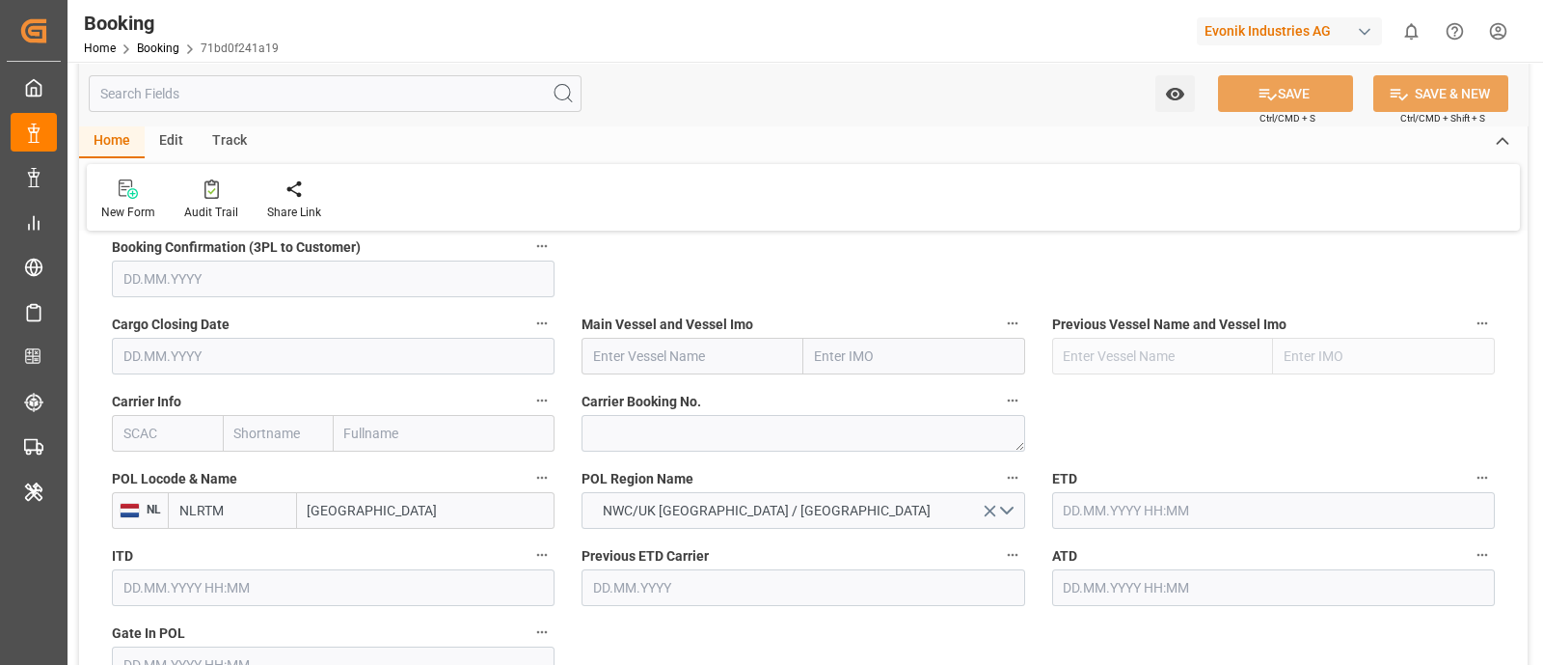
scroll to position [1447, 0]
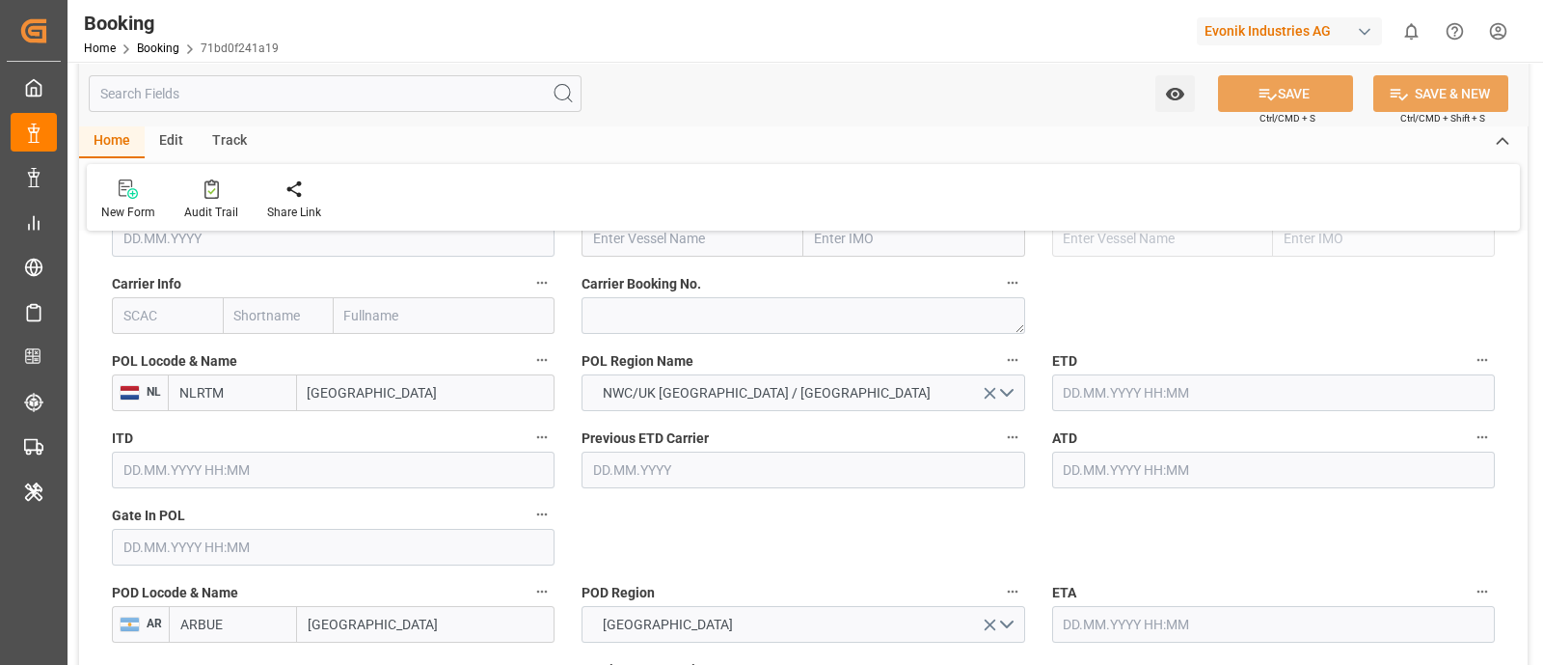
click at [365, 399] on input "[GEOGRAPHIC_DATA]" at bounding box center [426, 392] width 259 height 37
paste input "[GEOGRAPHIC_DATA]"
type input "[GEOGRAPHIC_DATA]"
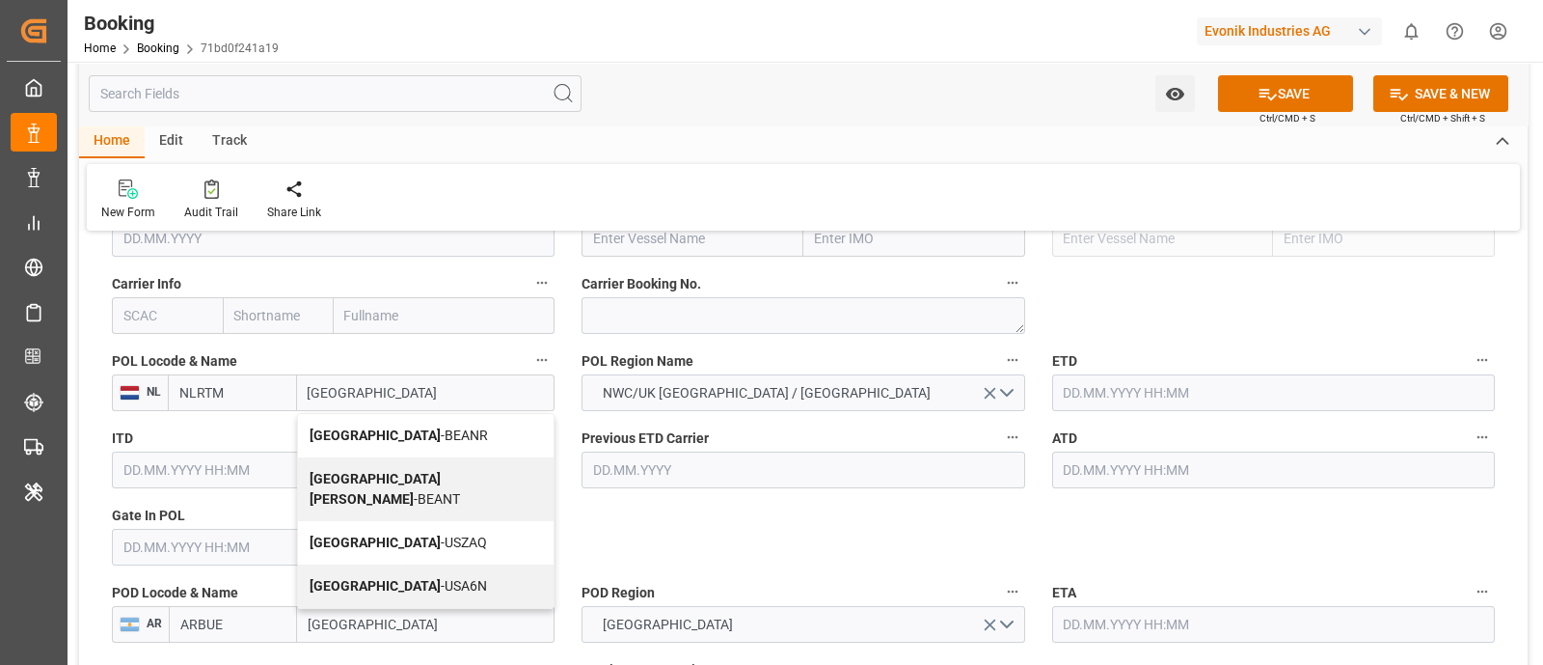
click at [426, 423] on div "Antwerp - BEANR" at bounding box center [426, 435] width 257 height 43
type input "BEANR"
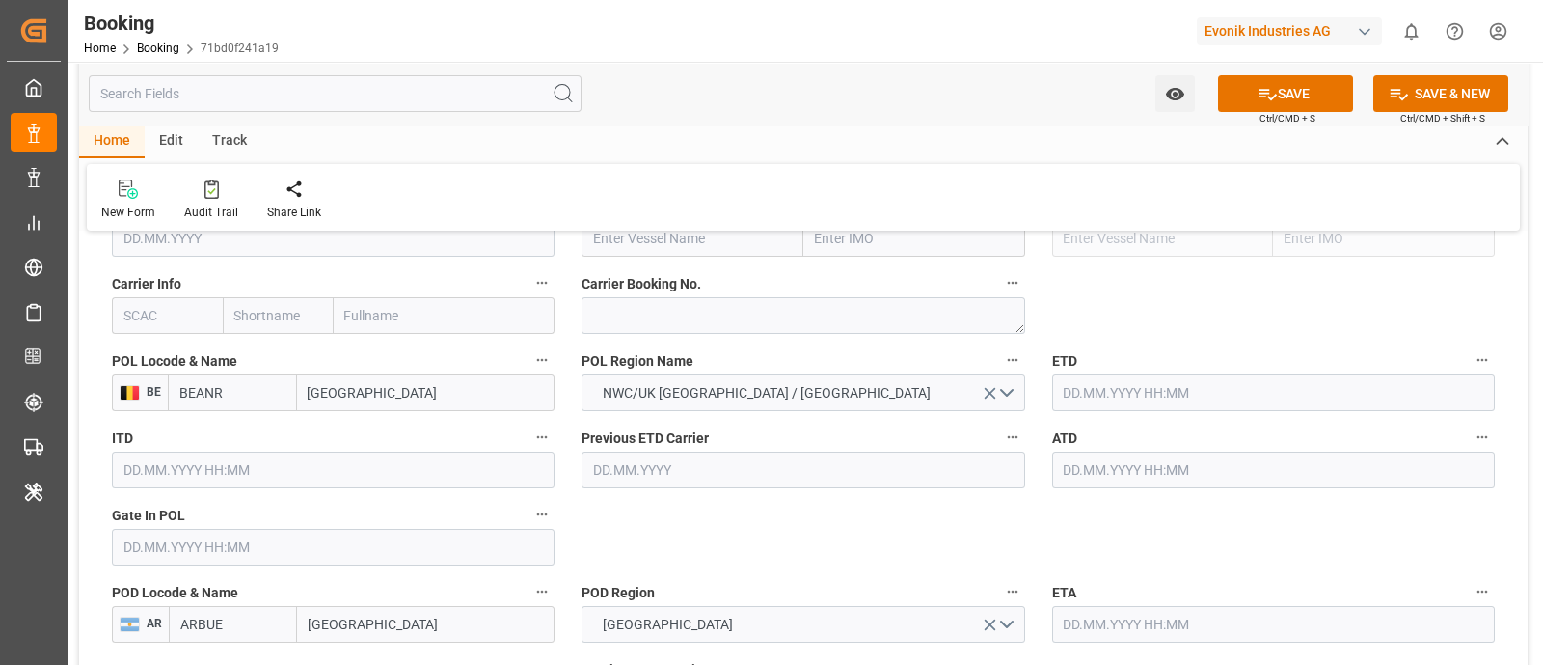
type input "[GEOGRAPHIC_DATA]"
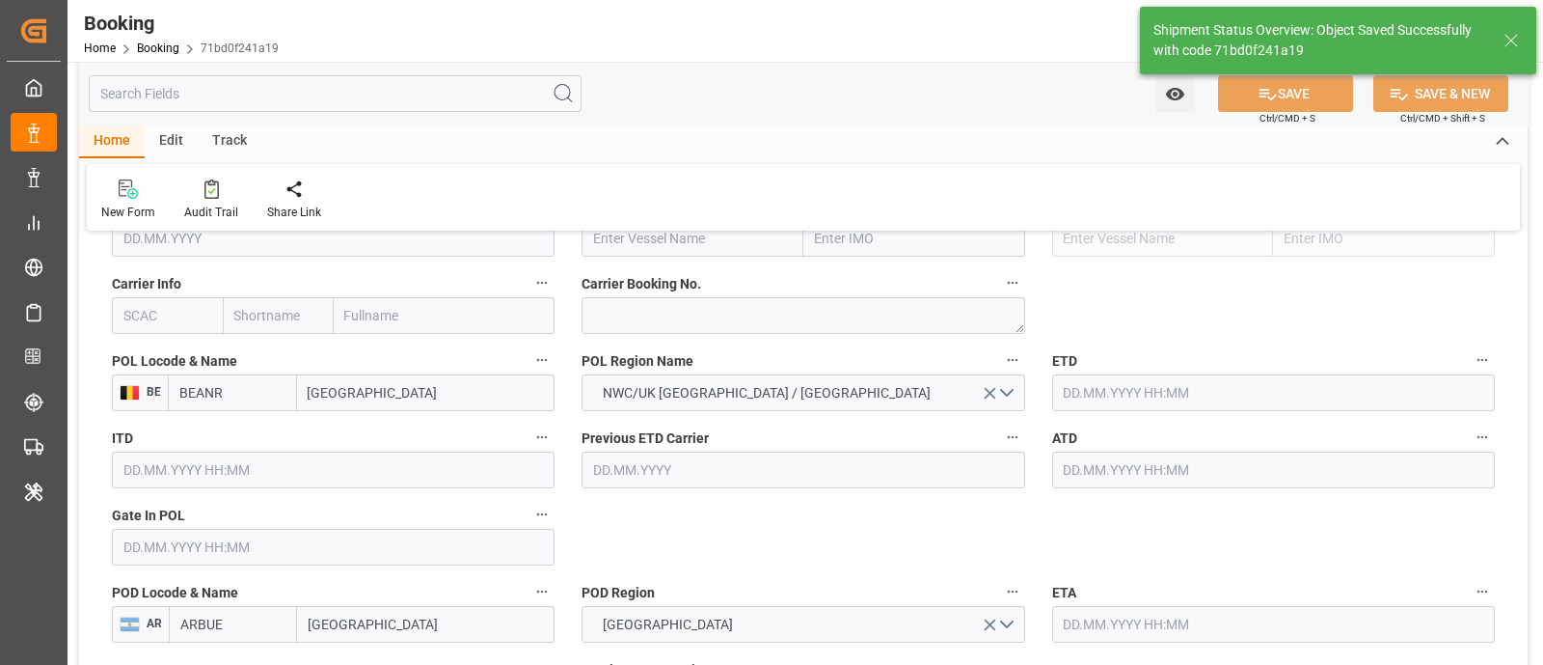
type input "[DATE] 11:10"
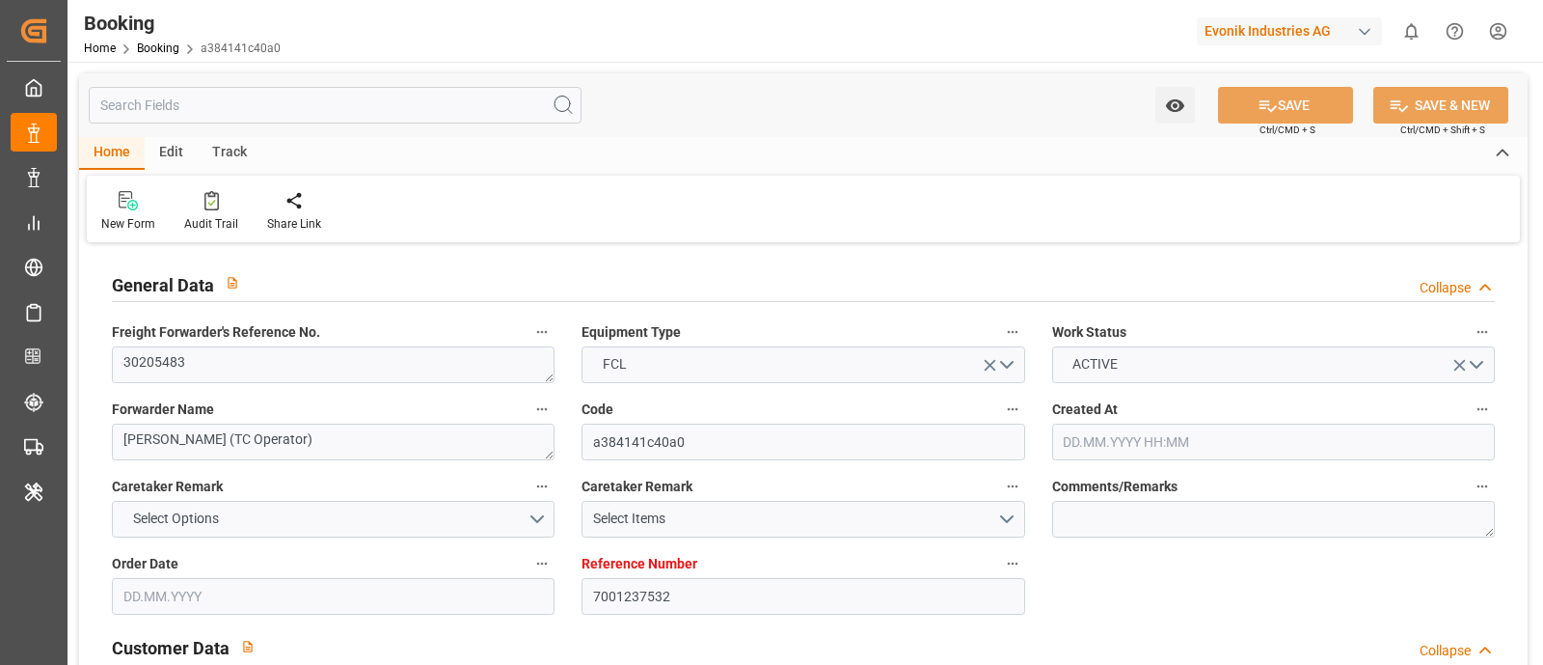
type input "[DATE] 13:29"
type input "[DATE]"
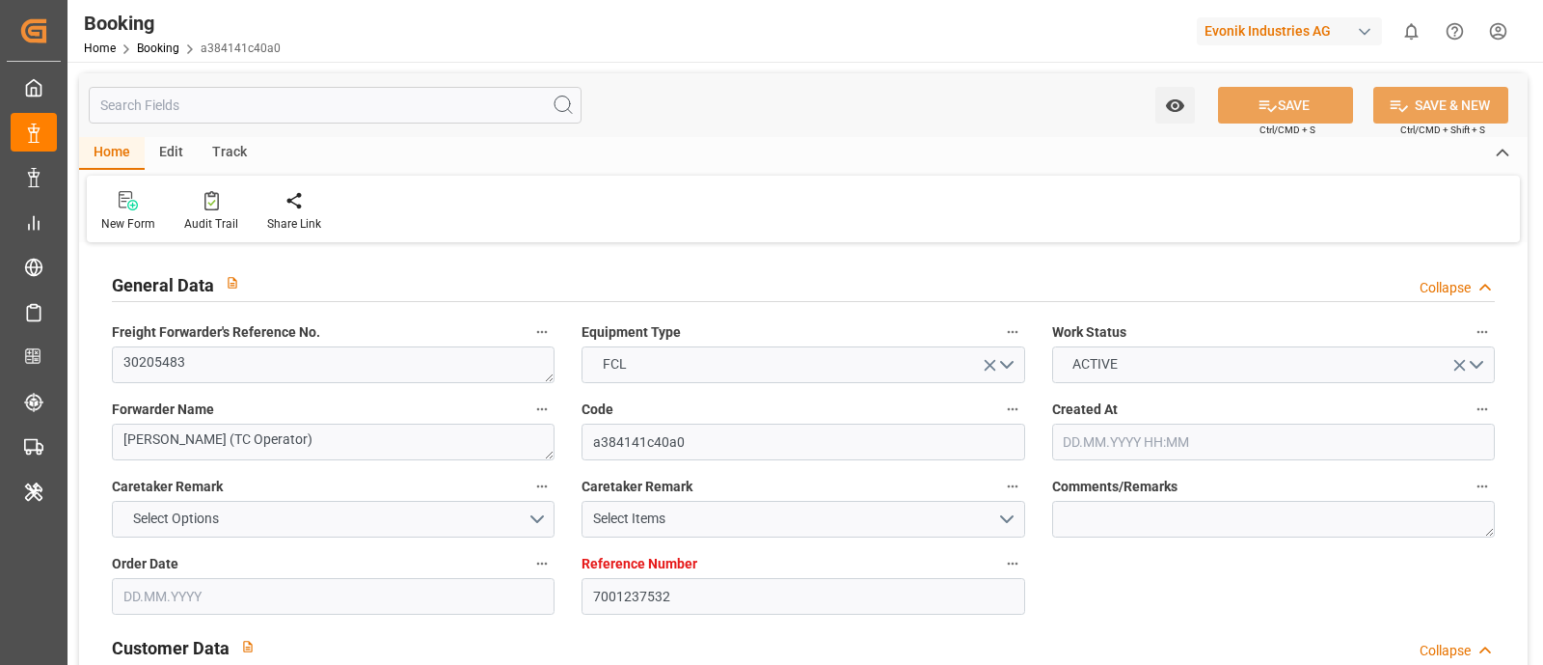
type input "[DATE] 13:28"
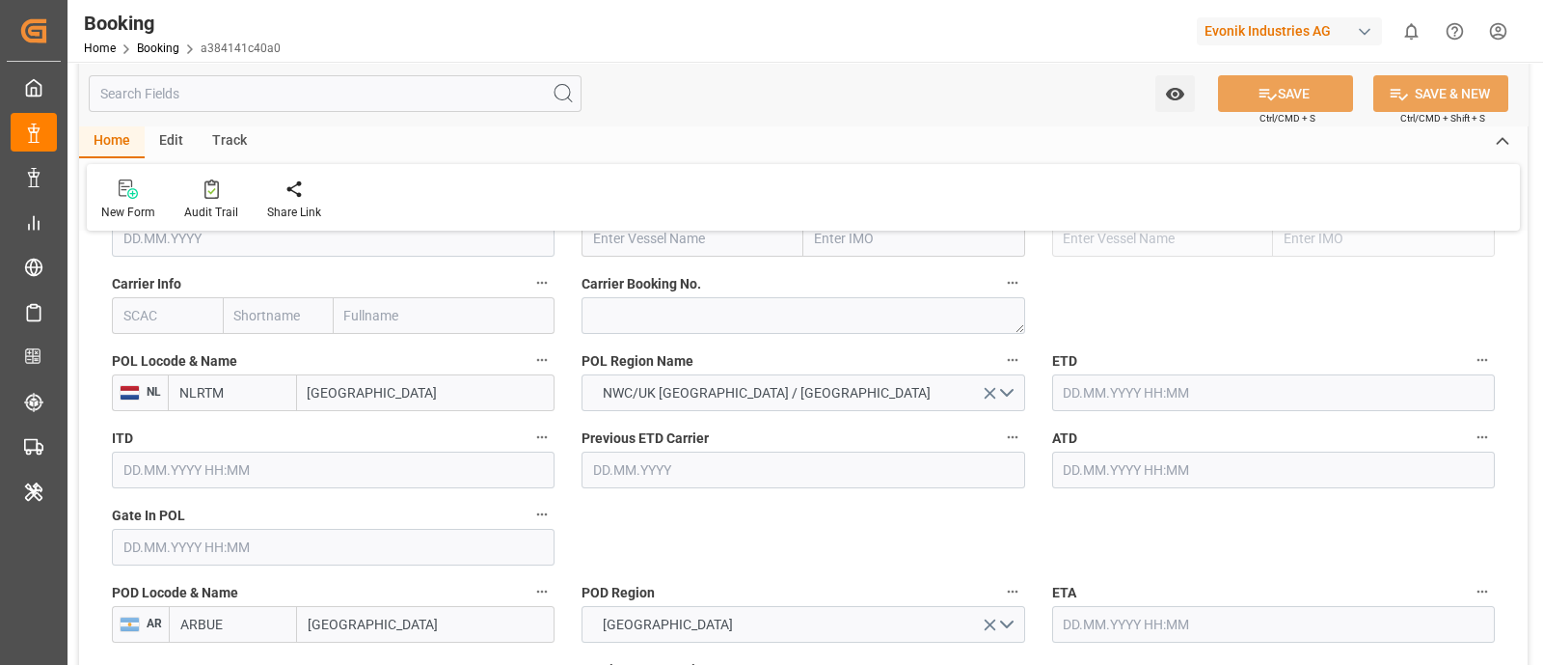
click at [256, 446] on label "ITD" at bounding box center [333, 437] width 443 height 27
click at [530, 446] on button "ITD" at bounding box center [542, 436] width 25 height 25
click at [317, 393] on div at bounding box center [771, 332] width 1543 height 665
click at [317, 393] on div "Description Audits Tracking Details" at bounding box center [771, 332] width 1543 height 665
click at [317, 393] on body "Created by potrace 1.15, written by Peter Selinger 2001-2017 Created by potrace…" at bounding box center [771, 332] width 1543 height 665
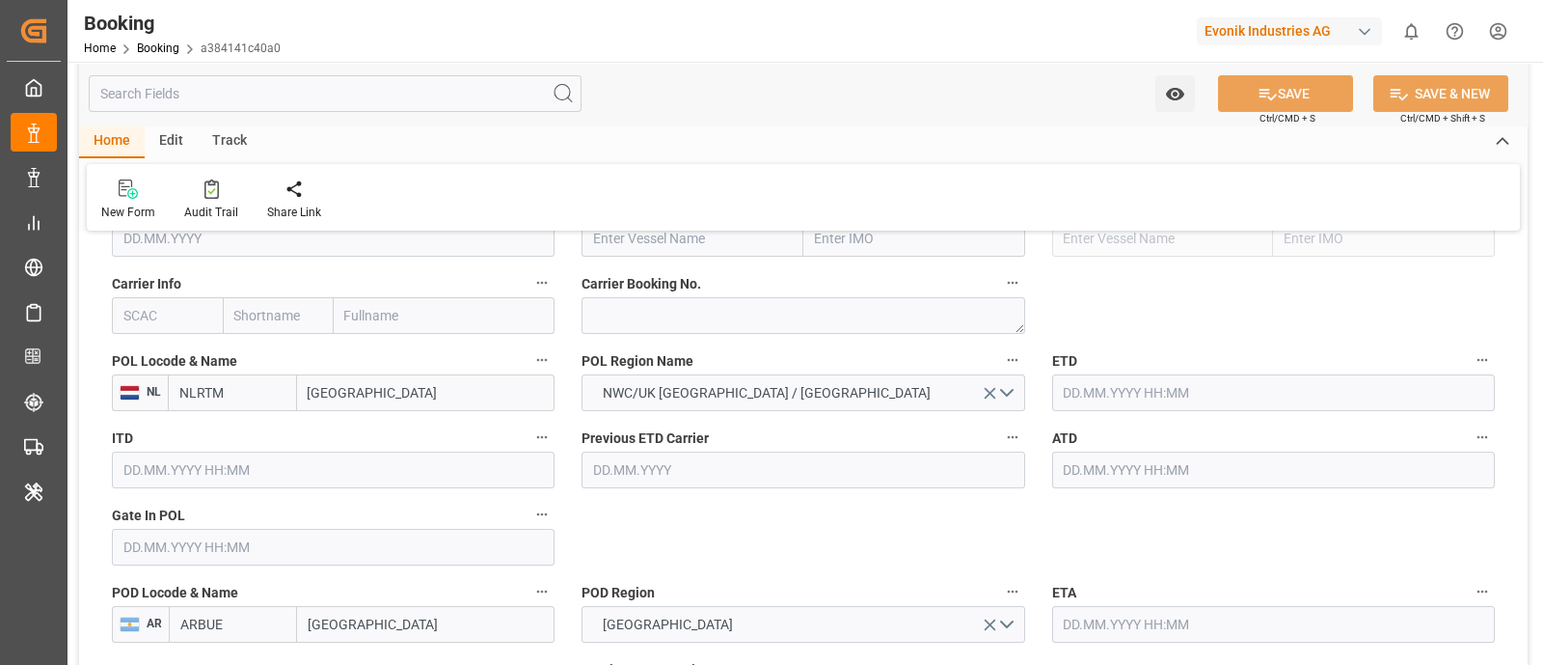
click at [345, 388] on input "Rotterdam" at bounding box center [426, 392] width 259 height 37
paste input "ANTWERP"
type input "ANTWERP"
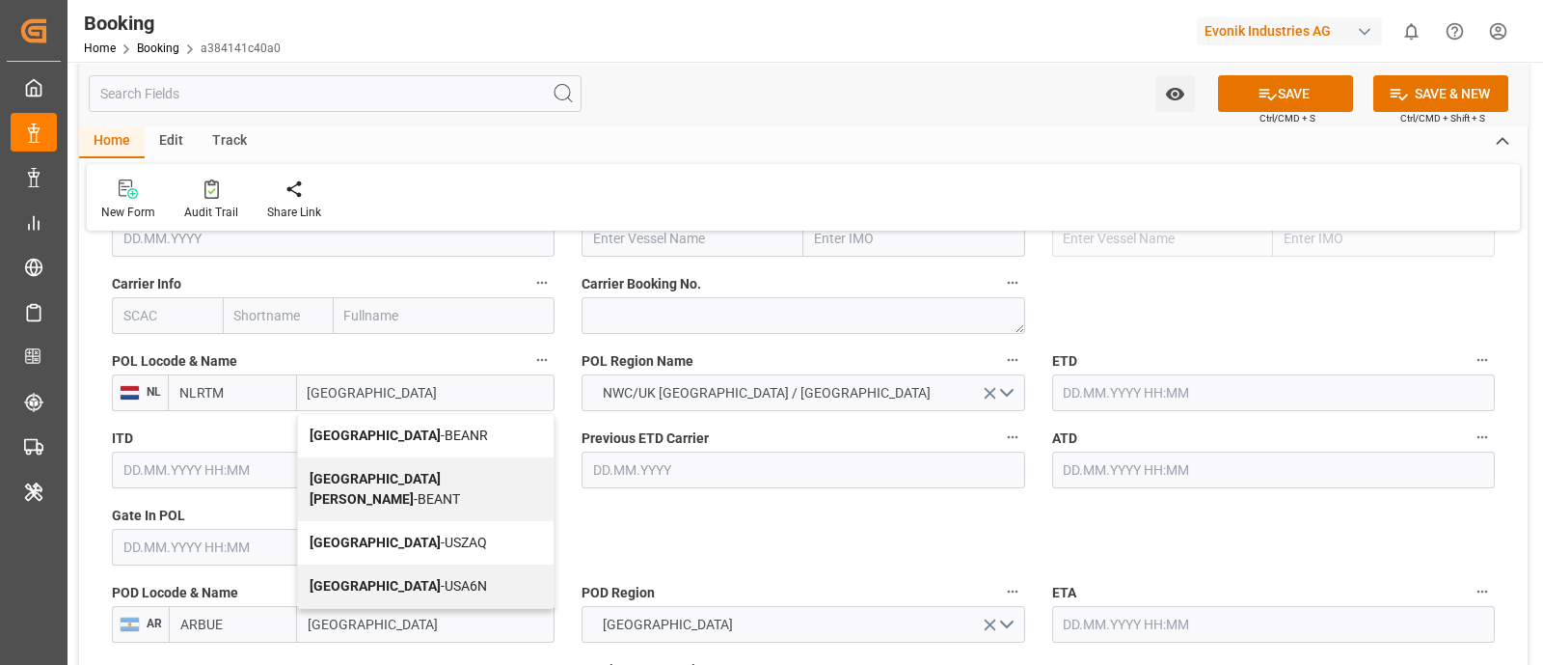
click at [383, 436] on span "Antwerp - BEANR" at bounding box center [399, 434] width 178 height 15
type input "BEANR"
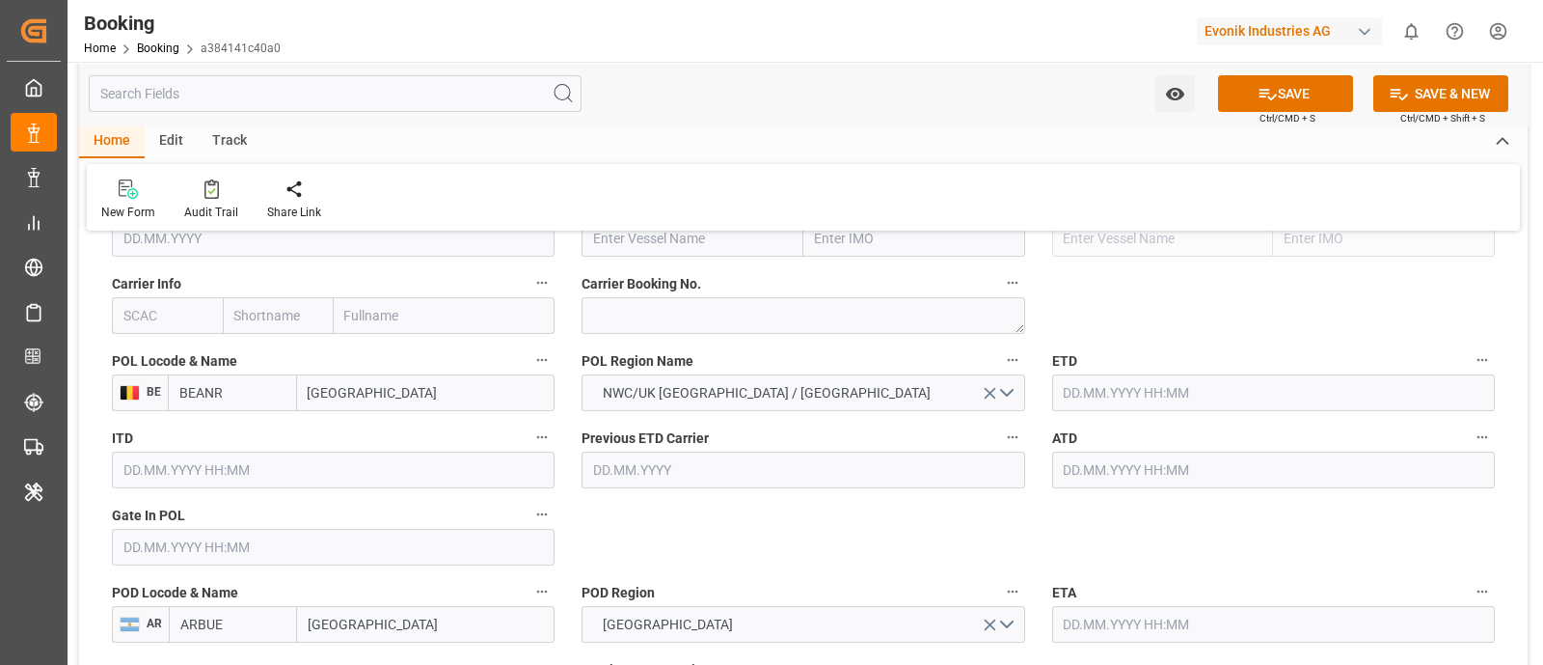
type input "[GEOGRAPHIC_DATA]"
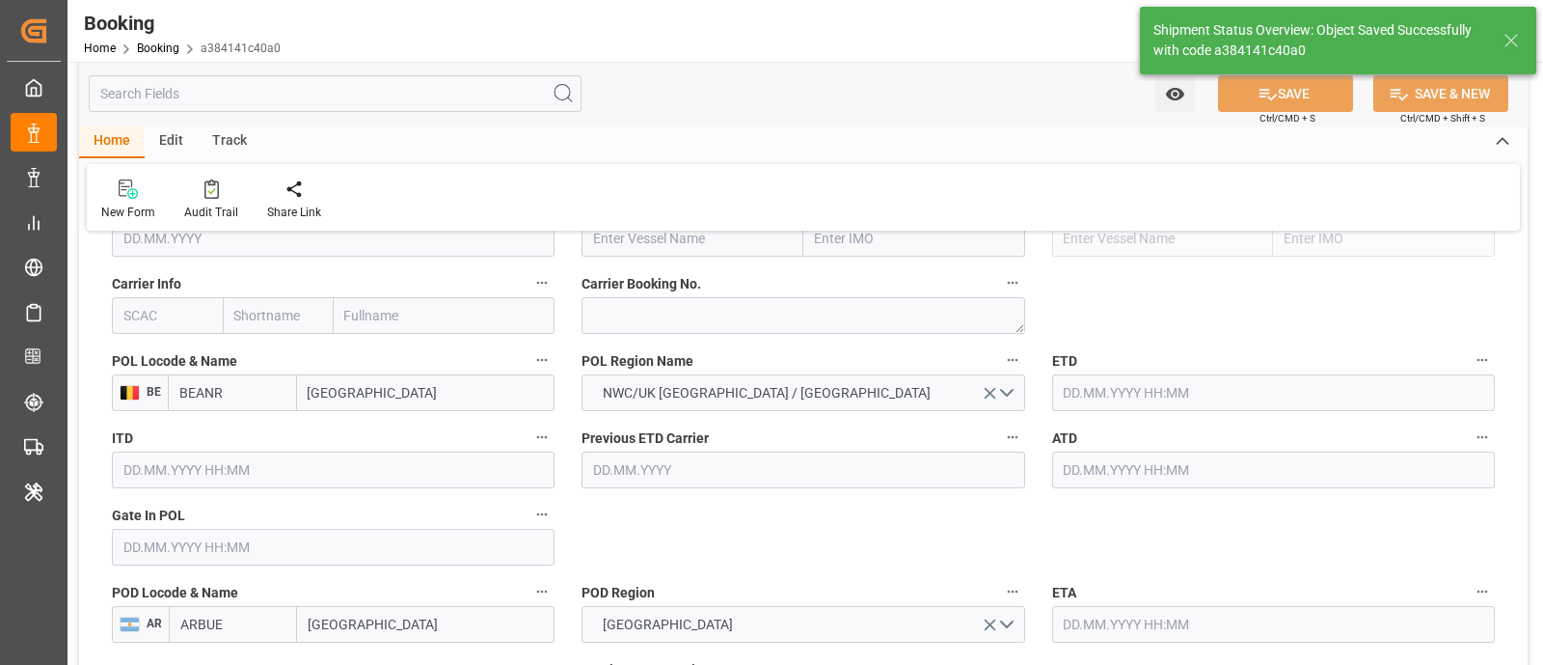
type textarea "[PERSON_NAME]"
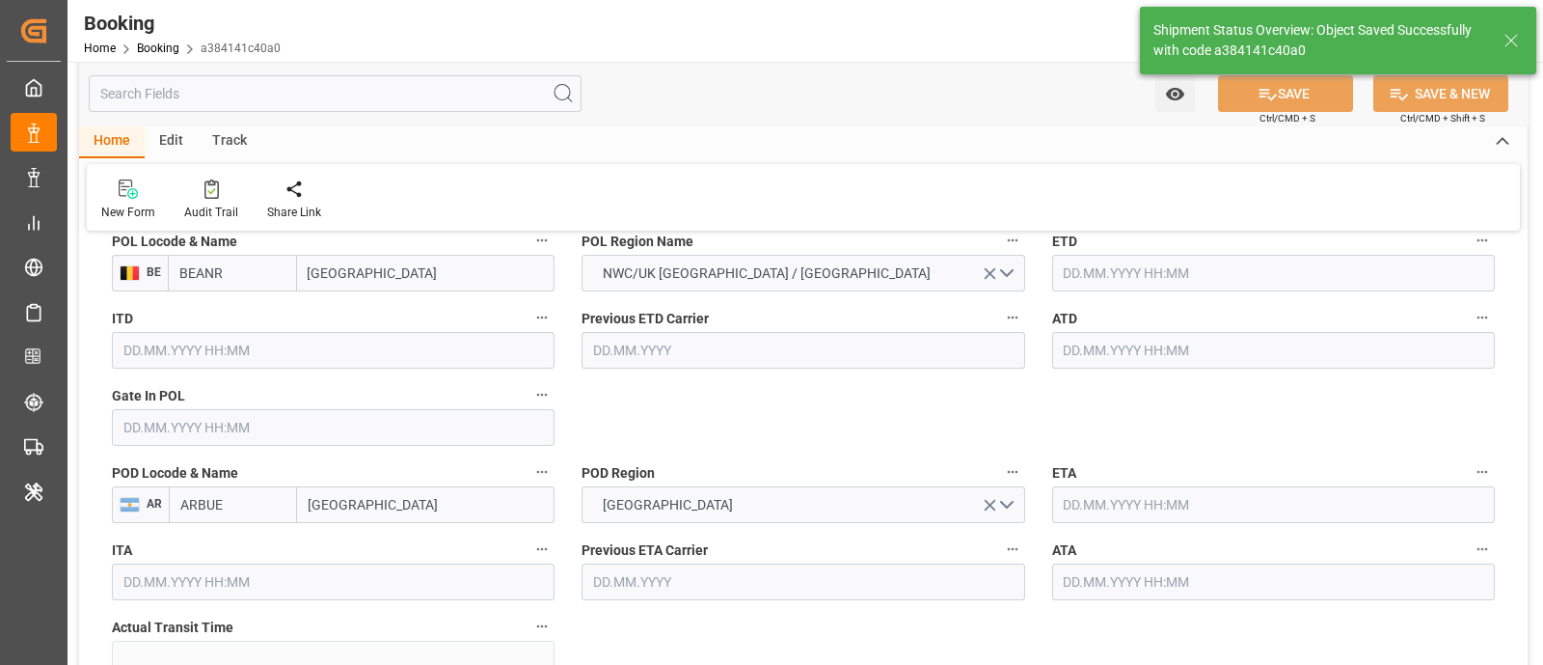
type input "04.09.2025 11:10"
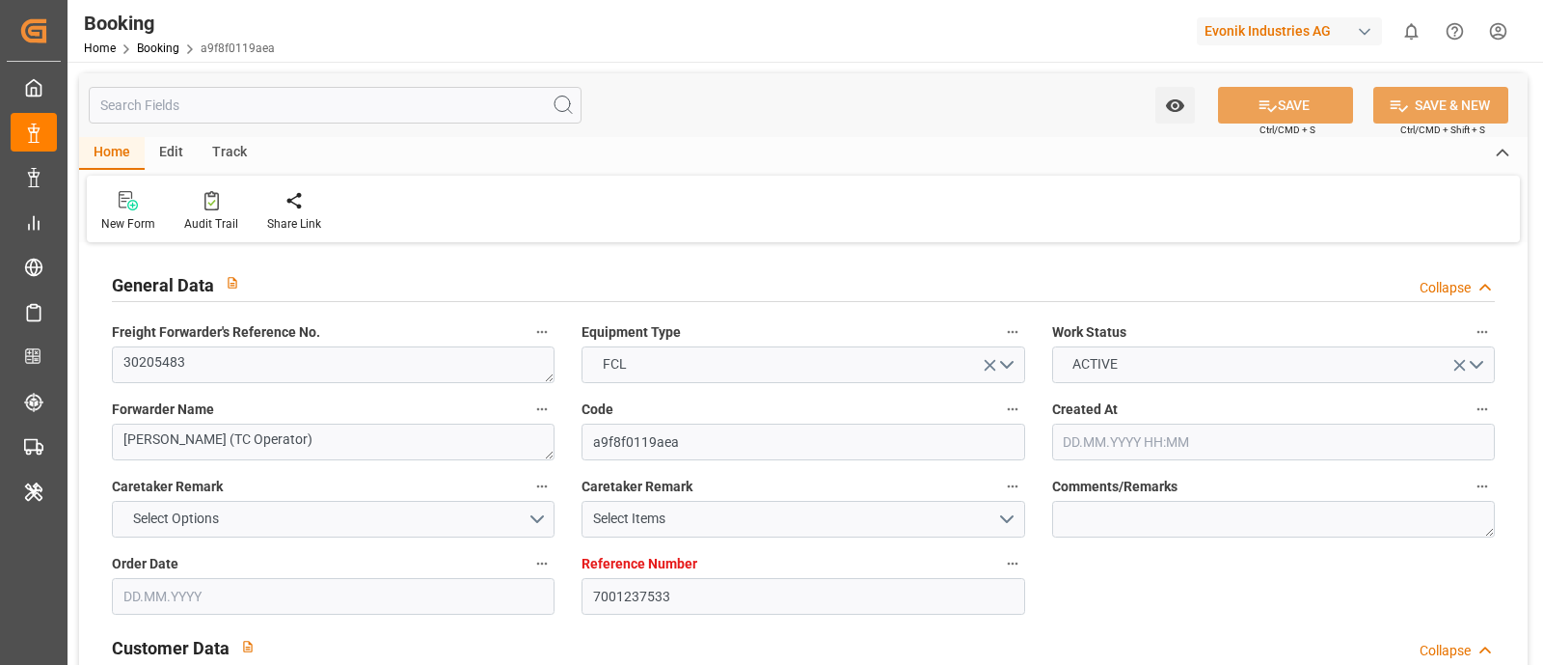
type input "[DATE] 13:29"
type input "[DATE]"
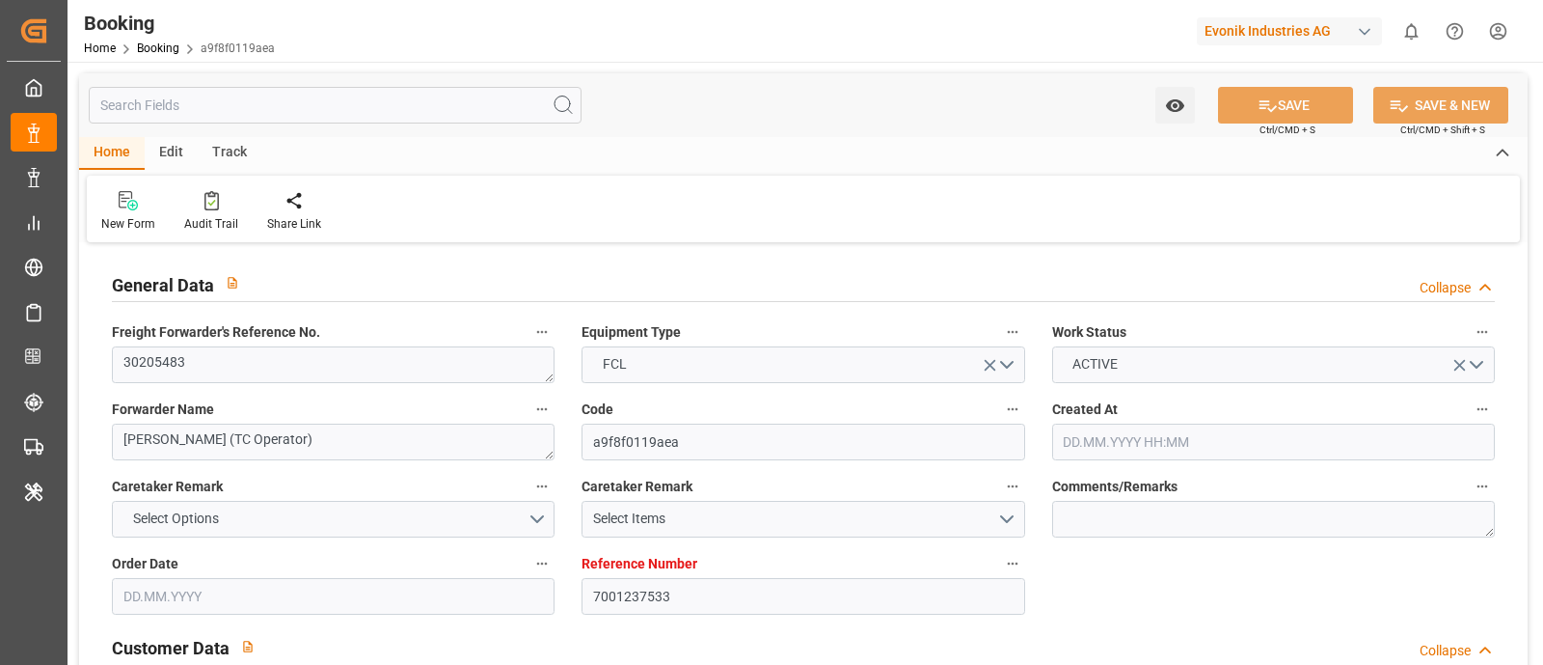
type input "[DATE] 13:28"
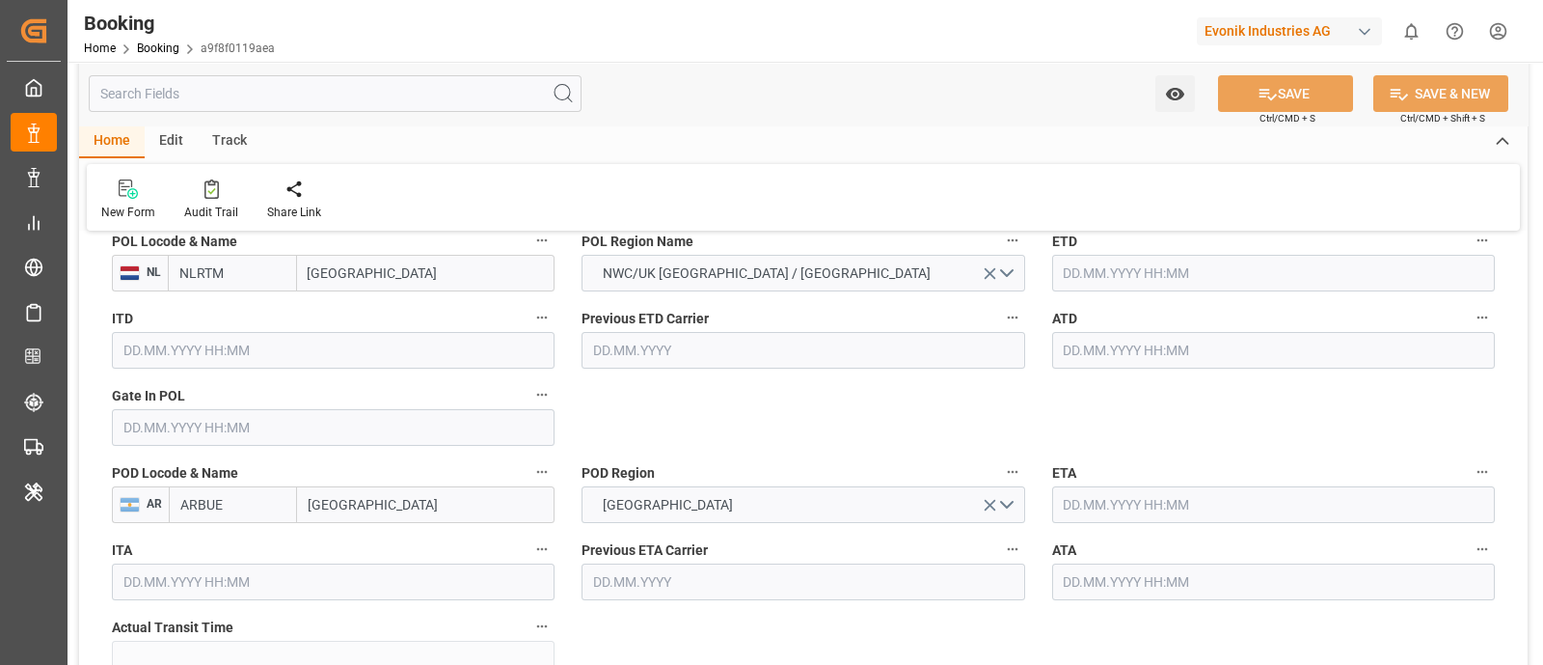
scroll to position [1567, 0]
click at [332, 267] on input "[GEOGRAPHIC_DATA]" at bounding box center [426, 273] width 259 height 37
paste input "[GEOGRAPHIC_DATA]"
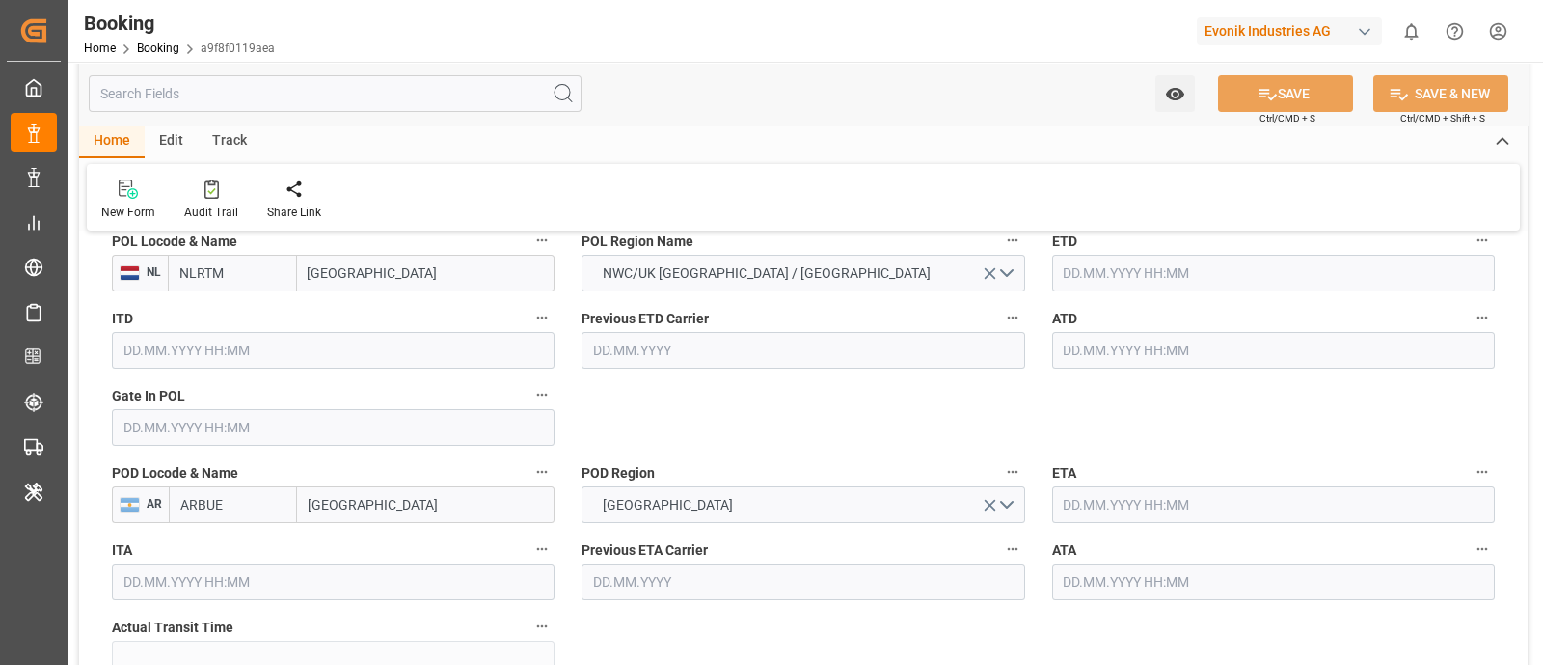
type input "[GEOGRAPHIC_DATA]"
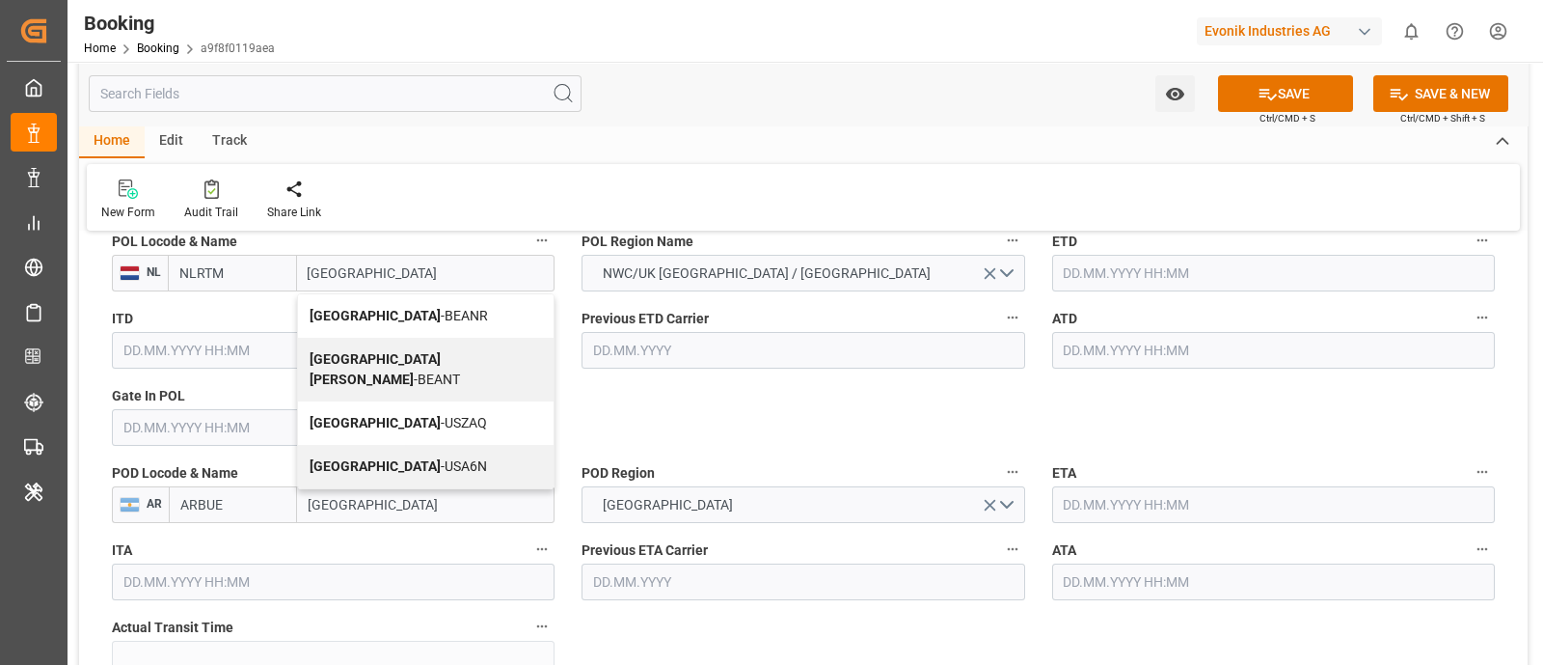
click at [405, 308] on span "Antwerp - BEANR" at bounding box center [399, 315] width 178 height 15
type input "BEANR"
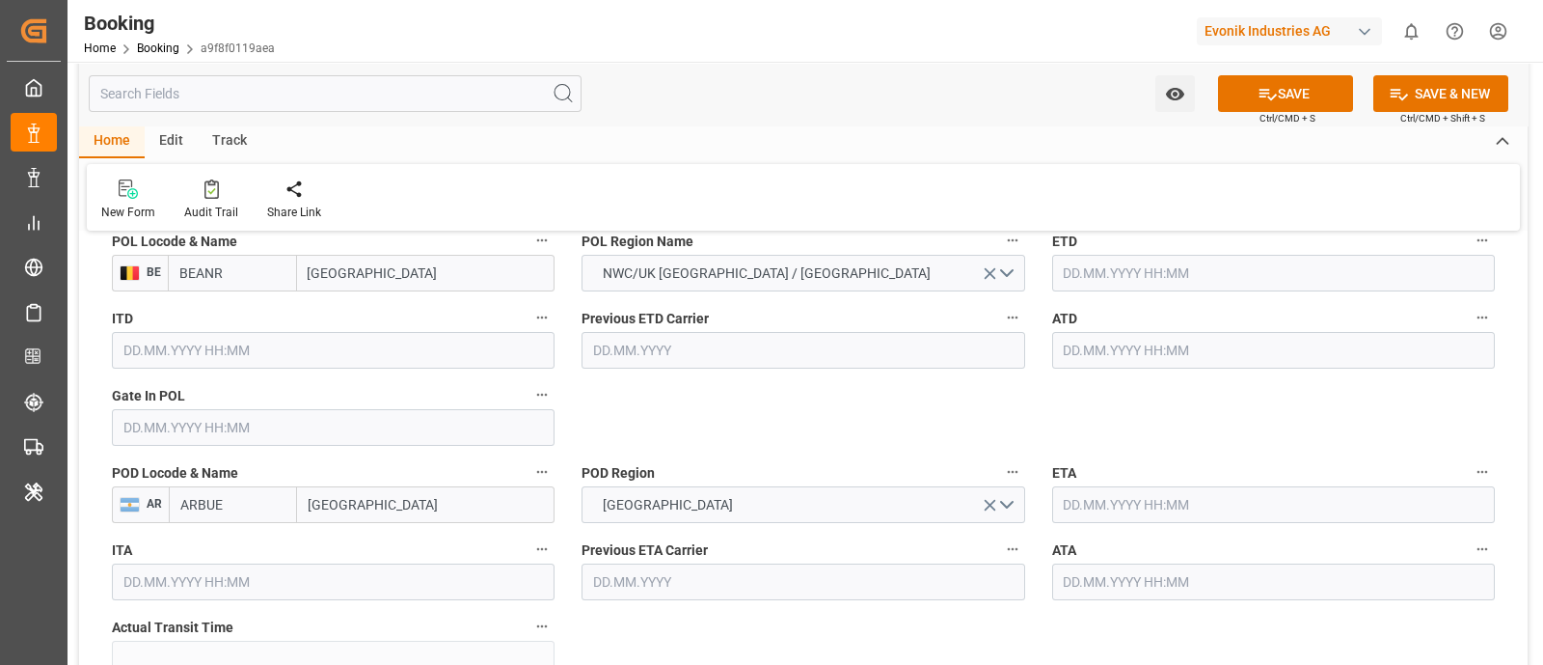
type input "[GEOGRAPHIC_DATA]"
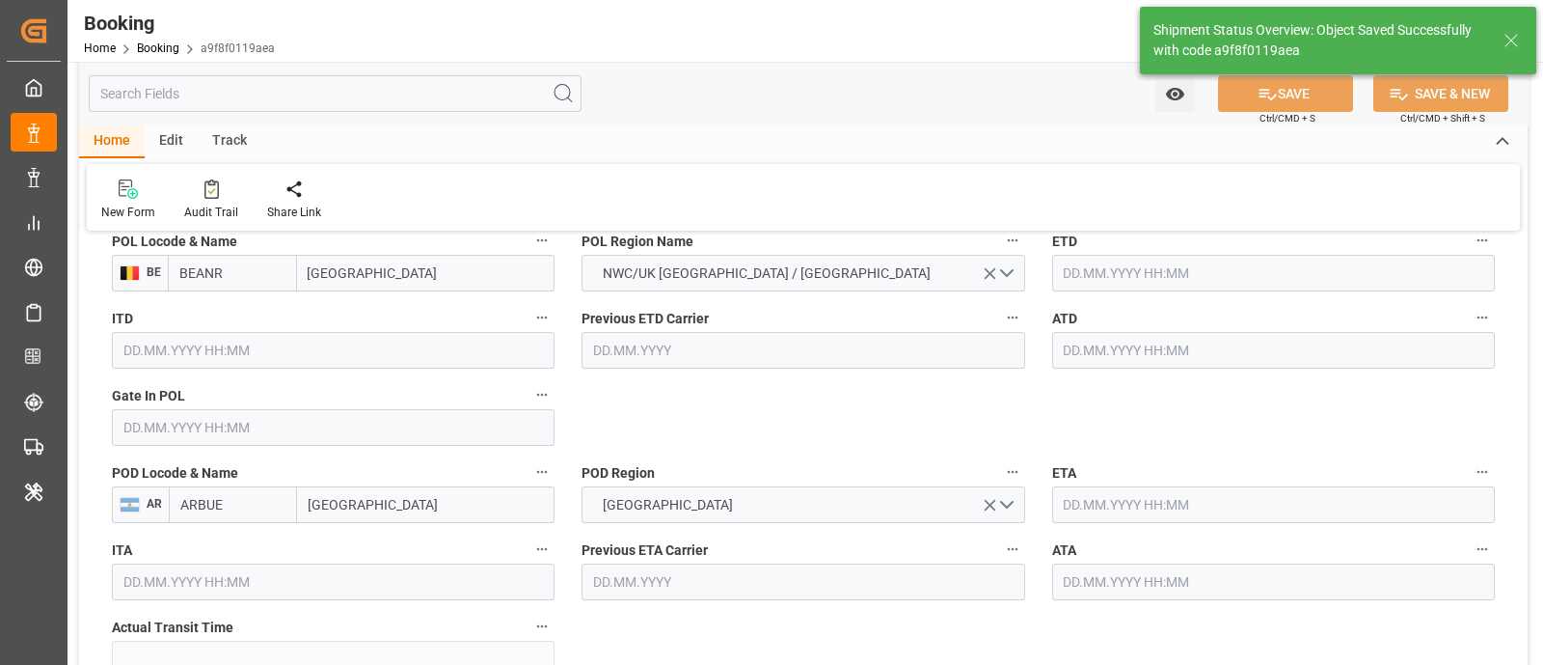
type textarea "[PERSON_NAME]"
type input "[DATE] 11:10"
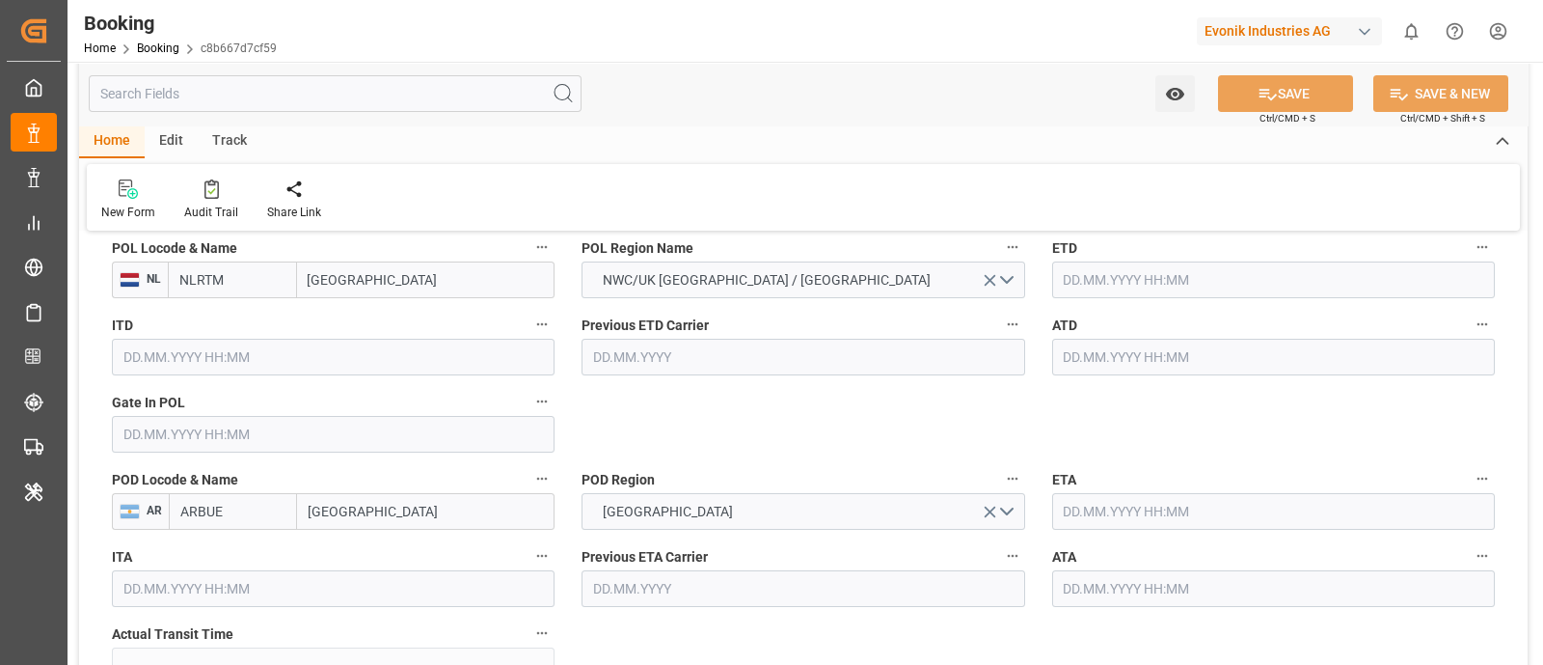
scroll to position [1447, 0]
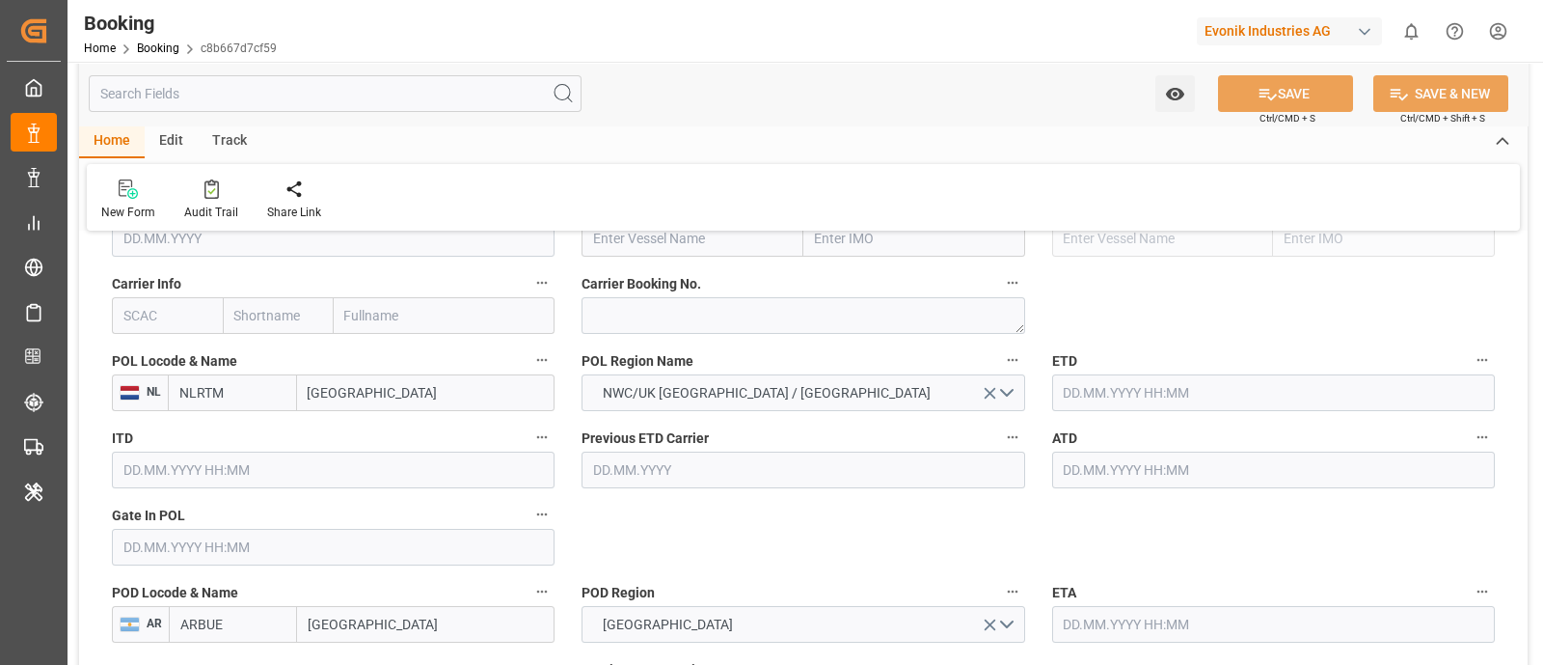
click at [336, 393] on input "[GEOGRAPHIC_DATA]" at bounding box center [426, 392] width 259 height 37
paste input "[GEOGRAPHIC_DATA]"
type input "[GEOGRAPHIC_DATA]"
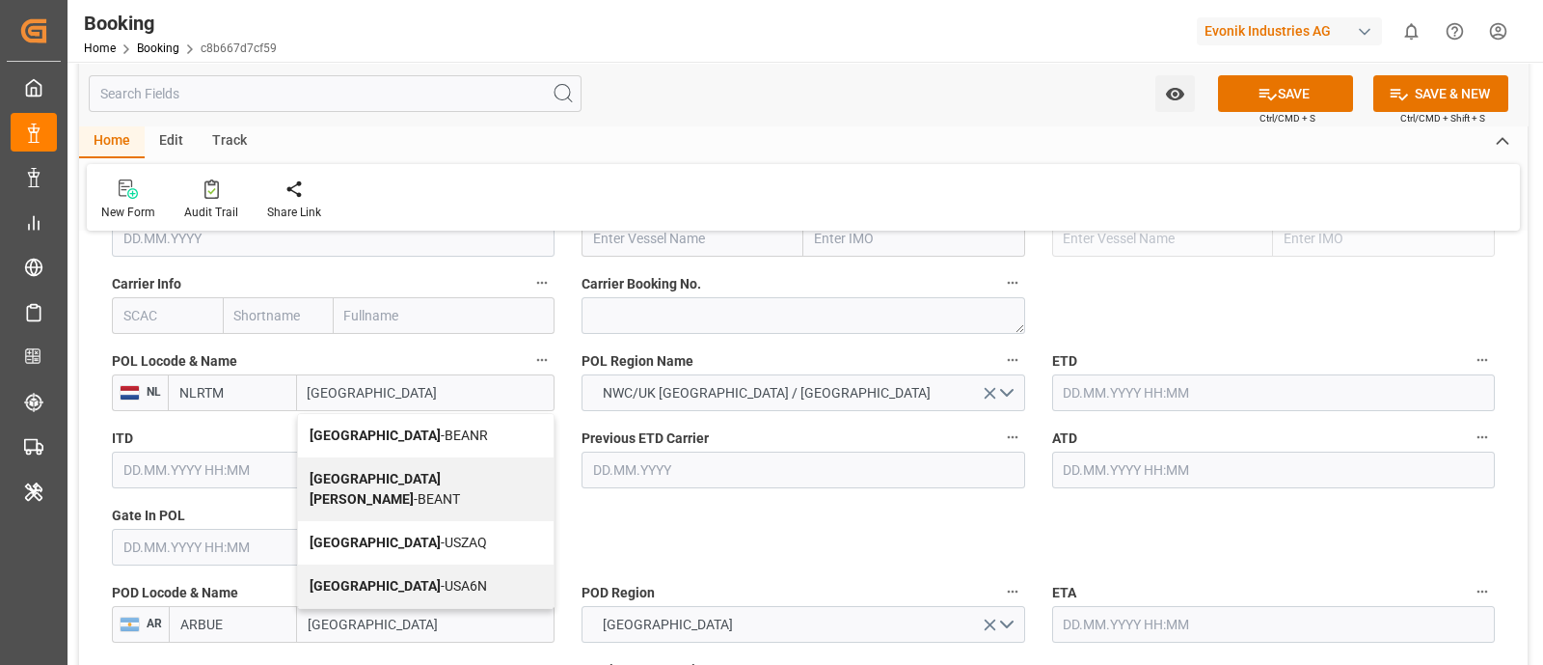
click at [434, 431] on div "Antwerp - BEANR" at bounding box center [426, 435] width 257 height 43
type input "BEANR"
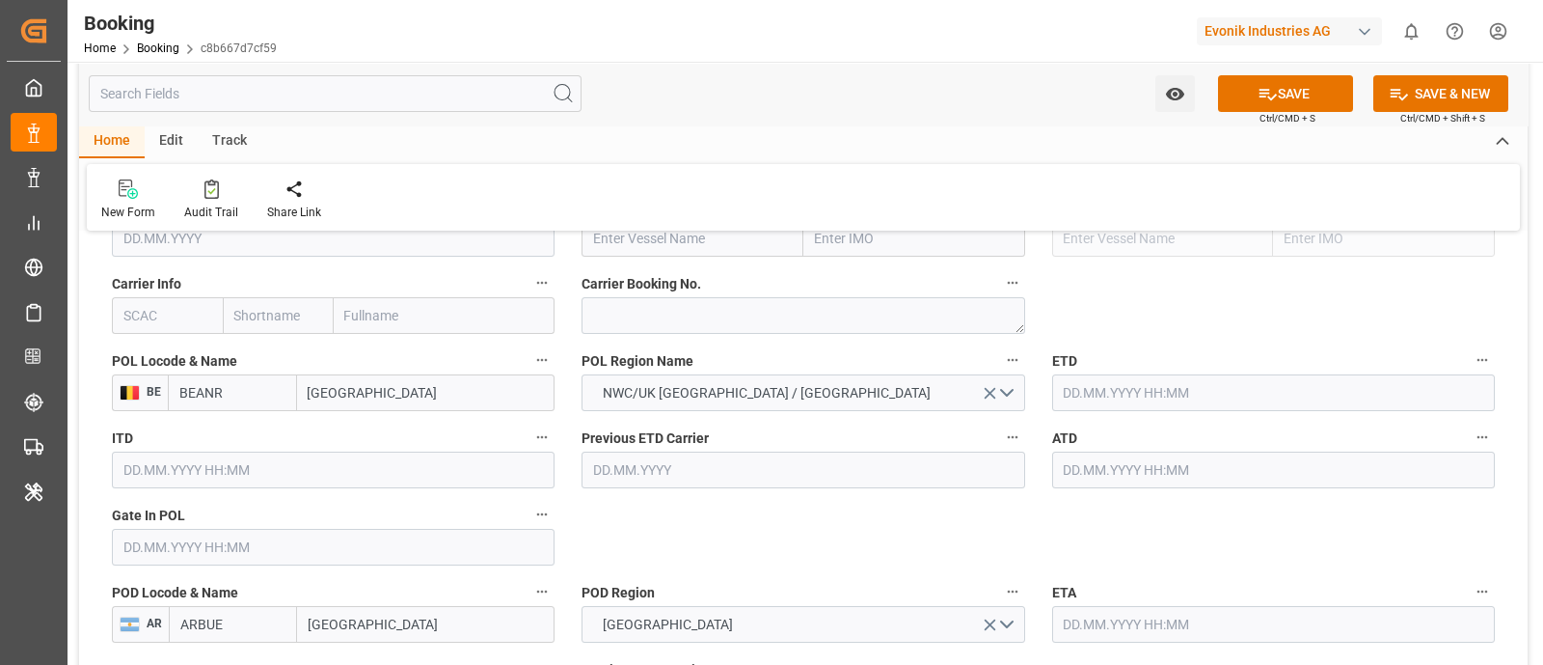
type input "[GEOGRAPHIC_DATA]"
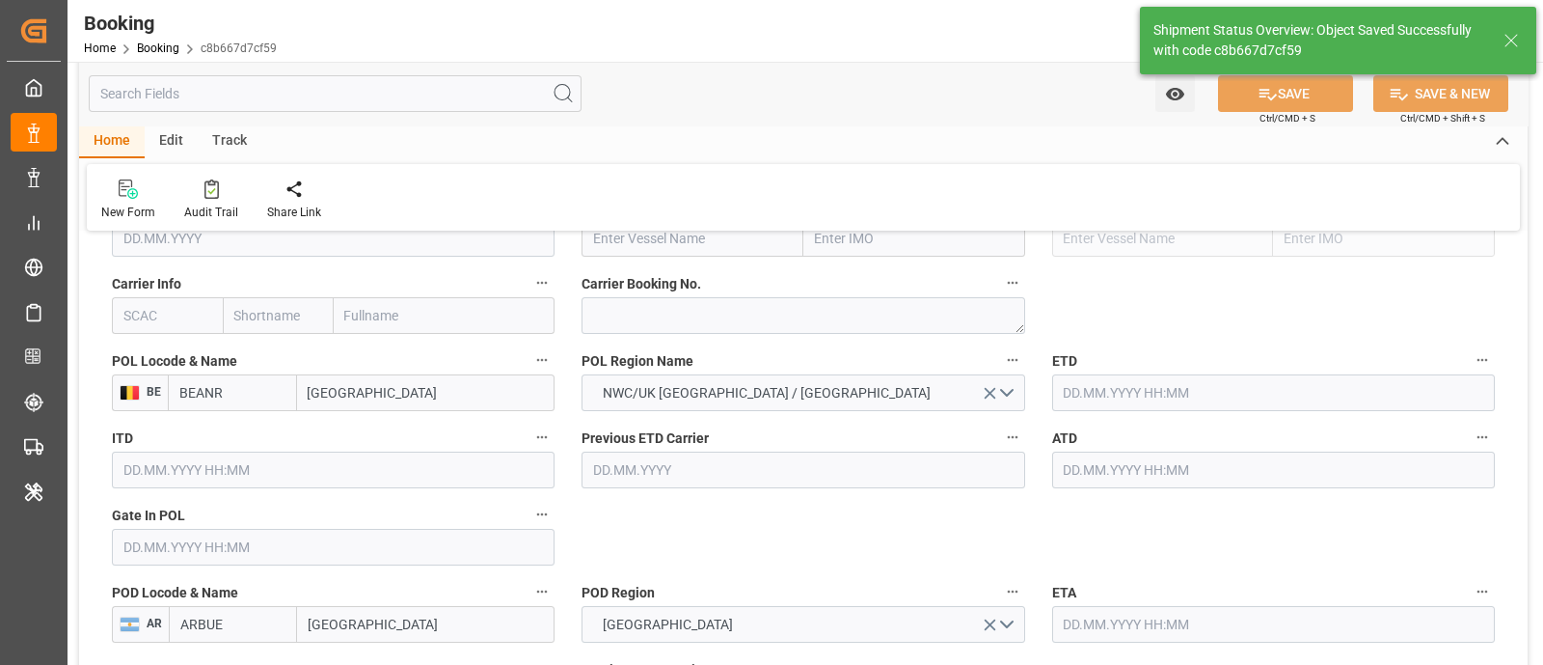
type input "[DATE] 11:10"
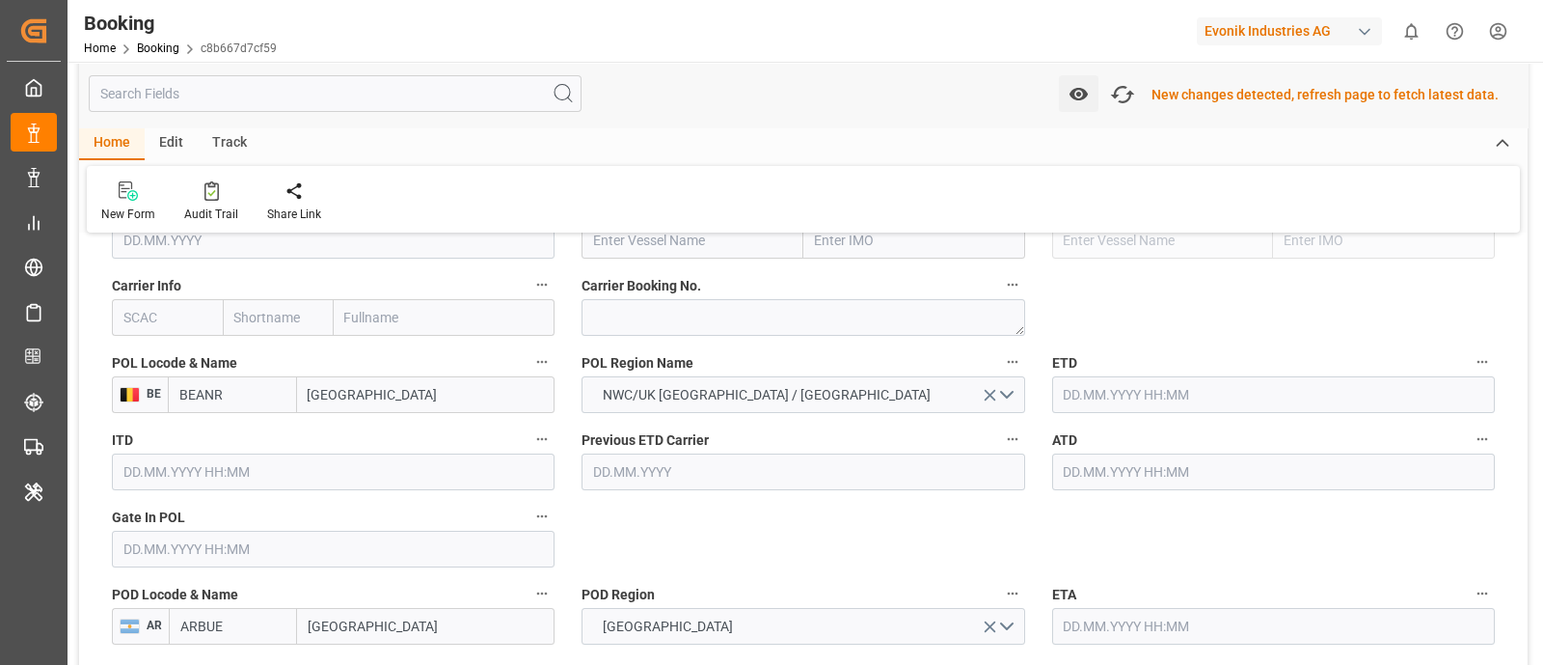
scroll to position [1448, 0]
click at [1132, 100] on icon "button" at bounding box center [1122, 94] width 31 height 31
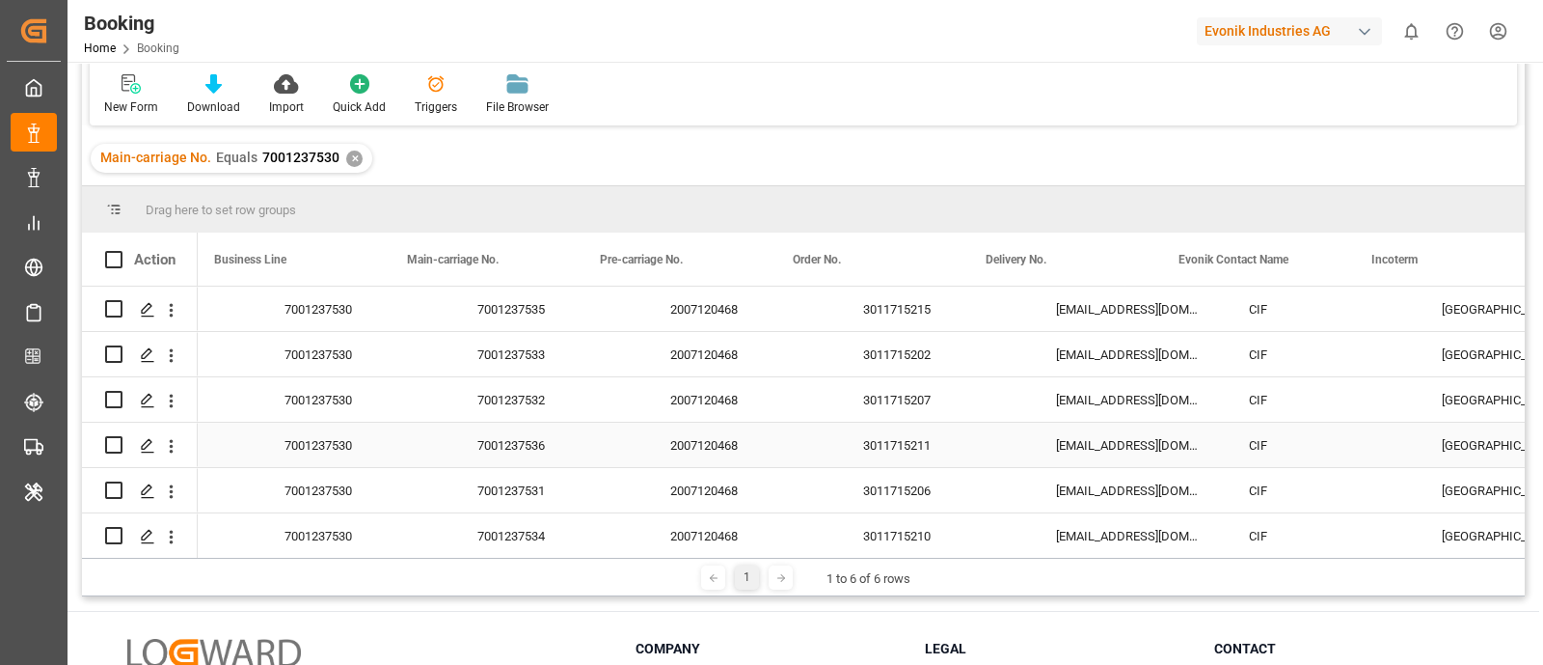
scroll to position [0, 2454]
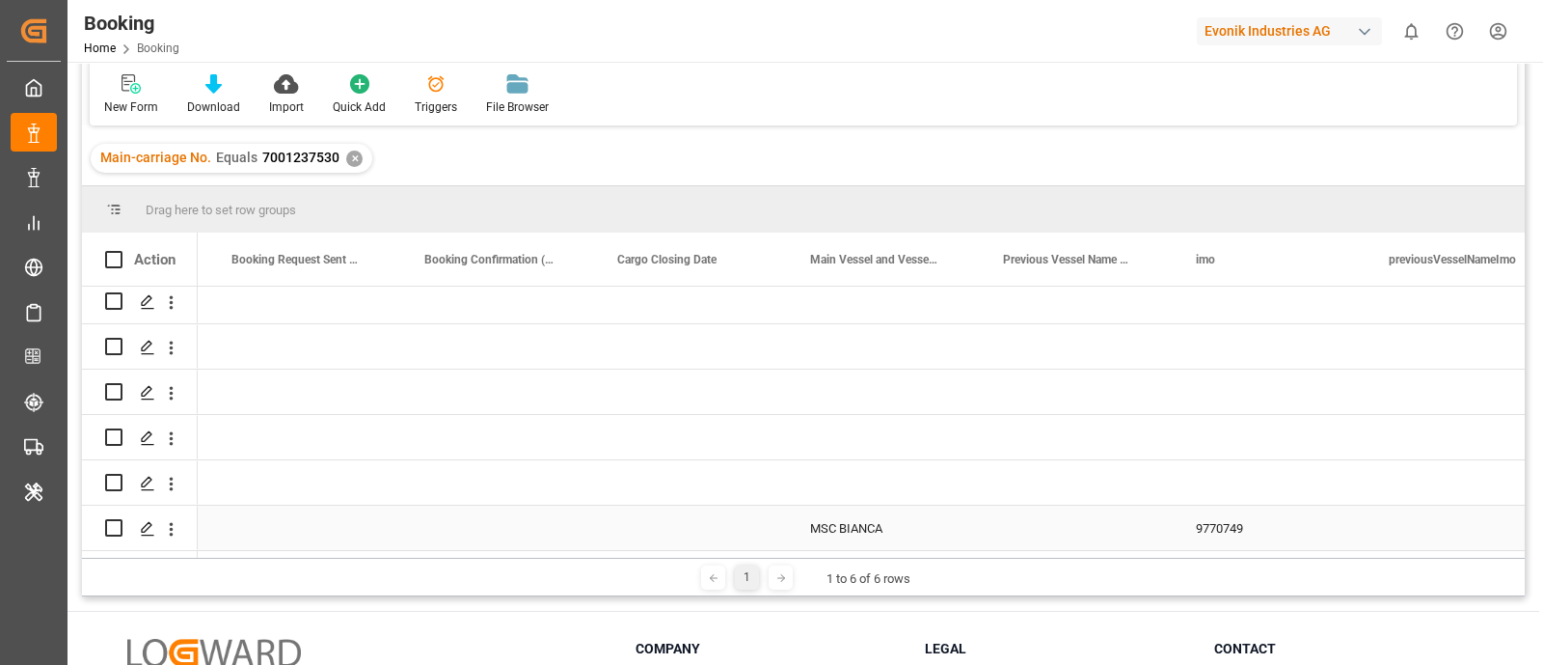
click at [839, 510] on div "MSC BIANCA" at bounding box center [883, 527] width 193 height 44
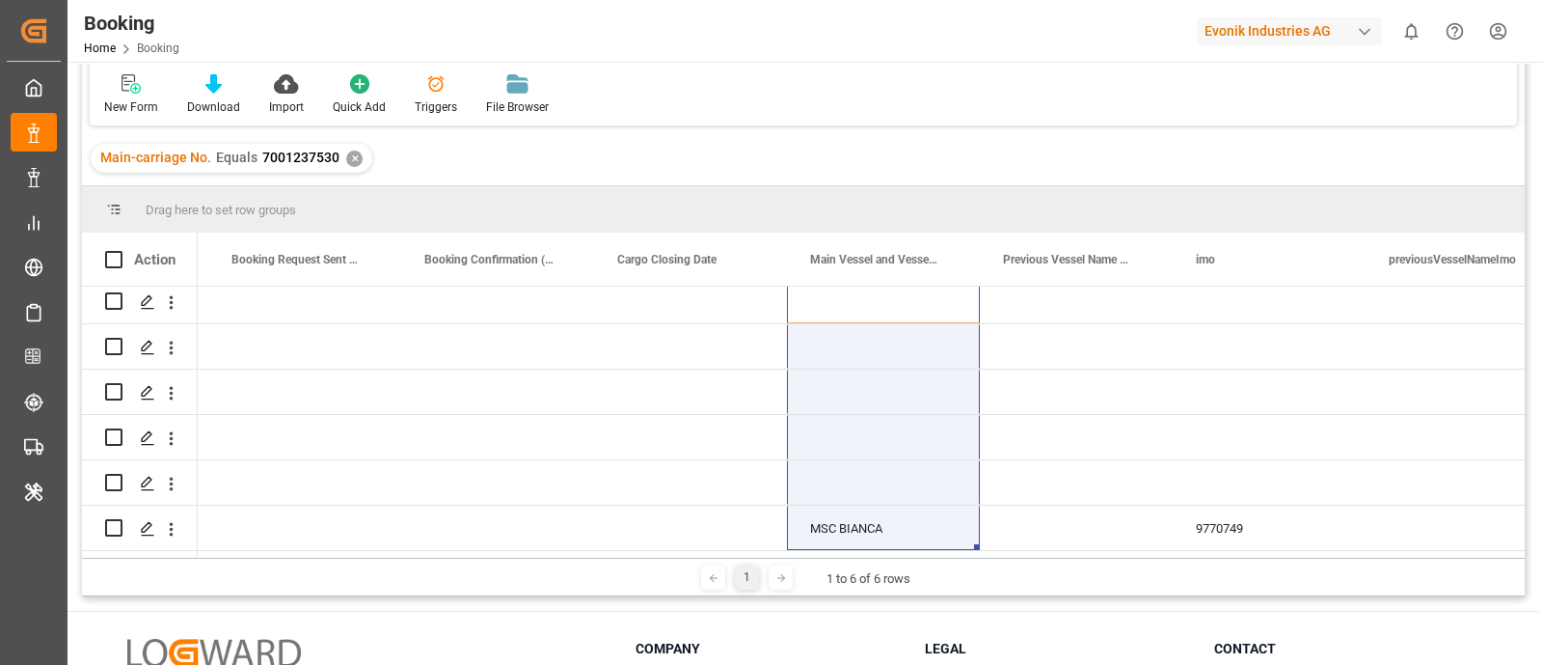
drag, startPoint x: 858, startPoint y: 296, endPoint x: 854, endPoint y: 568, distance: 272.1
click at [854, 568] on div "Drag here to set row groups Drag here to set column labels Action Mode of Trans…" at bounding box center [803, 391] width 1443 height 410
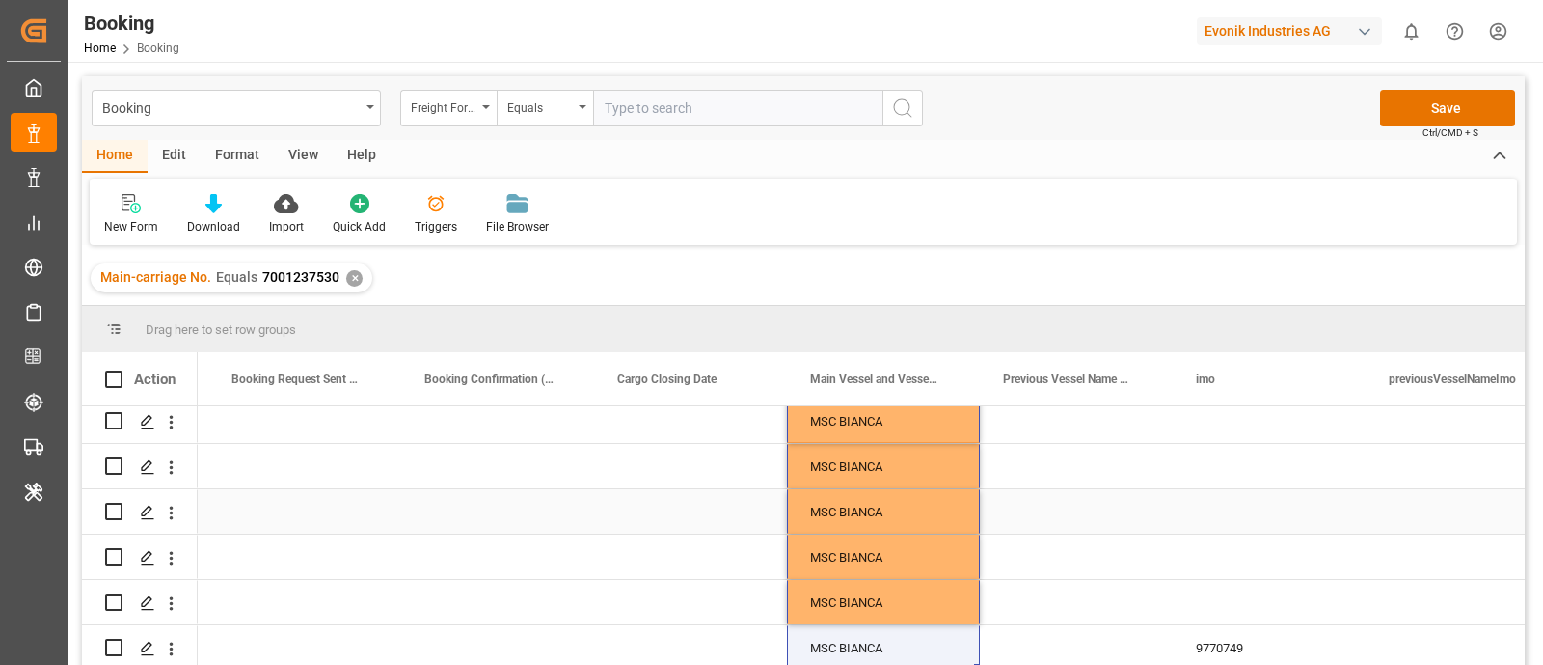
click at [1218, 625] on div "9770749" at bounding box center [1269, 647] width 193 height 44
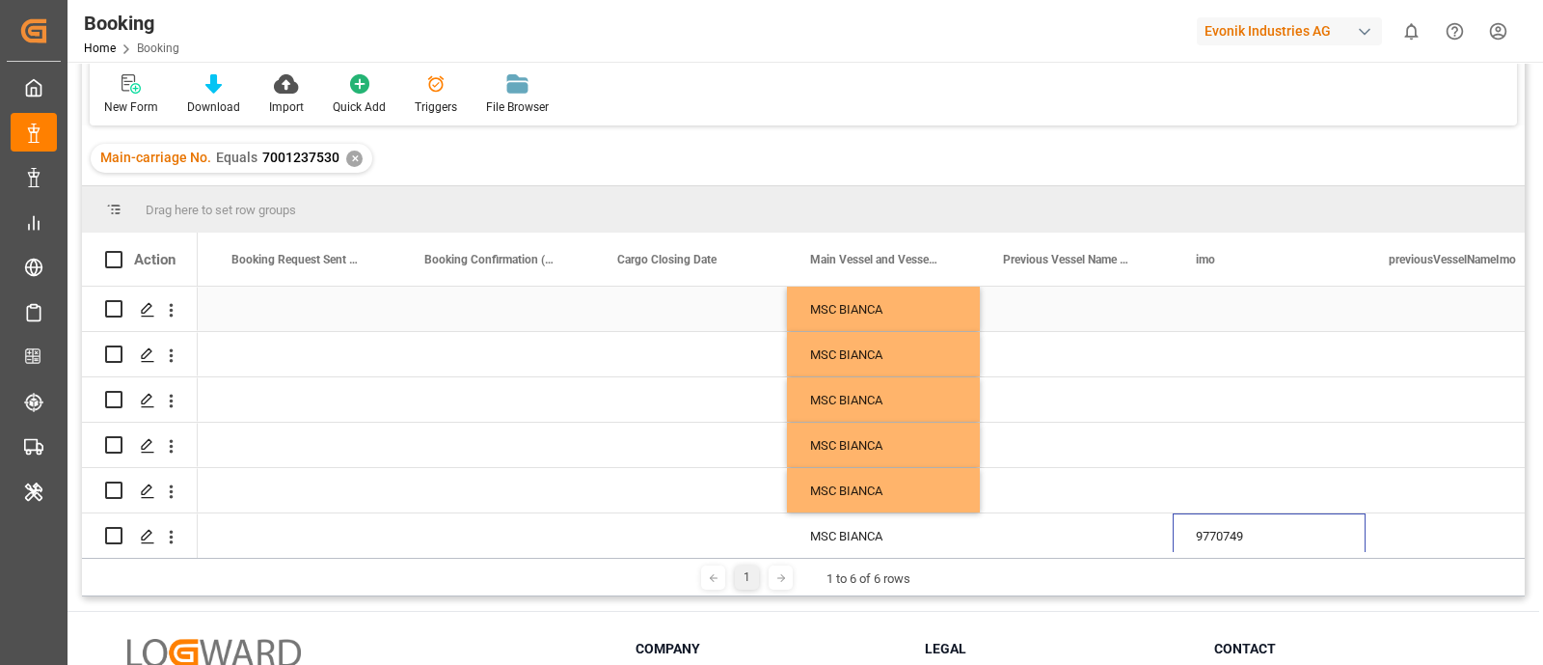
drag, startPoint x: 1227, startPoint y: 306, endPoint x: 1233, endPoint y: 528, distance: 221.9
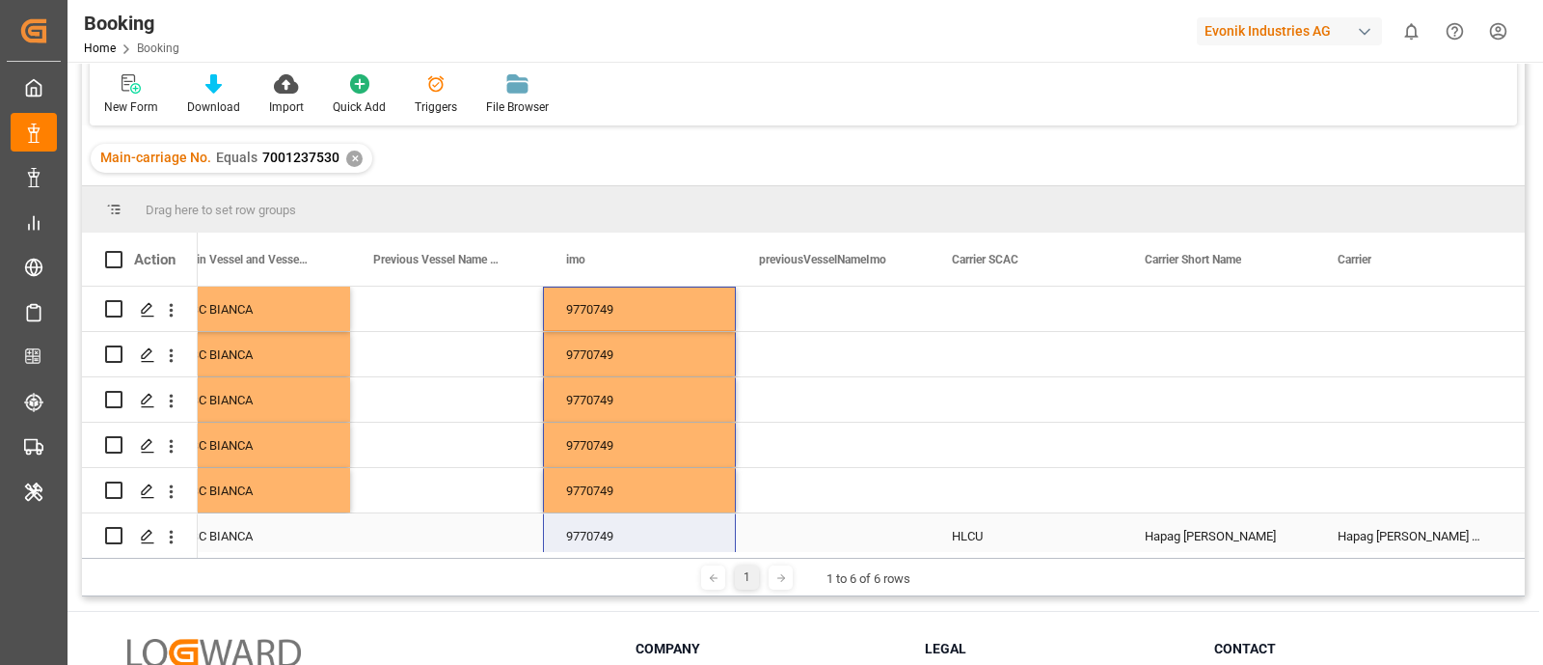
click at [960, 526] on div "HLCU" at bounding box center [1025, 535] width 193 height 44
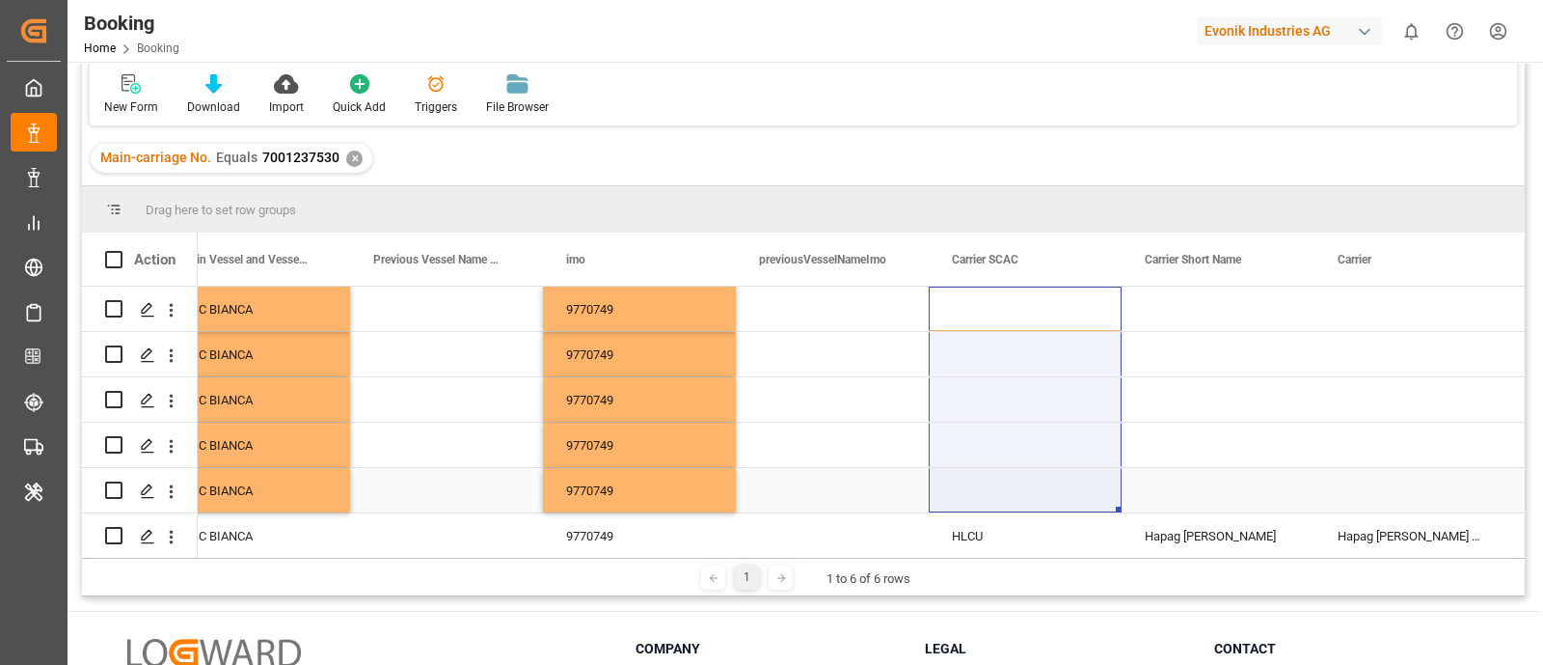
drag, startPoint x: 970, startPoint y: 306, endPoint x: 970, endPoint y: 492, distance: 186.2
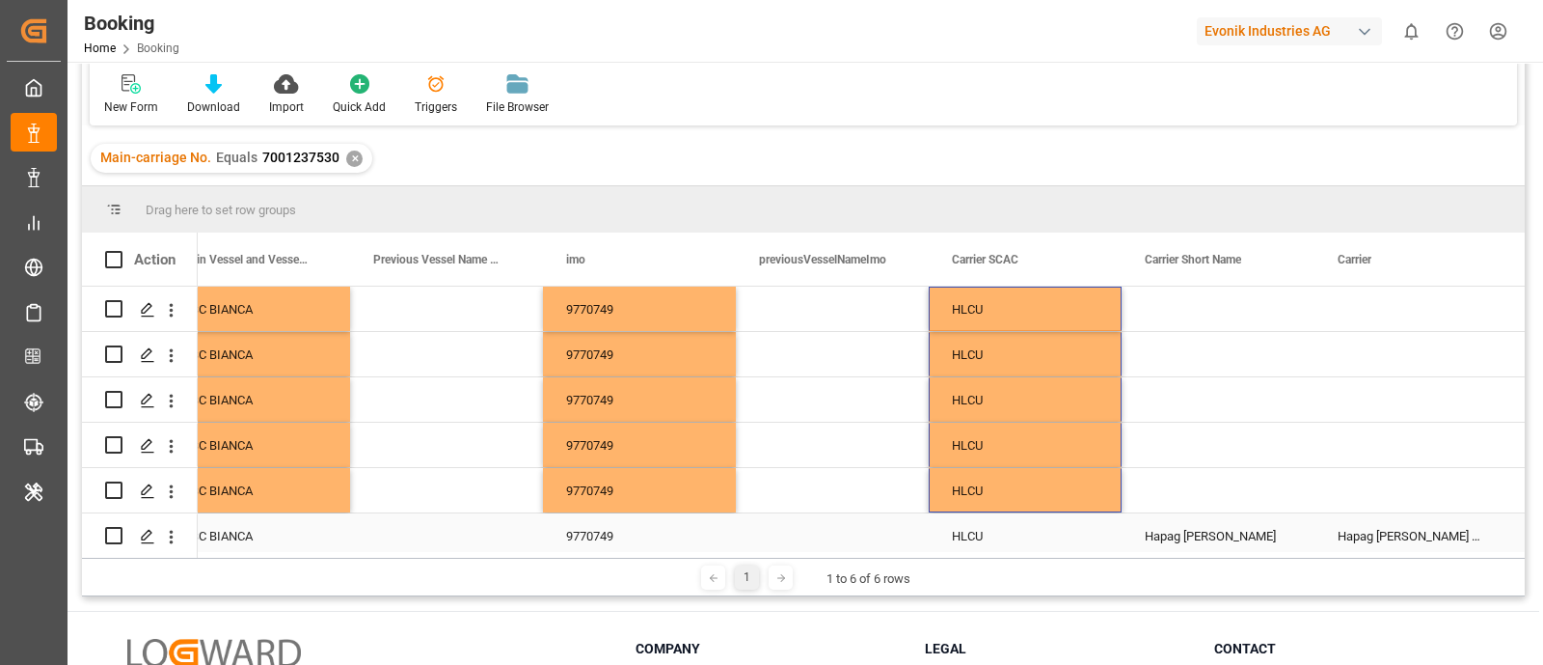
click at [1187, 517] on div "Hapag [PERSON_NAME]" at bounding box center [1218, 535] width 193 height 44
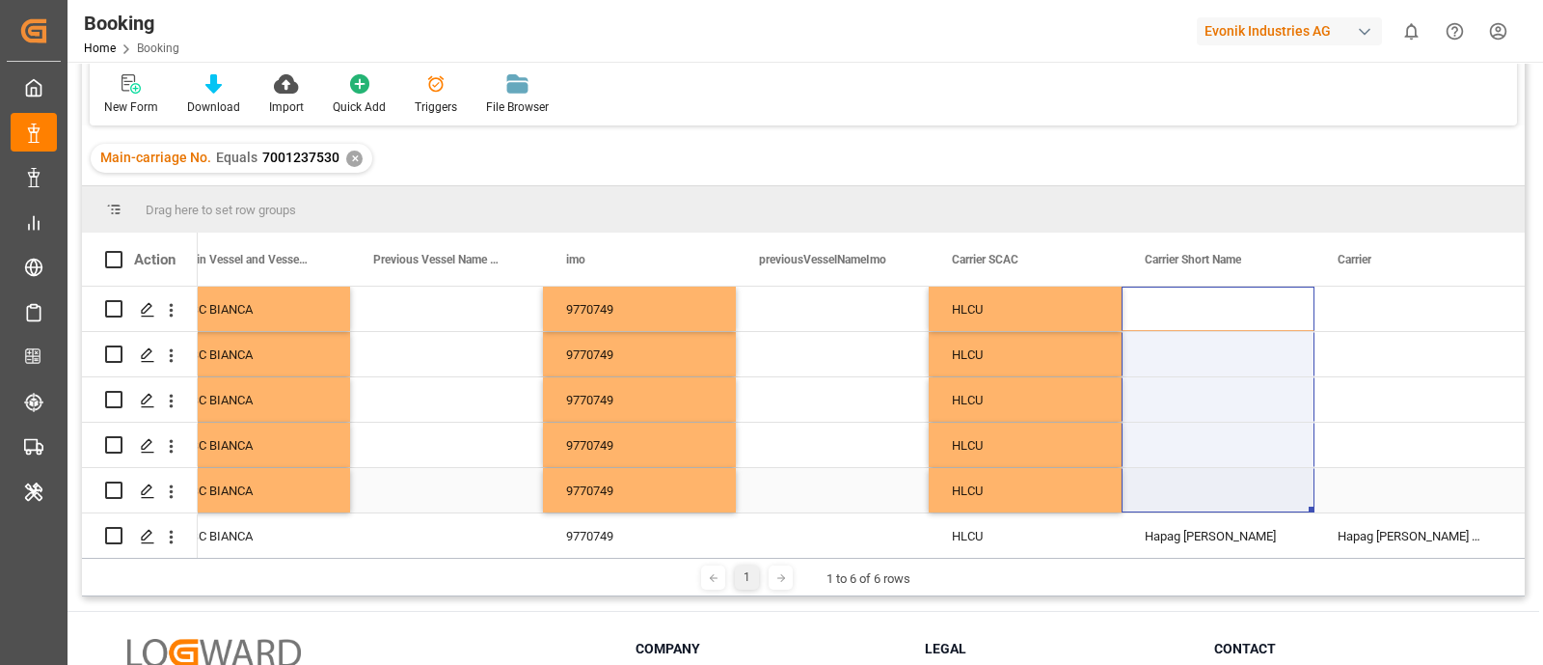
drag, startPoint x: 1177, startPoint y: 294, endPoint x: 1179, endPoint y: 497, distance: 202.6
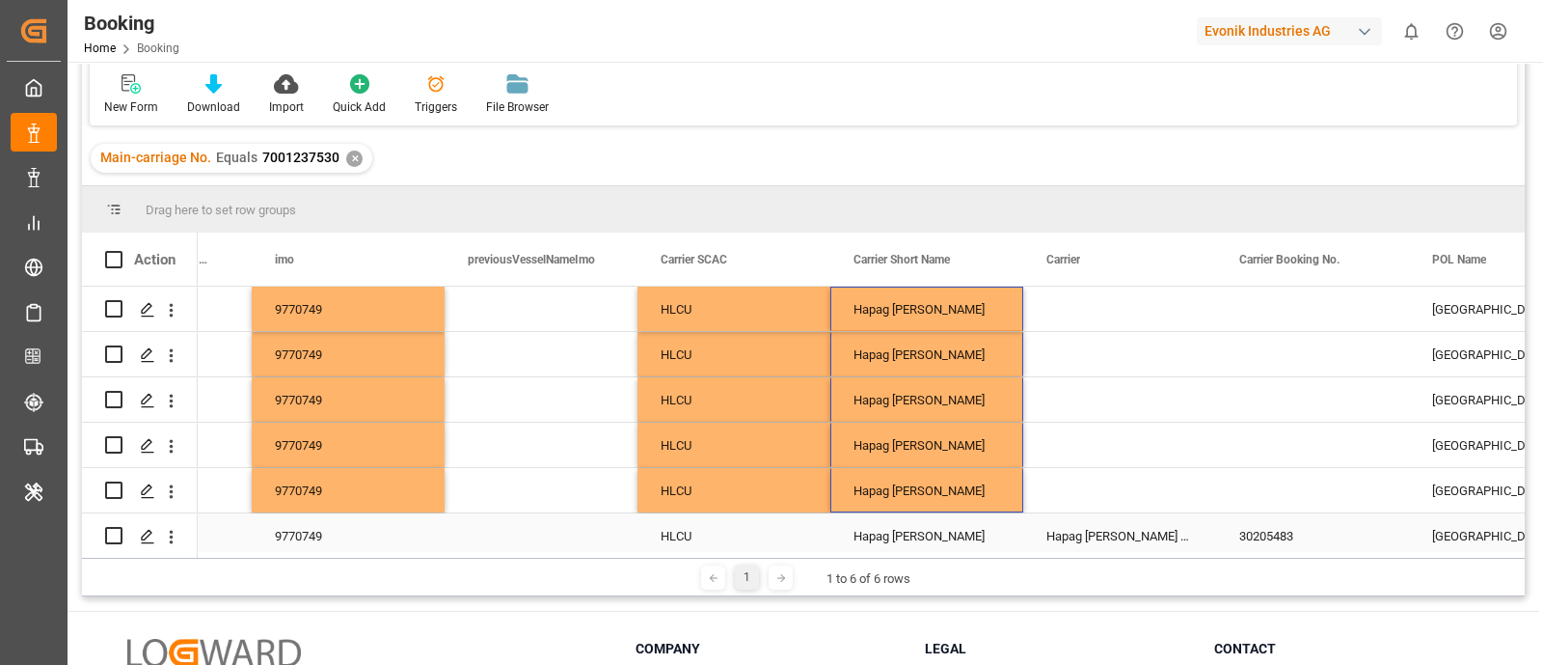
click at [1093, 529] on div "Hapag [PERSON_NAME] Aktiengesellschaft" at bounding box center [1119, 535] width 193 height 44
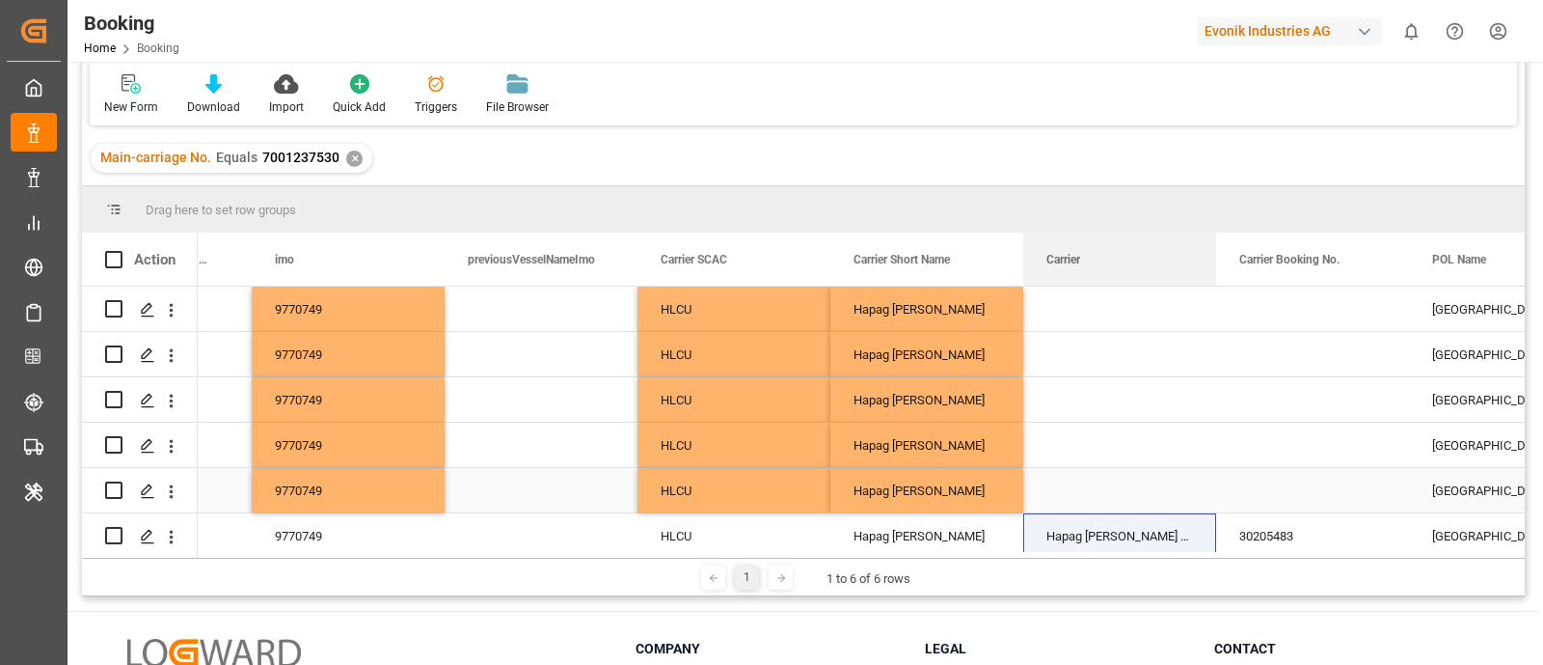
drag, startPoint x: 1064, startPoint y: 282, endPoint x: 1085, endPoint y: 508, distance: 227.7
click at [1085, 508] on div "Action Main Vessel and Vessel Imo Previous Vessel Name and Vessel Imo imo BE" at bounding box center [803, 394] width 1443 height 325
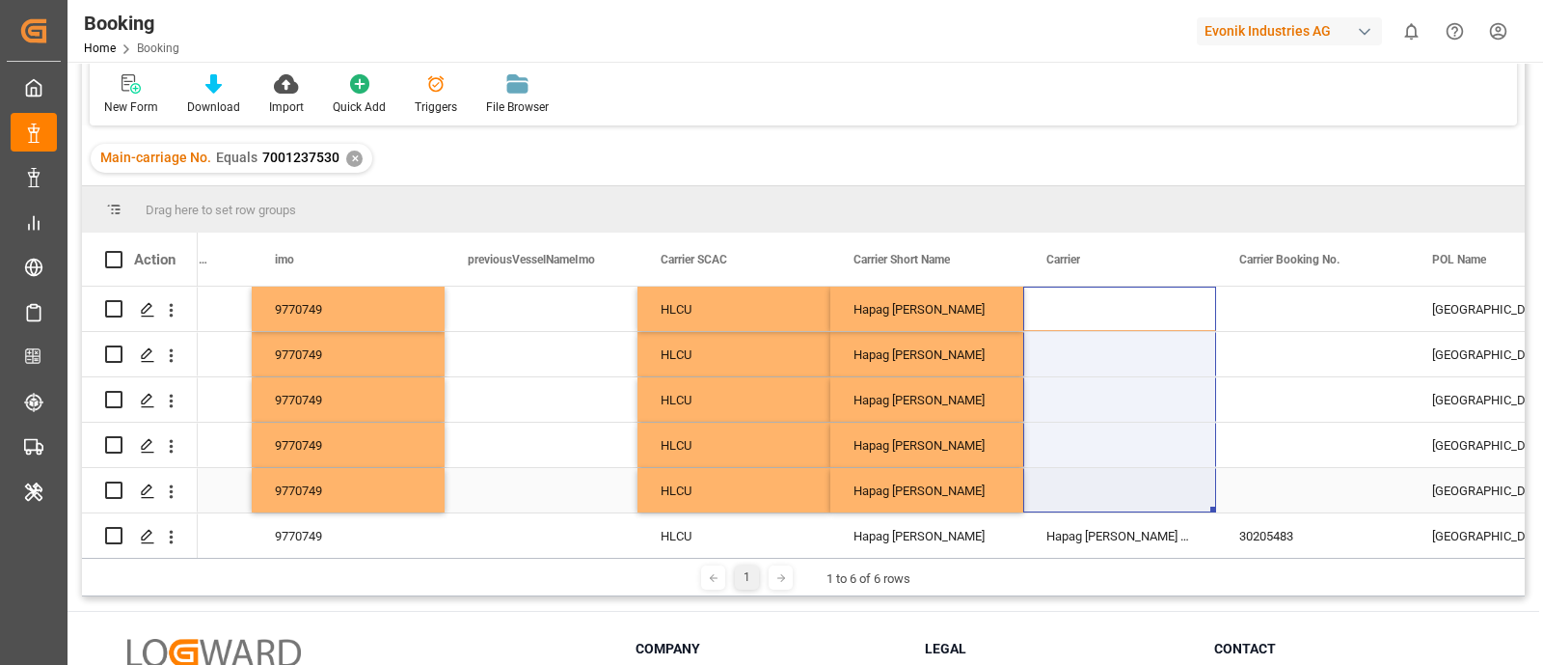
drag, startPoint x: 1077, startPoint y: 299, endPoint x: 1085, endPoint y: 491, distance: 192.2
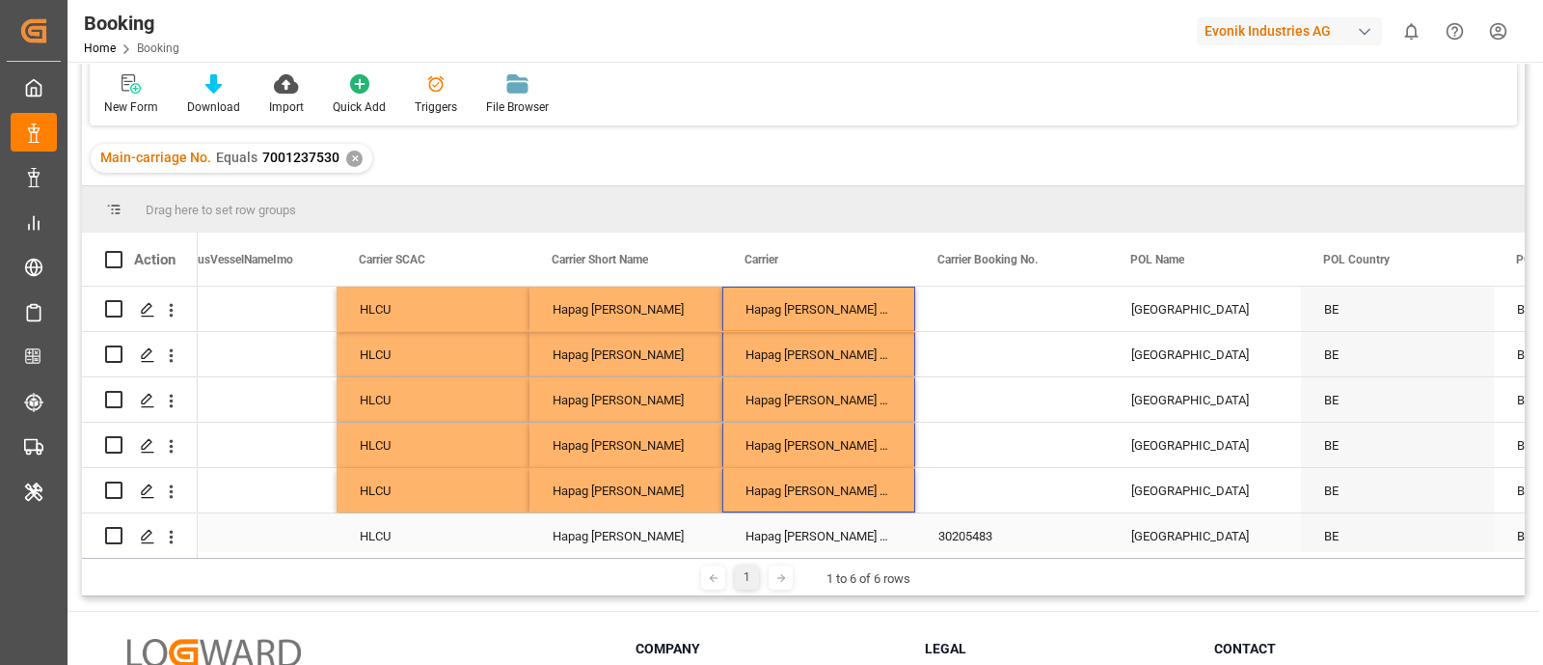
click at [990, 531] on div "30205483" at bounding box center [1011, 535] width 193 height 44
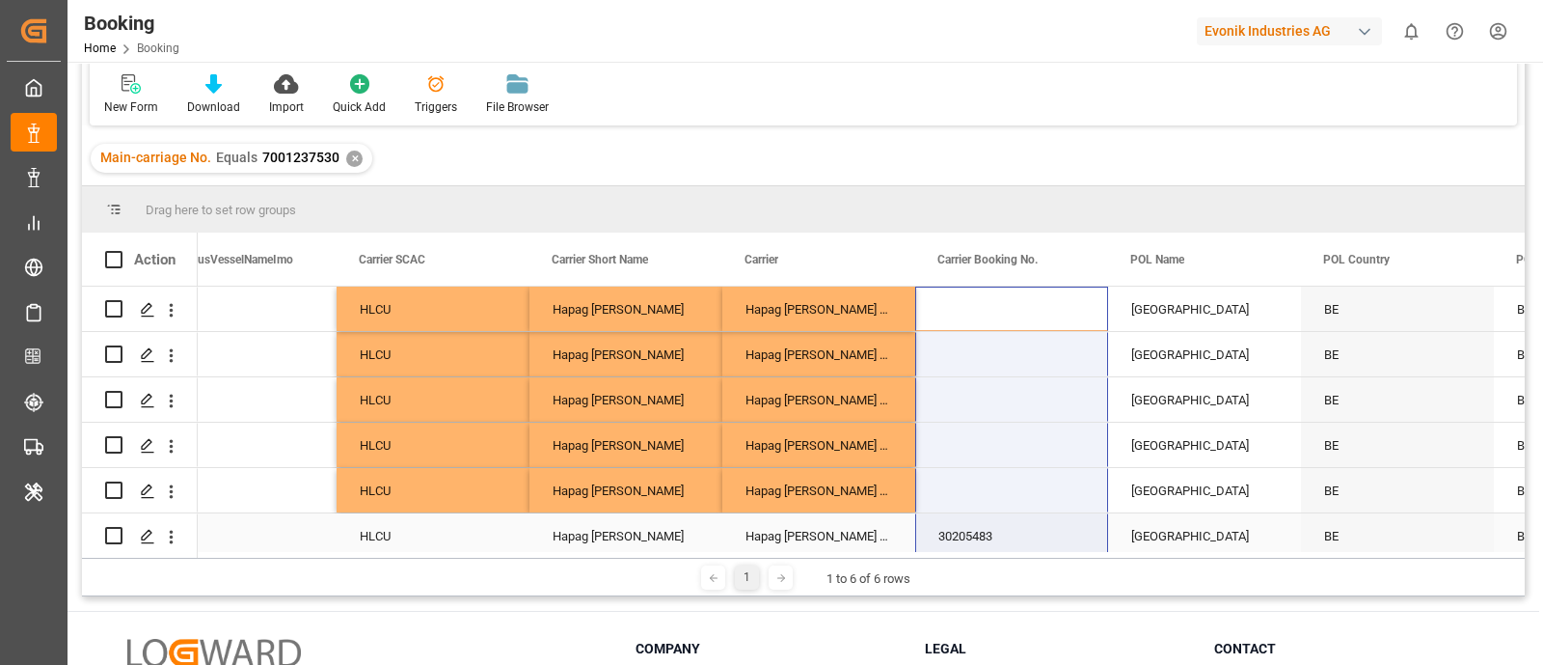
drag, startPoint x: 998, startPoint y: 308, endPoint x: 997, endPoint y: 511, distance: 203.5
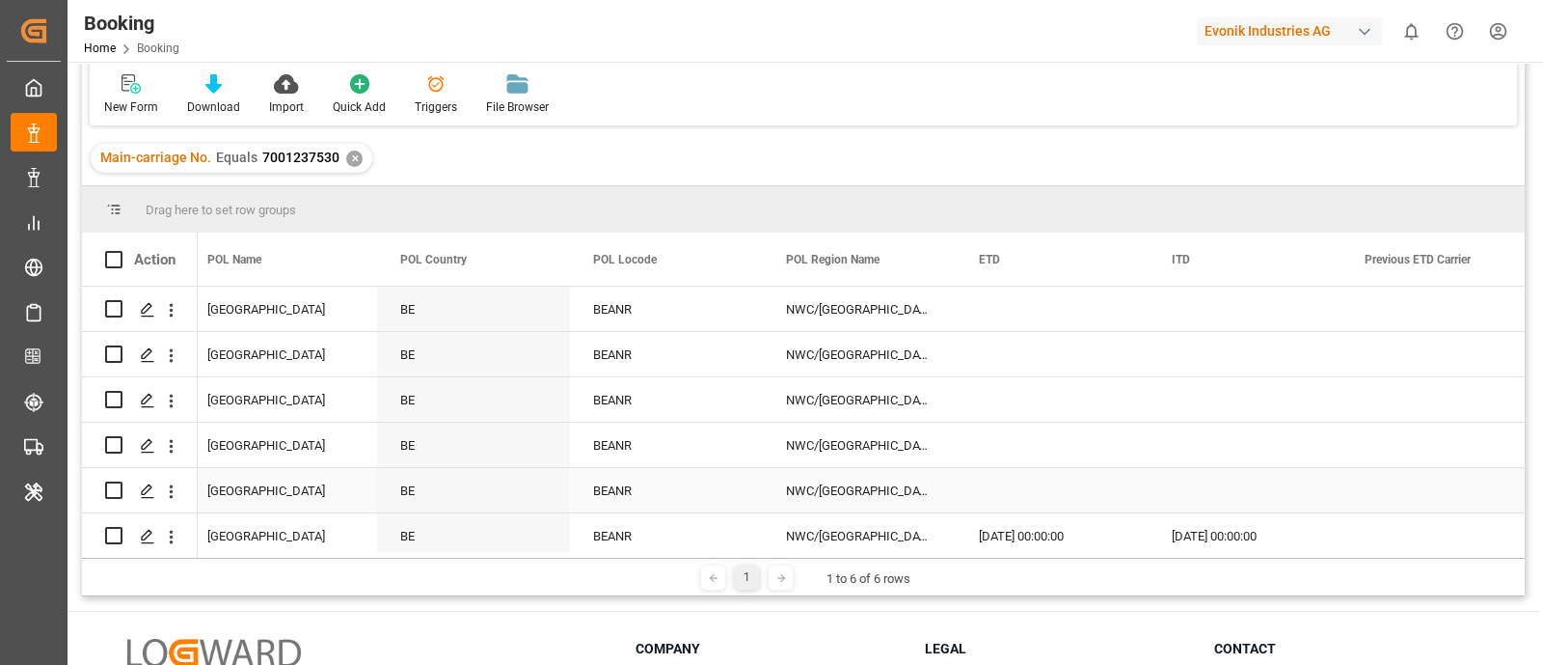
click at [986, 516] on div "[DATE] 00:00:00" at bounding box center [1052, 535] width 193 height 44
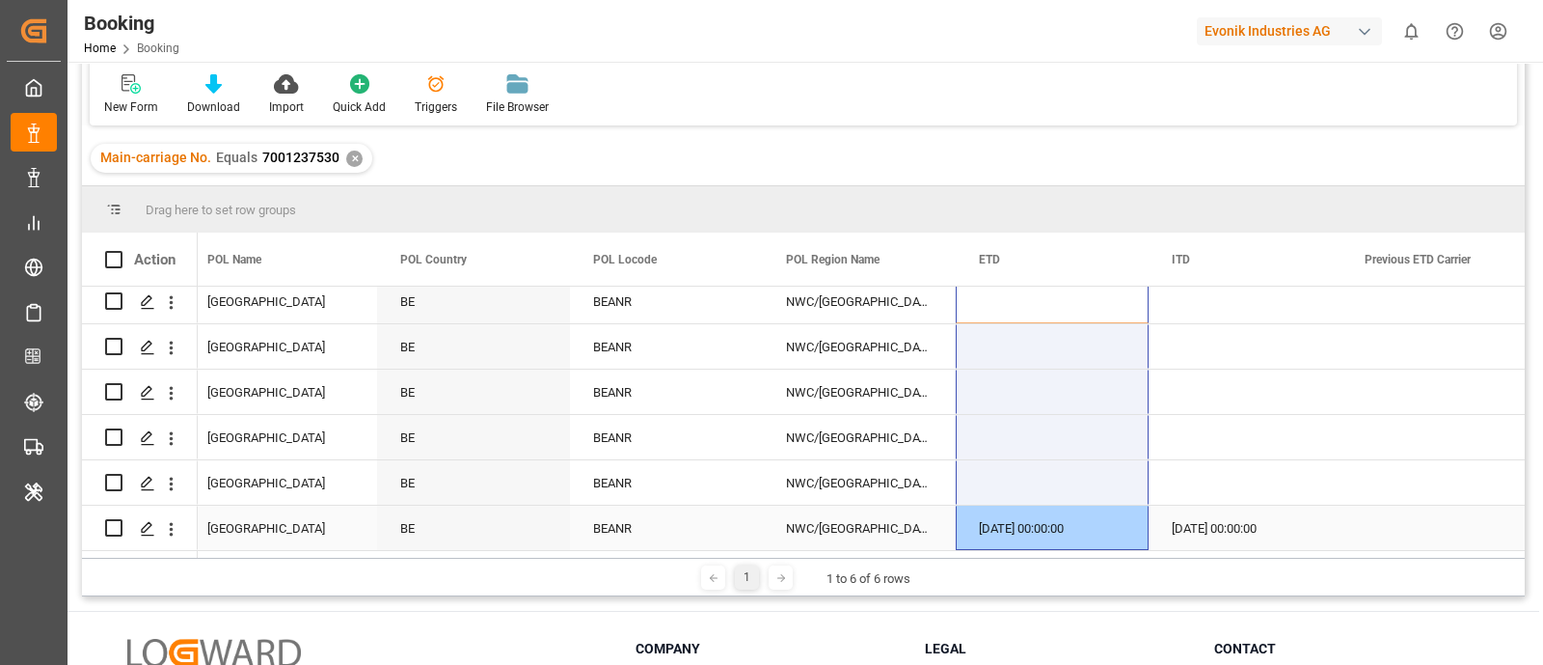
drag, startPoint x: 985, startPoint y: 296, endPoint x: 998, endPoint y: 537, distance: 241.5
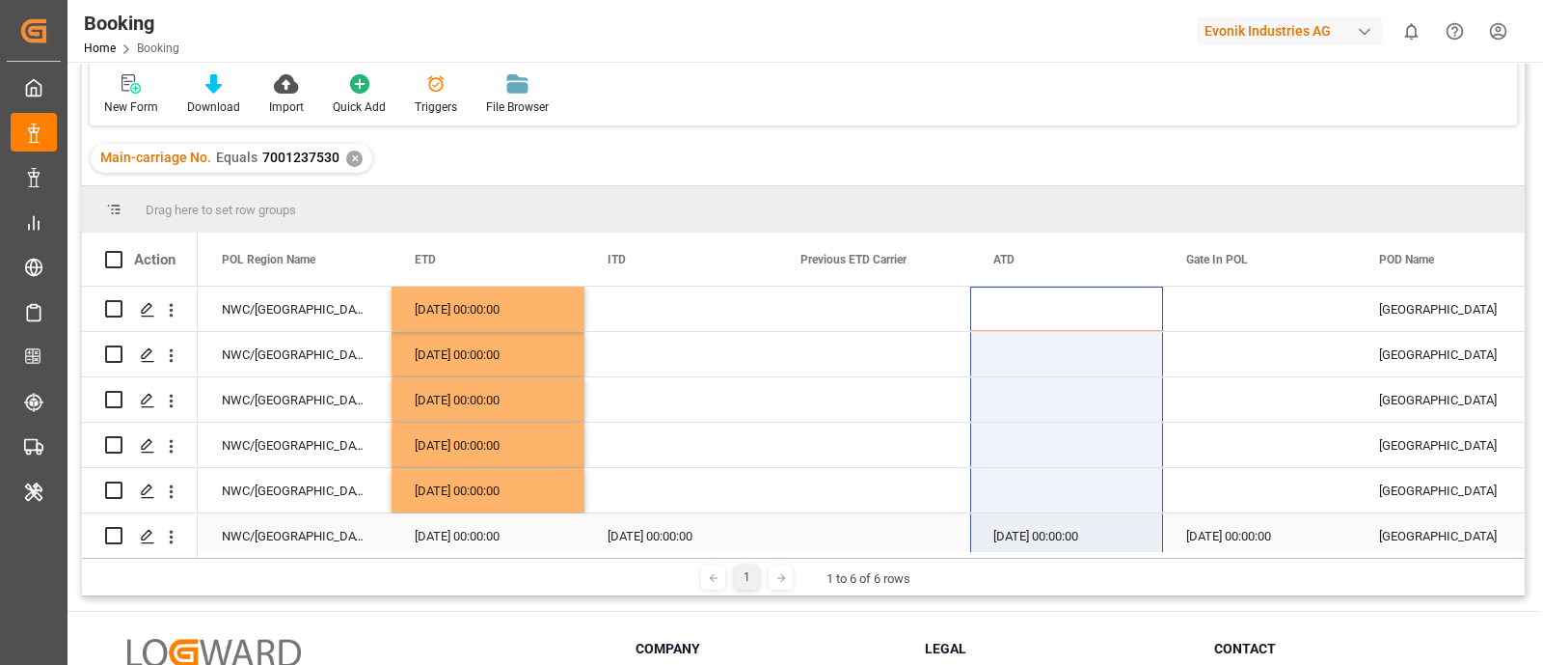
drag, startPoint x: 1027, startPoint y: 298, endPoint x: 1037, endPoint y: 531, distance: 232.7
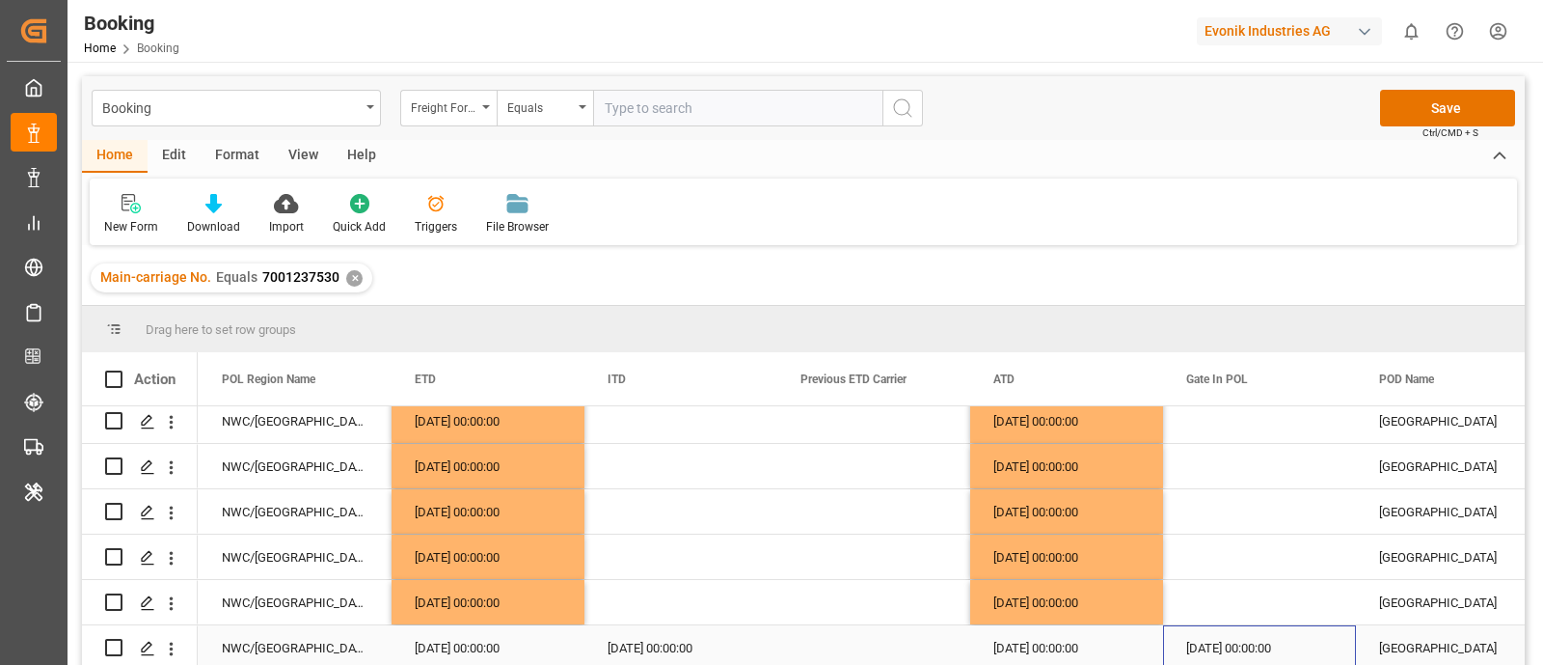
click at [1249, 628] on div "[DATE] 00:00:00" at bounding box center [1259, 647] width 193 height 44
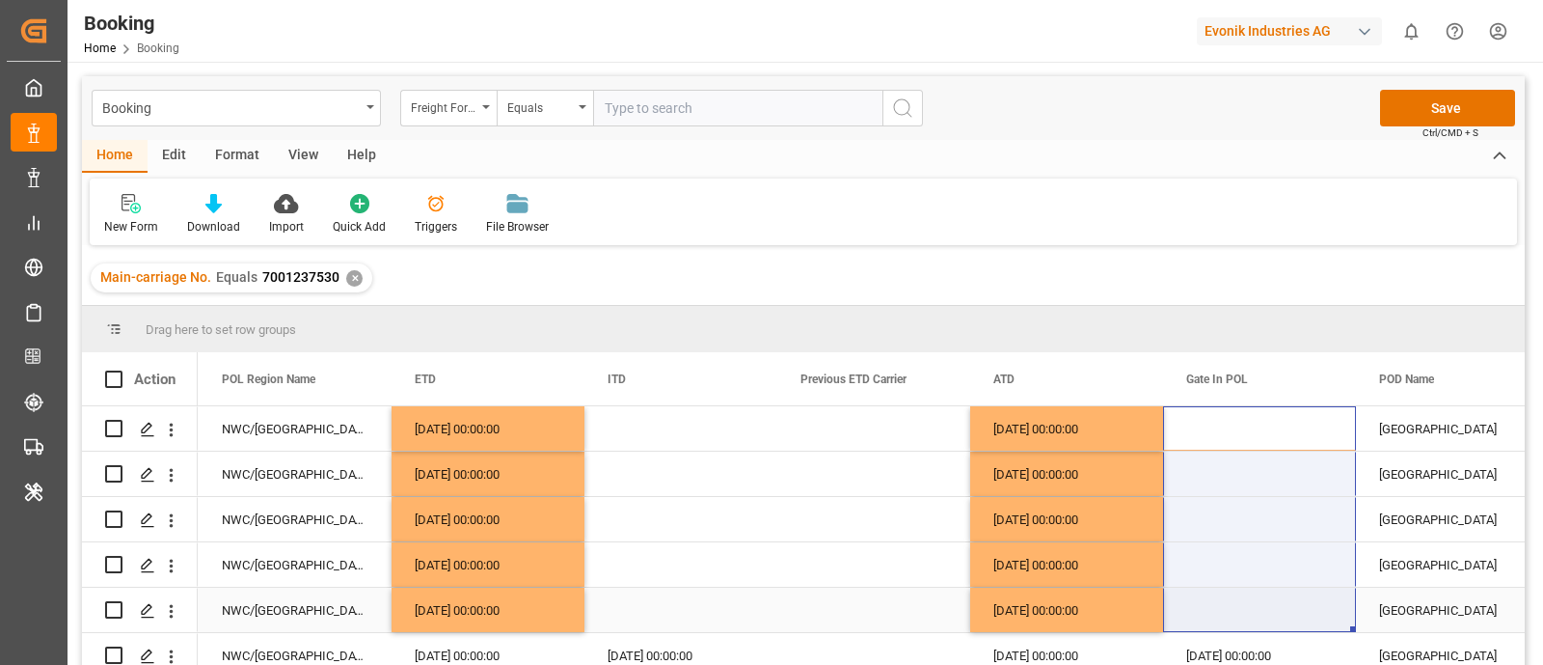
drag, startPoint x: 1215, startPoint y: 420, endPoint x: 1216, endPoint y: 627, distance: 207.4
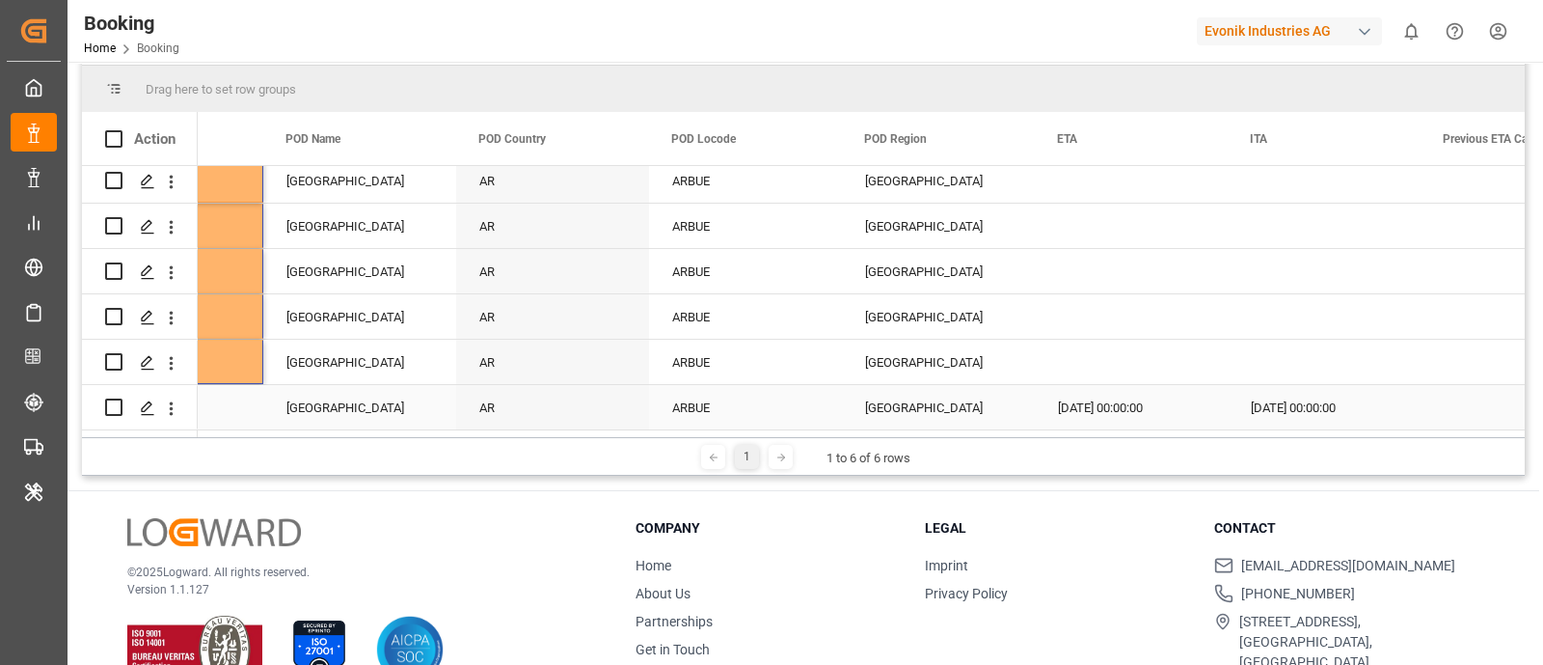
click at [1119, 386] on div "[DATE] 00:00:00" at bounding box center [1131, 407] width 193 height 44
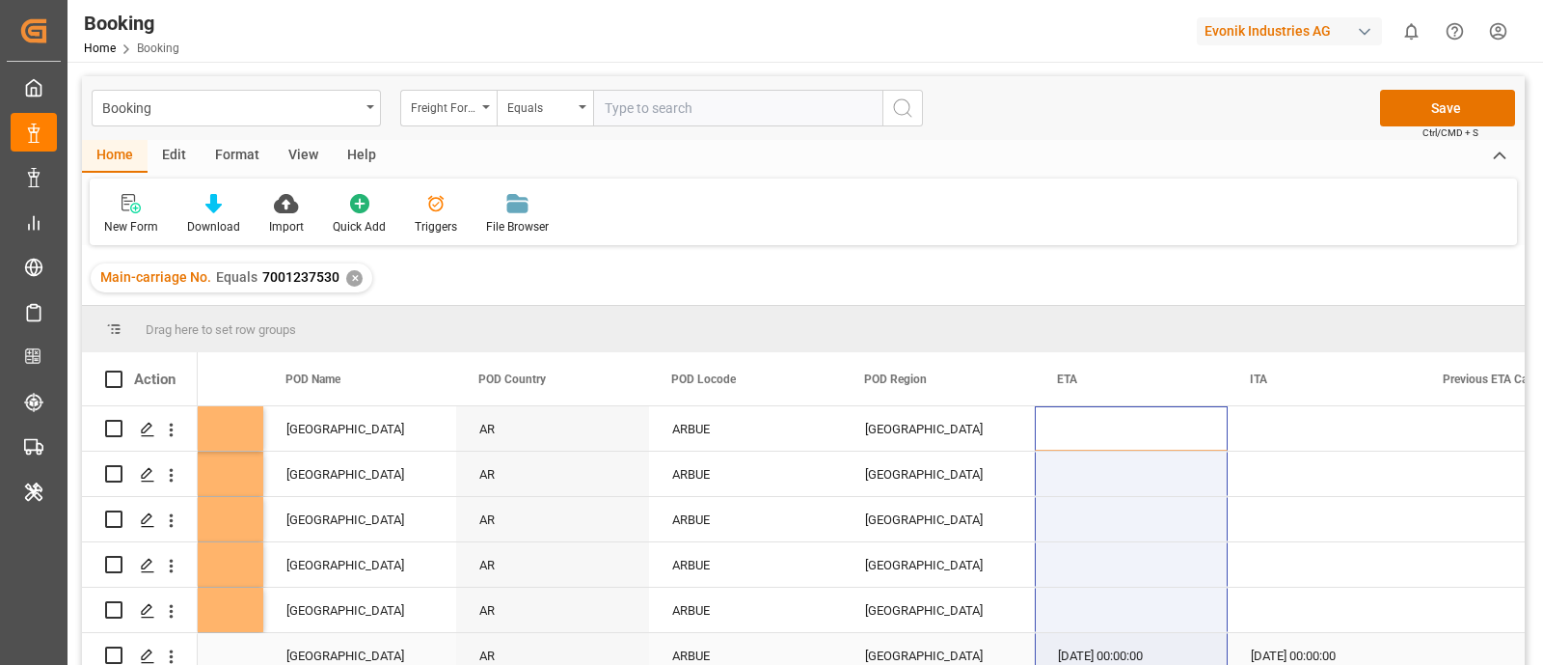
drag, startPoint x: 1090, startPoint y: 426, endPoint x: 1099, endPoint y: 632, distance: 205.7
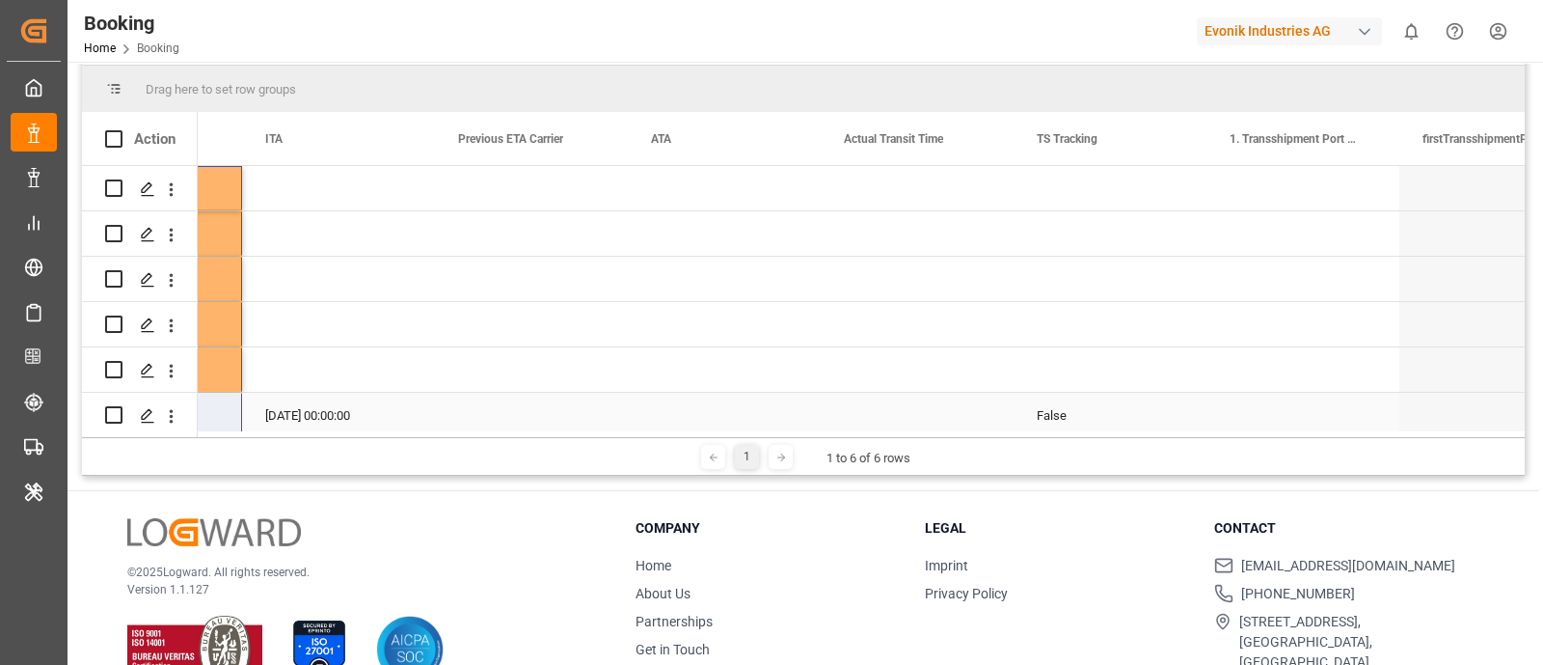
click at [1028, 411] on div "False" at bounding box center [1110, 415] width 193 height 44
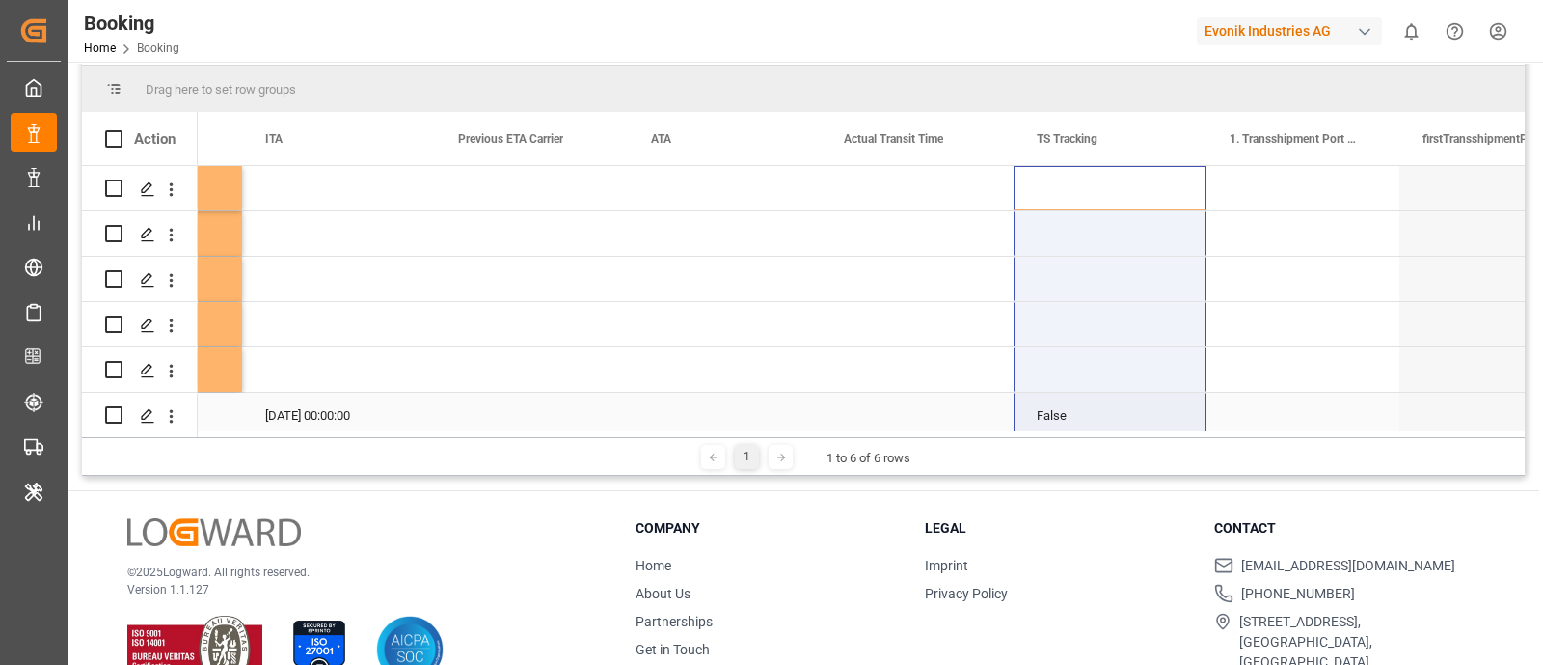
drag, startPoint x: 1070, startPoint y: 171, endPoint x: 1083, endPoint y: 402, distance: 231.9
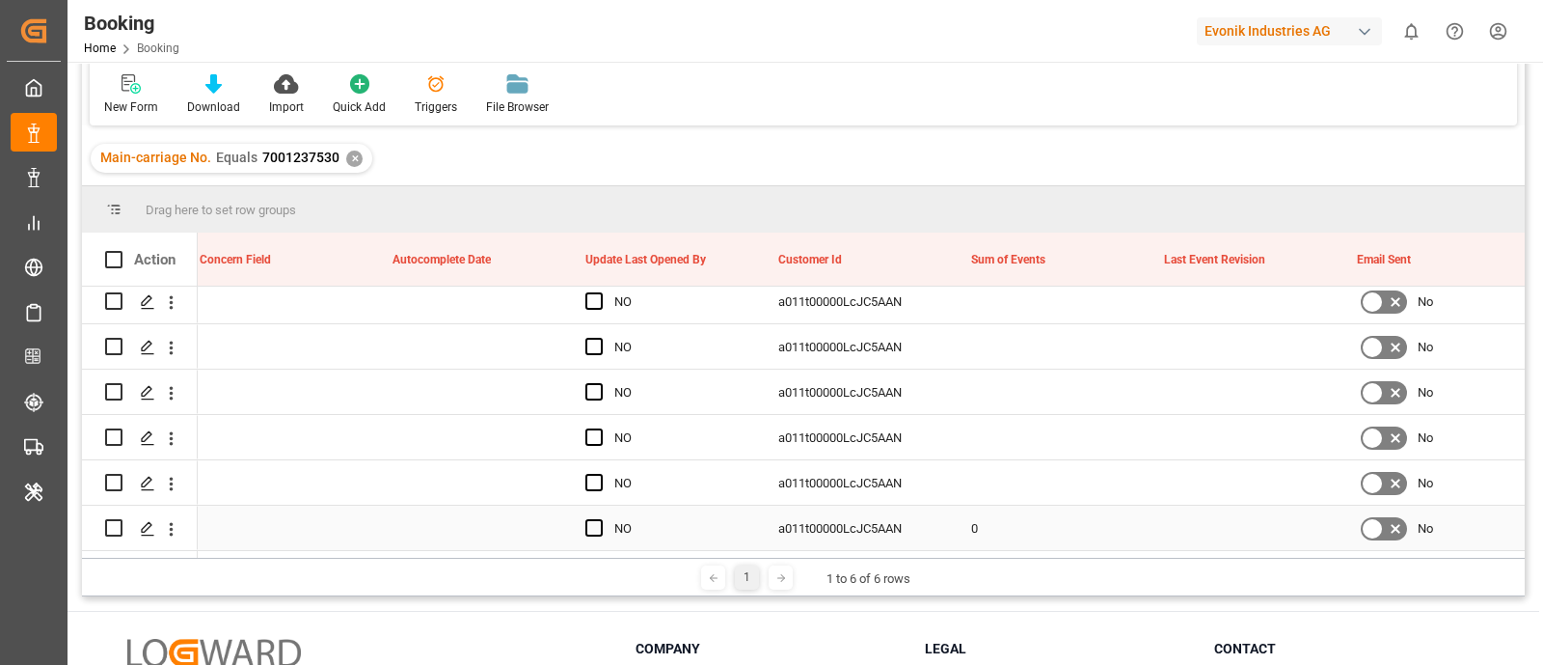
click at [998, 510] on div "0" at bounding box center [1044, 527] width 193 height 44
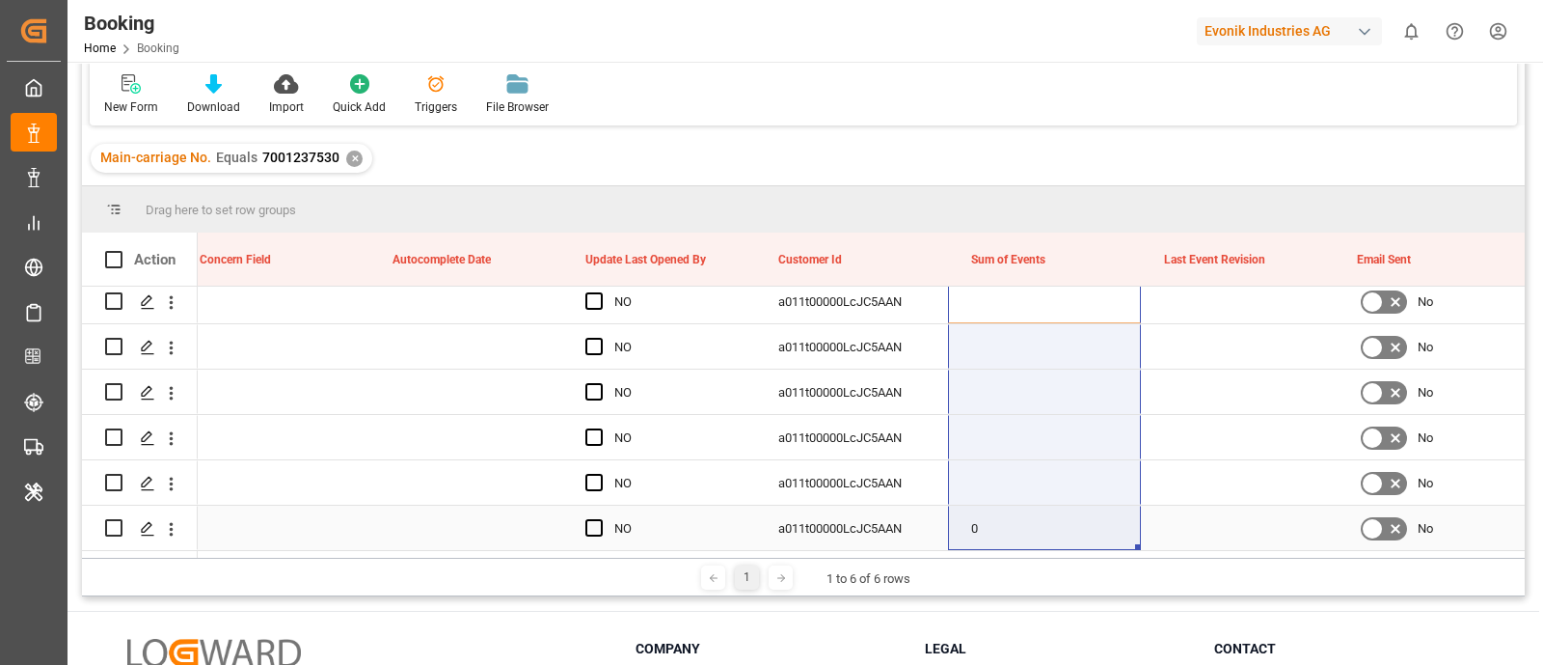
drag, startPoint x: 1001, startPoint y: 303, endPoint x: 999, endPoint y: 525, distance: 221.9
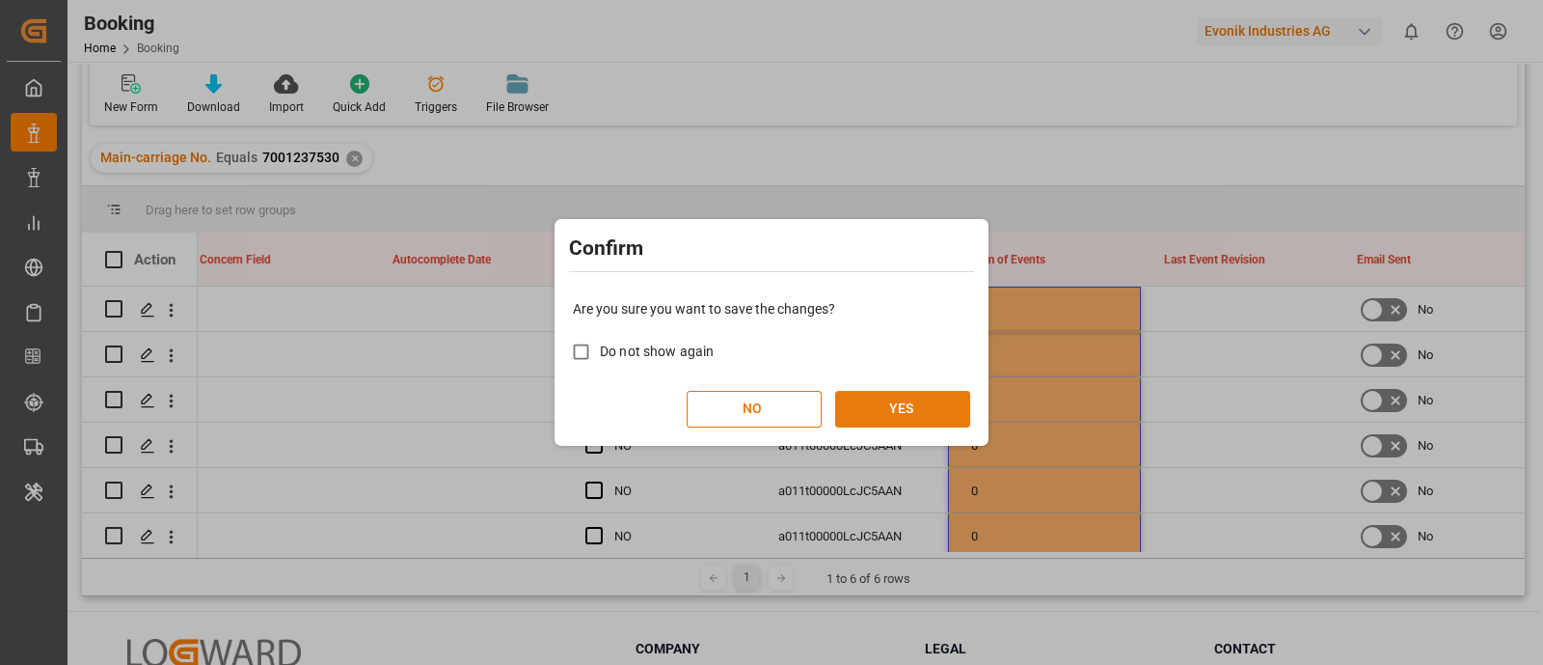
click at [932, 408] on button "YES" at bounding box center [902, 409] width 135 height 37
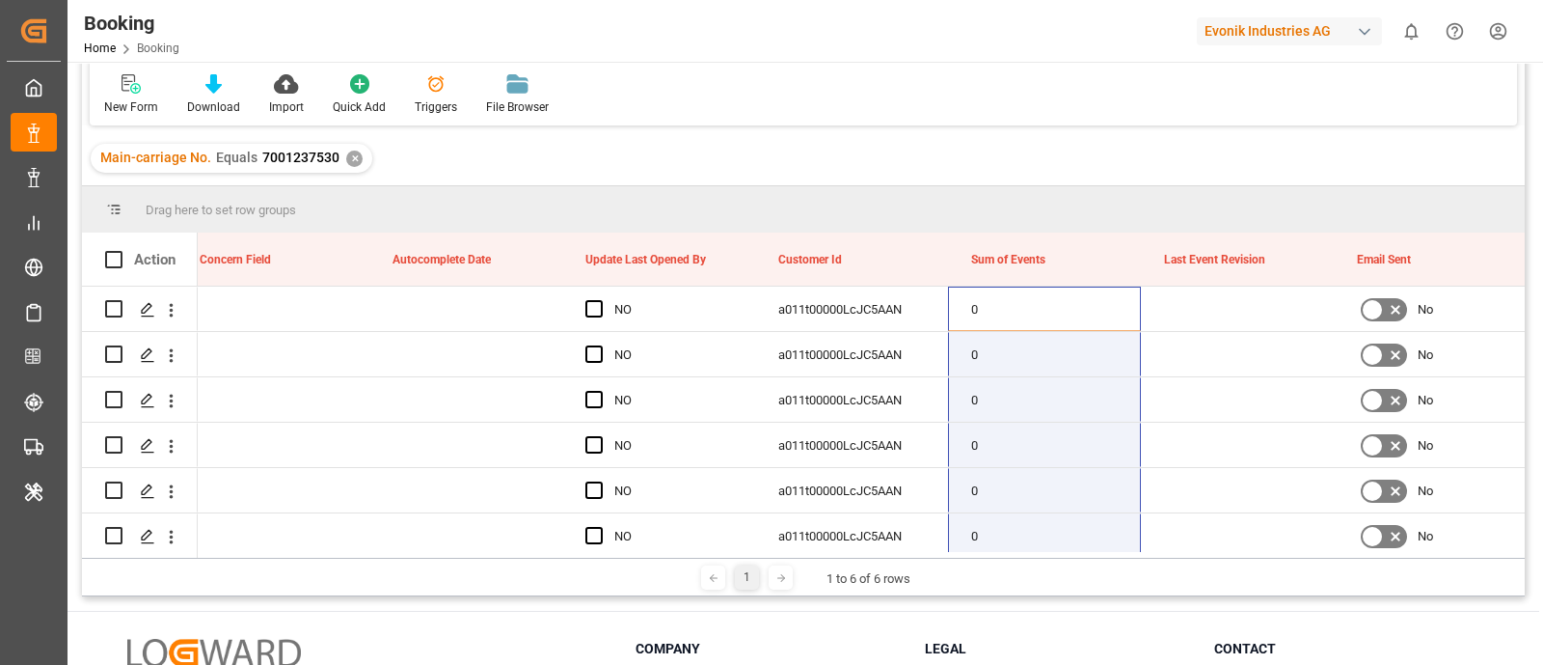
scroll to position [0, 0]
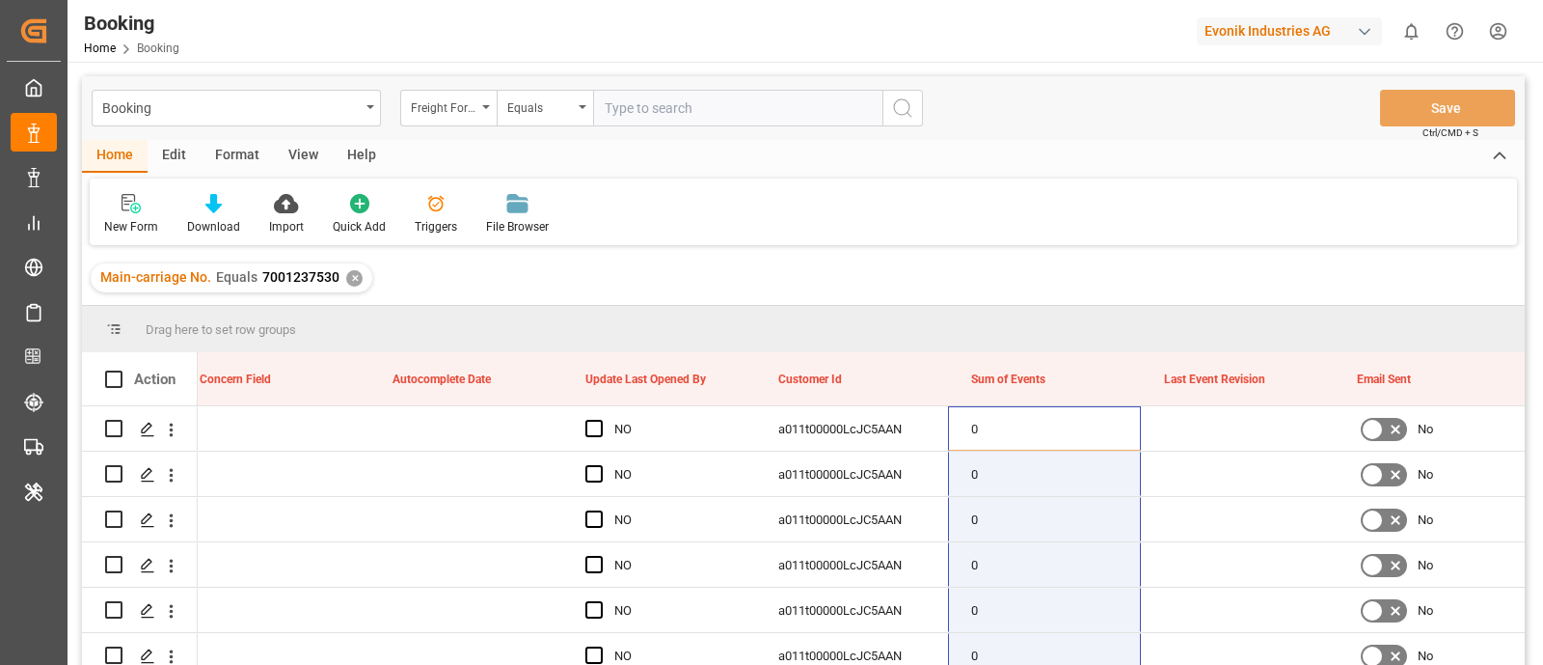
click at [632, 119] on input "text" at bounding box center [737, 108] width 289 height 37
paste input "7001198256"
type input "7001198256"
click at [892, 108] on icon "search button" at bounding box center [902, 107] width 23 height 23
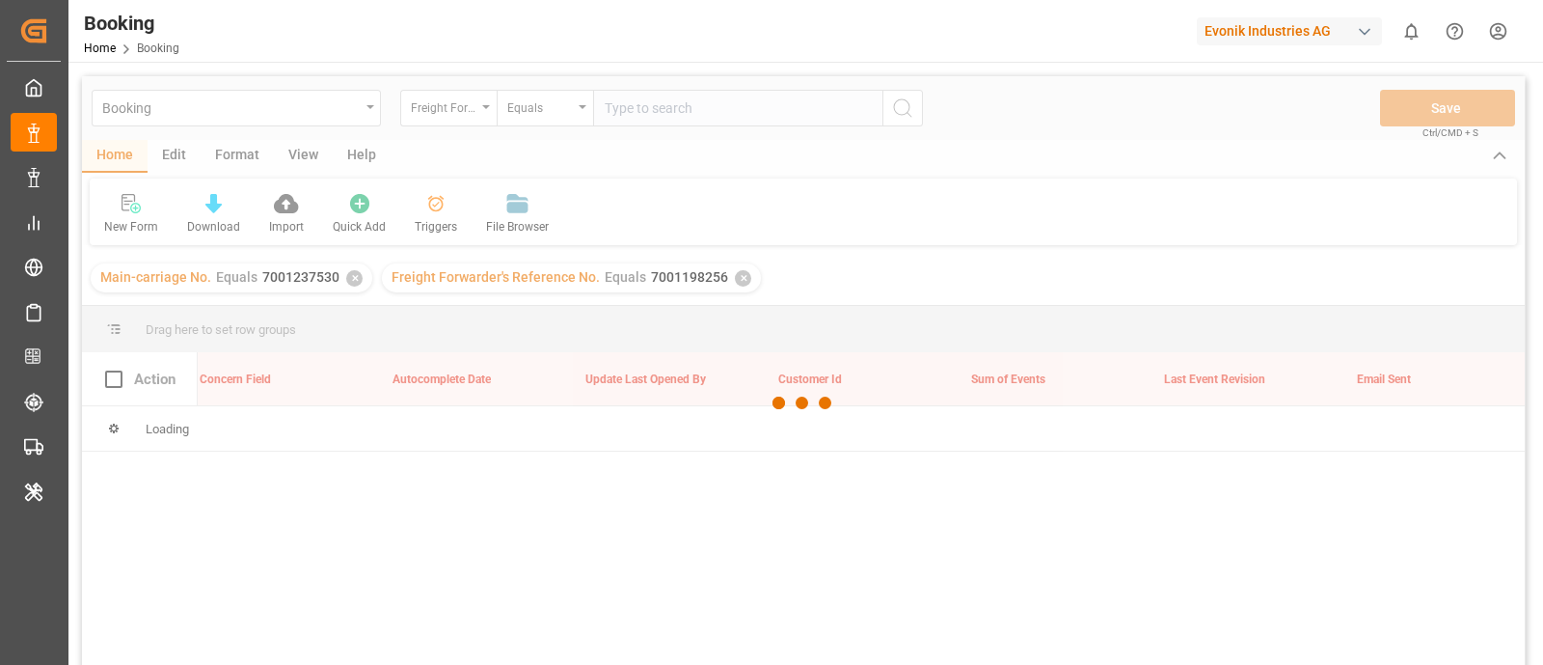
scroll to position [0, 24136]
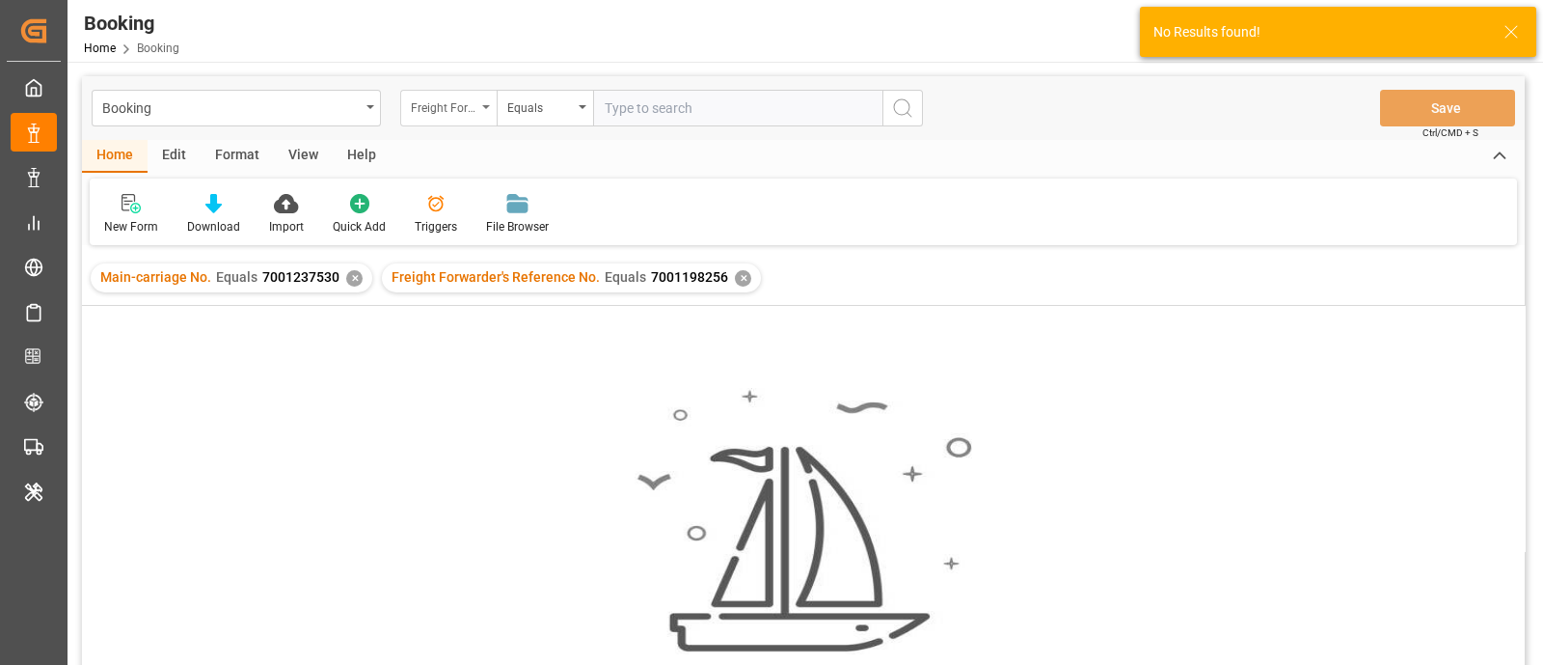
click at [449, 103] on div "Freight Forwarder's Reference No." at bounding box center [444, 106] width 66 height 22
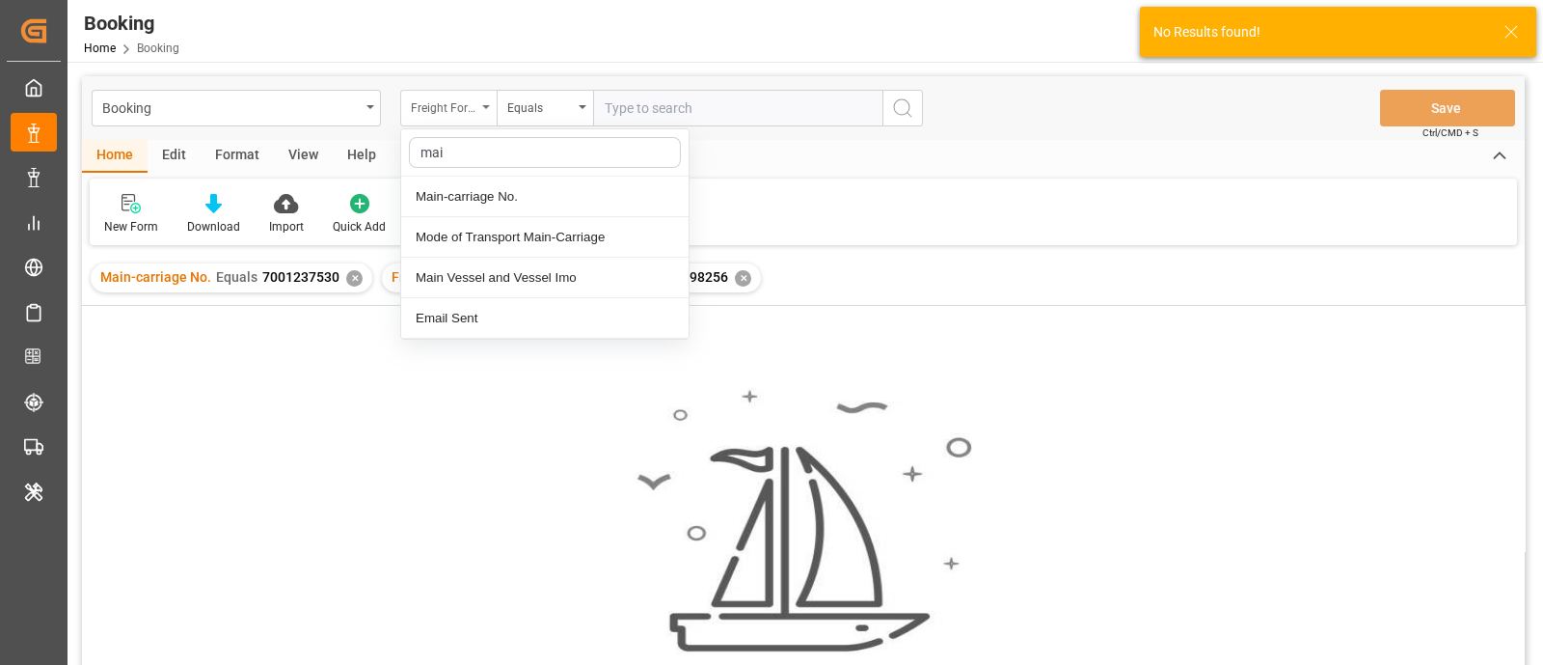
type input "main"
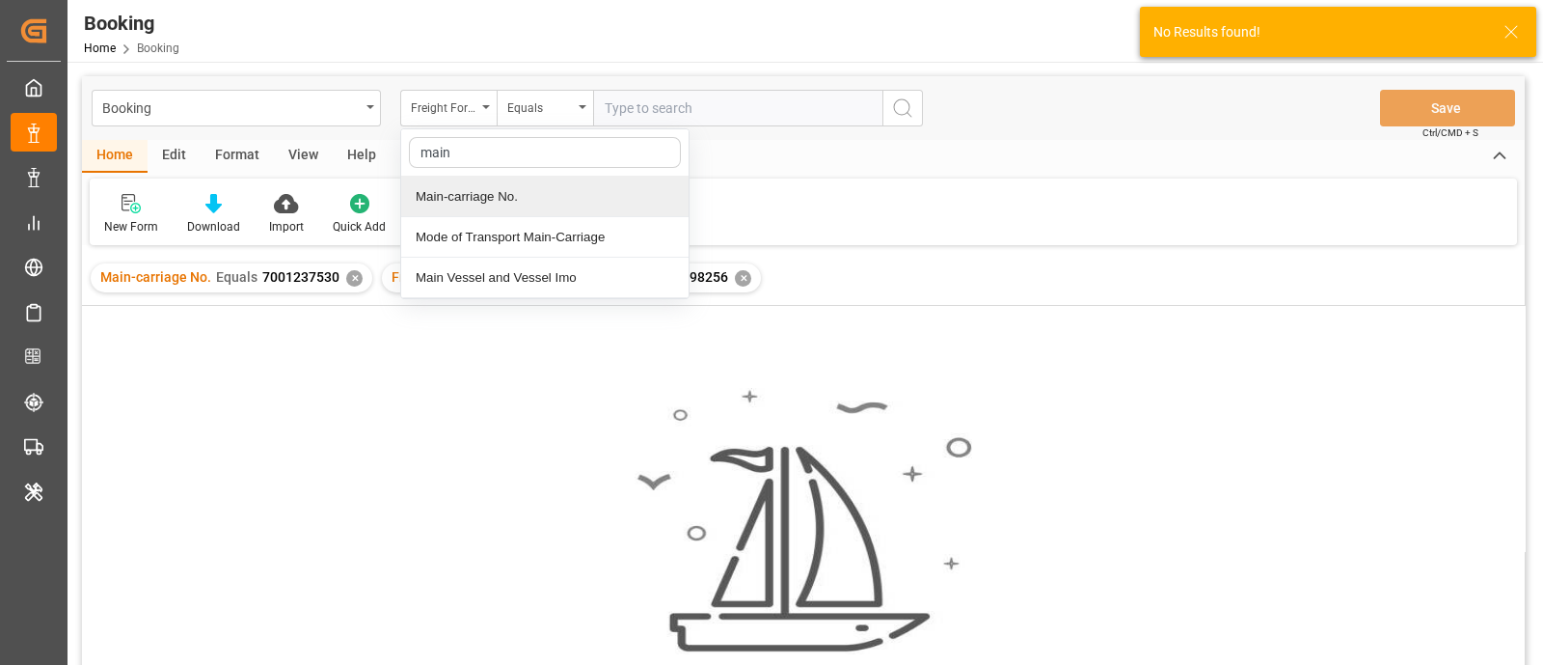
click at [497, 185] on div "Main-carriage No." at bounding box center [544, 197] width 287 height 41
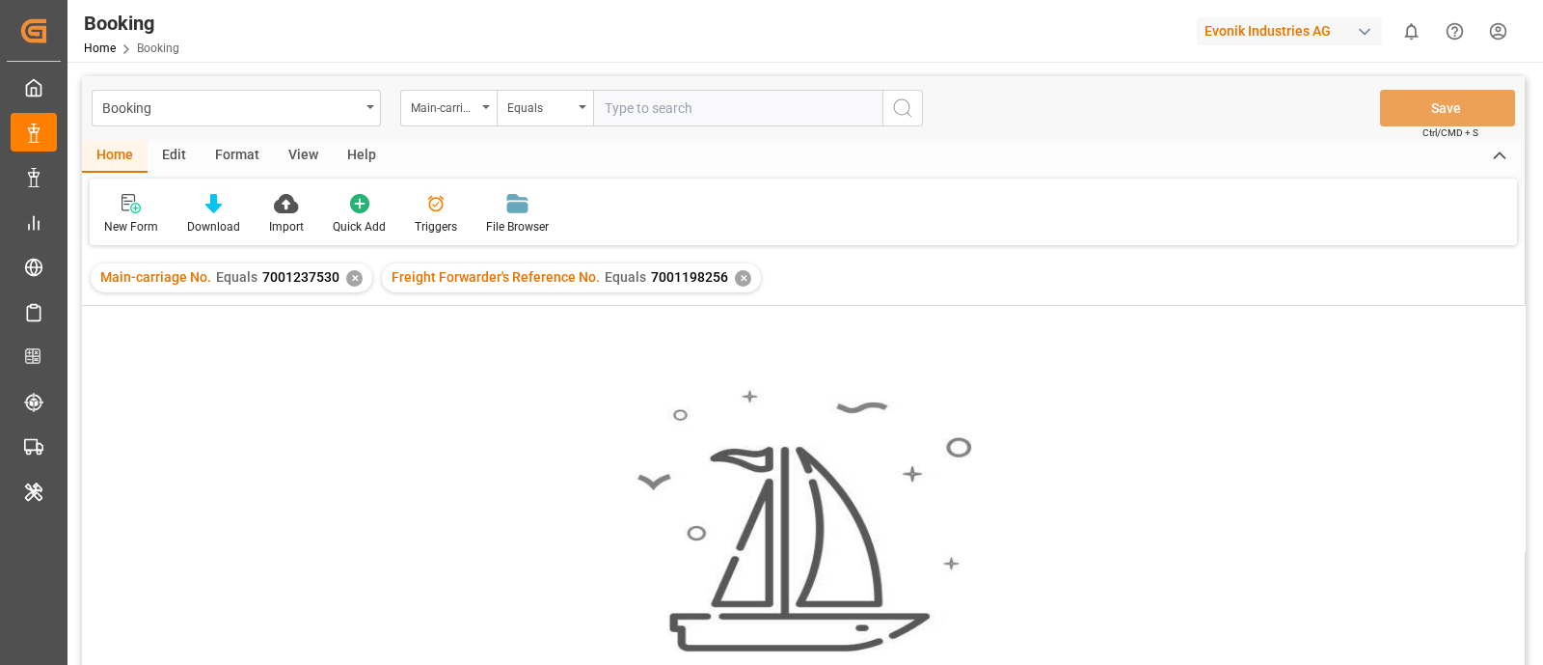
click at [640, 109] on input "text" at bounding box center [737, 108] width 289 height 37
paste input "7001198256"
type input "7001198256"
click at [925, 97] on div "Booking Main-carriage No. Equals 7001198256 Save Ctrl/CMD + S" at bounding box center [803, 108] width 1443 height 64
click at [910, 108] on circle "search button" at bounding box center [901, 106] width 15 height 15
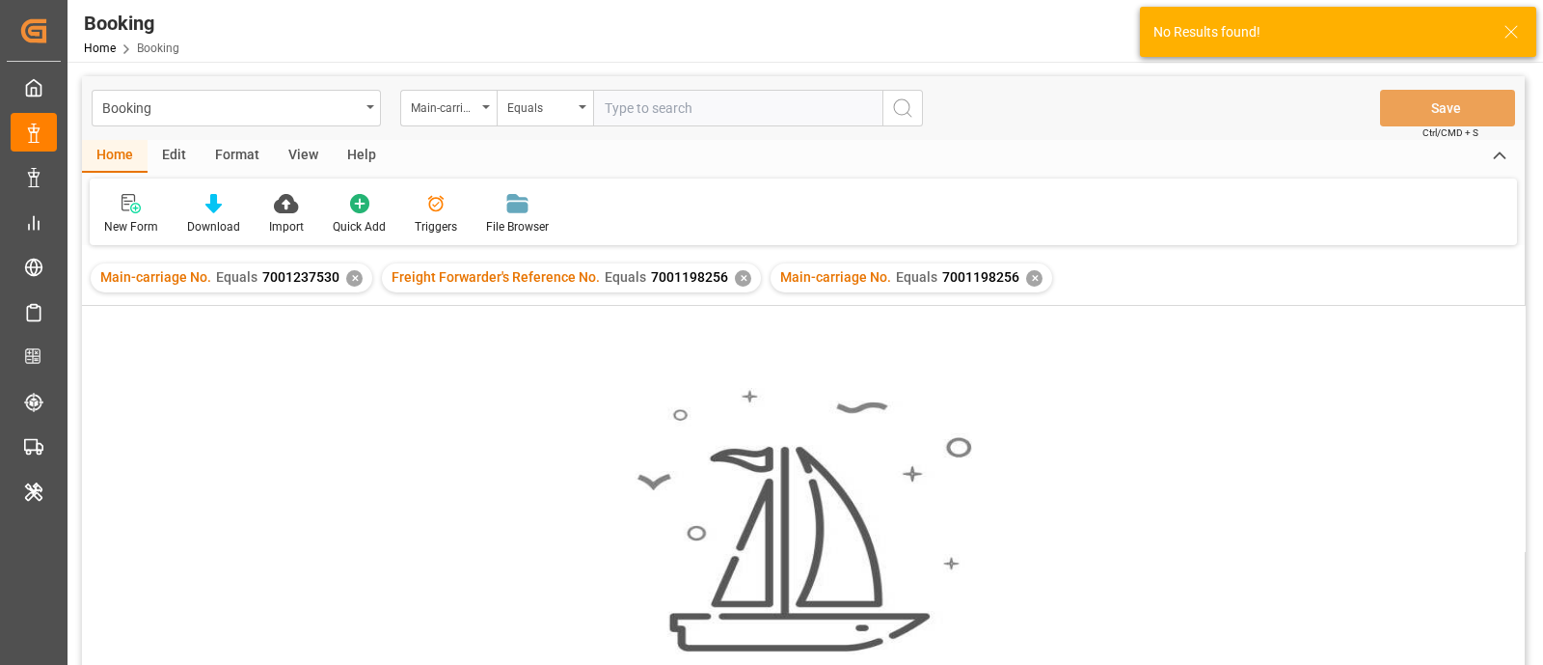
click at [735, 282] on div "✕" at bounding box center [743, 278] width 16 height 16
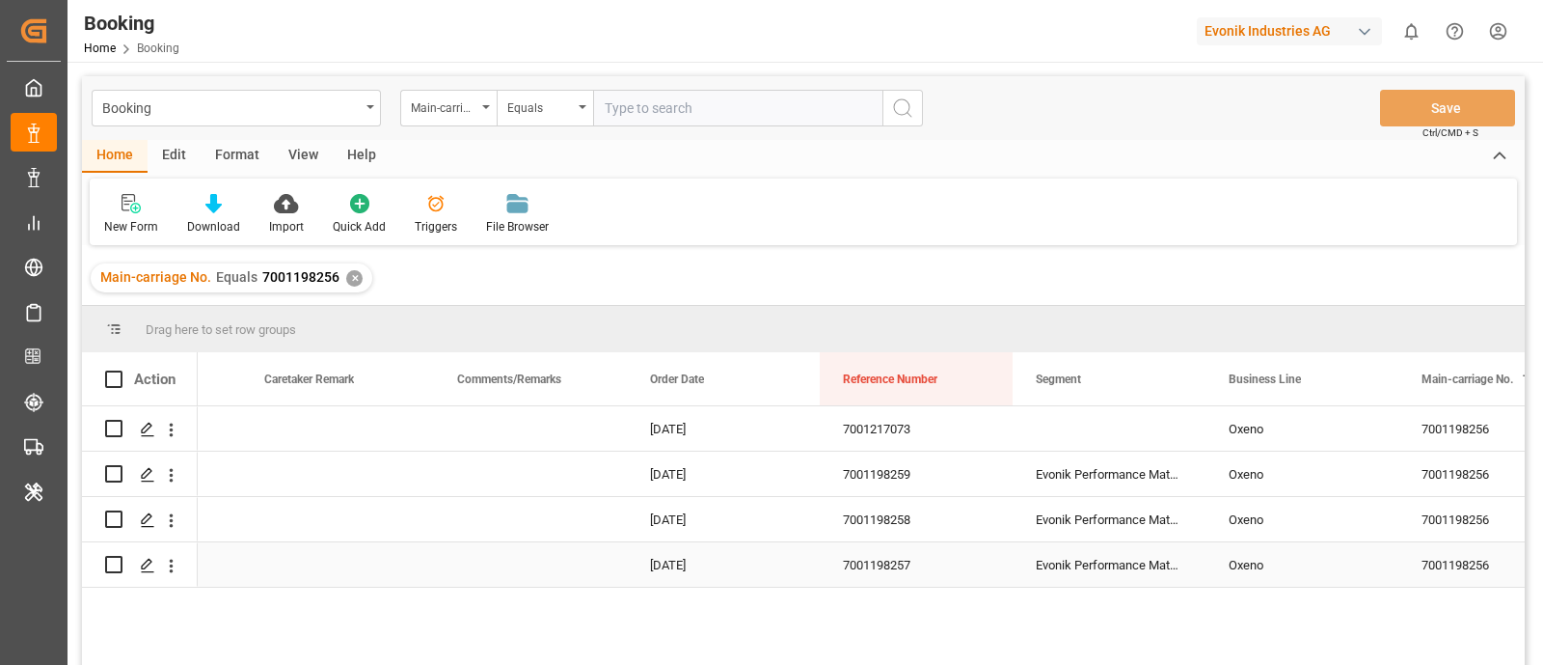
scroll to position [0, 731]
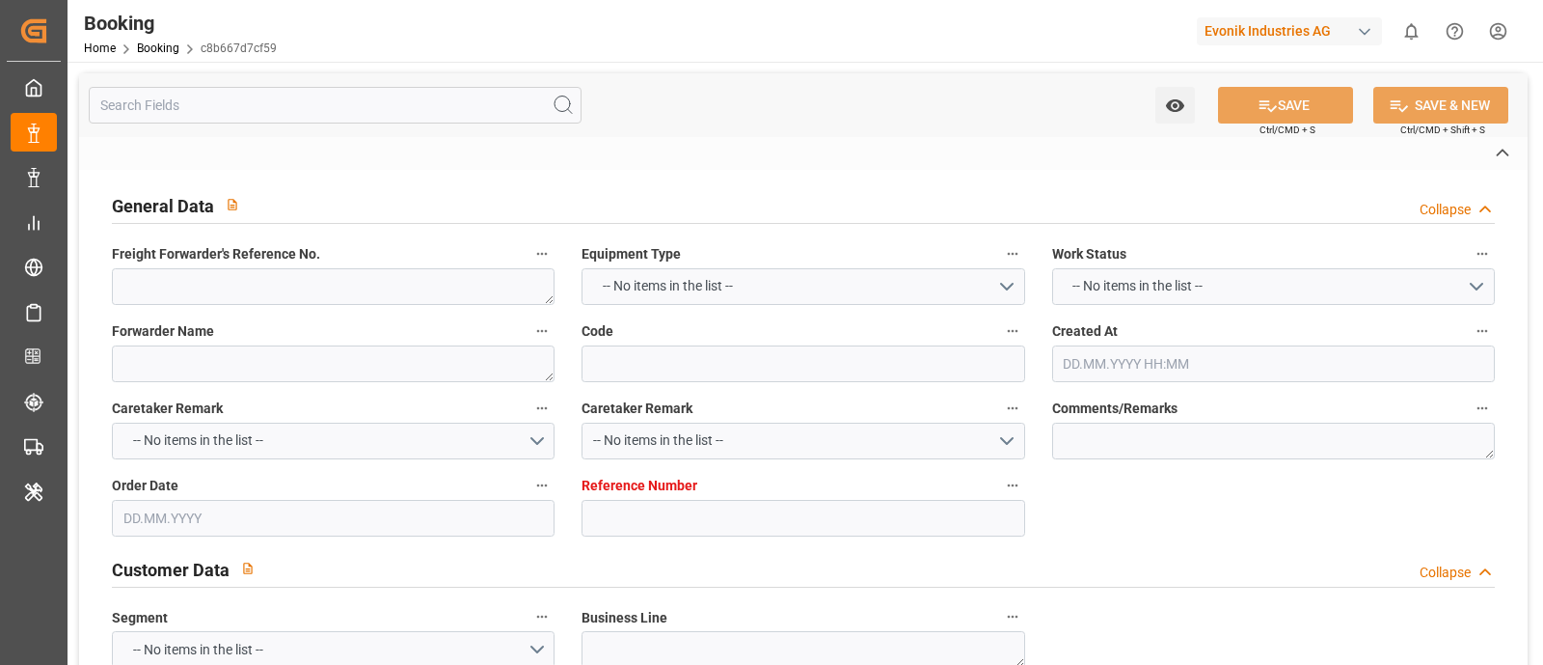
type textarea "30205483"
type textarea "[PERSON_NAME] (TC Operator)"
type input "c8b667d7cf59"
type input "7001237535"
type textarea "Oxeno"
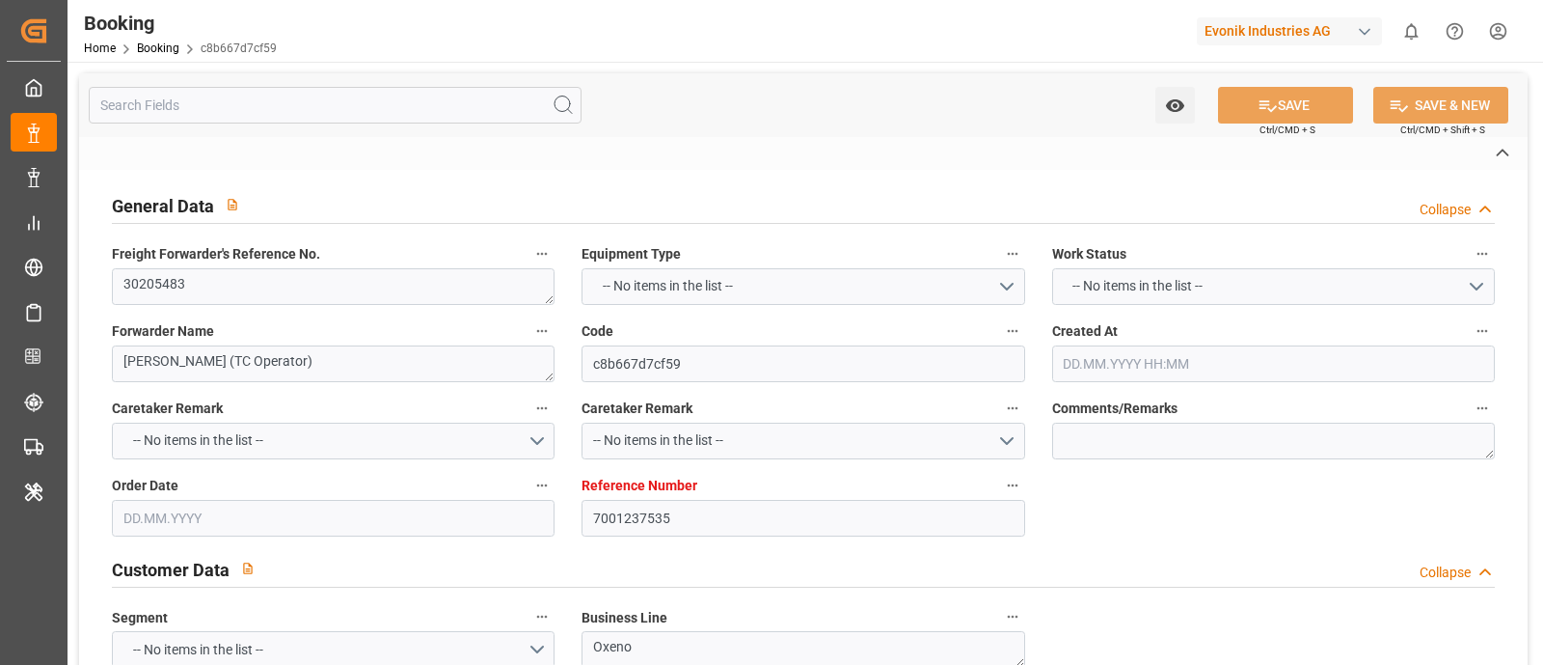
type input "7001237530"
type textarea "[EMAIL_ADDRESS][DOMAIN_NAME]"
type textarea "CIF"
type textarea "[GEOGRAPHIC_DATA]"
type textarea "Marl"
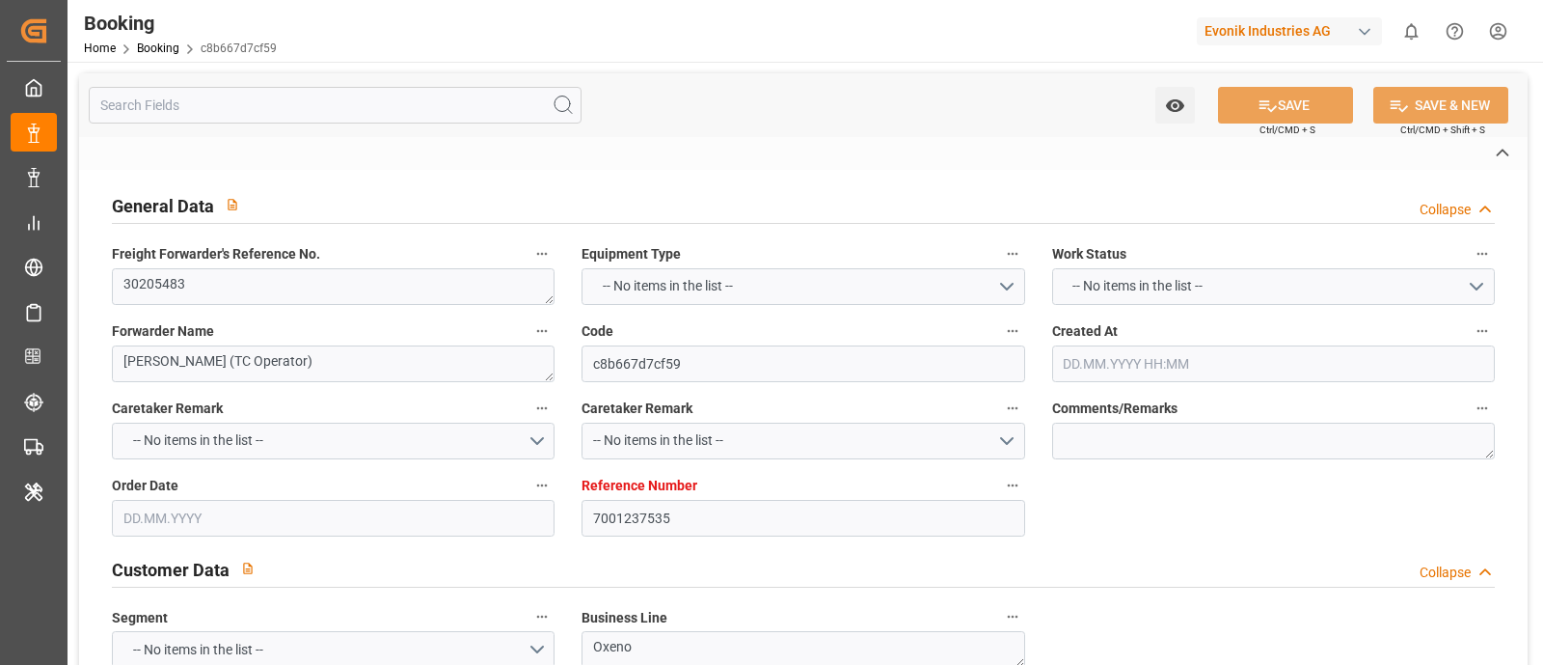
type textarea "UTCU5050566"
type input "MSC BIANCA"
type input "HLCU"
type textarea "30205483"
type input "Antwerp"
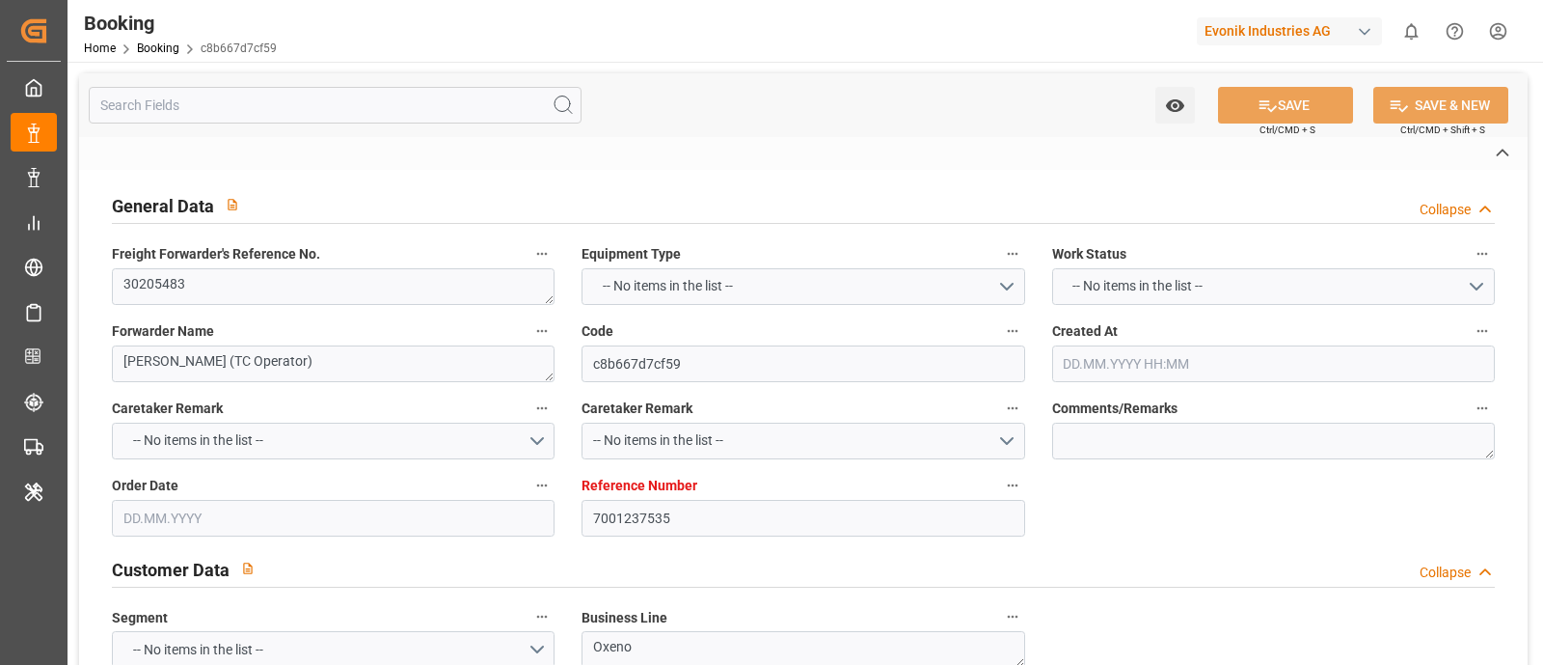
type input "Buenos Aires"
type textarea "vesselName etd eta"
type textarea "INPUT_Evonik_Seeburger_IFTMIN_1003063344_20250818152632871.edi"
type textarea "NWC/UK North West Continent / UK_ARBUE_HLCU_Oxeno"
type textarea "INPUT_Evonik_Seeburger_IFTMIN_1003009177_20250731152657224.edi,INPUT_Evonik_See…"
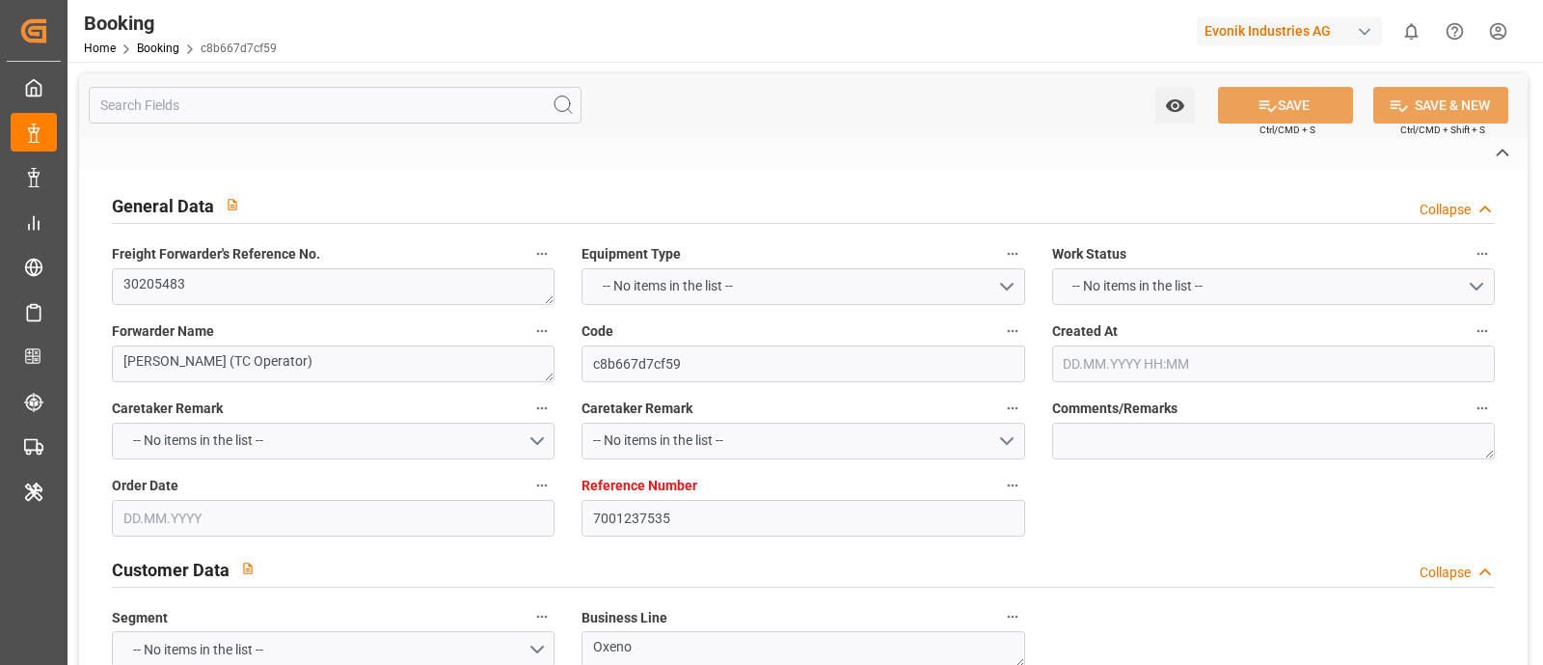
type textarea "1003063344"
type textarea "Meenakshi Manjunatha"
type textarea "businessLine-"
type textarea "IFTMIN"
type textarea "a011t00000LcJC5AAN"
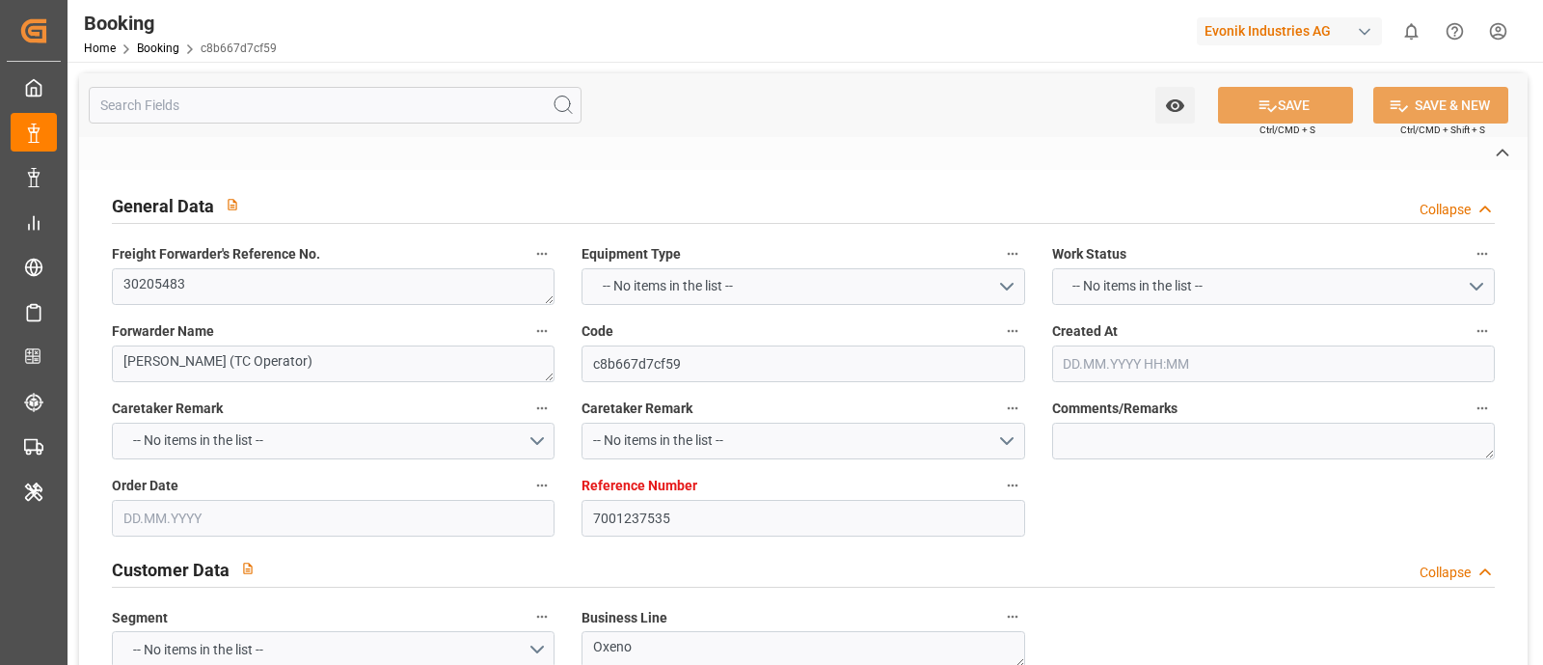
type textarea "No"
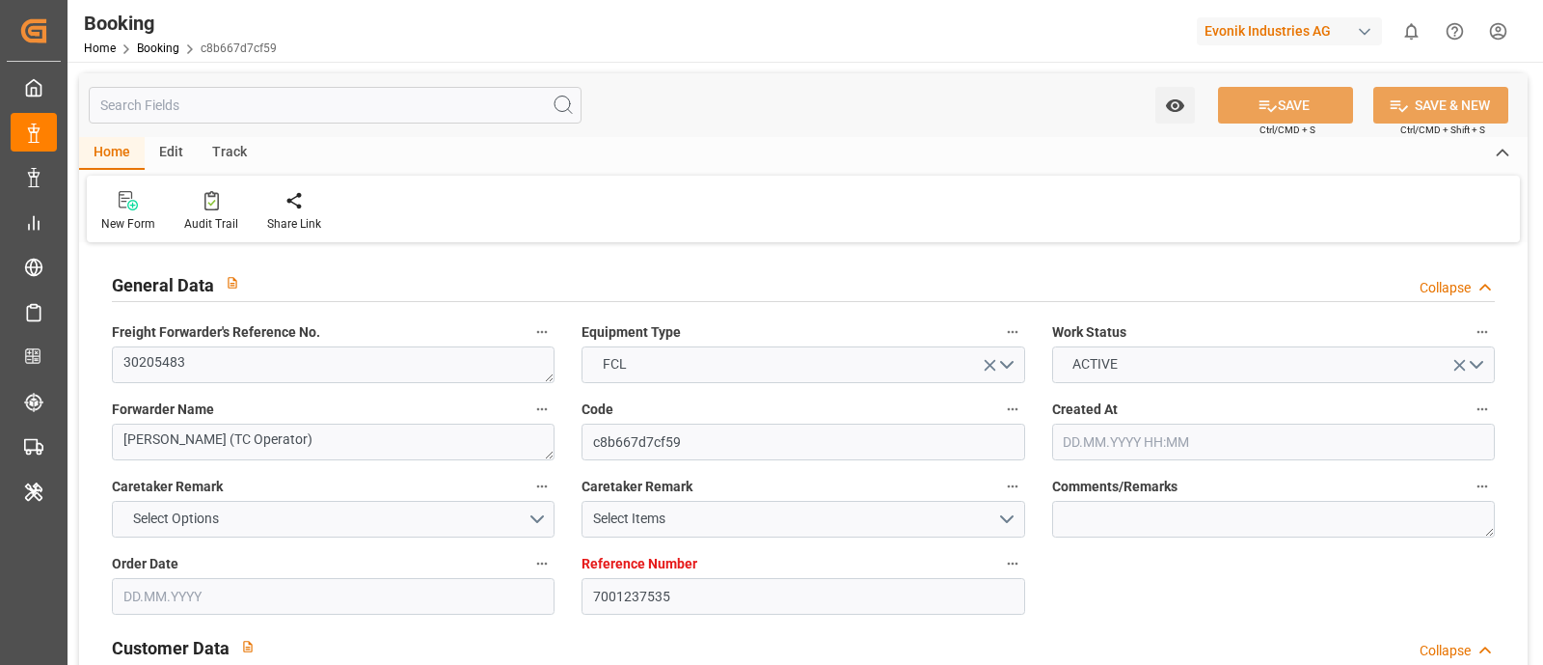
type input "7001237535"
type input "9770749"
type input "Hapag Lloyd"
type input "Hapag Lloyd Aktiengesellschaft"
type input "BEANR"
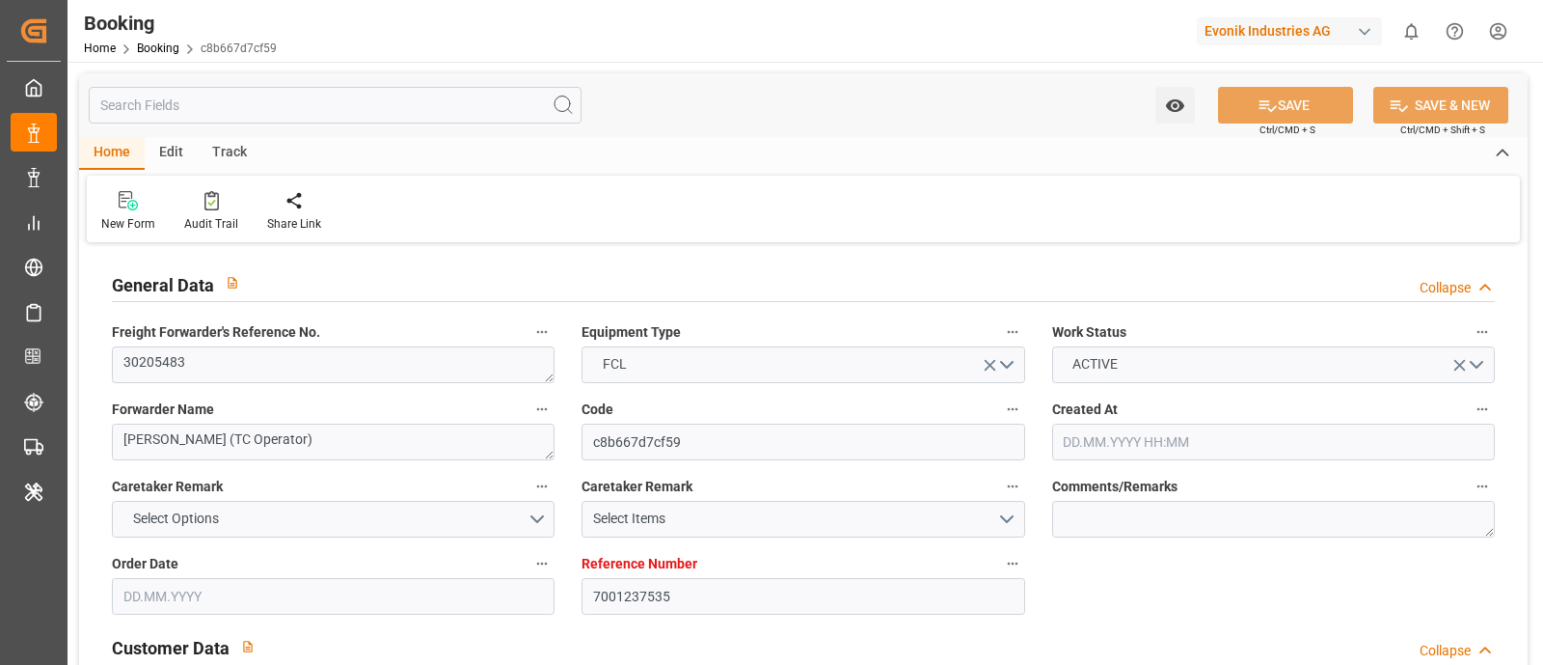
type input "ARBUE"
type input "0"
type input "31.07.2025 13:29"
type input "31.07.2025"
type input "27.09.2025"
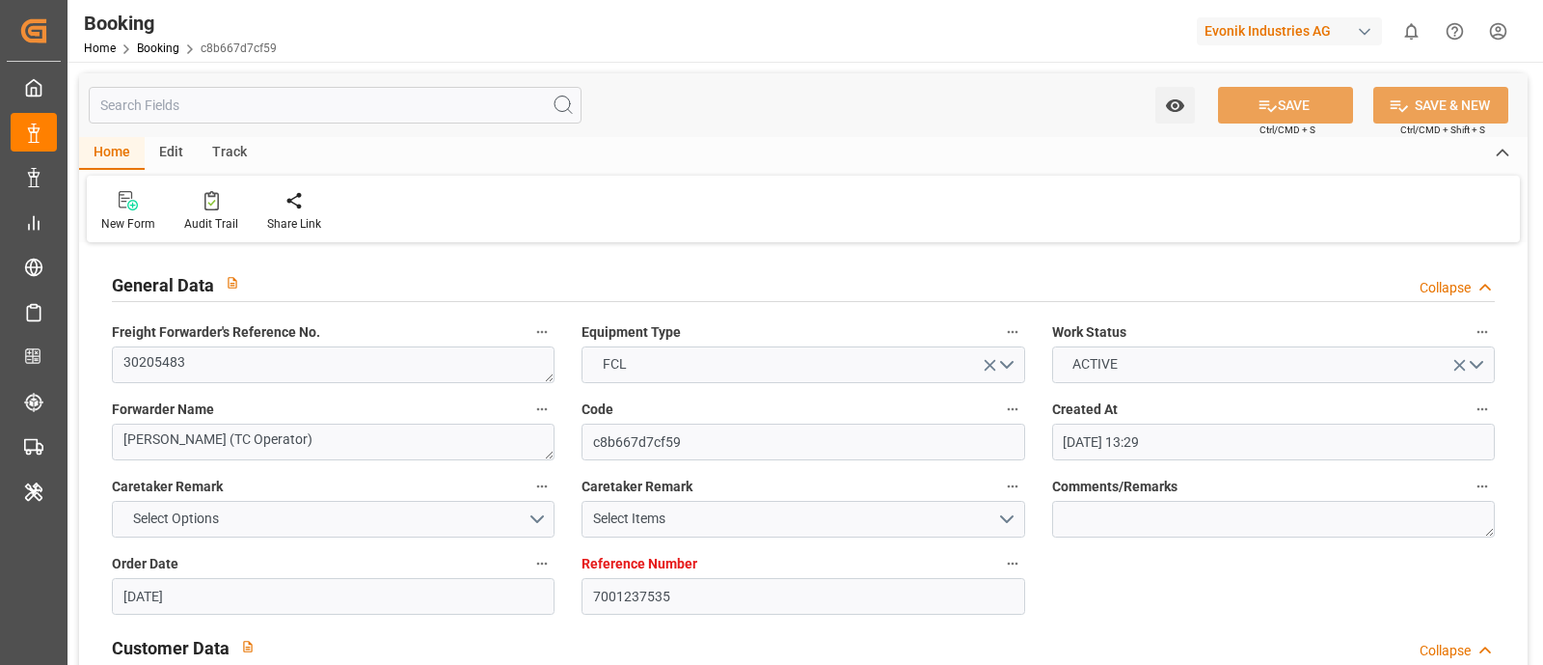
type input "06.08.2025"
type input "01.09.2025 00:00"
type input "22.08.2025 00:00"
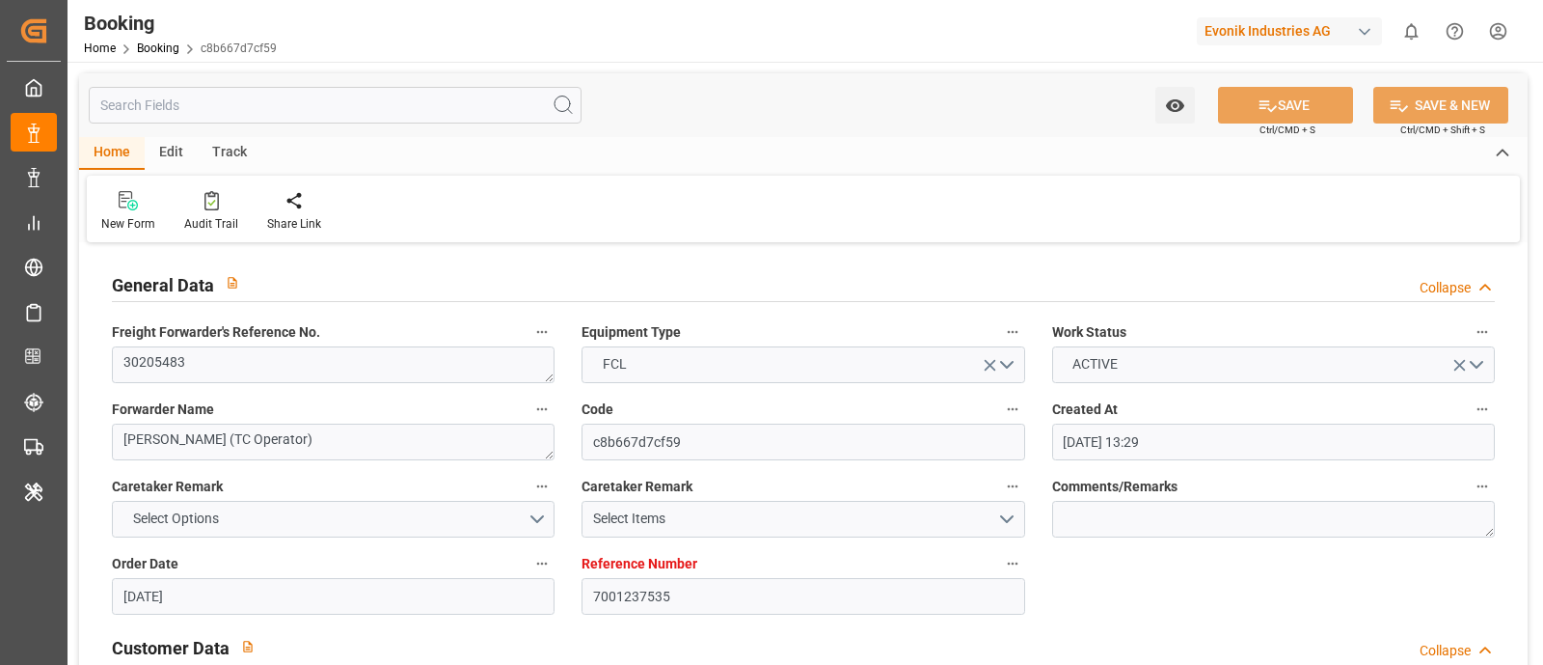
type input "22.09.2025 00:00"
type input "18.08.2025"
type input "04.09.2025 11:13"
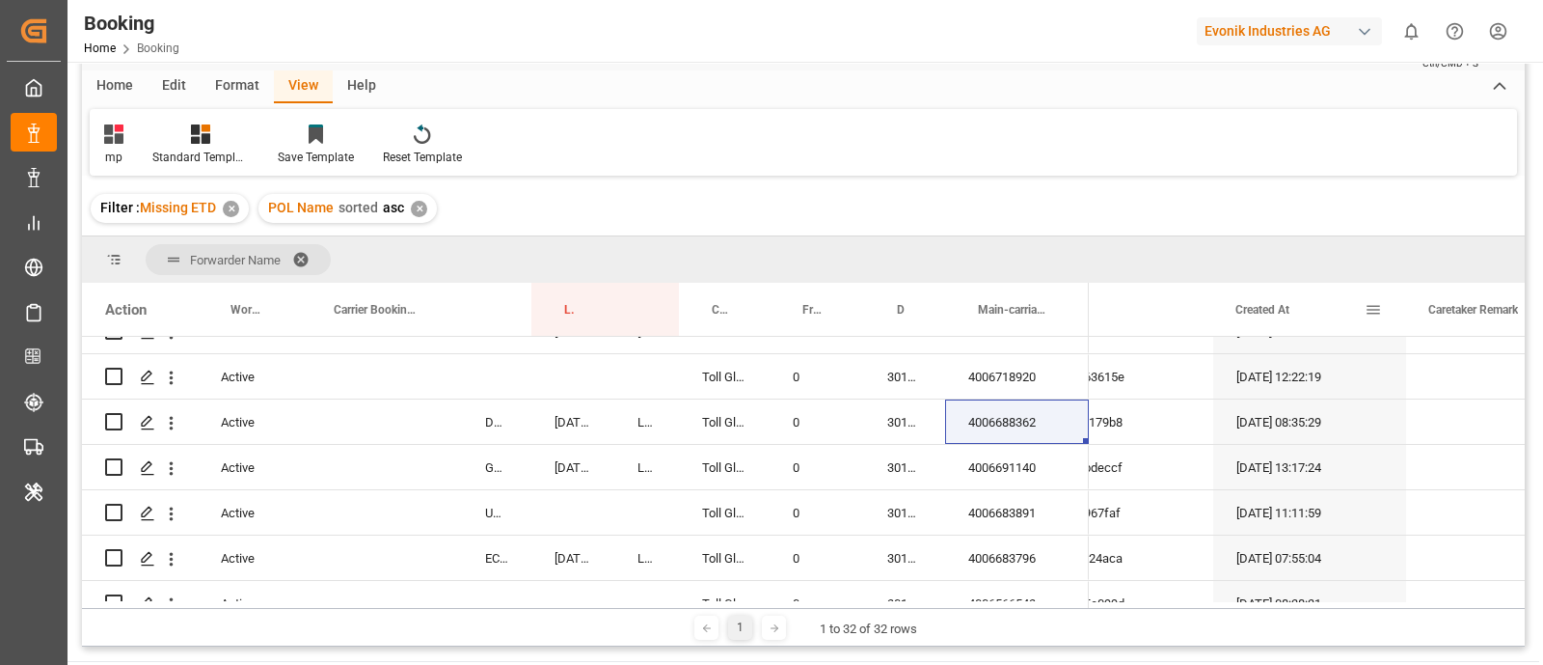
click at [1284, 307] on span "Created At" at bounding box center [1263, 310] width 54 height 14
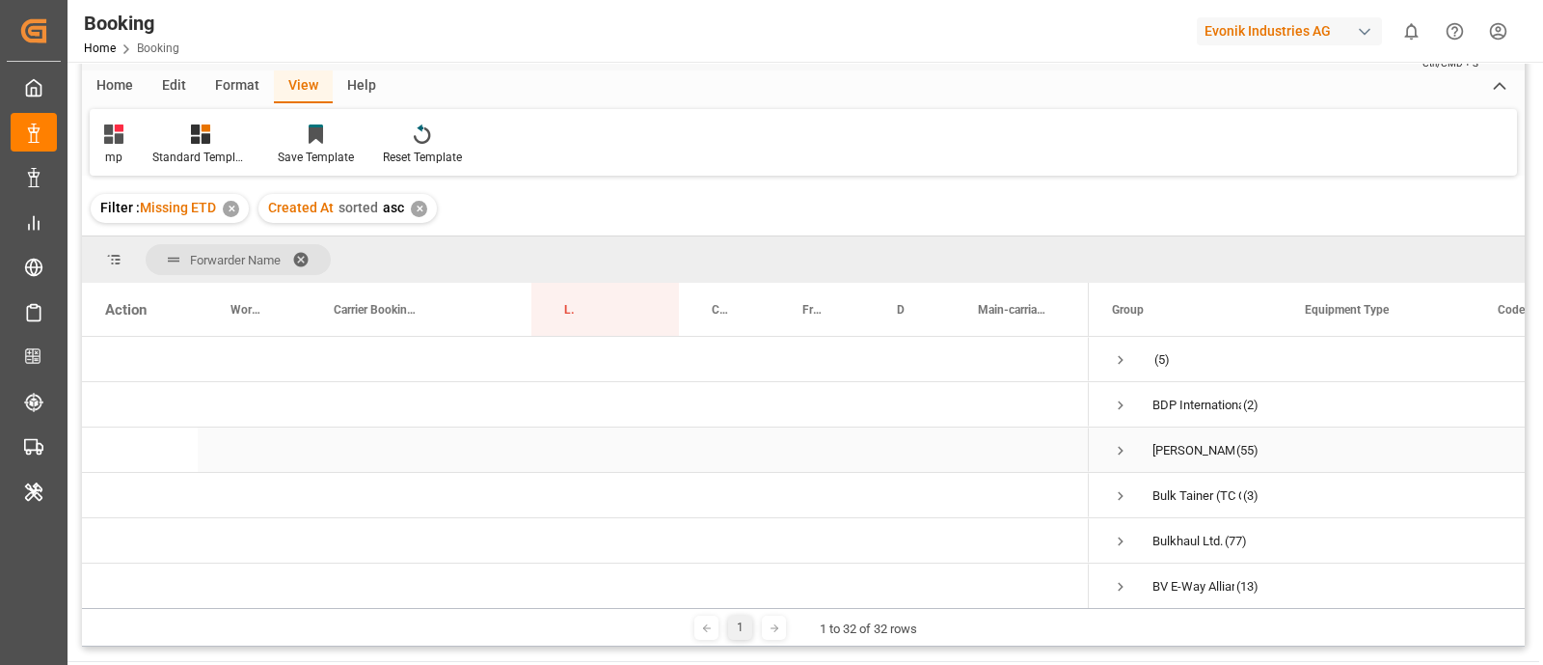
click at [1124, 447] on span "Press SPACE to select this row." at bounding box center [1120, 450] width 17 height 17
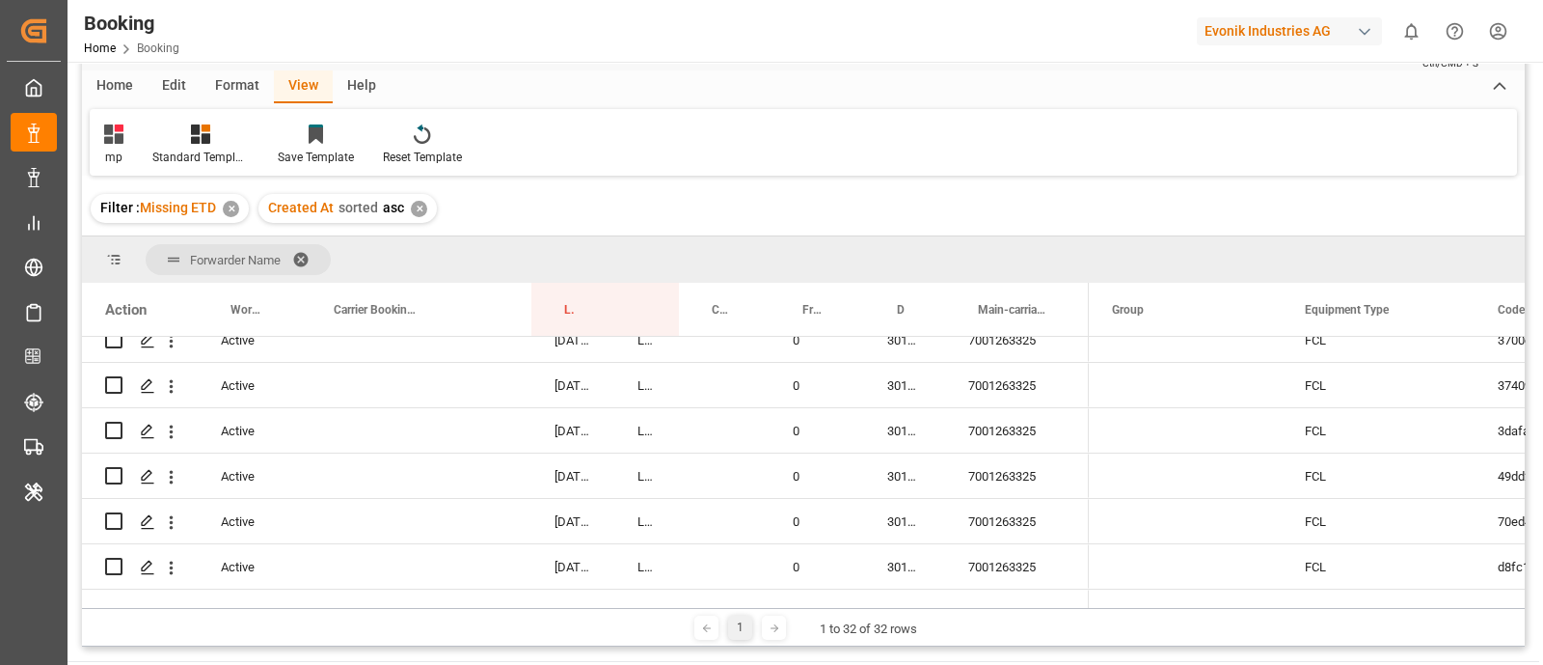
scroll to position [1567, 0]
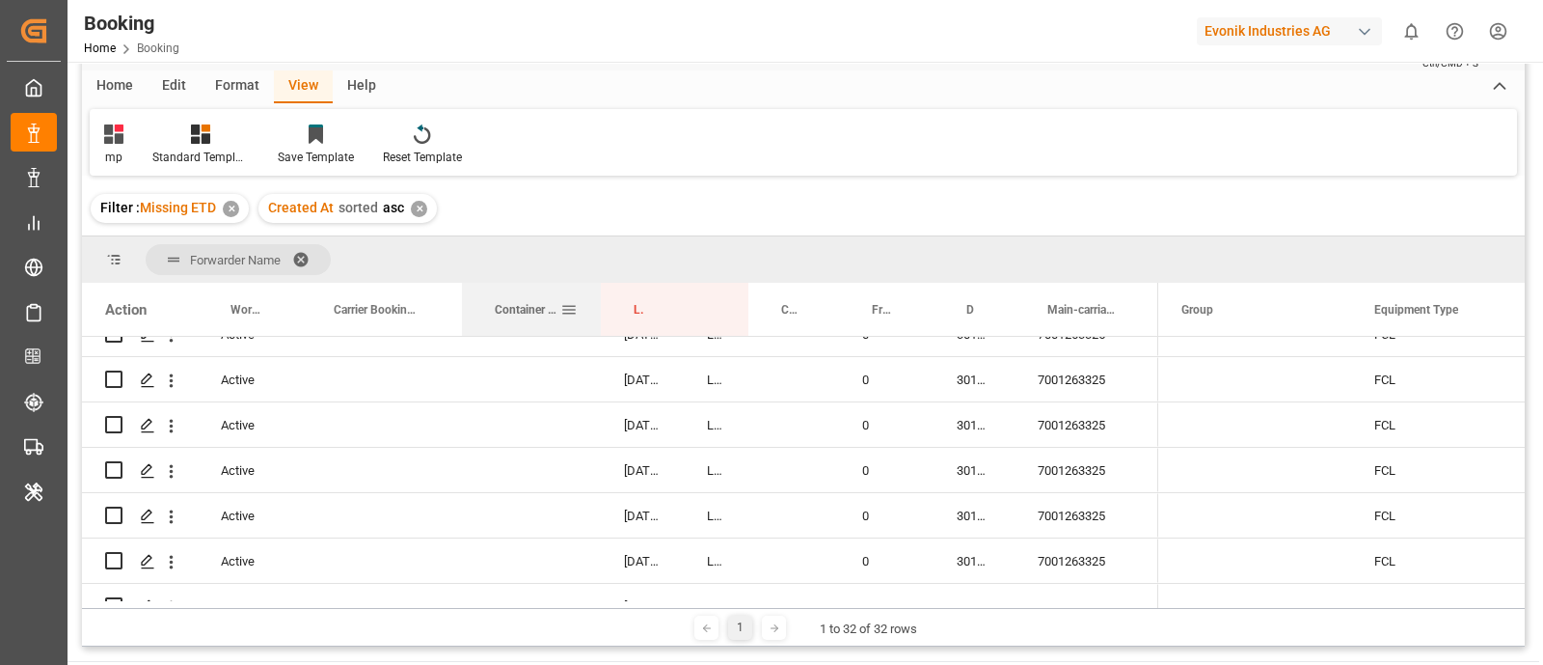
drag, startPoint x: 527, startPoint y: 301, endPoint x: 596, endPoint y: 311, distance: 70.1
click at [597, 311] on div at bounding box center [601, 309] width 8 height 53
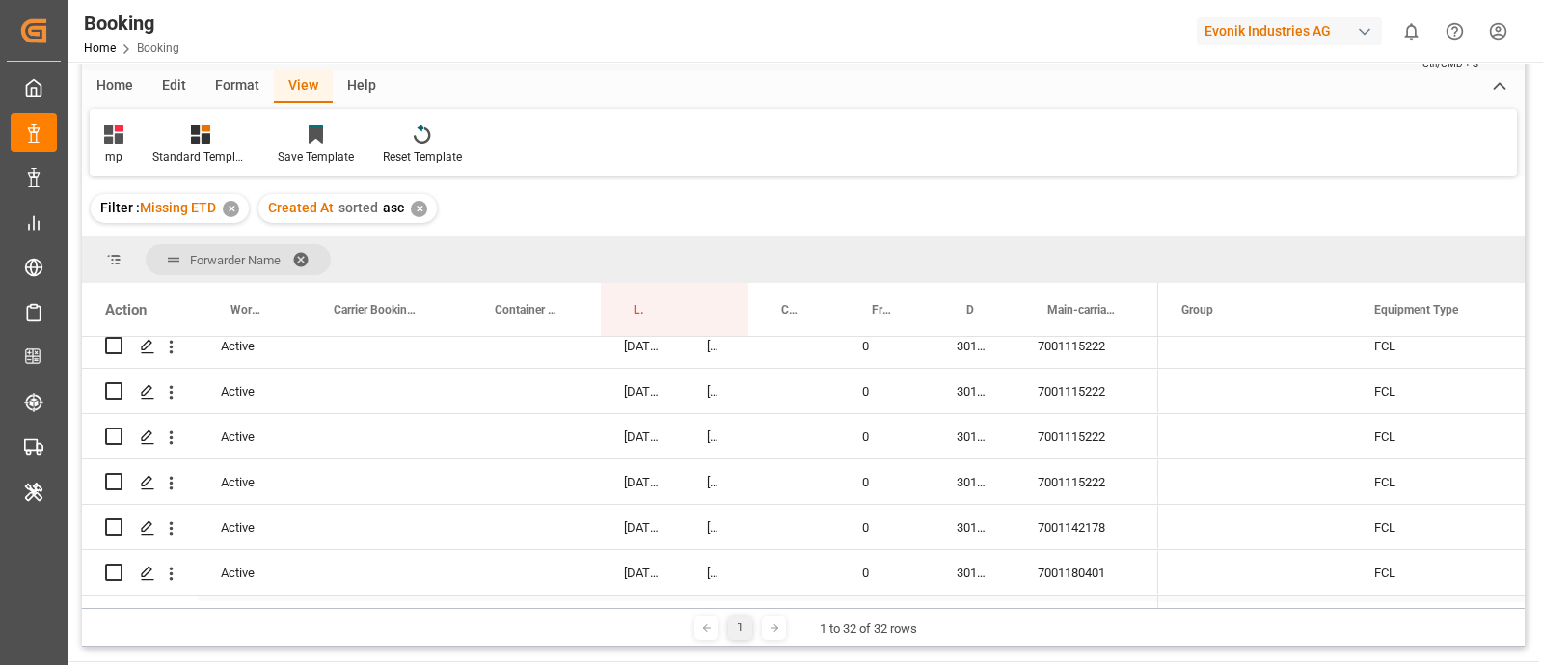
scroll to position [14, 0]
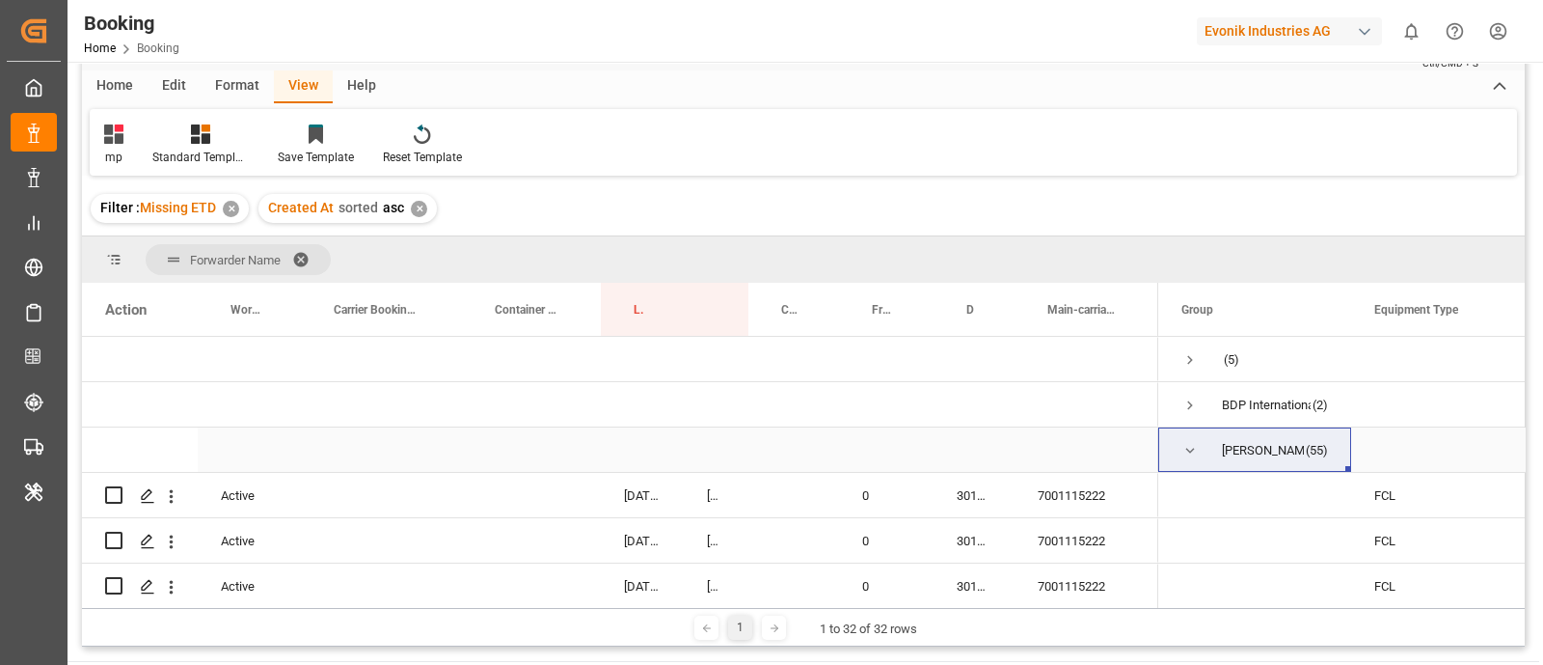
click at [1191, 450] on span "Press SPACE to select this row." at bounding box center [1190, 450] width 17 height 17
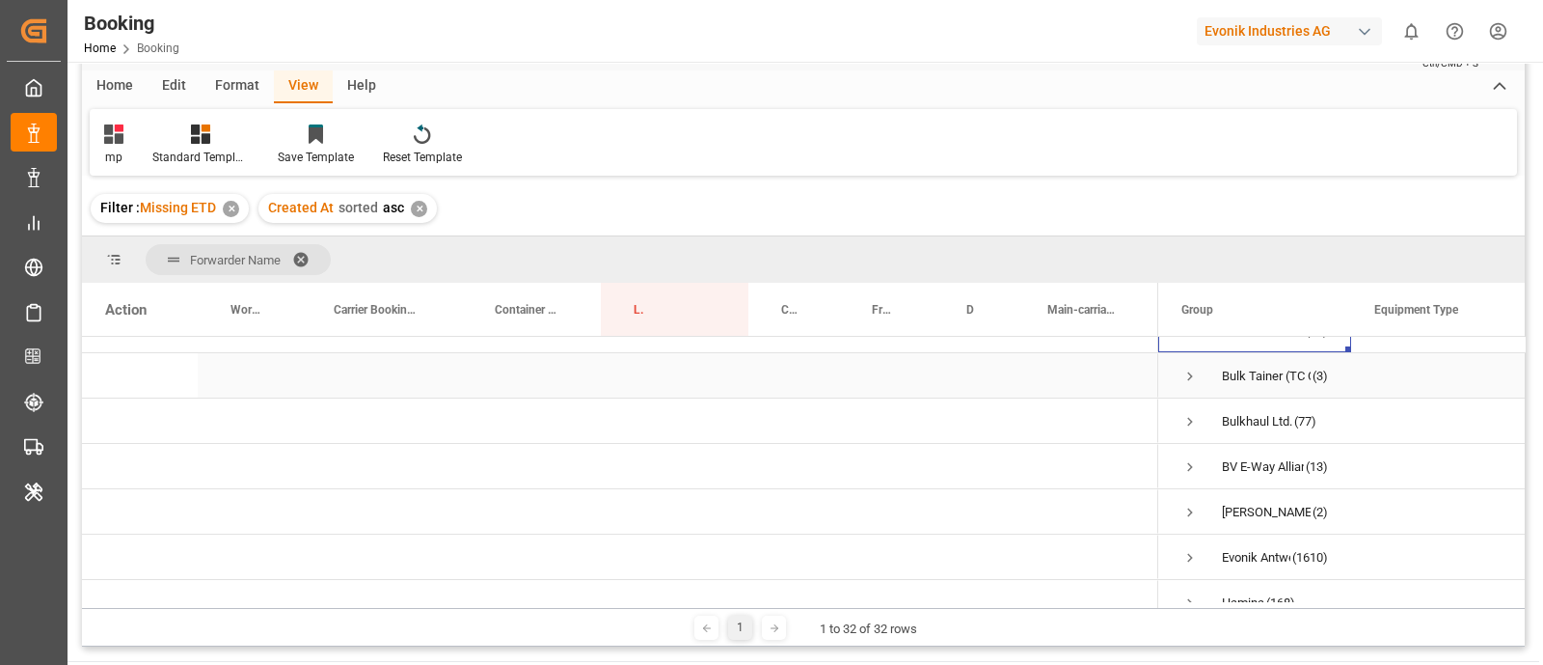
click at [1191, 369] on span "Press SPACE to select this row." at bounding box center [1190, 376] width 17 height 17
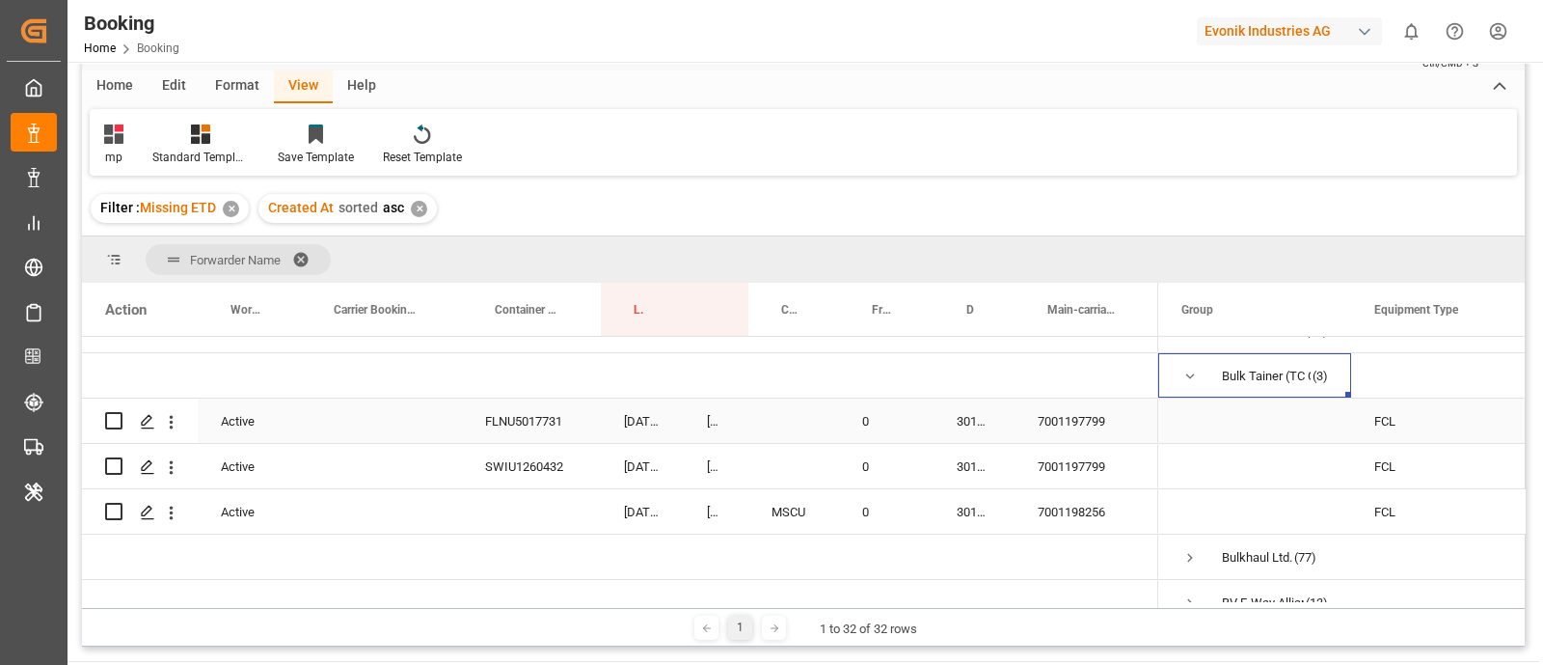
click at [1071, 408] on div "7001197799" at bounding box center [1087, 420] width 144 height 44
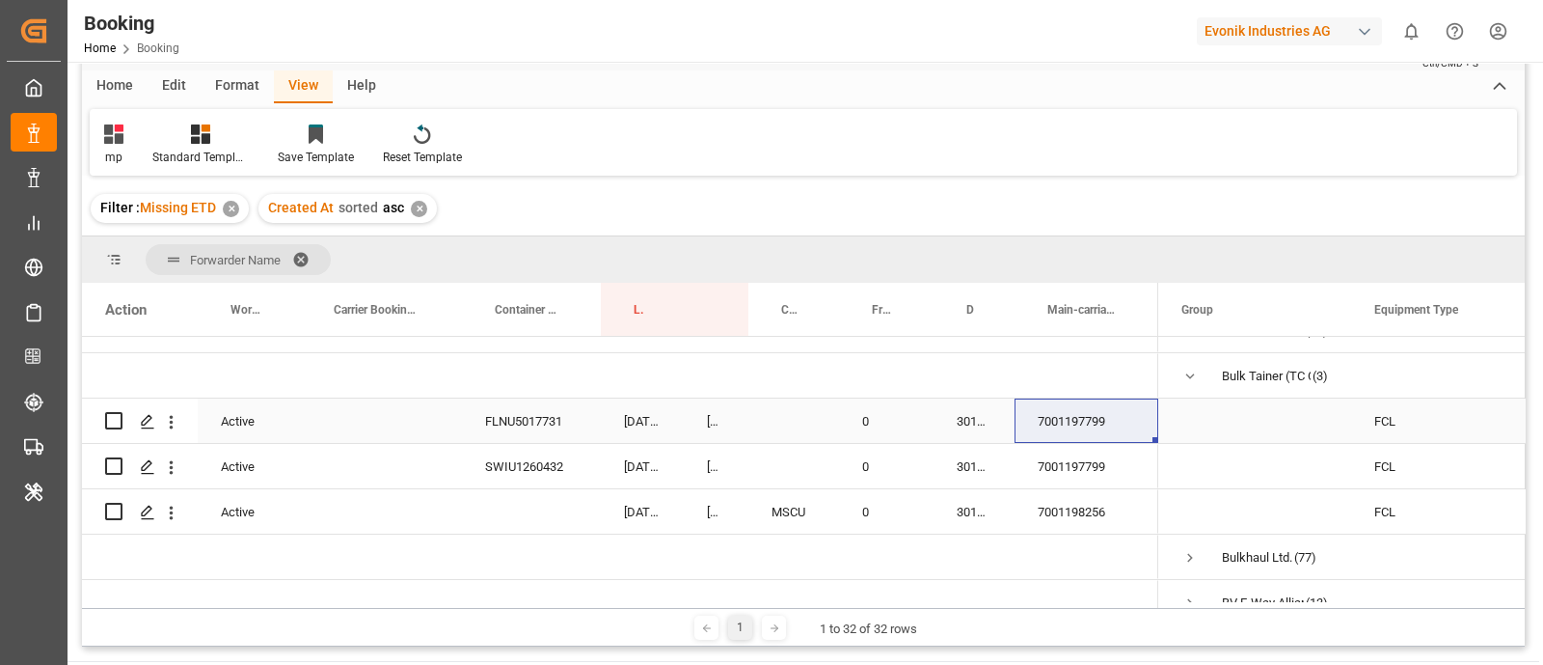
click at [969, 417] on div "3011594491" at bounding box center [974, 420] width 81 height 44
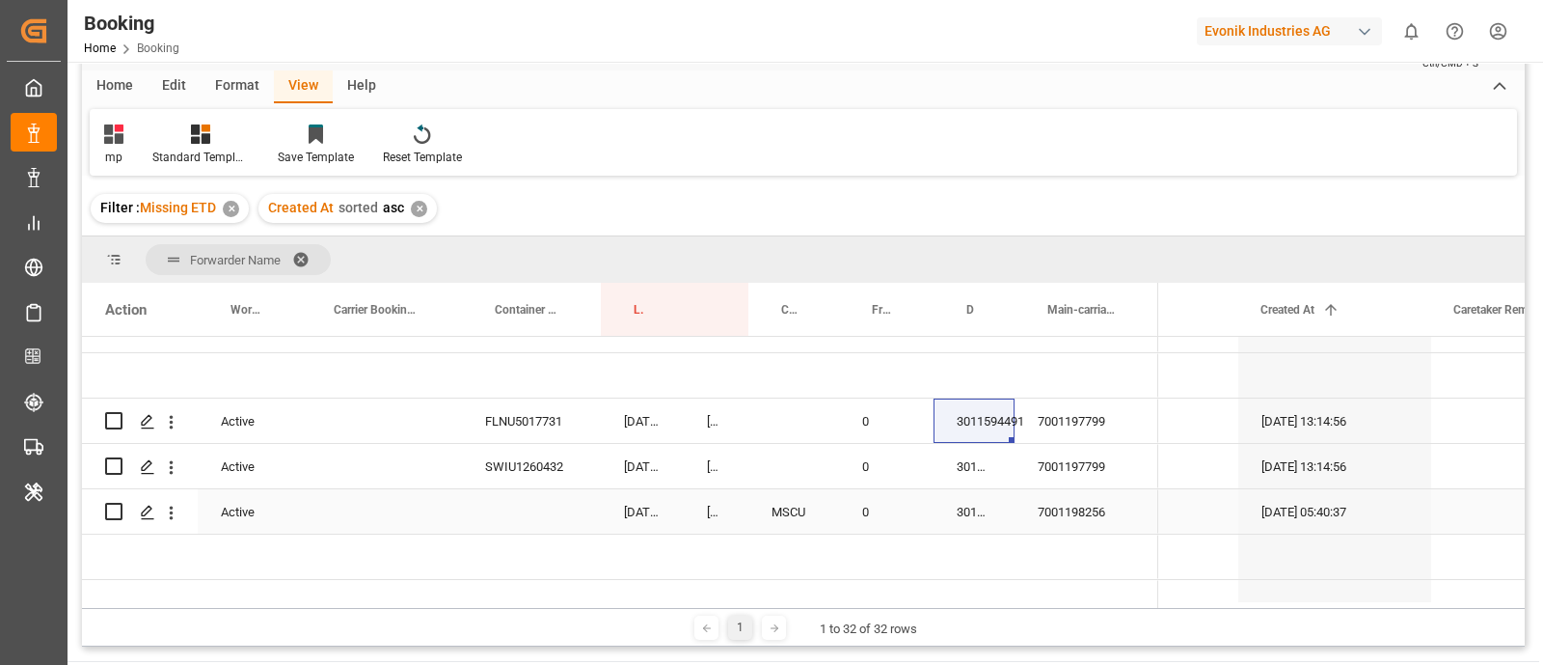
scroll to position [0, 505]
click at [1071, 433] on div "7001197799" at bounding box center [1087, 420] width 144 height 44
click at [1079, 524] on div "7001198256" at bounding box center [1087, 511] width 144 height 44
click at [945, 507] on div "3011594734" at bounding box center [974, 511] width 81 height 44
click at [1069, 522] on div "7001198256" at bounding box center [1087, 511] width 144 height 44
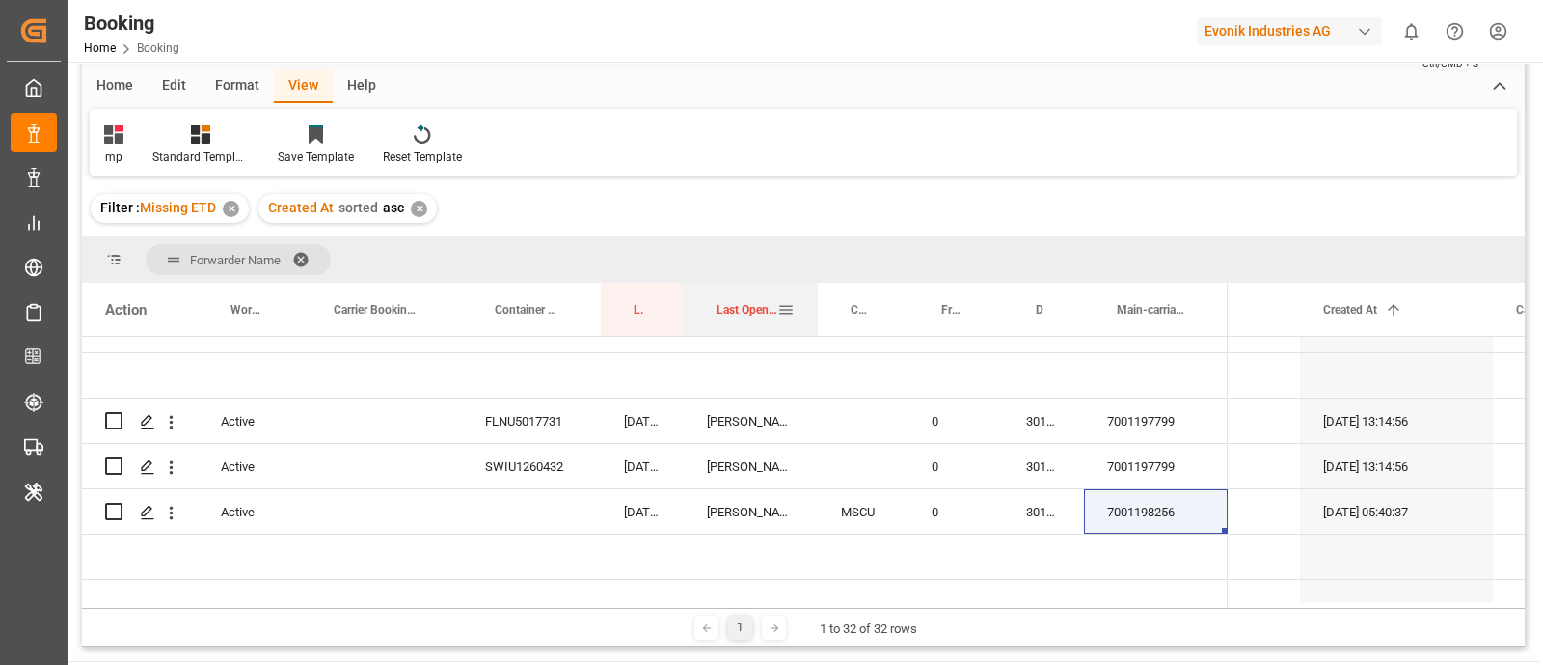
drag, startPoint x: 747, startPoint y: 293, endPoint x: 816, endPoint y: 292, distance: 69.5
click at [816, 292] on div at bounding box center [818, 309] width 8 height 53
click at [1130, 510] on div "7001198256" at bounding box center [1156, 511] width 144 height 44
click at [1036, 515] on div "3011594734" at bounding box center [1043, 511] width 81 height 44
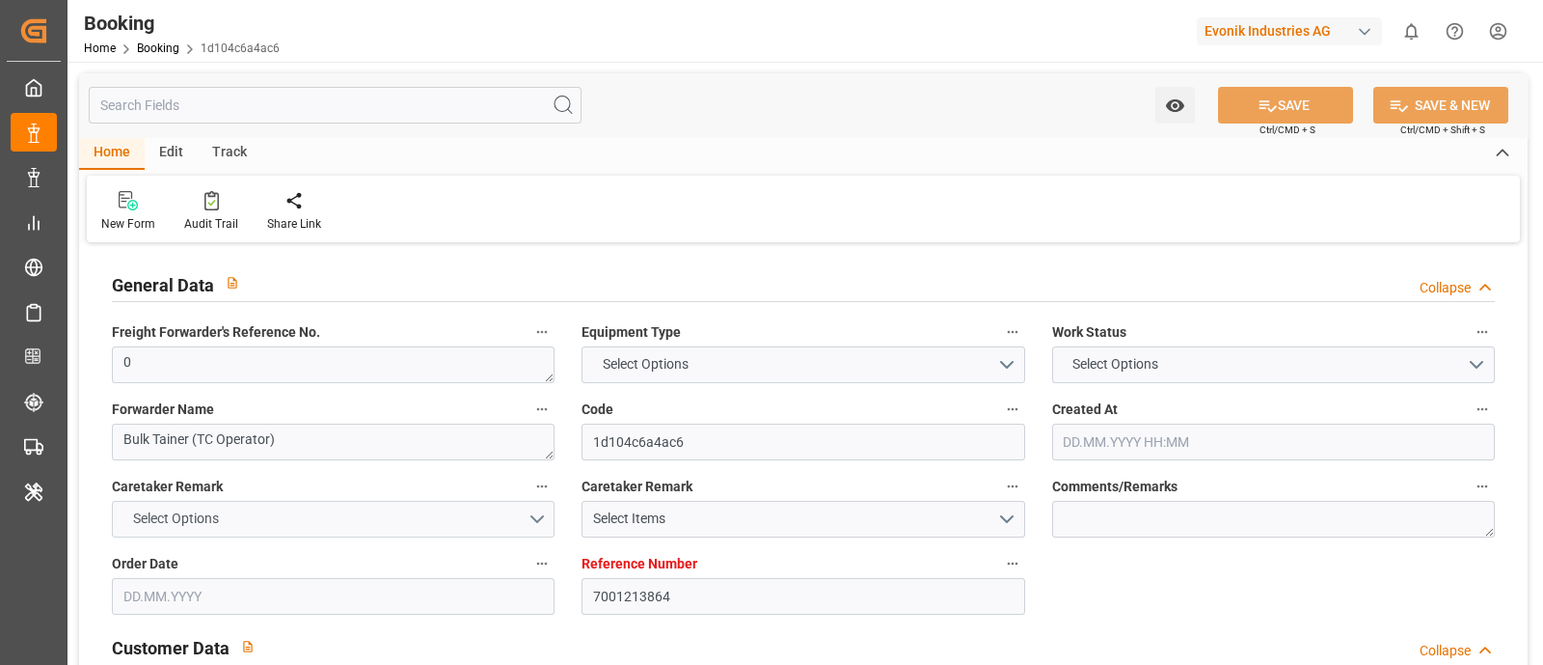
type input "7001213864"
type input "9279977"
type input "MSC"
type input "Mediterranean Shipping Company"
type input "BEANR"
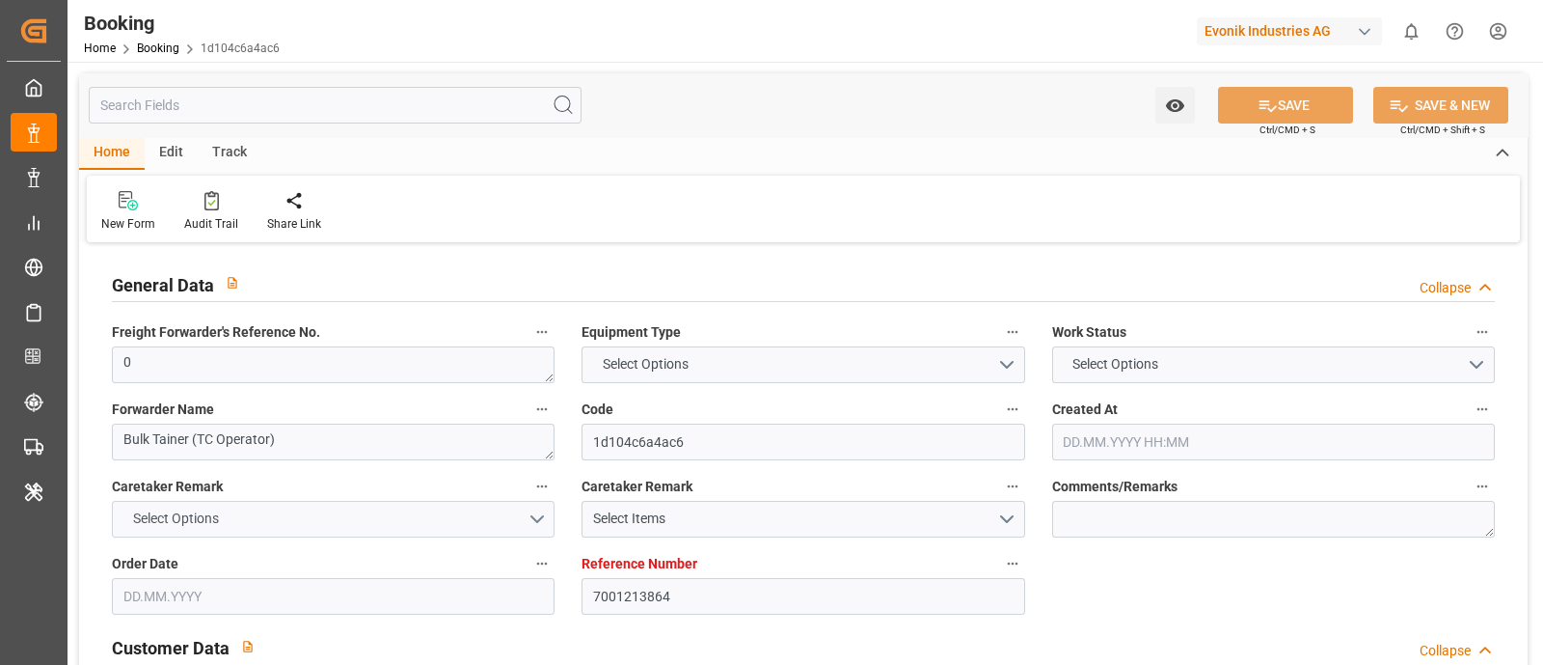
type input "TRIST"
type input "13"
type input "0"
type input "[DATE] 13:05"
type input "[DATE]"
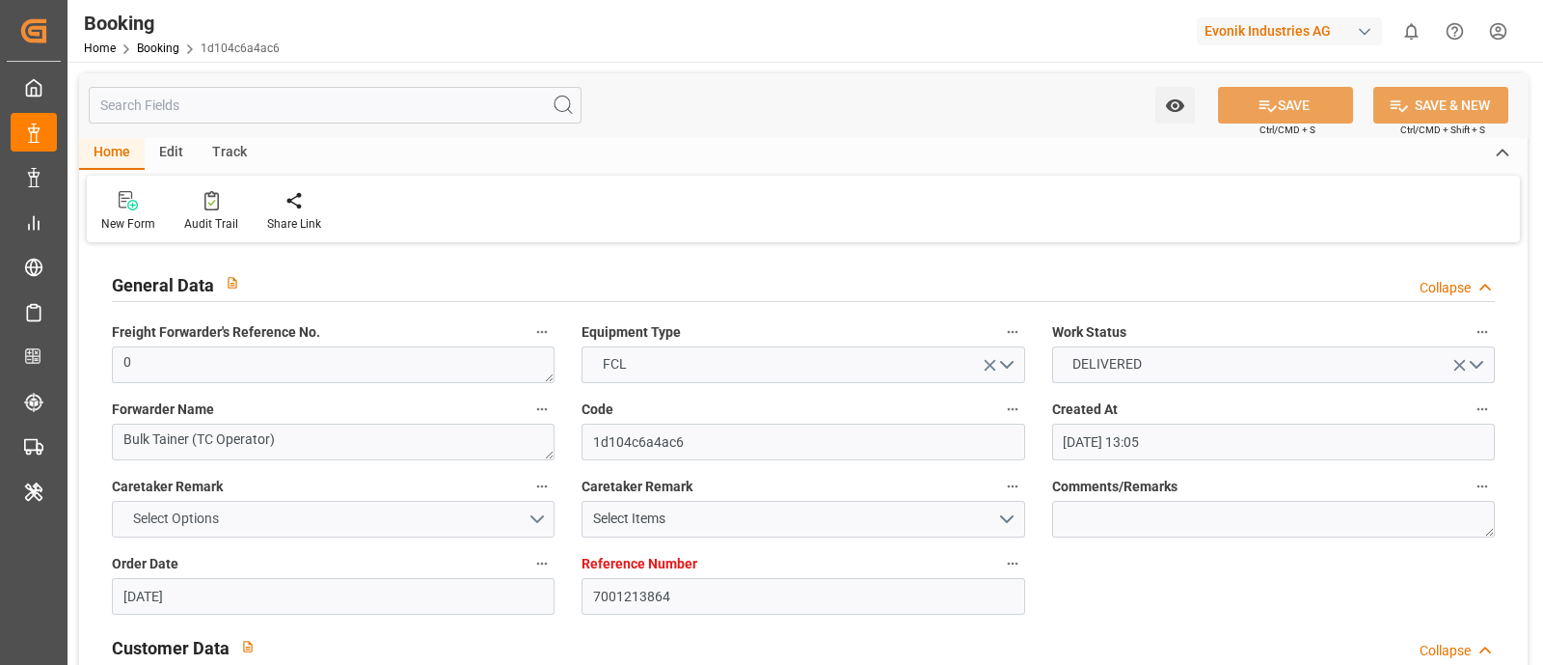
type input "[DATE]"
type input "[DATE] 00:00"
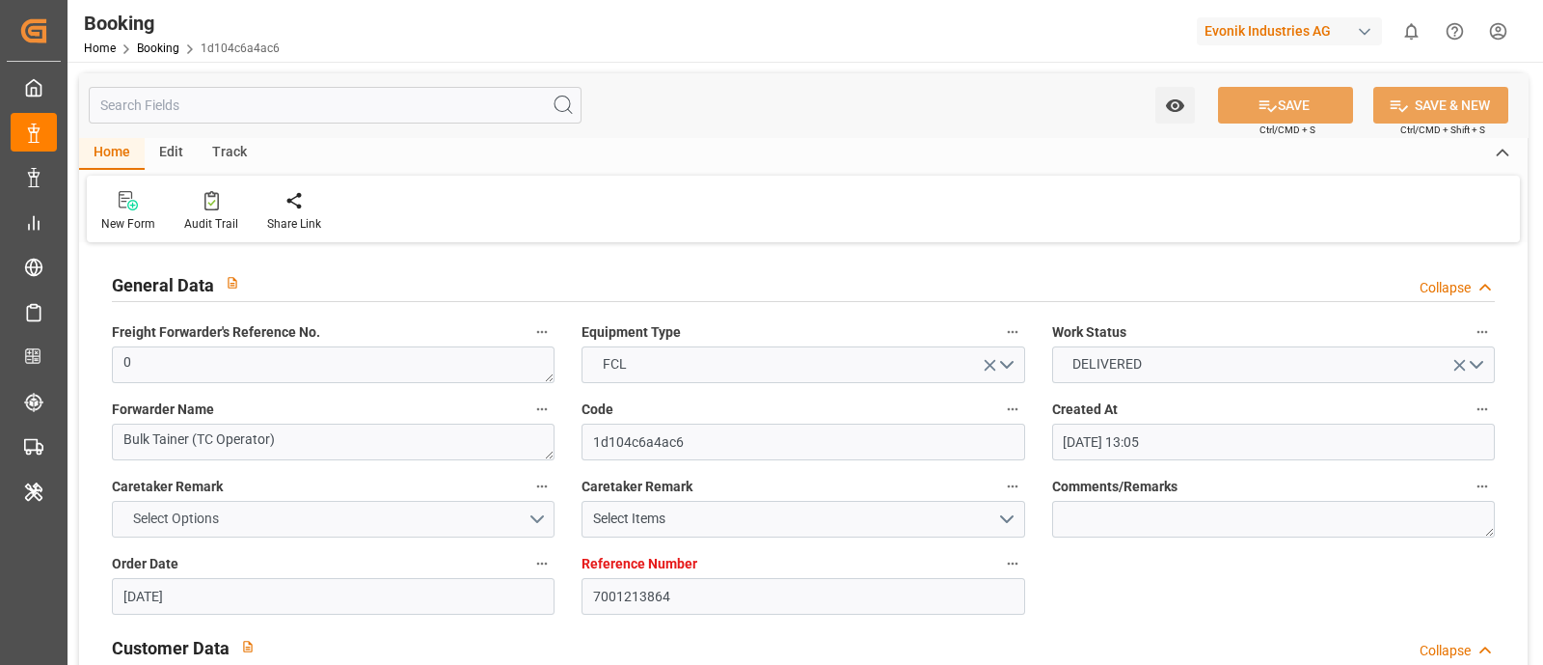
type input "[DATE] 00:00"
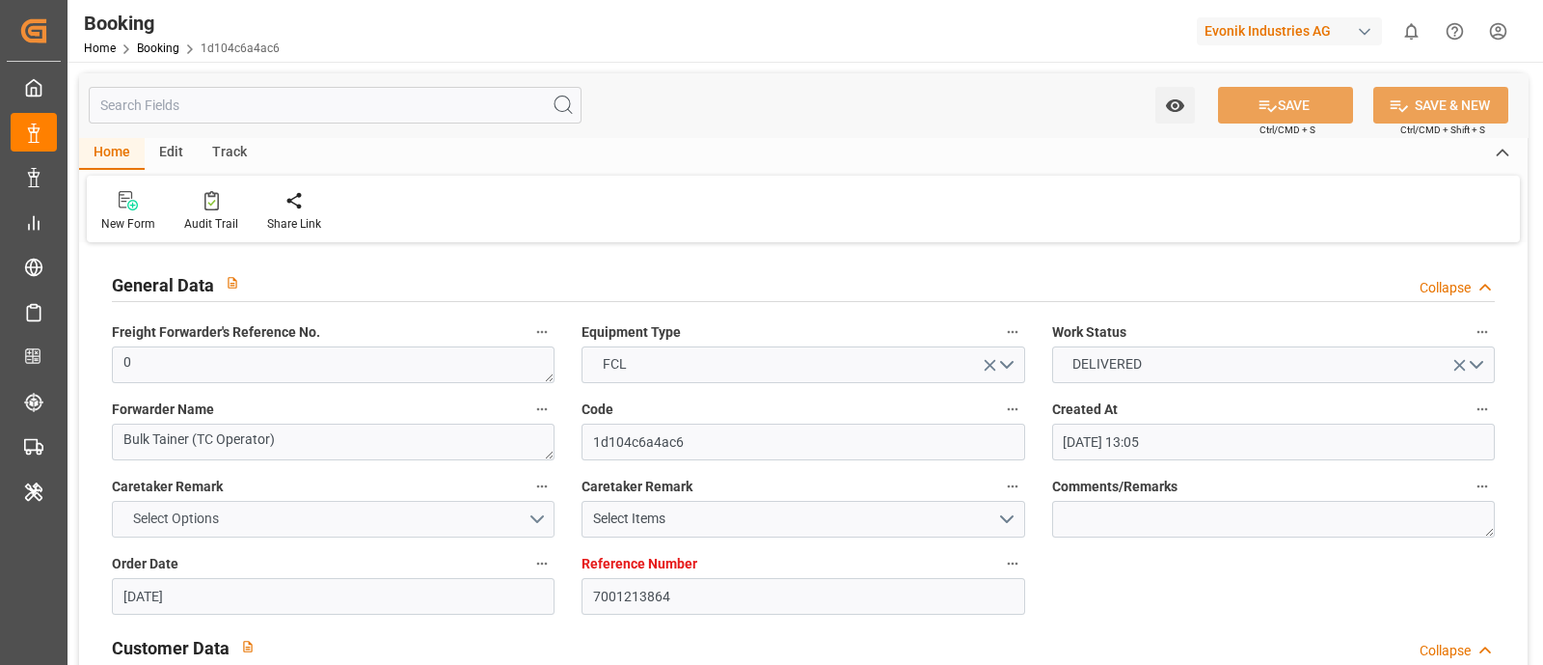
type input "[DATE]"
type input "[DATE] 10:35"
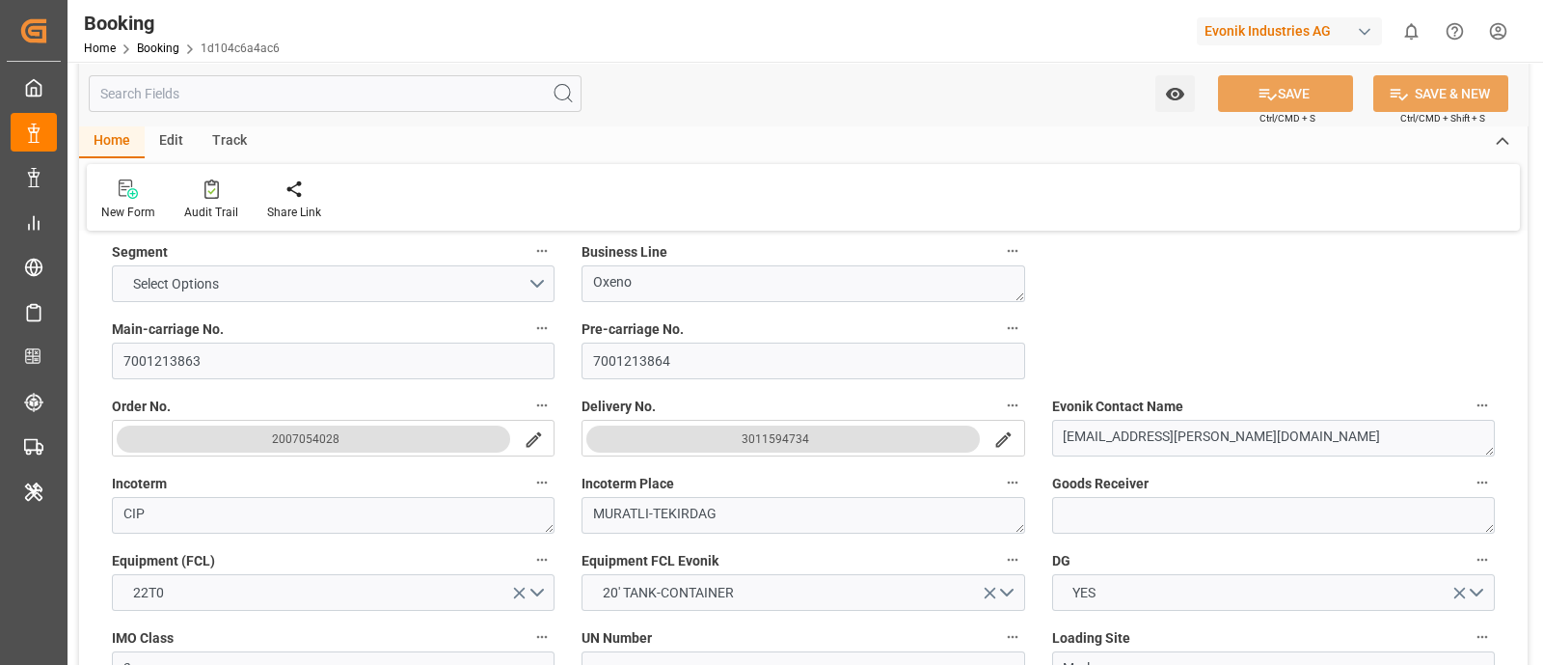
scroll to position [481, 0]
